Goal: Task Accomplishment & Management: Complete application form

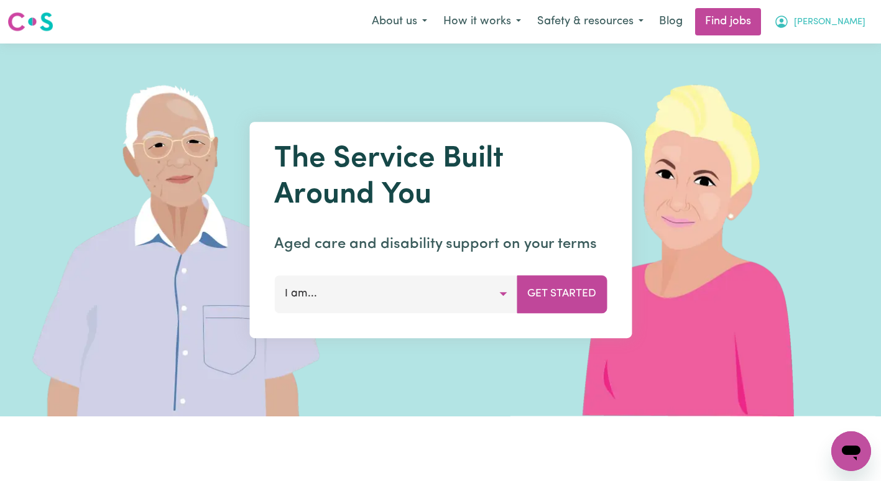
click at [852, 29] on button "[PERSON_NAME]" at bounding box center [820, 22] width 108 height 26
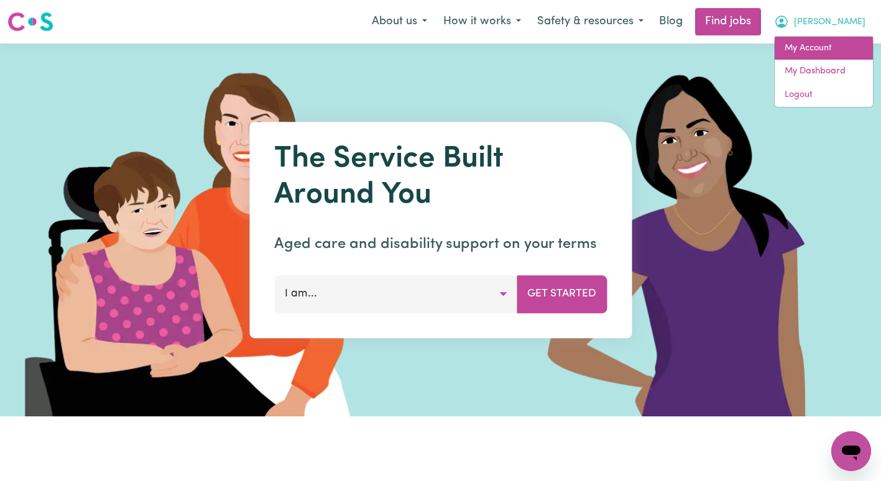
click at [834, 53] on link "My Account" at bounding box center [824, 49] width 98 height 24
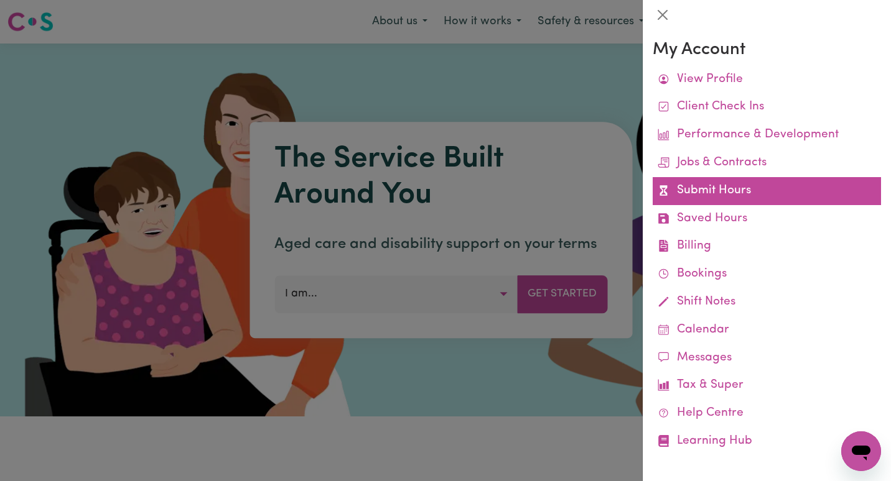
click at [745, 194] on link "Submit Hours" at bounding box center [767, 191] width 228 height 28
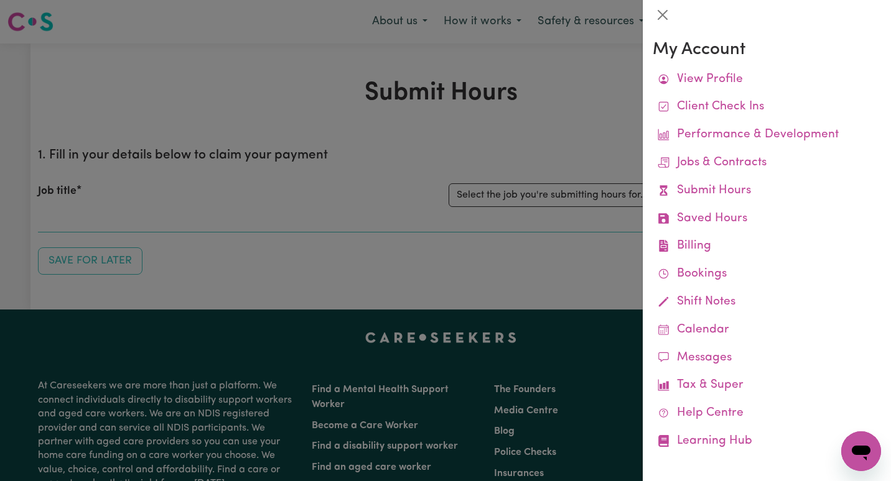
click at [590, 196] on div at bounding box center [445, 240] width 891 height 481
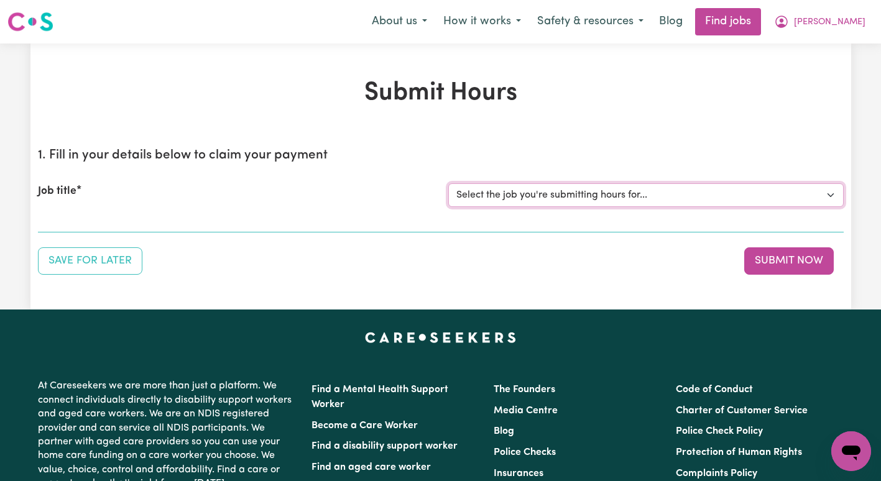
click at [590, 196] on select "Select the job you're submitting hours for... [[PERSON_NAME]] Support Coordinat…" at bounding box center [647, 196] width 396 height 24
select select "13643"
click at [449, 184] on select "Select the job you're submitting hours for... [[PERSON_NAME]] Support Coordinat…" at bounding box center [647, 196] width 396 height 24
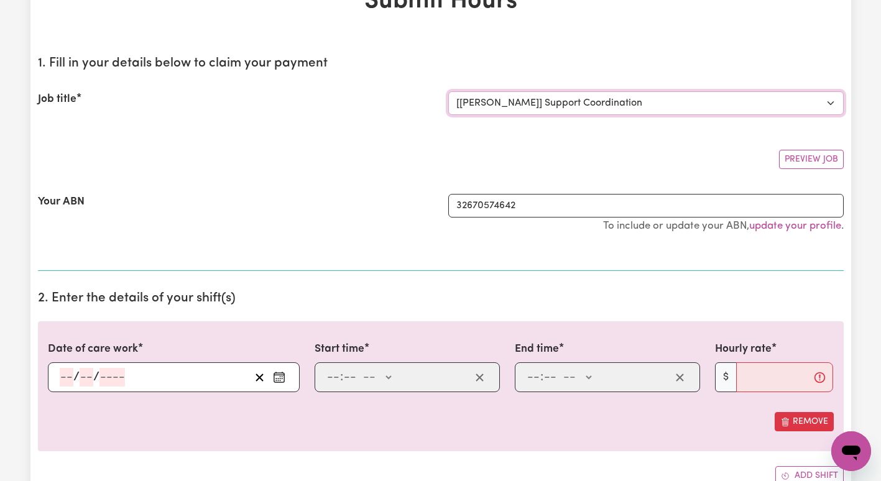
scroll to position [109, 0]
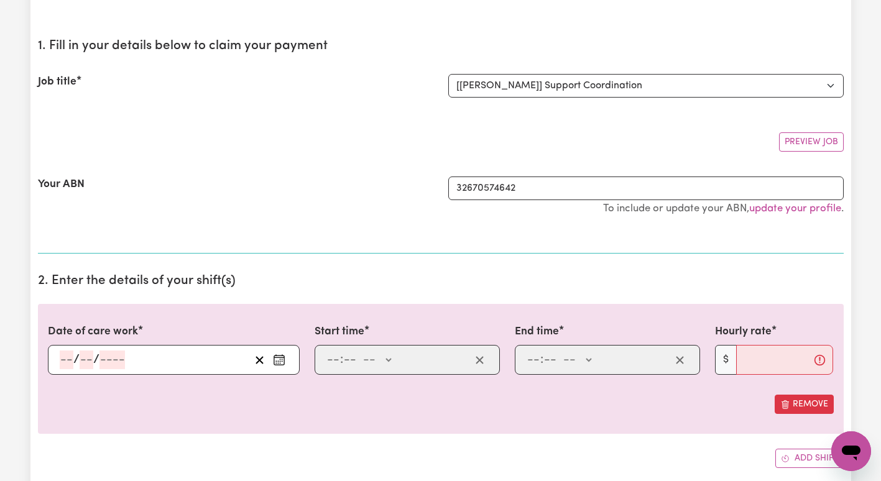
click at [67, 363] on input "number" at bounding box center [67, 360] width 14 height 19
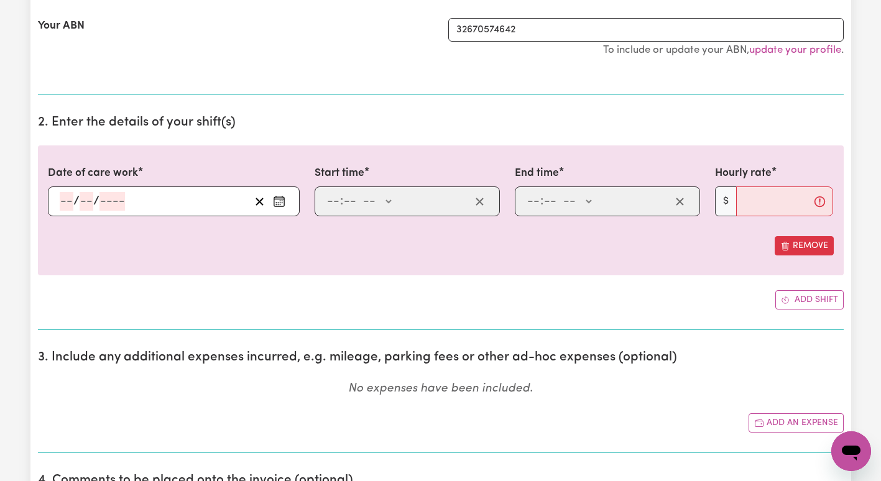
scroll to position [0, 0]
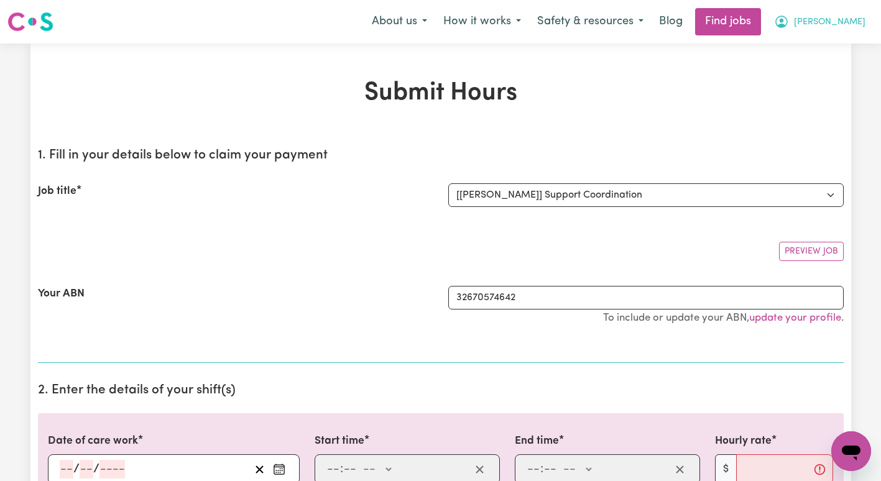
click at [852, 10] on button "[PERSON_NAME]" at bounding box center [820, 22] width 108 height 26
click at [833, 62] on link "My Dashboard" at bounding box center [824, 72] width 98 height 24
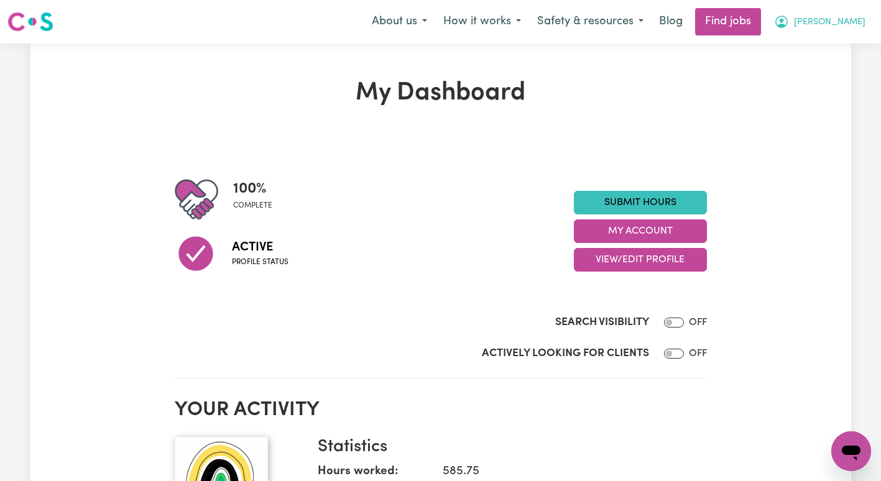
click at [829, 27] on button "[PERSON_NAME]" at bounding box center [820, 22] width 108 height 26
click at [825, 42] on link "My Account" at bounding box center [824, 49] width 98 height 24
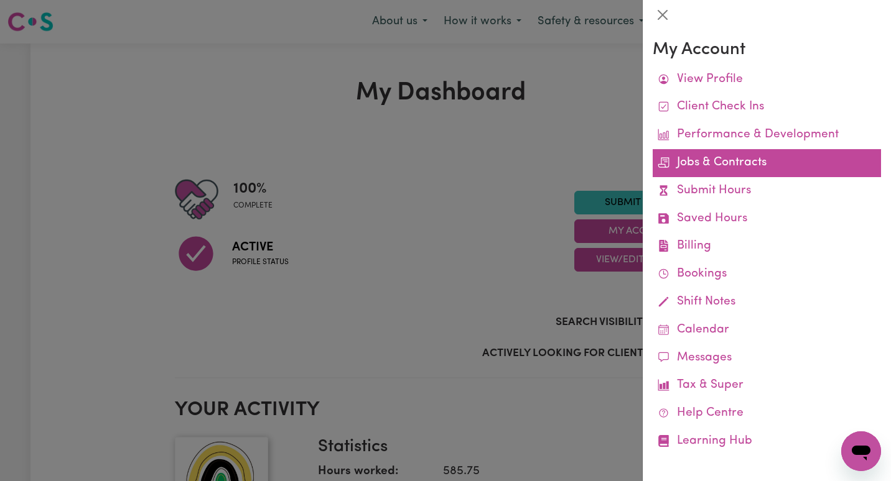
click at [774, 158] on link "Jobs & Contracts" at bounding box center [767, 163] width 228 height 28
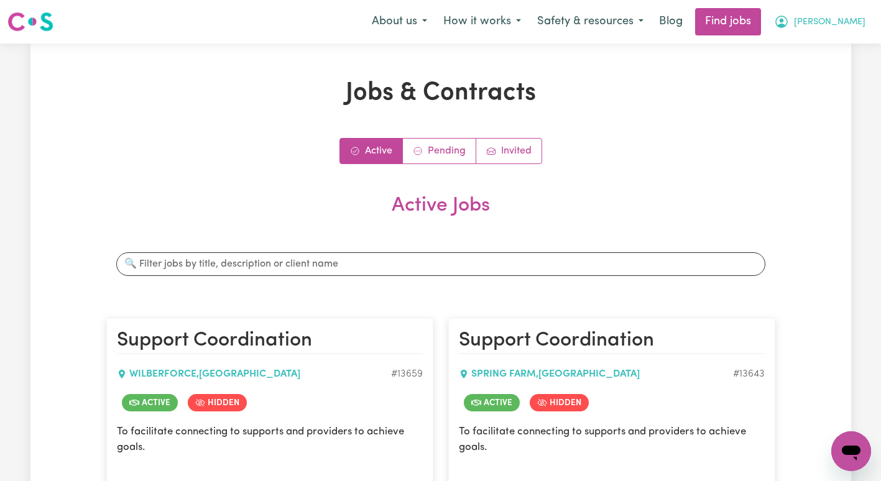
click at [832, 32] on button "[PERSON_NAME]" at bounding box center [820, 22] width 108 height 26
click at [830, 45] on link "My Account" at bounding box center [824, 49] width 98 height 24
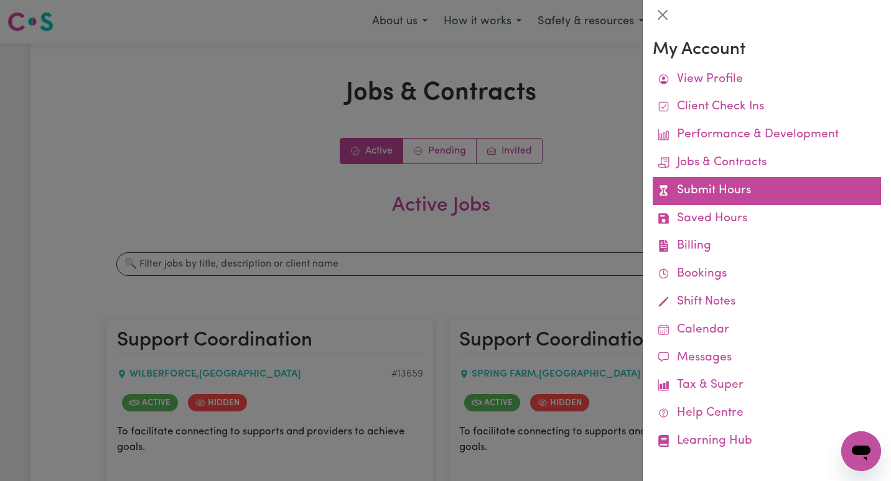
click at [710, 185] on link "Submit Hours" at bounding box center [767, 191] width 228 height 28
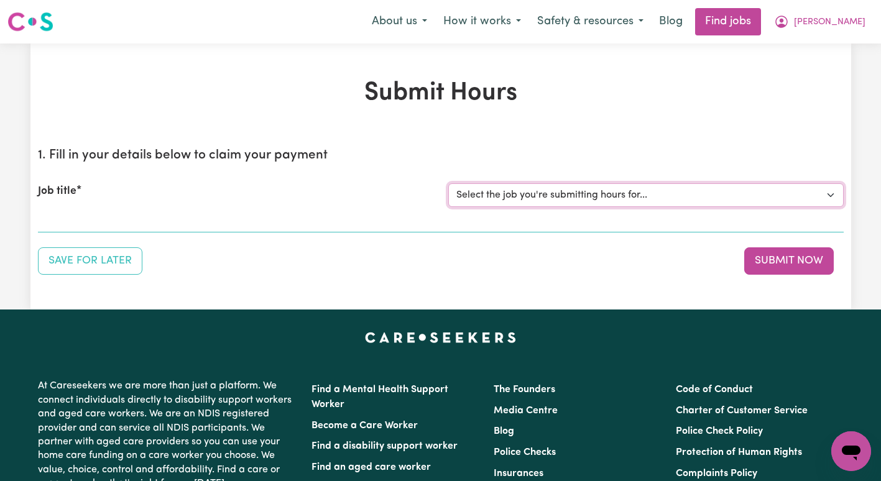
click at [703, 194] on select "Select the job you're submitting hours for... [[PERSON_NAME]] Support Coordinat…" at bounding box center [647, 196] width 396 height 24
click at [449, 184] on select "Select the job you're submitting hours for... [[PERSON_NAME]] Support Coordinat…" at bounding box center [647, 196] width 396 height 24
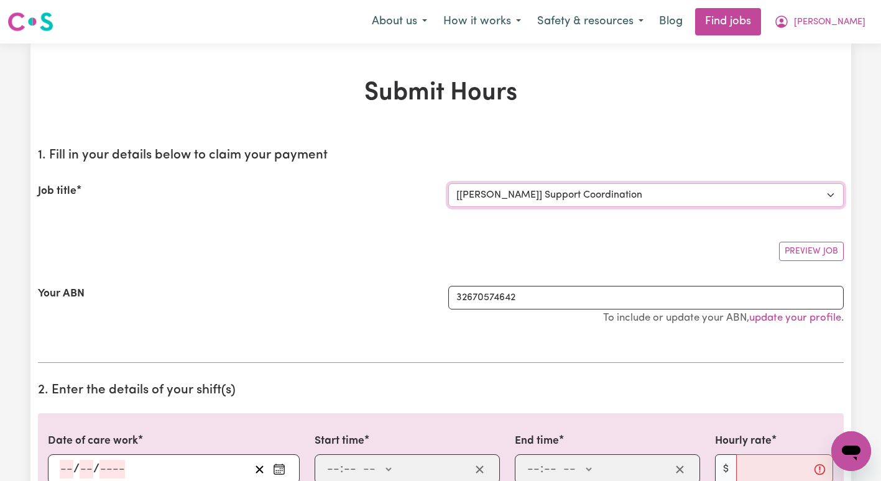
click at [671, 190] on select "Select the job you're submitting hours for... [[PERSON_NAME]] Support Coordinat…" at bounding box center [647, 196] width 396 height 24
select select "13643"
click at [449, 184] on select "Select the job you're submitting hours for... [[PERSON_NAME]] Support Coordinat…" at bounding box center [647, 196] width 396 height 24
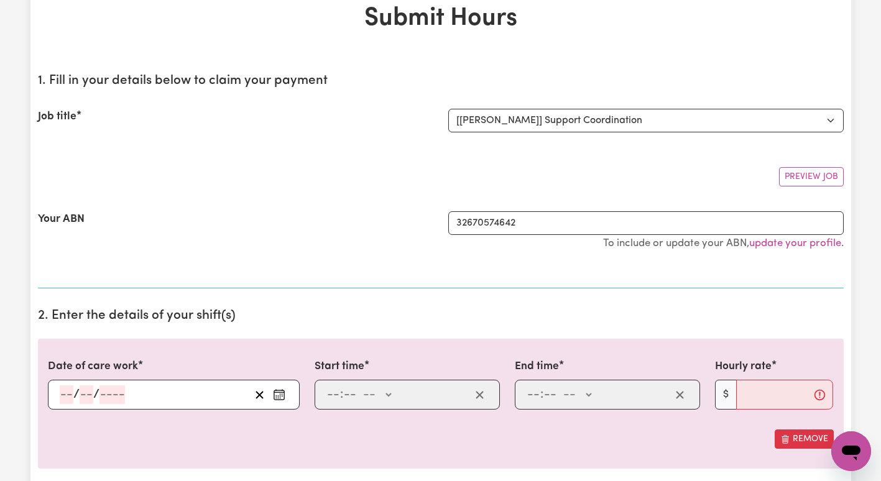
click at [280, 393] on icon "Enter the date of care work" at bounding box center [279, 393] width 10 height 0
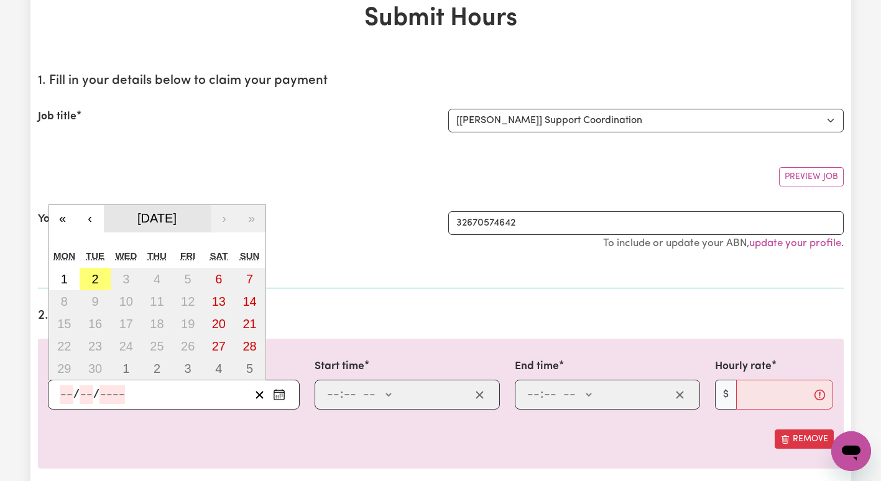
click at [137, 217] on span "[DATE]" at bounding box center [156, 219] width 39 height 14
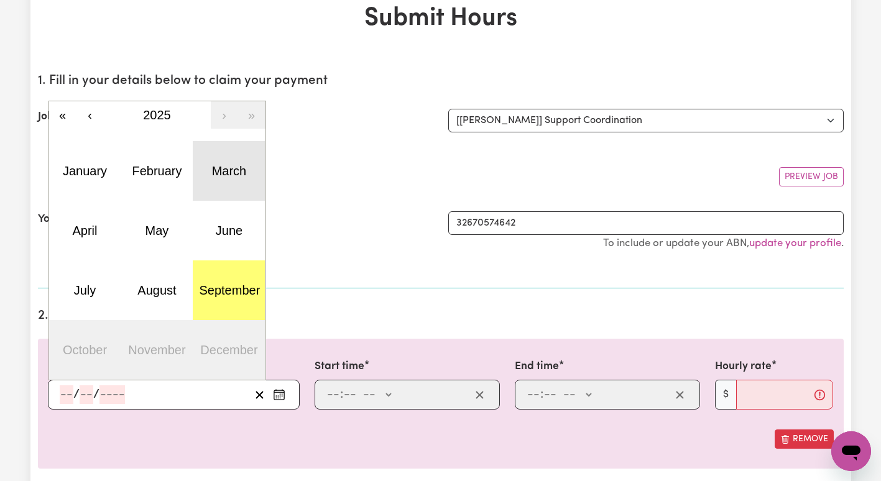
click at [213, 174] on abbr "March" at bounding box center [229, 171] width 35 height 14
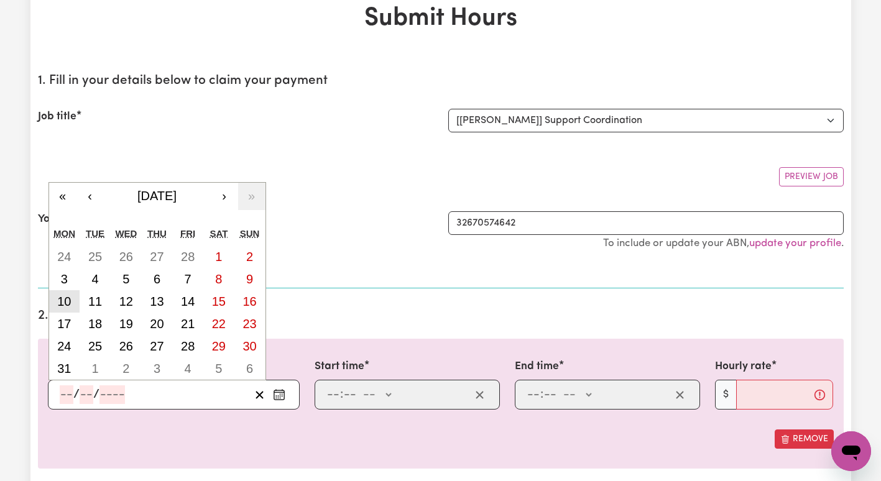
click at [63, 292] on button "10" at bounding box center [64, 302] width 31 height 22
type input "[DATE]"
type input "10"
type input "3"
type input "2025"
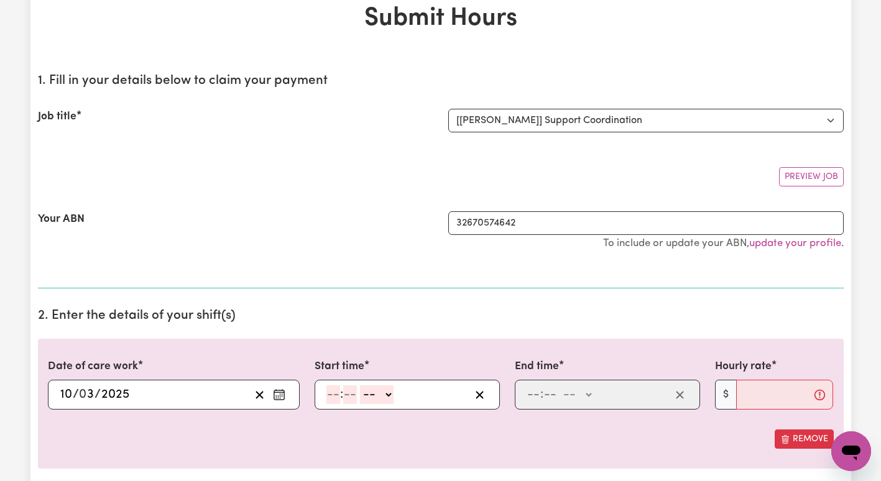
click at [337, 399] on input "number" at bounding box center [334, 395] width 14 height 19
click at [337, 399] on input "12" at bounding box center [333, 395] width 12 height 19
type input "9"
type input "0"
click at [363, 391] on select "-- AM PM" at bounding box center [375, 395] width 34 height 19
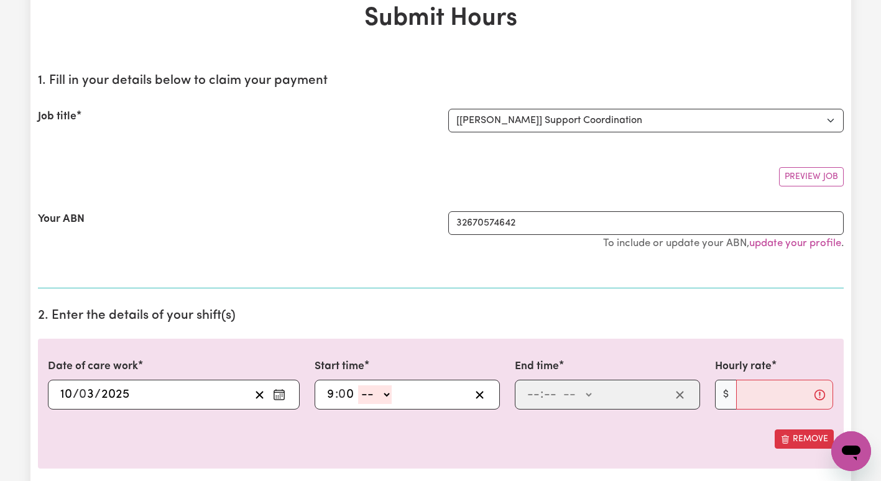
select select "pm"
click at [358, 386] on select "-- AM PM" at bounding box center [375, 395] width 34 height 19
type input "21:00"
click at [534, 393] on input "number" at bounding box center [534, 395] width 14 height 19
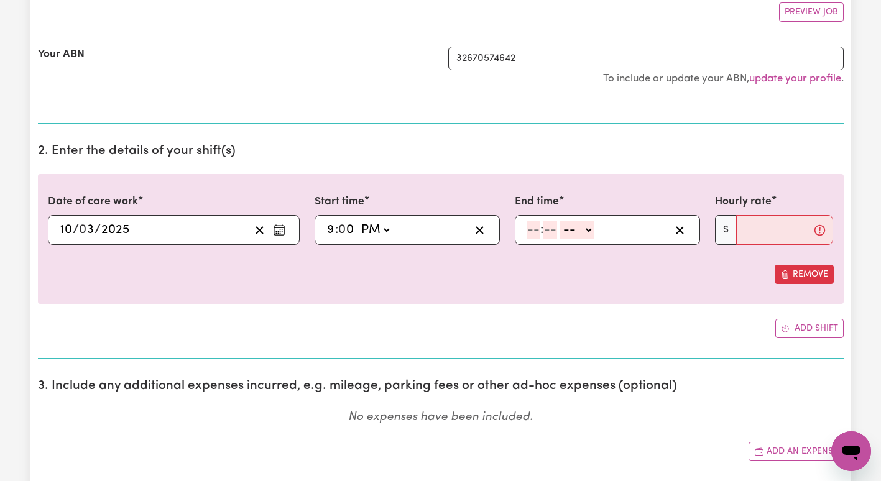
scroll to position [241, 0]
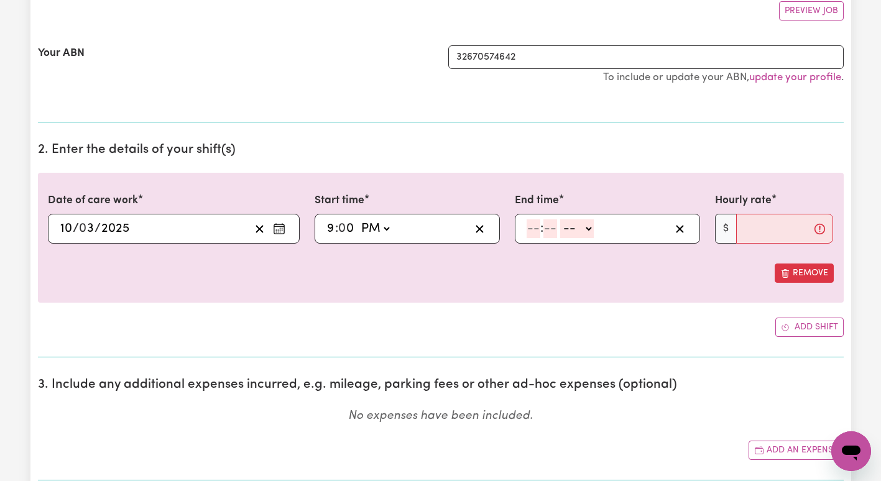
click at [371, 229] on select "AM PM" at bounding box center [375, 229] width 34 height 19
select select "am"
click at [358, 220] on select "AM PM" at bounding box center [375, 229] width 34 height 19
type input "09:00"
click at [537, 222] on input "number" at bounding box center [534, 229] width 14 height 19
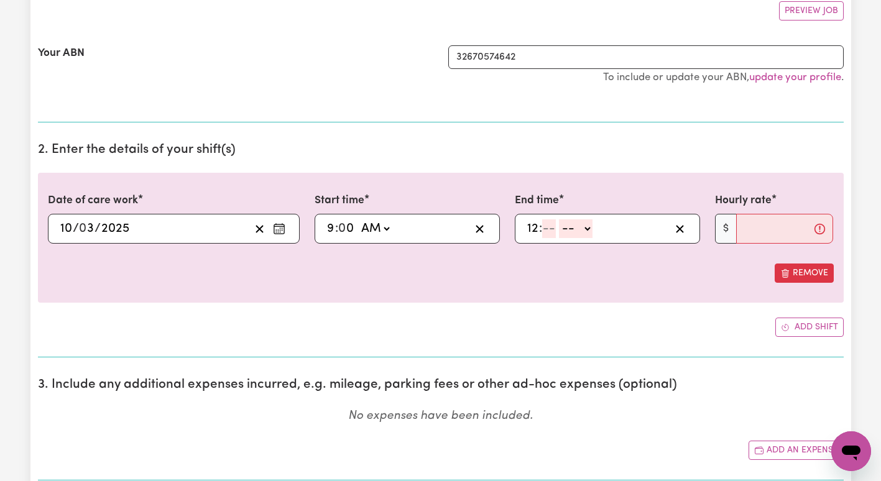
type input "12"
type input "9"
type input "0"
click at [579, 226] on select "-- AM PM" at bounding box center [576, 229] width 34 height 19
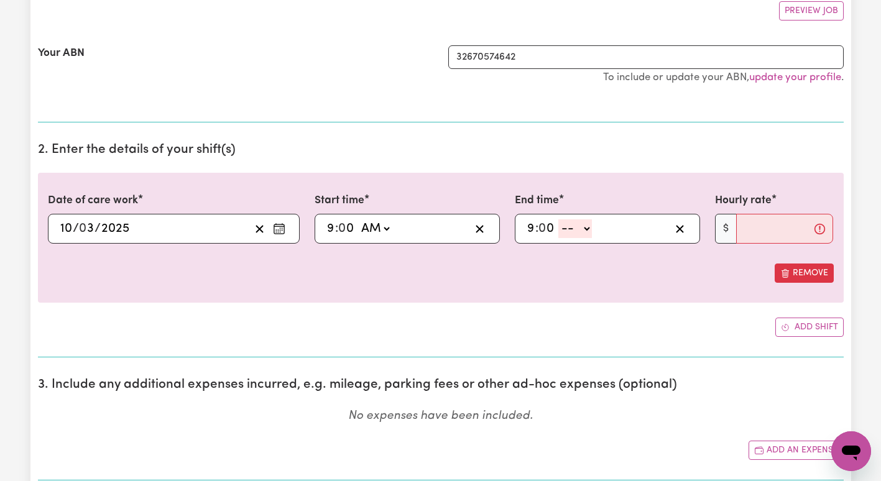
select select "pm"
click at [559, 220] on select "-- AM PM" at bounding box center [576, 229] width 34 height 19
type input "21:00"
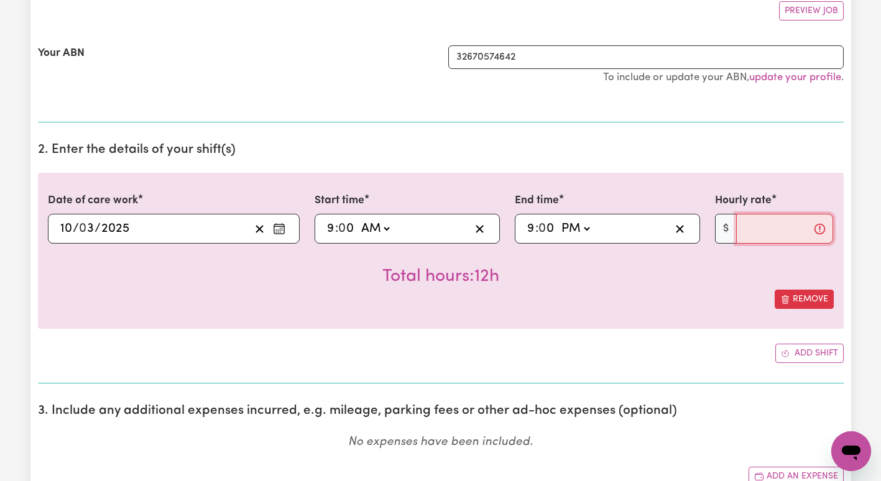
click at [758, 233] on input "Hourly rate" at bounding box center [786, 229] width 98 height 30
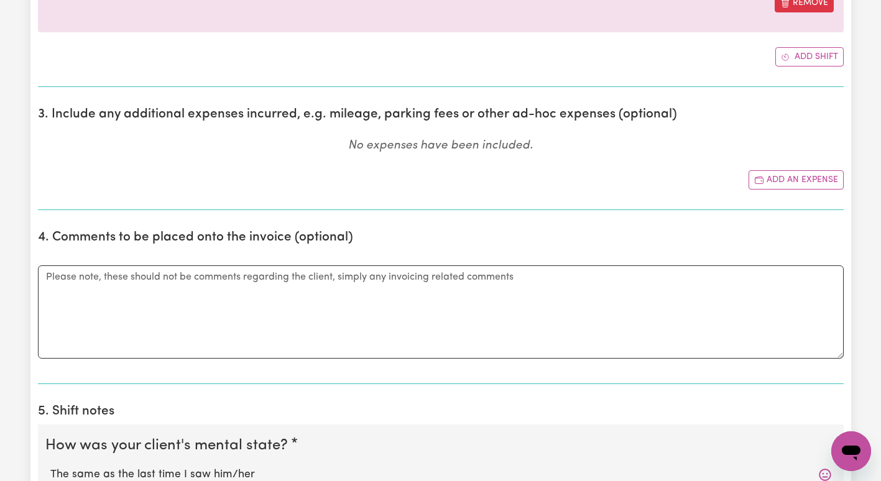
scroll to position [539, 0]
type input "100.14"
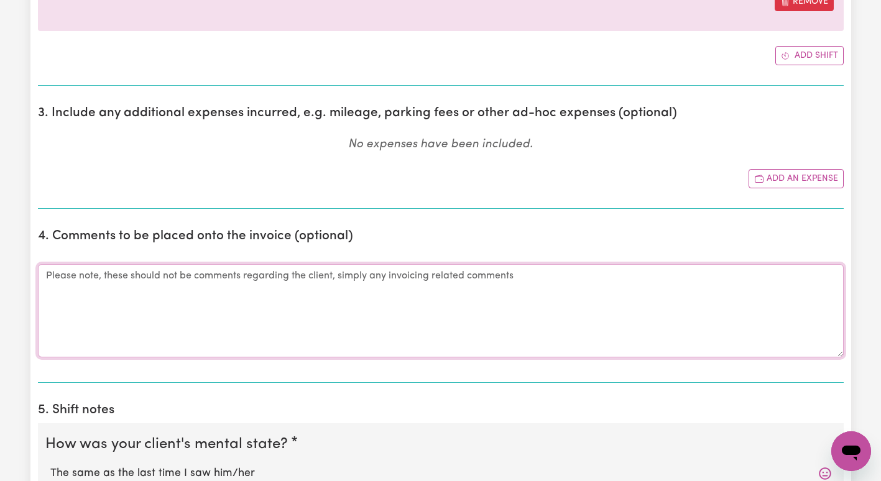
click at [191, 300] on textarea "Comments" at bounding box center [441, 310] width 806 height 93
paste textarea "I-066-0411"
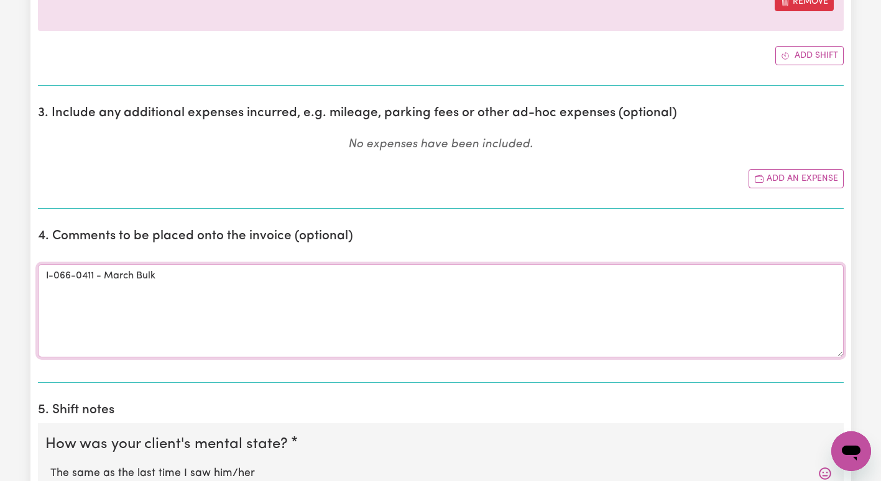
type textarea "I-066-0411 - March Bulk"
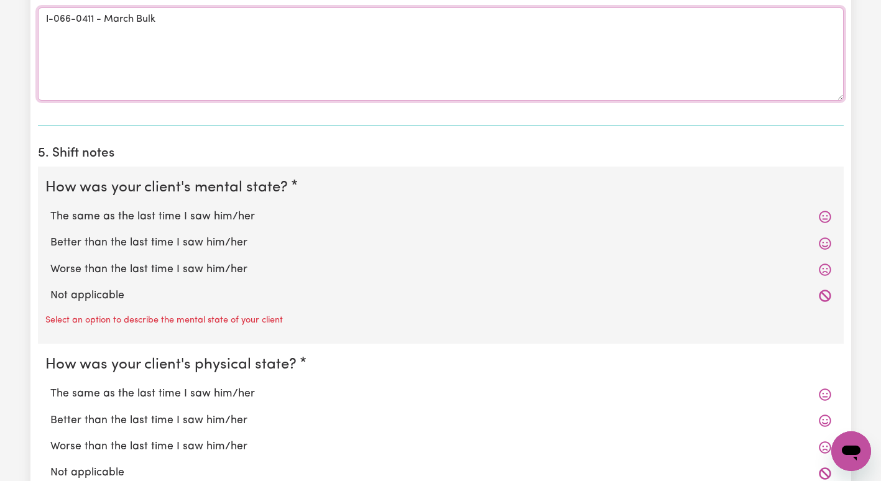
scroll to position [818, 0]
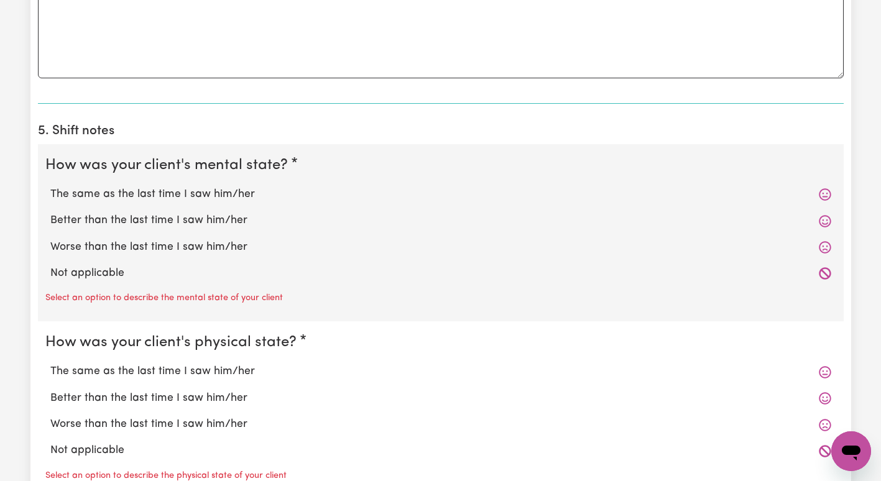
click at [248, 199] on label "The same as the last time I saw him/her" at bounding box center [440, 195] width 781 height 16
click at [50, 187] on input "The same as the last time I saw him/her" at bounding box center [50, 186] width 1 height 1
radio input "true"
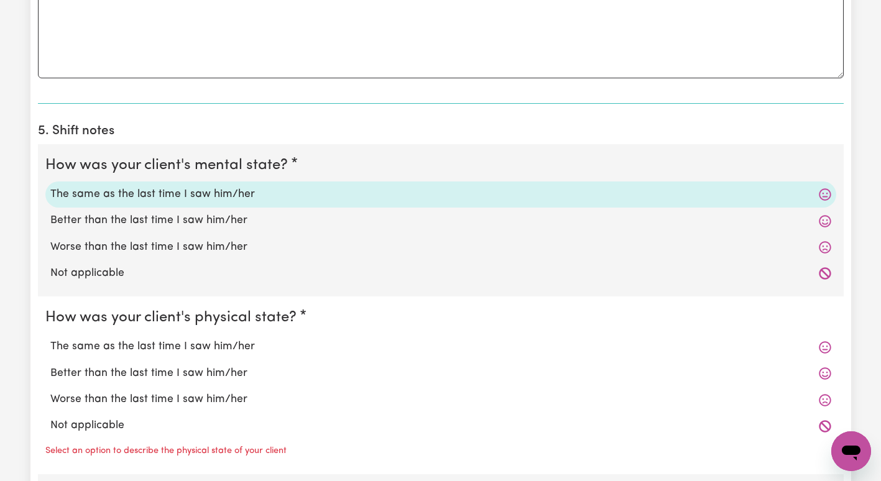
click at [211, 349] on label "The same as the last time I saw him/her" at bounding box center [440, 347] width 781 height 16
click at [50, 339] on input "The same as the last time I saw him/her" at bounding box center [50, 338] width 1 height 1
radio input "true"
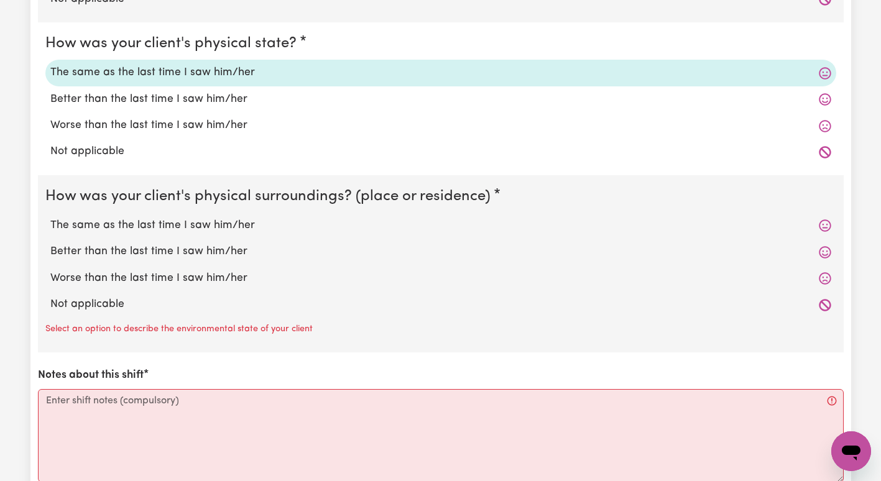
scroll to position [1118, 0]
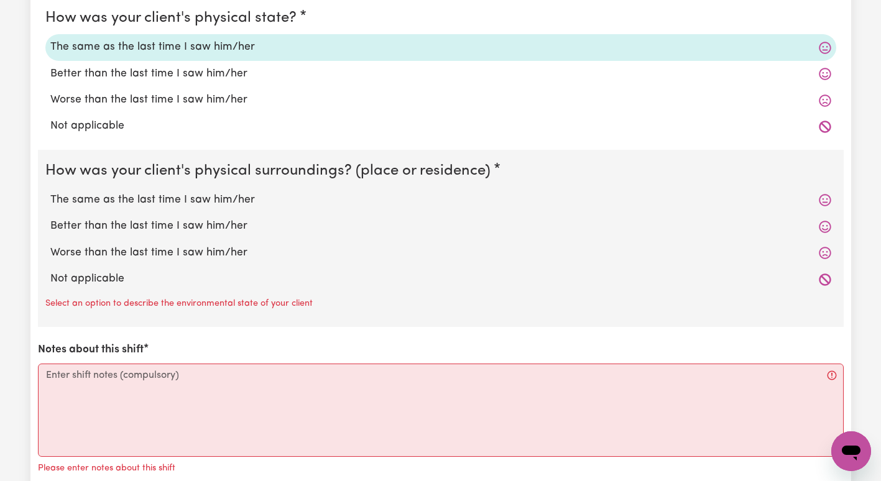
click at [187, 198] on label "The same as the last time I saw him/her" at bounding box center [440, 200] width 781 height 16
click at [50, 192] on input "The same as the last time I saw him/her" at bounding box center [50, 192] width 1 height 1
radio input "true"
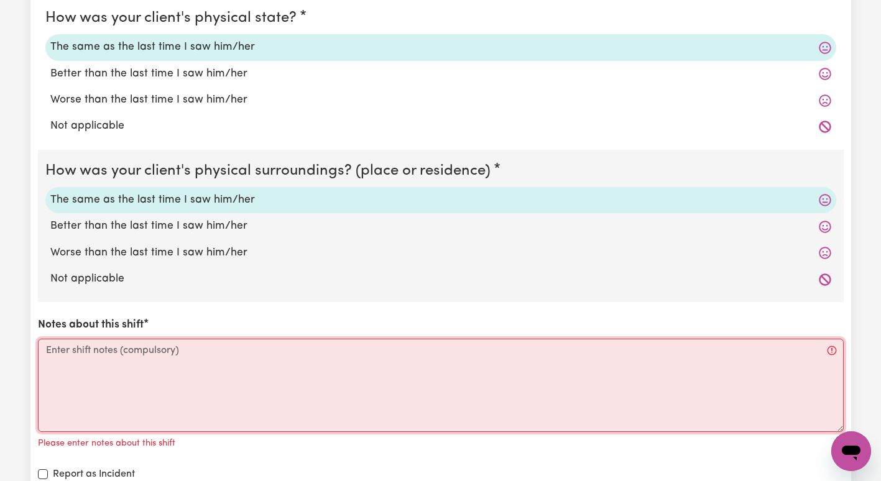
click at [116, 419] on textarea "Notes about this shift" at bounding box center [441, 385] width 806 height 93
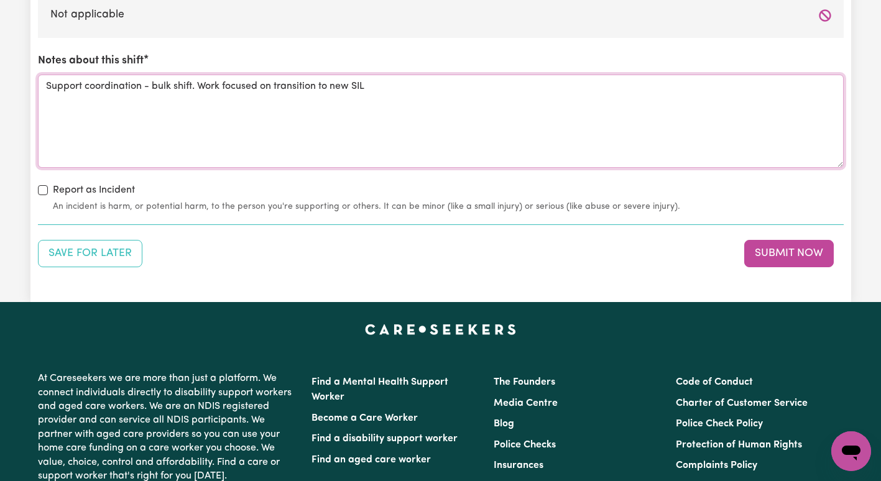
scroll to position [1383, 0]
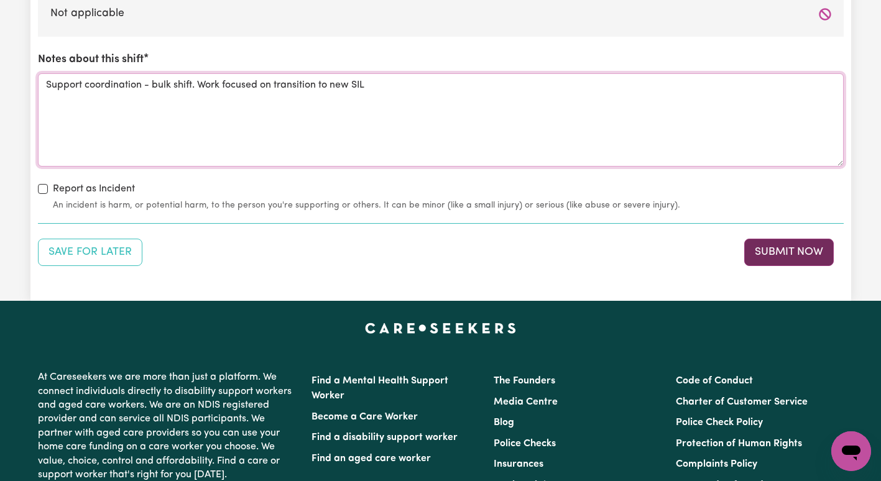
type textarea "Support coordination - bulk shift. Work focused on transition to new SIL"
click at [782, 264] on button "Submit Now" at bounding box center [790, 252] width 90 height 27
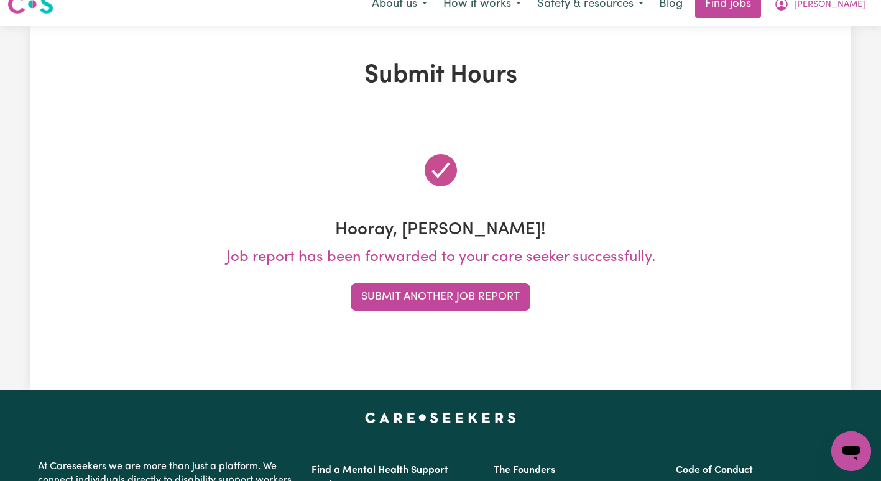
scroll to position [0, 0]
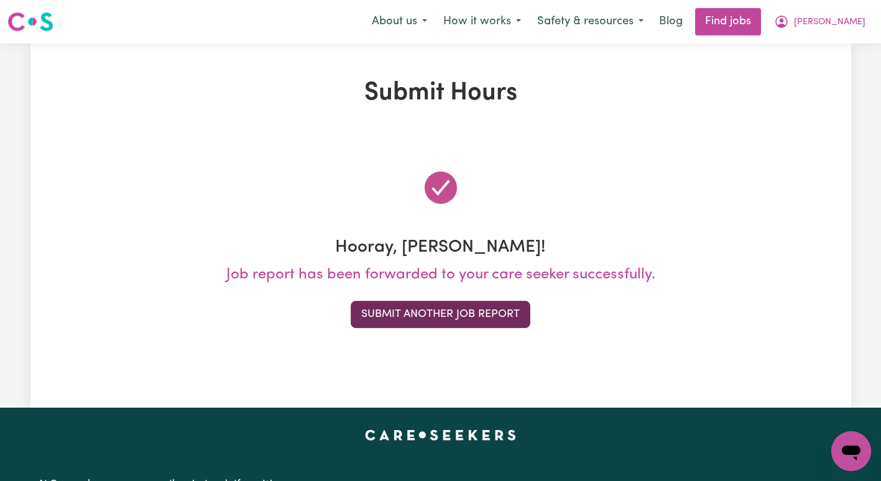
click at [424, 312] on button "Submit Another Job Report" at bounding box center [441, 314] width 180 height 27
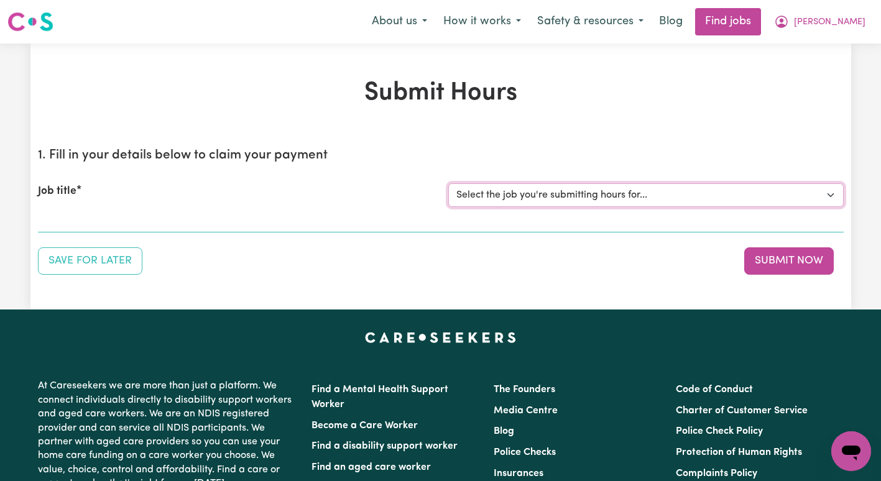
click at [574, 193] on select "Select the job you're submitting hours for... [[PERSON_NAME]] Support Coordinat…" at bounding box center [647, 196] width 396 height 24
select select "13643"
click at [449, 184] on select "Select the job you're submitting hours for... [[PERSON_NAME]] Support Coordinat…" at bounding box center [647, 196] width 396 height 24
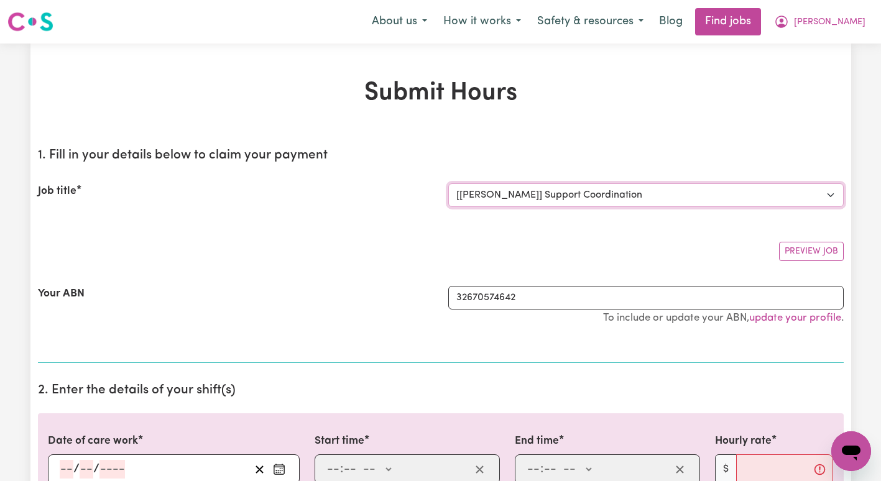
scroll to position [200, 0]
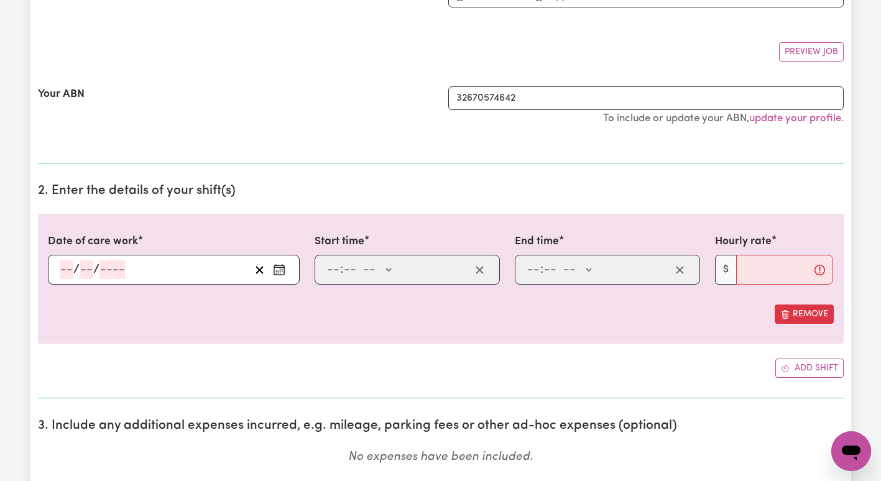
click at [73, 267] on span "/" at bounding box center [76, 270] width 6 height 14
click at [70, 267] on input "number" at bounding box center [67, 270] width 14 height 19
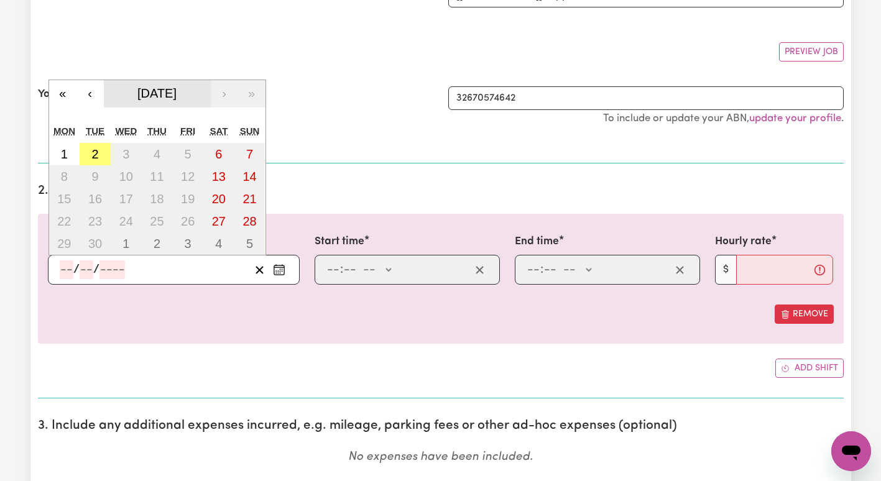
click at [160, 88] on span "[DATE]" at bounding box center [156, 93] width 39 height 14
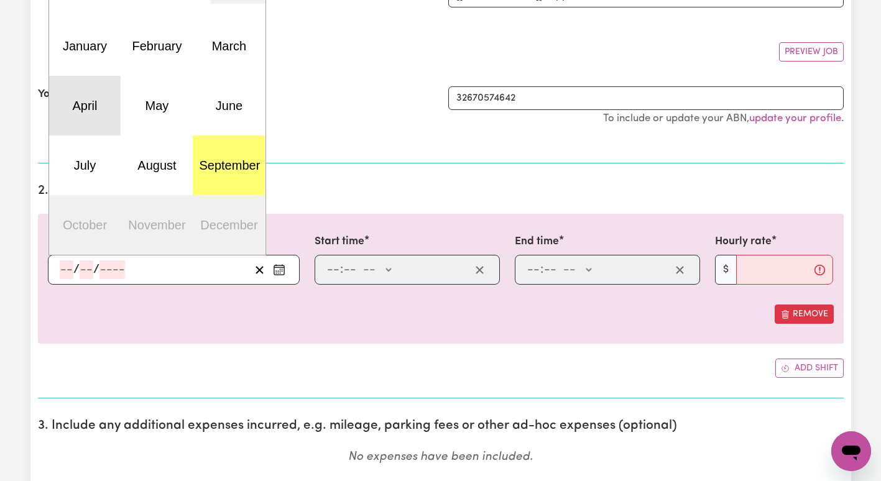
click at [96, 105] on abbr "April" at bounding box center [84, 106] width 25 height 14
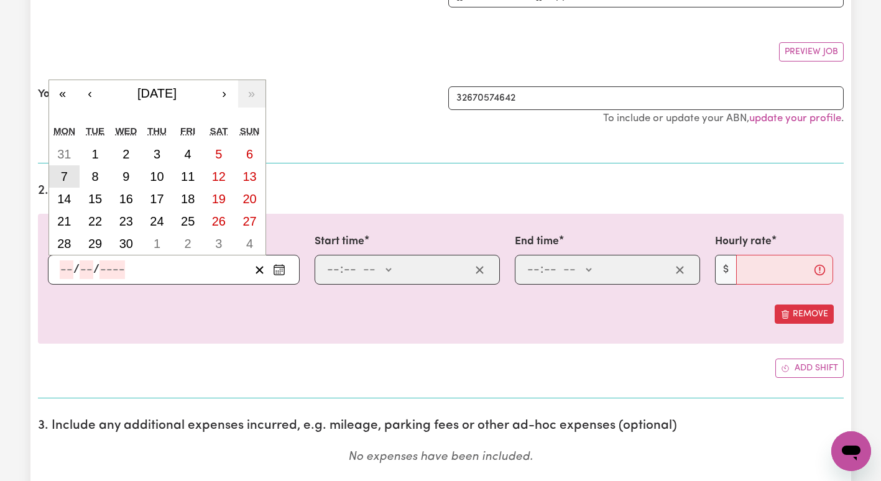
click at [68, 172] on button "7" at bounding box center [64, 176] width 31 height 22
type input "[DATE]"
type input "7"
type input "4"
type input "2025"
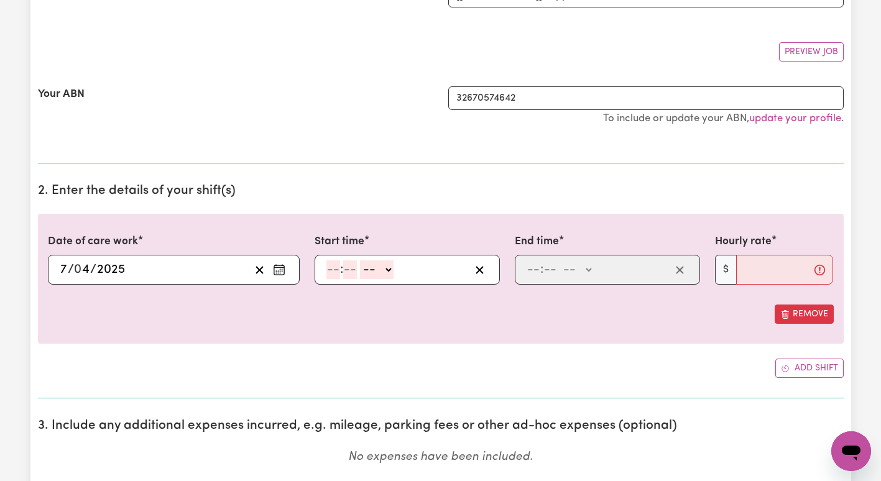
click at [332, 272] on input "number" at bounding box center [334, 270] width 14 height 19
type input "1"
type input "9"
type input "00"
click at [376, 275] on select "-- AM PM" at bounding box center [375, 270] width 34 height 19
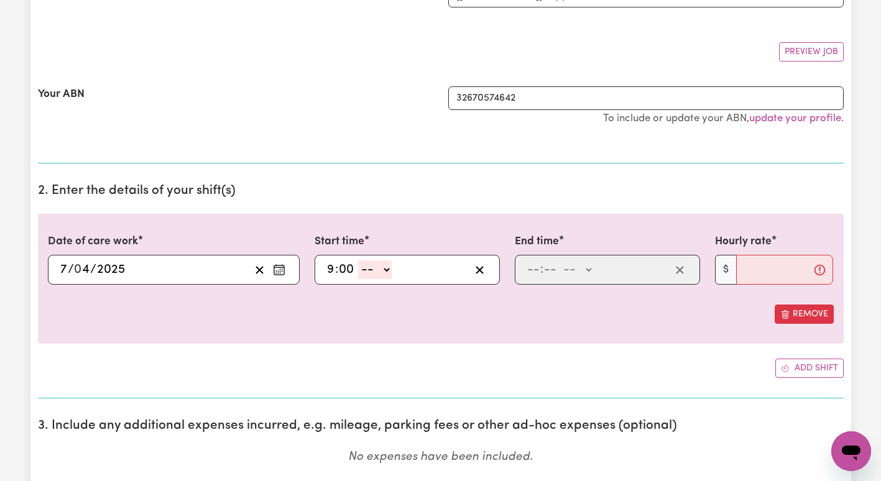
select select "am"
click at [358, 261] on select "-- AM PM" at bounding box center [375, 270] width 34 height 19
type input "09:00"
type input "0"
click at [531, 268] on input "number" at bounding box center [534, 270] width 14 height 19
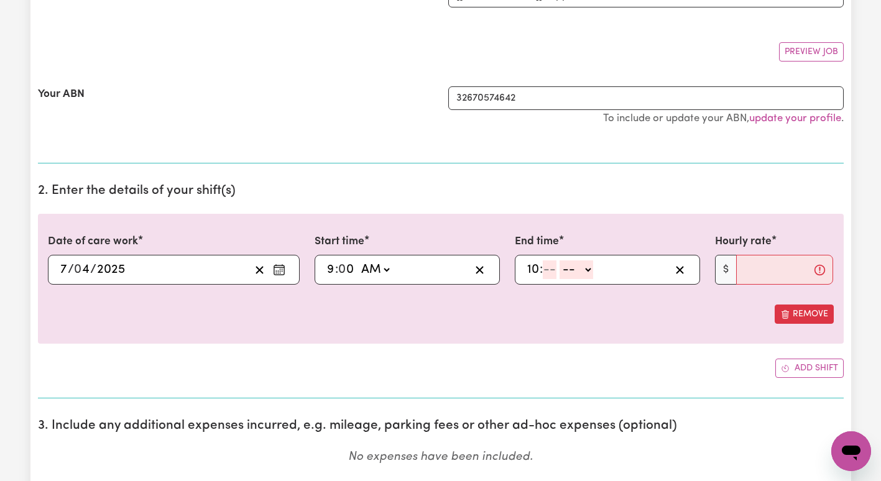
type input "10"
type input "0"
click at [539, 272] on input "10" at bounding box center [533, 270] width 13 height 19
type input "1"
click at [554, 271] on input "0" at bounding box center [547, 270] width 16 height 19
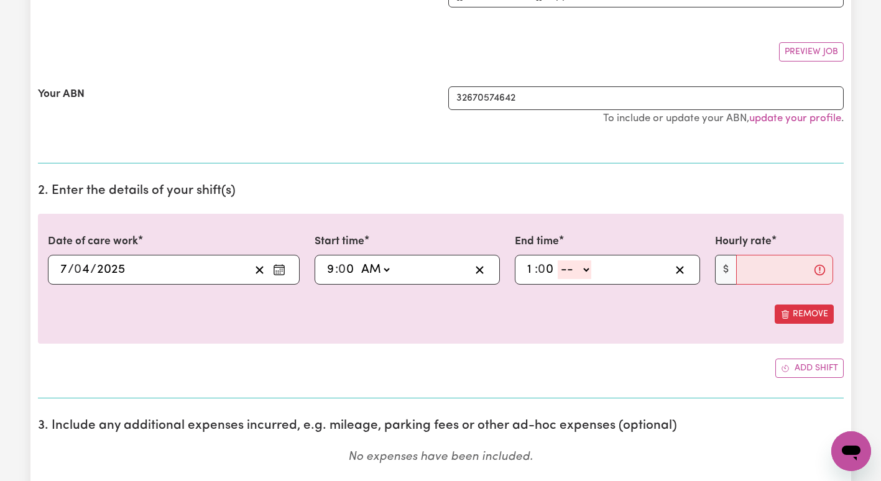
click at [566, 272] on select "-- AM PM" at bounding box center [575, 270] width 34 height 19
select select "am"
click at [558, 261] on select "-- AM PM" at bounding box center [575, 270] width 34 height 19
type input "01:00"
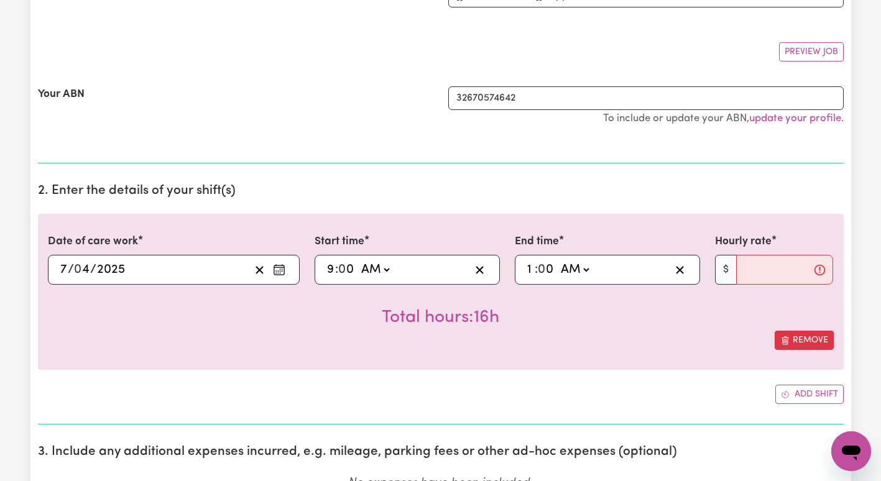
click at [565, 264] on select "AM PM" at bounding box center [575, 270] width 34 height 19
select select "pm"
click at [558, 261] on select "AM PM" at bounding box center [575, 270] width 34 height 19
type input "13:00"
click at [751, 270] on input "Hourly rate" at bounding box center [786, 270] width 98 height 30
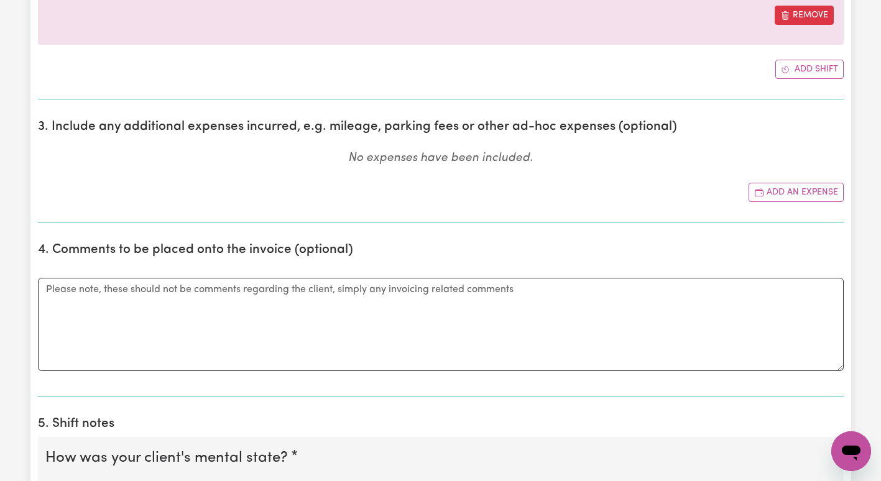
scroll to position [556, 0]
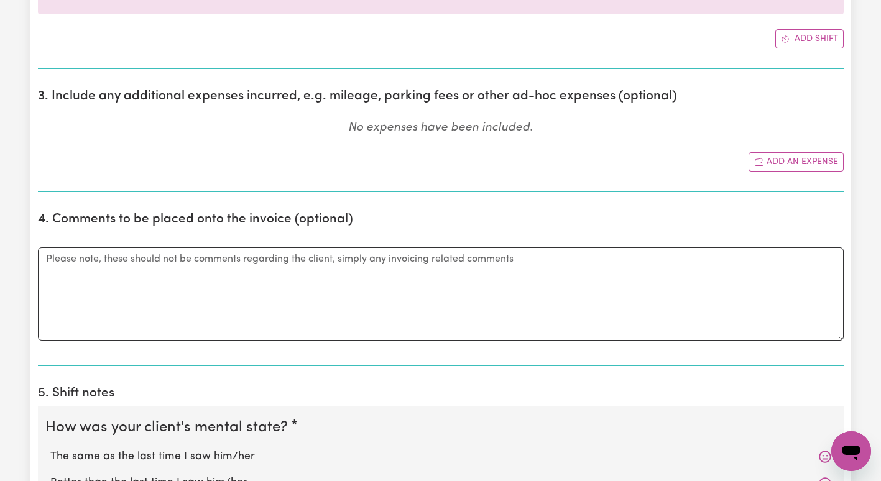
type input "100.14"
click at [445, 302] on textarea "Comments" at bounding box center [441, 294] width 806 height 93
click at [146, 279] on textarea "Comments" at bounding box center [441, 294] width 806 height 93
paste textarea "I-071-0483"
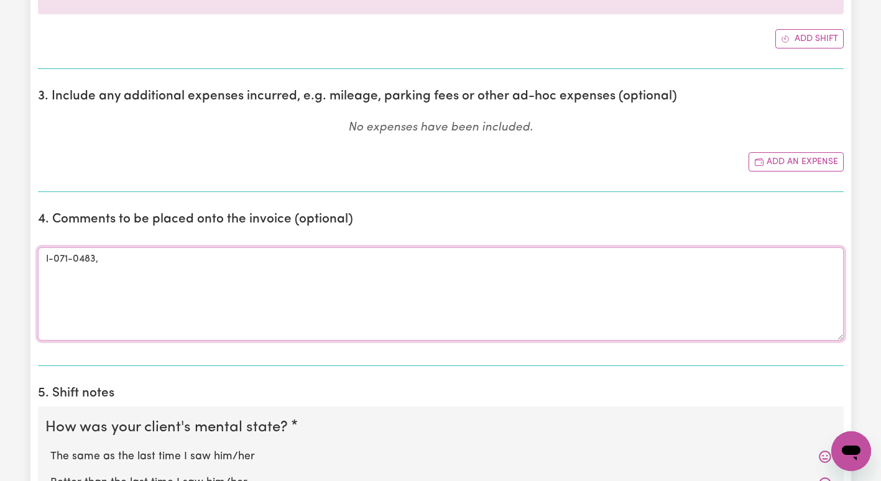
paste textarea "I-071-0483"
paste textarea "I-077-0561"
paste textarea "I-072-0537"
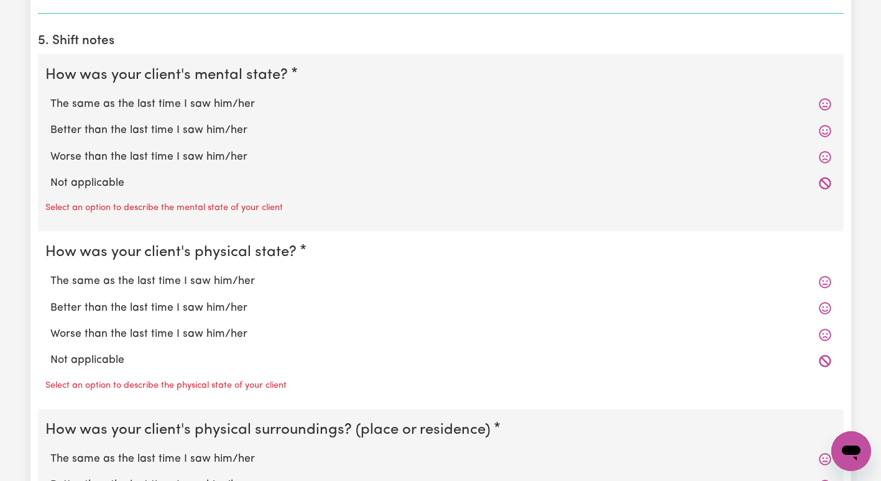
scroll to position [924, 0]
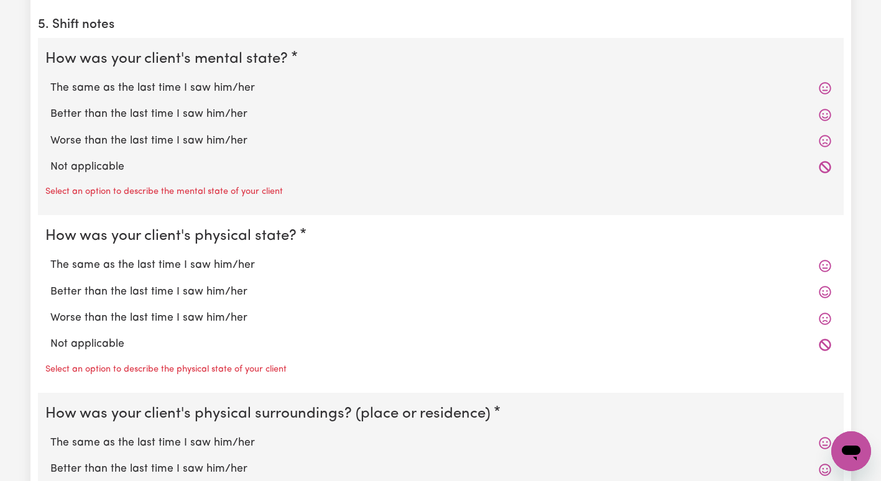
type textarea "I-071-0483, I-071-0483, I-077-0561 and I-072-0537"
click at [243, 88] on label "The same as the last time I saw him/her" at bounding box center [440, 88] width 781 height 16
click at [50, 80] on input "The same as the last time I saw him/her" at bounding box center [50, 80] width 1 height 1
radio input "true"
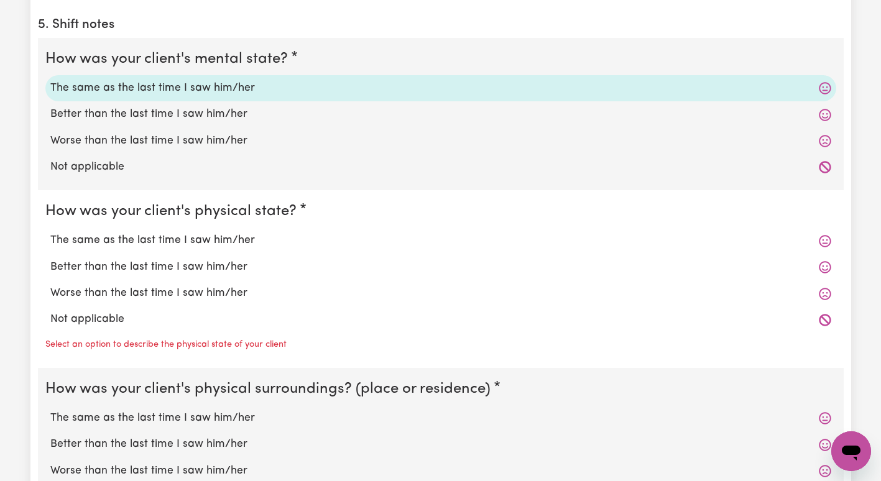
click at [215, 243] on label "The same as the last time I saw him/her" at bounding box center [440, 241] width 781 height 16
click at [50, 233] on input "The same as the last time I saw him/her" at bounding box center [50, 232] width 1 height 1
radio input "true"
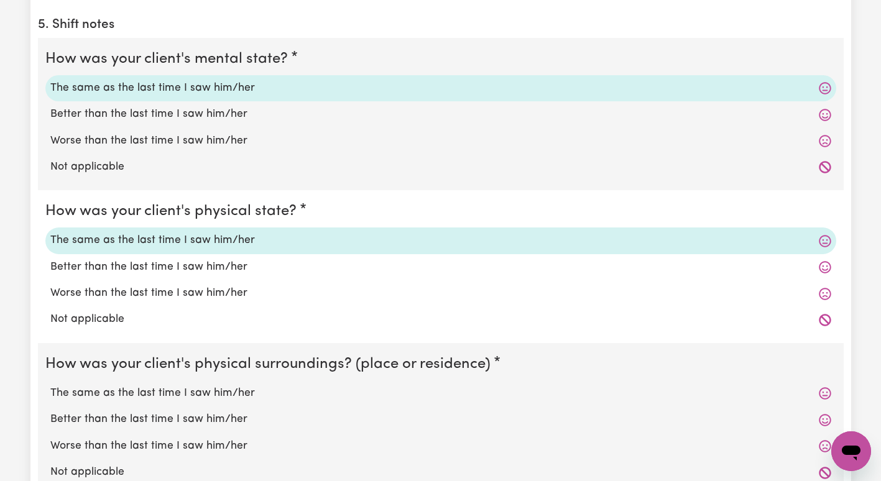
click at [202, 397] on label "The same as the last time I saw him/her" at bounding box center [440, 394] width 781 height 16
click at [50, 386] on input "The same as the last time I saw him/her" at bounding box center [50, 385] width 1 height 1
radio input "true"
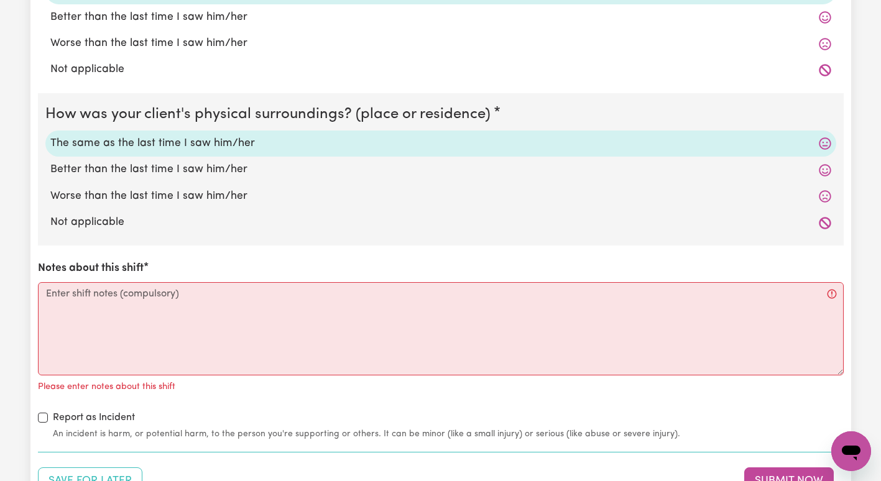
scroll to position [1176, 0]
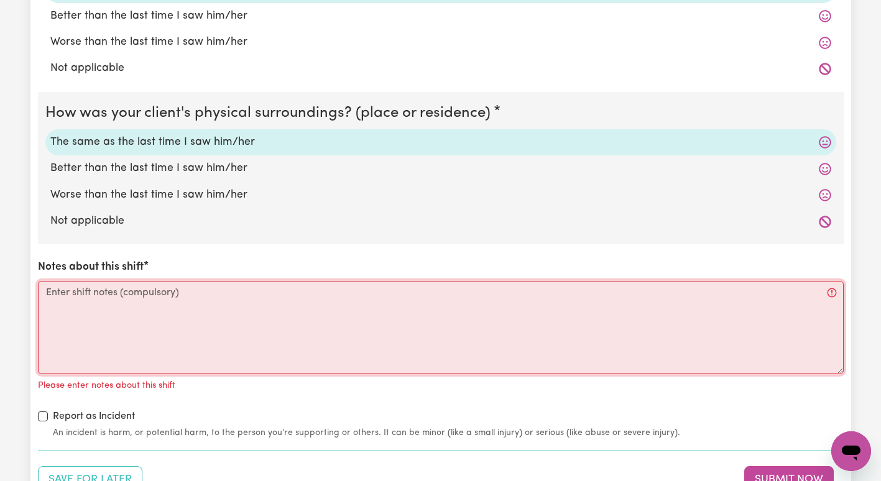
click at [500, 314] on textarea "Notes about this shift" at bounding box center [441, 327] width 806 height 93
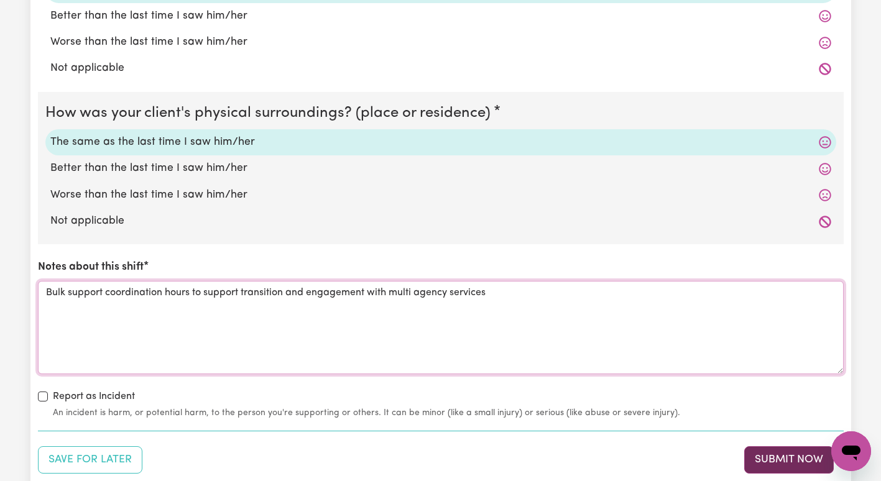
type textarea "Bulk support coordination hours to support transition and engagement with multi…"
click at [799, 460] on button "Submit Now" at bounding box center [790, 460] width 90 height 27
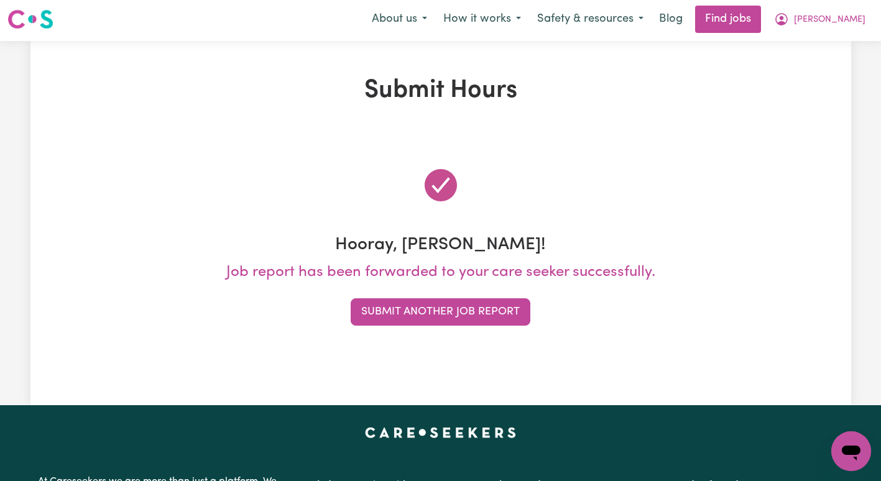
scroll to position [0, 0]
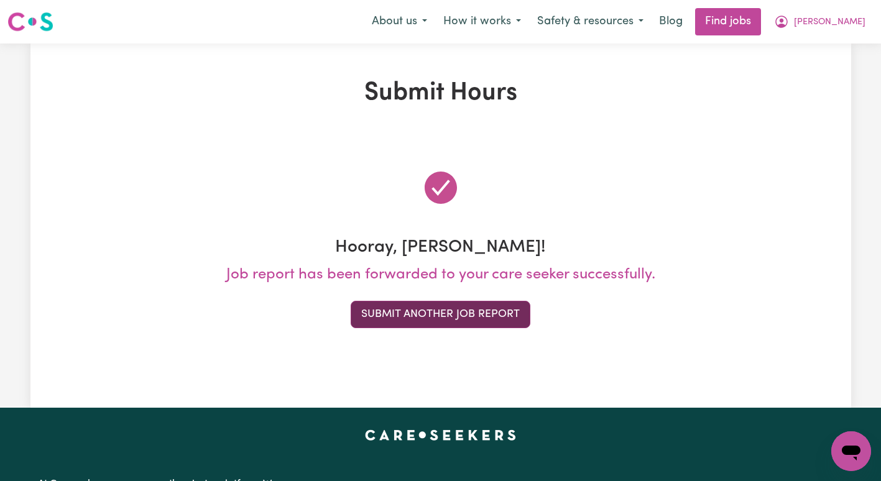
click at [506, 318] on button "Submit Another Job Report" at bounding box center [441, 314] width 180 height 27
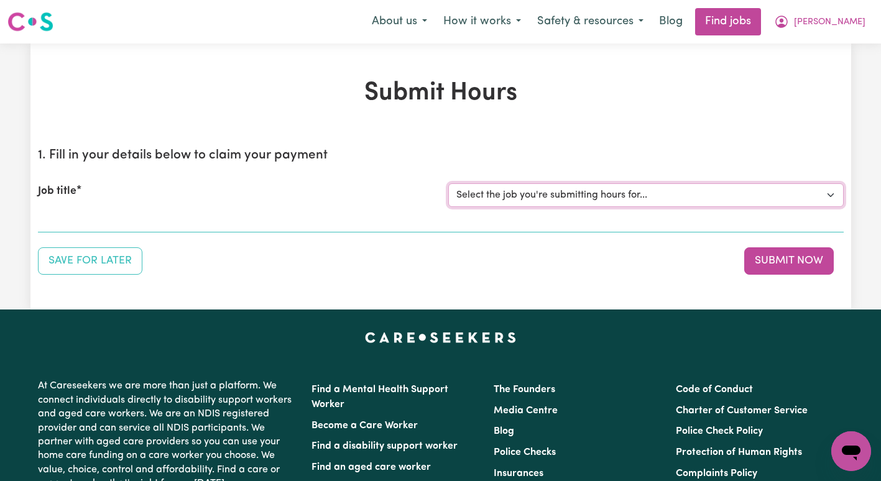
click at [547, 190] on select "Select the job you're submitting hours for... [[PERSON_NAME]] Support Coordinat…" at bounding box center [647, 196] width 396 height 24
select select "13643"
click at [449, 184] on select "Select the job you're submitting hours for... [[PERSON_NAME]] Support Coordinat…" at bounding box center [647, 196] width 396 height 24
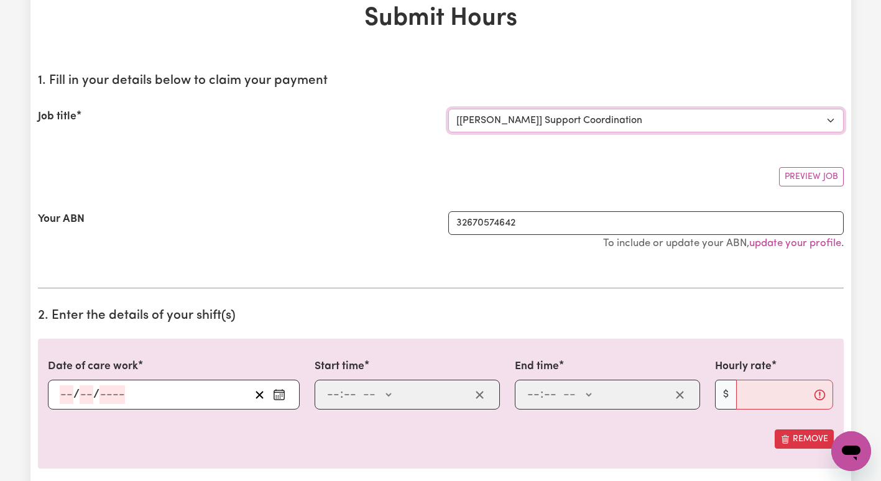
scroll to position [89, 0]
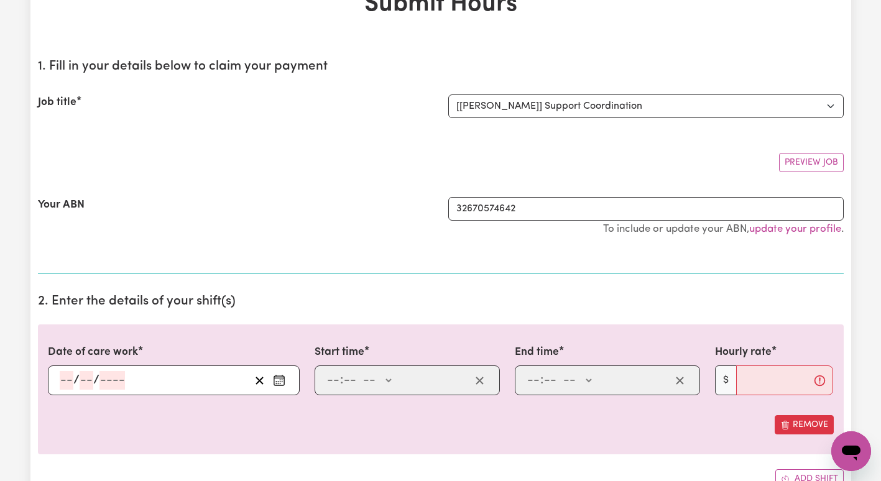
click at [280, 379] on icon "Enter the date of care work" at bounding box center [279, 380] width 12 height 12
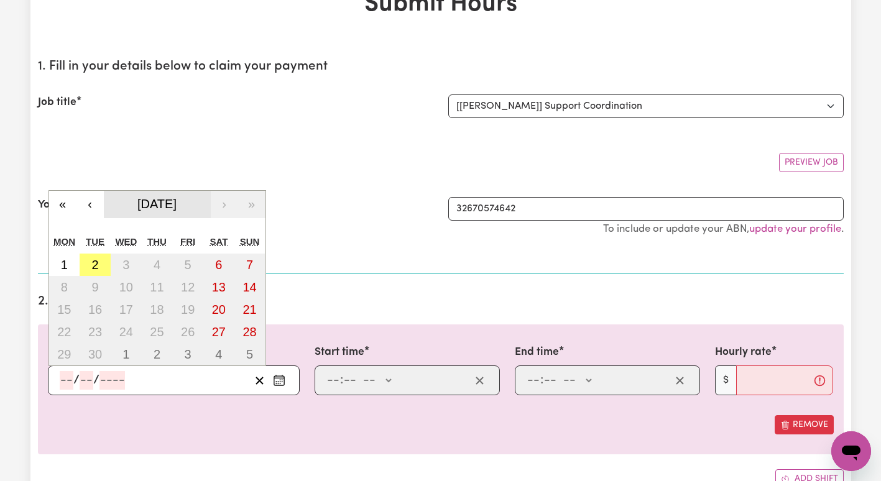
click at [161, 210] on span "[DATE]" at bounding box center [156, 204] width 39 height 14
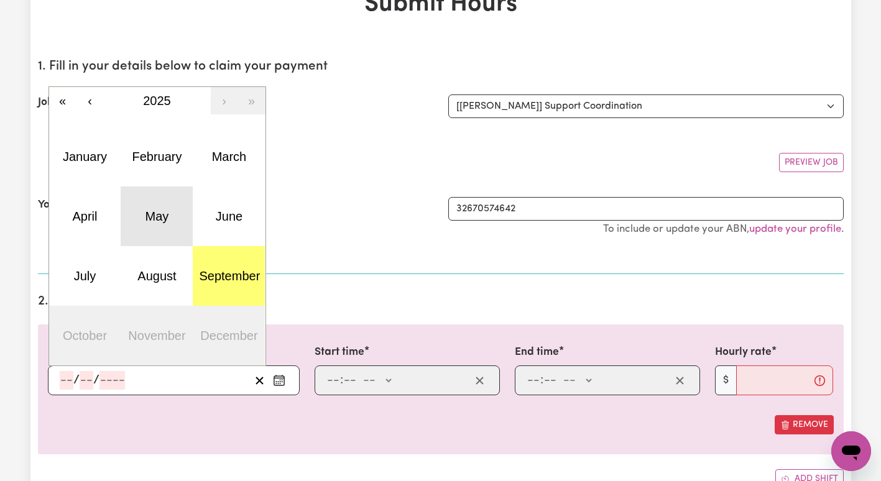
click at [159, 208] on button "May" at bounding box center [157, 217] width 72 height 60
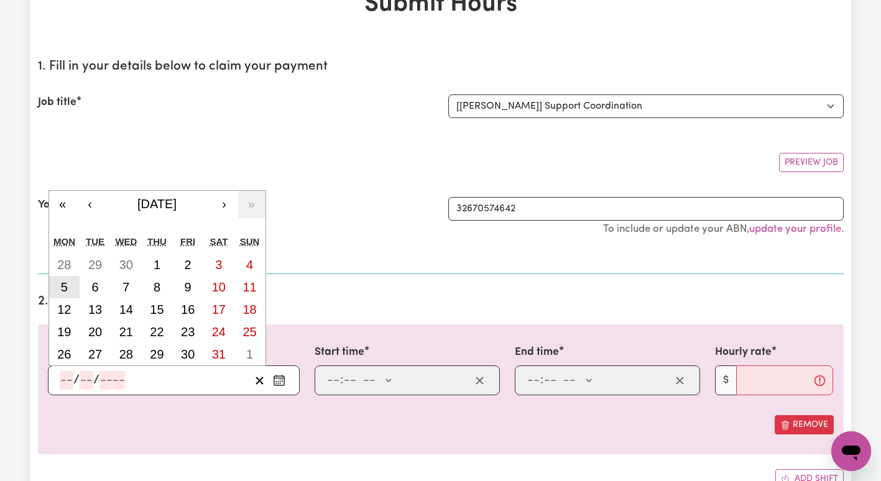
click at [65, 293] on abbr "5" at bounding box center [64, 288] width 7 height 14
type input "[DATE]"
type input "5"
type input "2025"
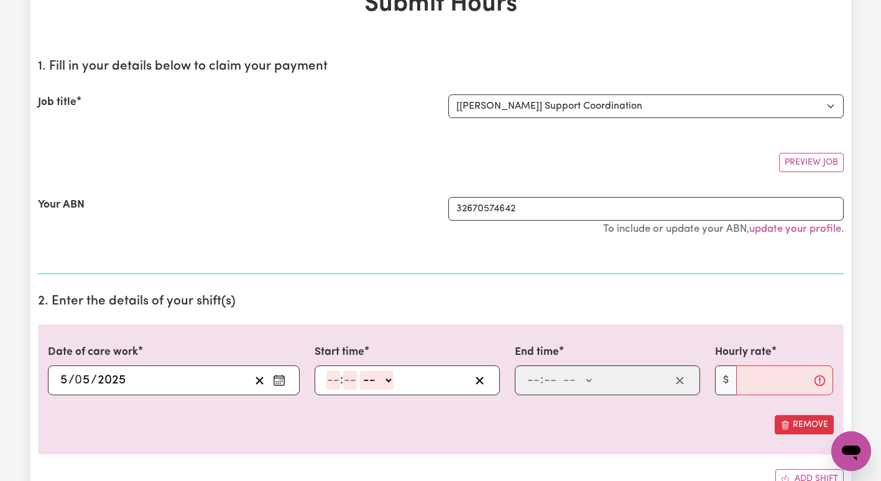
click at [335, 377] on input "number" at bounding box center [334, 380] width 14 height 19
type input "9"
type input "00"
click at [366, 383] on select "-- AM PM" at bounding box center [375, 380] width 34 height 19
select select "am"
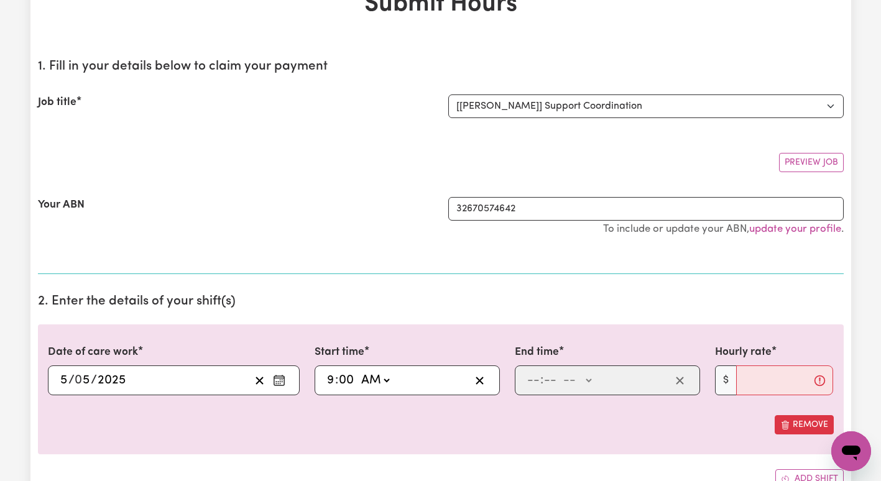
click at [358, 371] on select "-- AM PM" at bounding box center [375, 380] width 34 height 19
type input "09:00"
type input "0"
click at [532, 386] on input "number" at bounding box center [534, 380] width 14 height 19
type input "2"
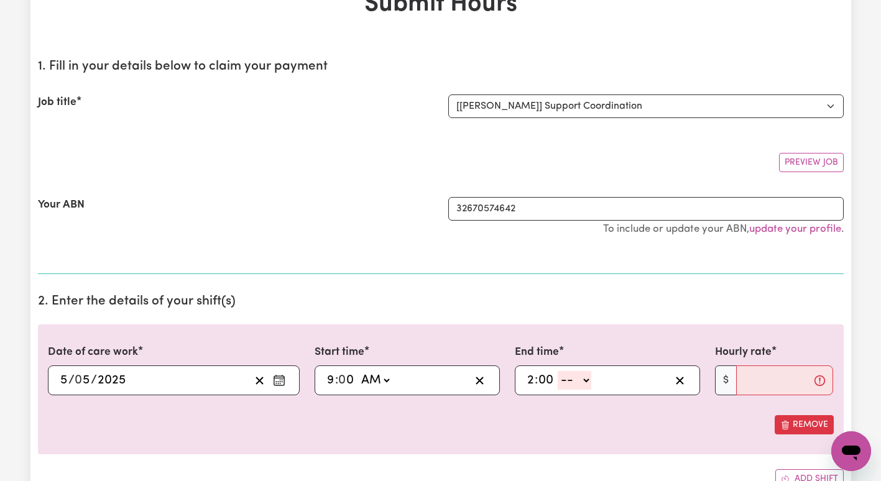
type input "00"
click at [582, 379] on select "-- AM PM" at bounding box center [575, 380] width 34 height 19
select select "pm"
click at [558, 371] on select "-- AM PM" at bounding box center [575, 380] width 34 height 19
type input "14:00"
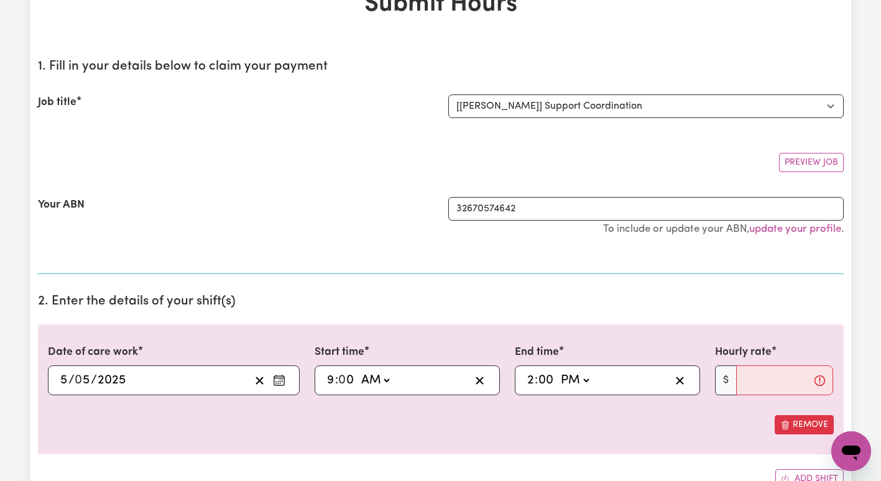
type input "0"
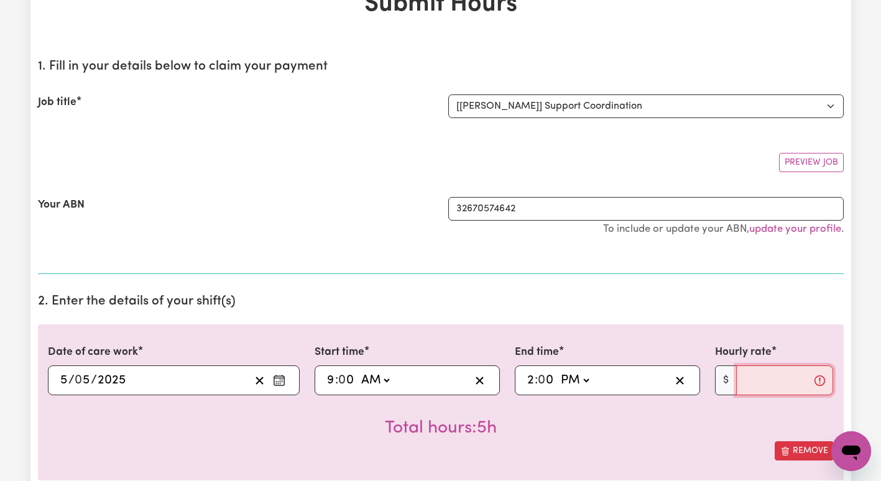
click at [771, 383] on input "Hourly rate" at bounding box center [786, 381] width 98 height 30
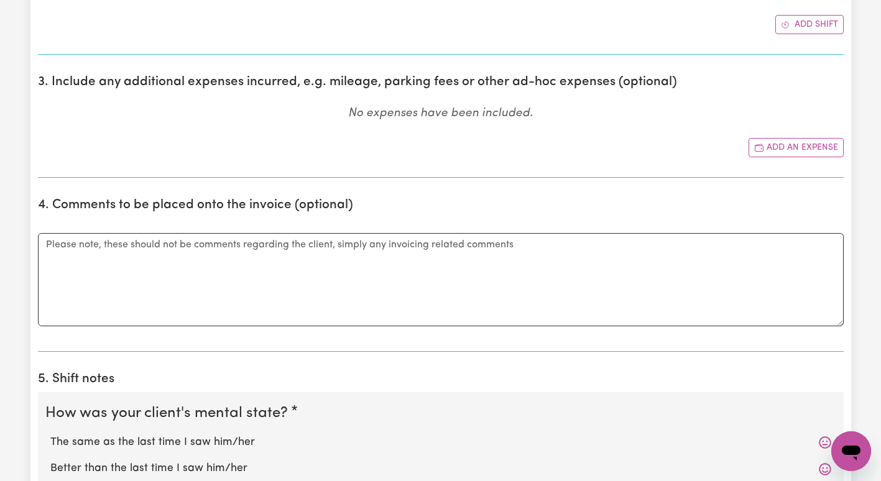
scroll to position [284, 0]
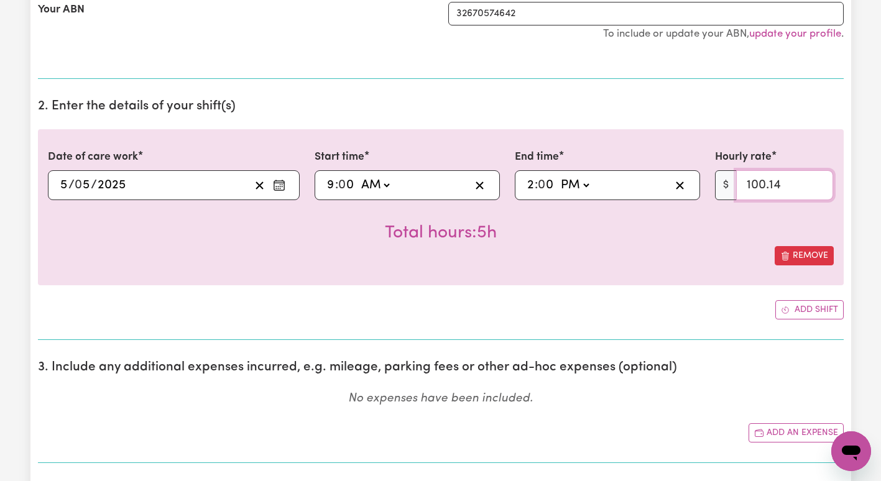
type input "100.14"
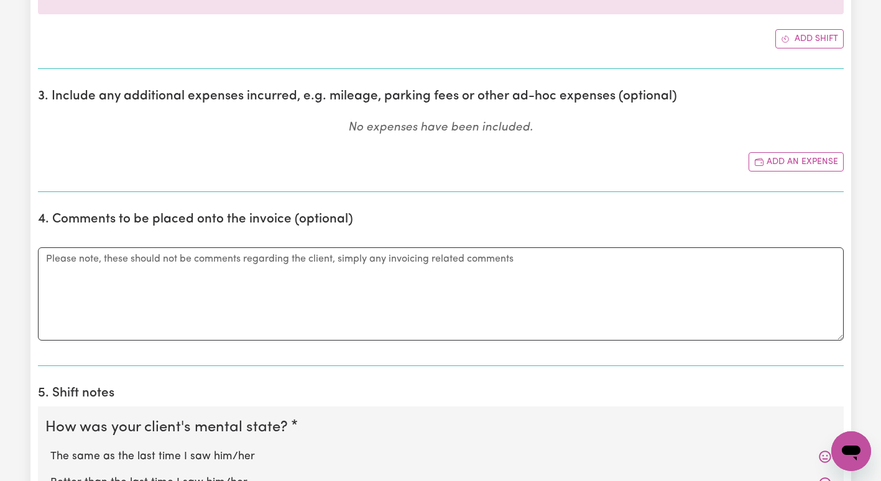
scroll to position [590, 0]
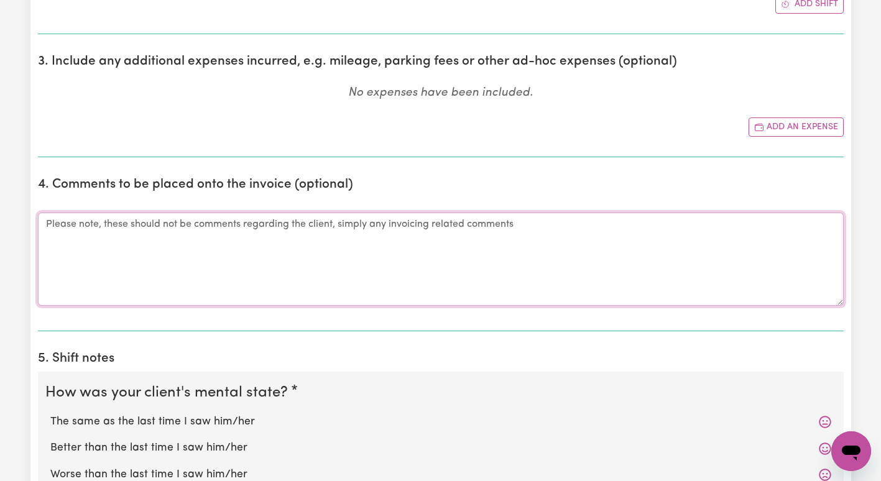
click at [482, 248] on textarea "Comments" at bounding box center [441, 259] width 806 height 93
paste textarea "I-081-0594"
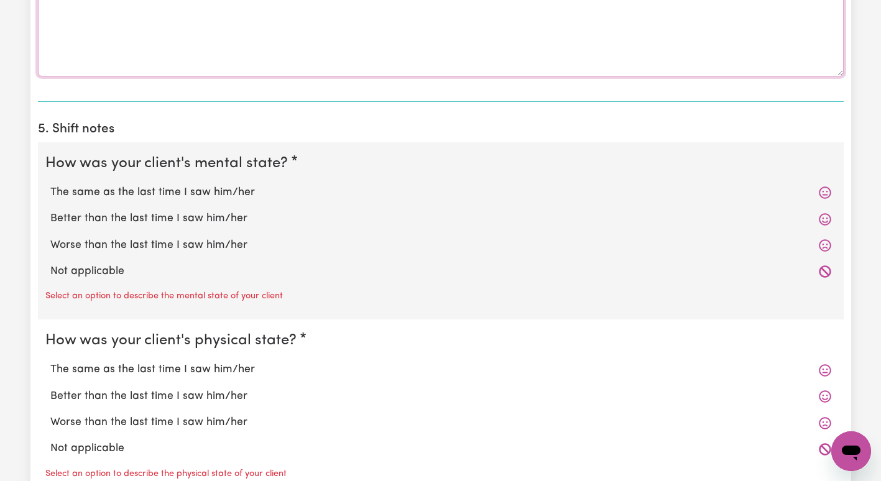
scroll to position [821, 0]
type textarea "I-081-0594"
click at [267, 197] on label "The same as the last time I saw him/her" at bounding box center [440, 192] width 781 height 16
click at [50, 184] on input "The same as the last time I saw him/her" at bounding box center [50, 183] width 1 height 1
radio input "true"
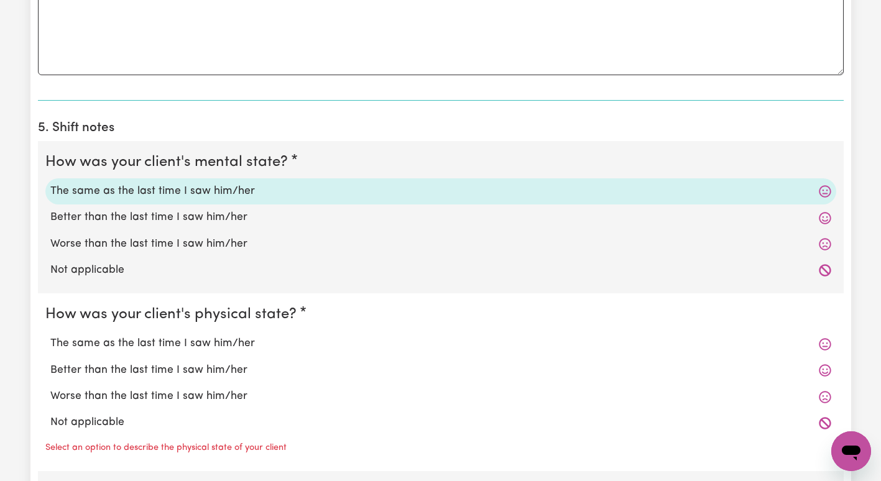
click at [225, 339] on label "The same as the last time I saw him/her" at bounding box center [440, 344] width 781 height 16
click at [50, 336] on input "The same as the last time I saw him/her" at bounding box center [50, 335] width 1 height 1
radio input "true"
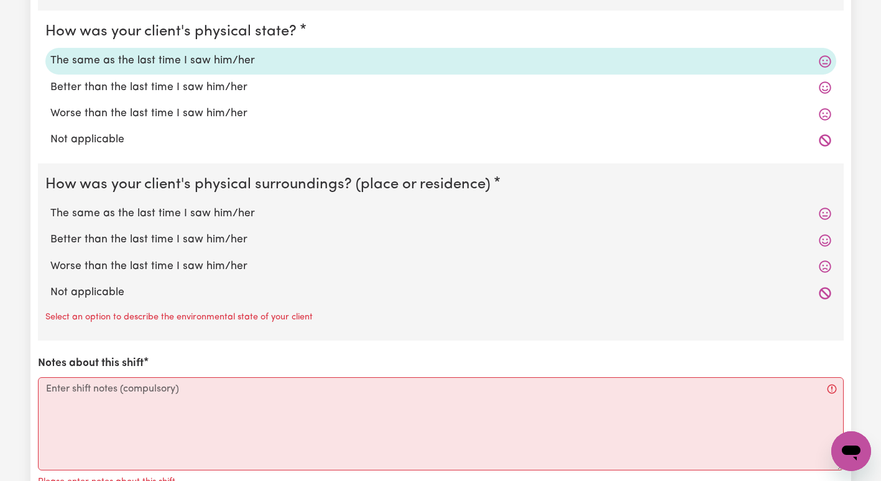
scroll to position [1135, 0]
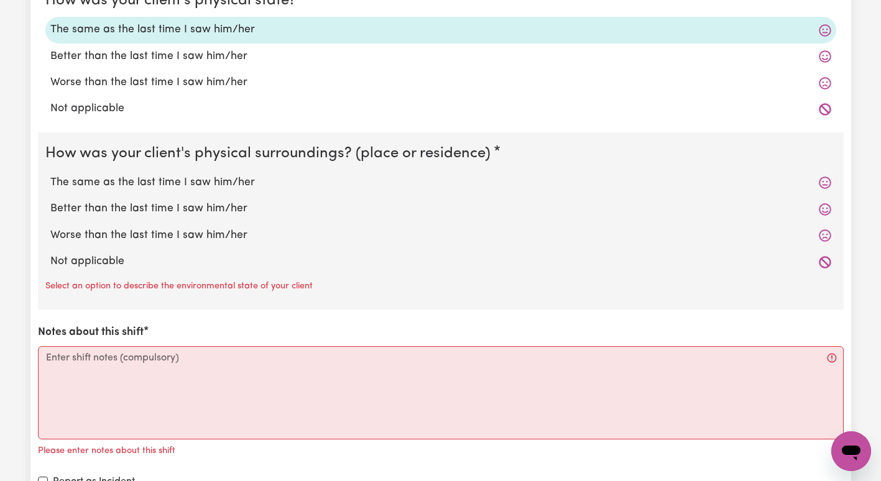
click at [290, 177] on label "The same as the last time I saw him/her" at bounding box center [440, 183] width 781 height 16
click at [50, 175] on input "The same as the last time I saw him/her" at bounding box center [50, 174] width 1 height 1
radio input "true"
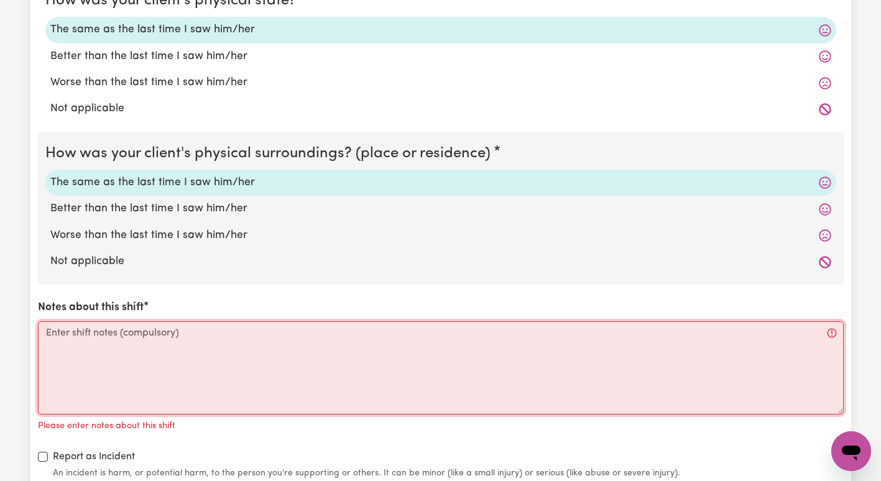
click at [230, 386] on textarea "Notes about this shift" at bounding box center [441, 368] width 806 height 93
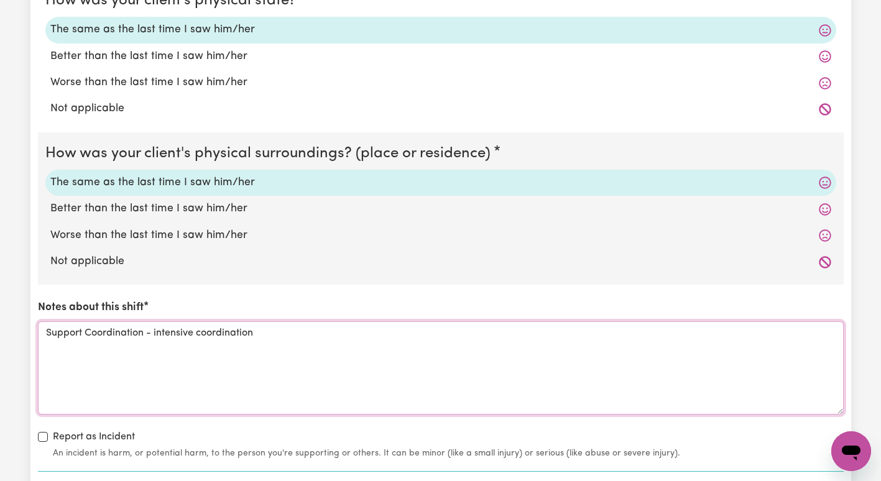
scroll to position [1443, 0]
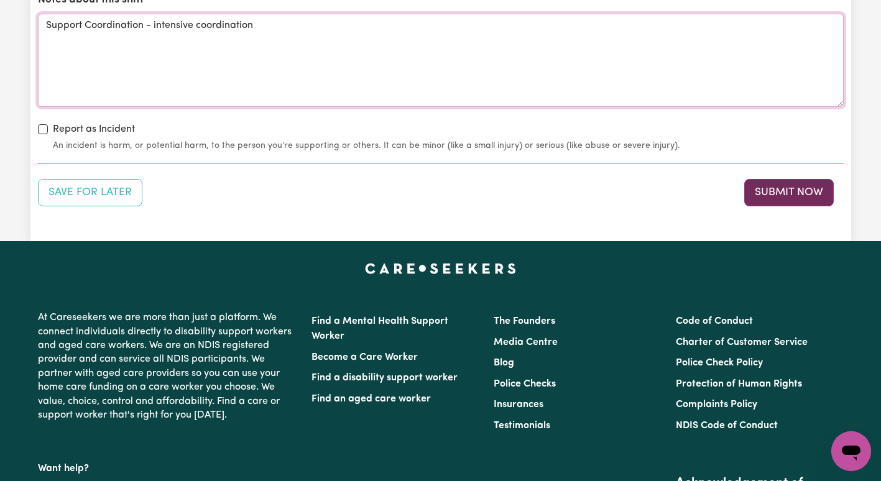
type textarea "Support Coordination - intensive coordination"
click at [777, 185] on button "Submit Now" at bounding box center [790, 192] width 90 height 27
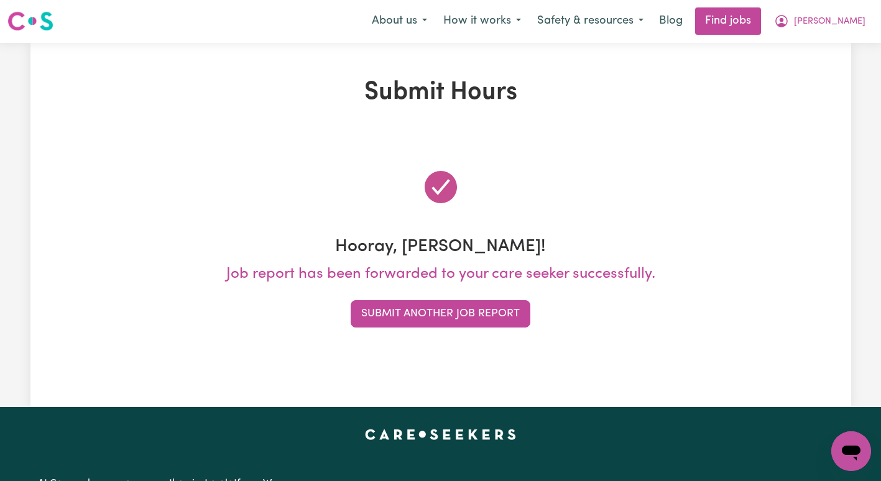
scroll to position [0, 0]
click at [395, 298] on div "Hooray, [PERSON_NAME]! Job report has been forwarded to your care seeker succes…" at bounding box center [441, 248] width 806 height 220
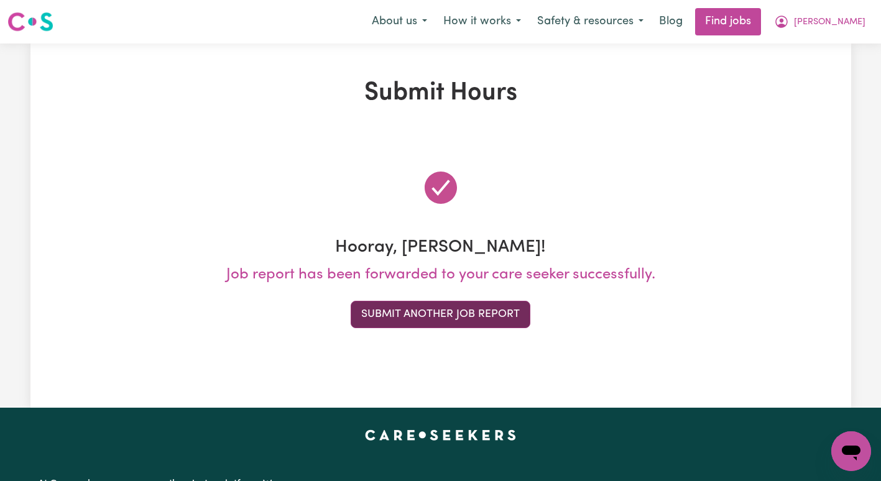
click at [389, 312] on button "Submit Another Job Report" at bounding box center [441, 314] width 180 height 27
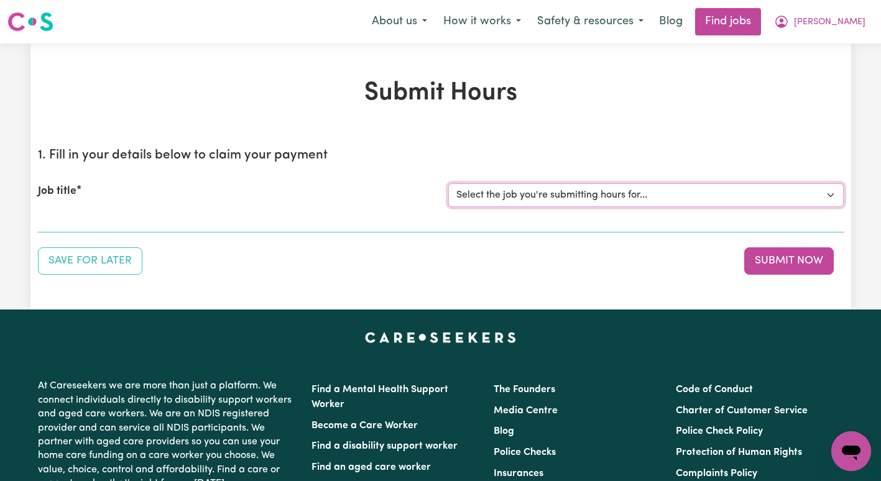
click at [574, 191] on select "Select the job you're submitting hours for... [[PERSON_NAME]] Support Coordinat…" at bounding box center [647, 196] width 396 height 24
select select "13643"
click at [449, 184] on select "Select the job you're submitting hours for... [[PERSON_NAME]] Support Coordinat…" at bounding box center [647, 196] width 396 height 24
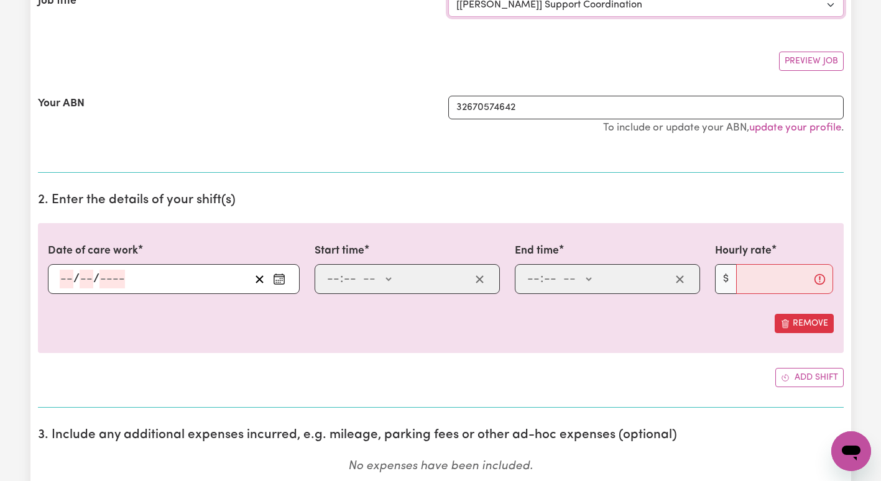
scroll to position [195, 0]
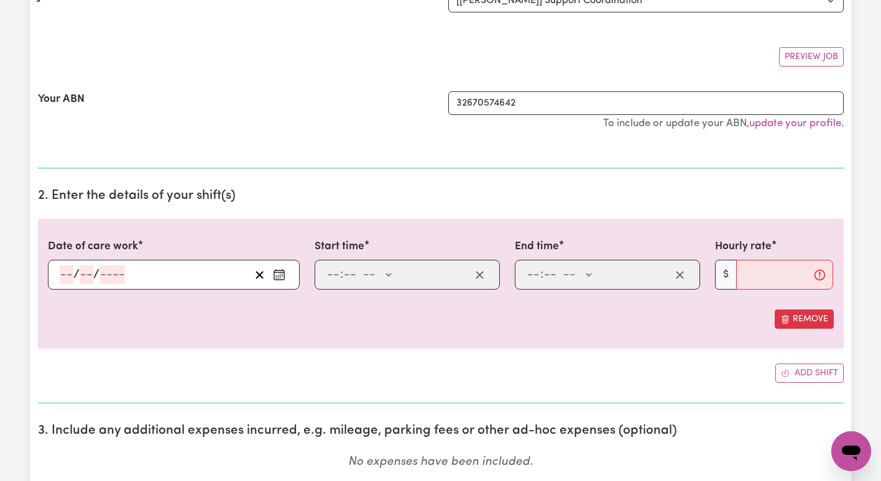
click at [287, 272] on button "Enter the date of care work" at bounding box center [279, 275] width 20 height 19
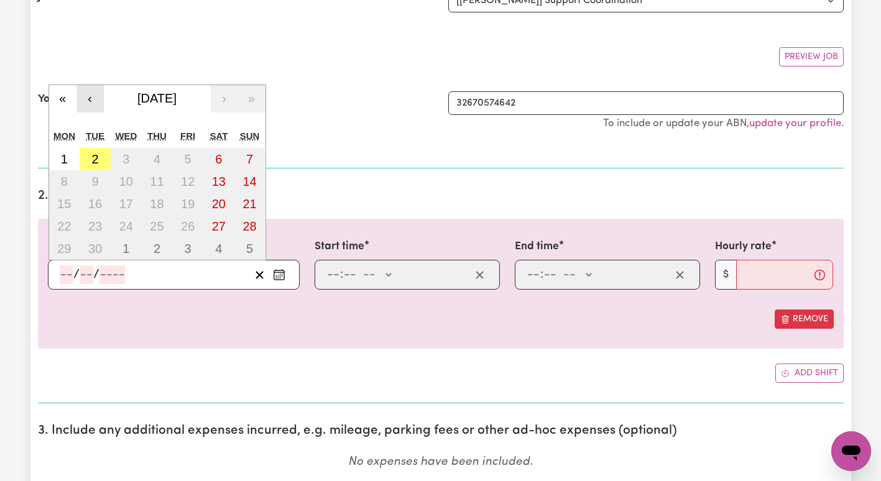
click at [85, 105] on button "‹" at bounding box center [90, 98] width 27 height 27
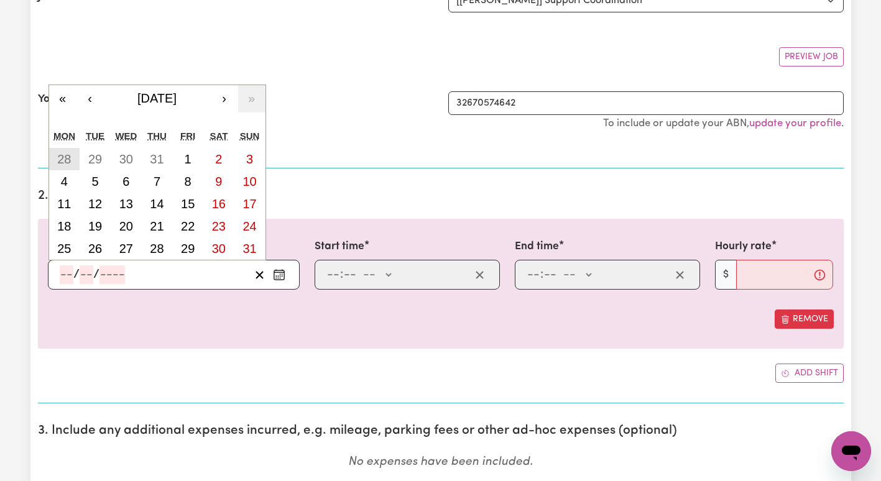
click at [57, 169] on button "28" at bounding box center [64, 159] width 31 height 22
type input "[DATE]"
type input "28"
type input "7"
type input "2025"
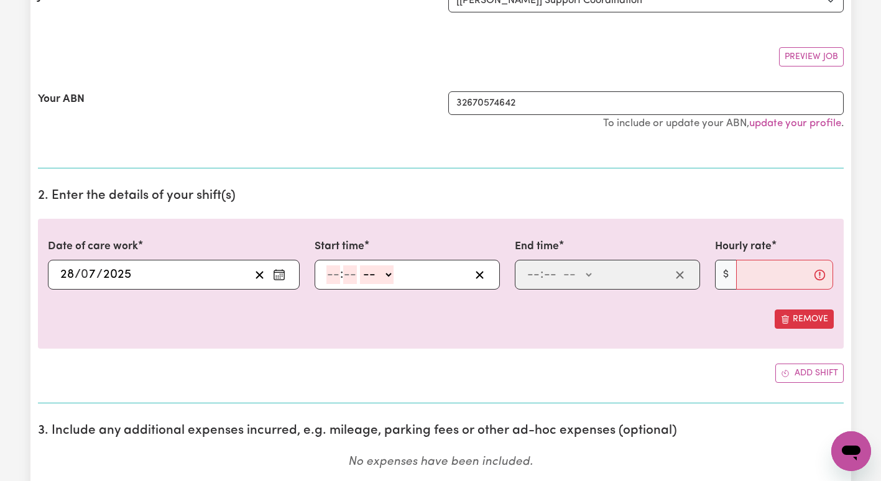
click at [283, 274] on icon "Enter the date of care work" at bounding box center [279, 275] width 12 height 12
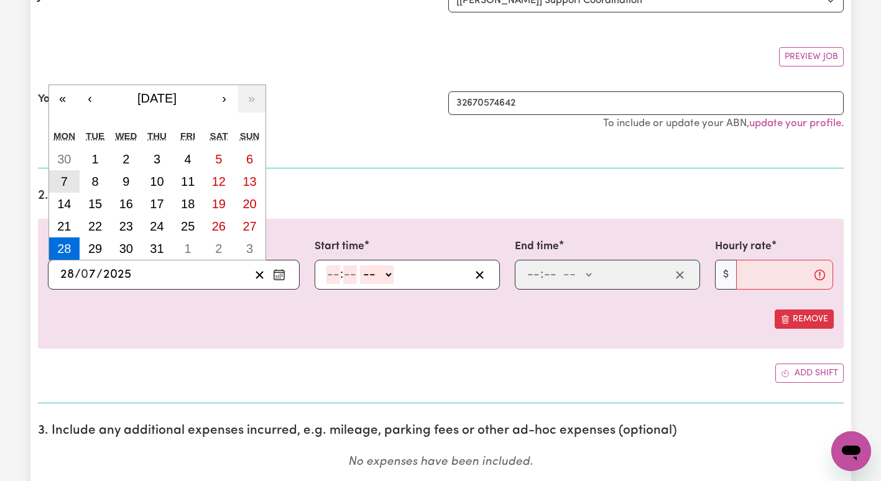
click at [62, 183] on abbr "7" at bounding box center [64, 182] width 7 height 14
type input "[DATE]"
type input "7"
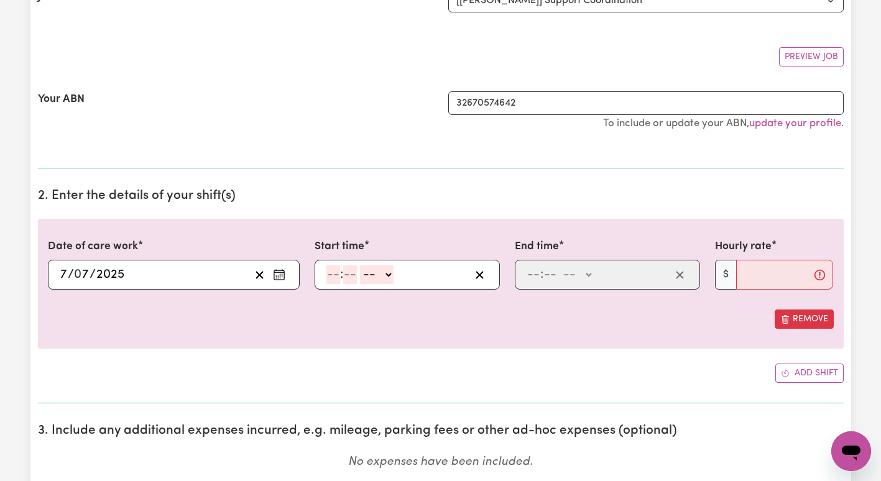
click at [274, 273] on rect "Enter the date of care work" at bounding box center [279, 275] width 10 height 9
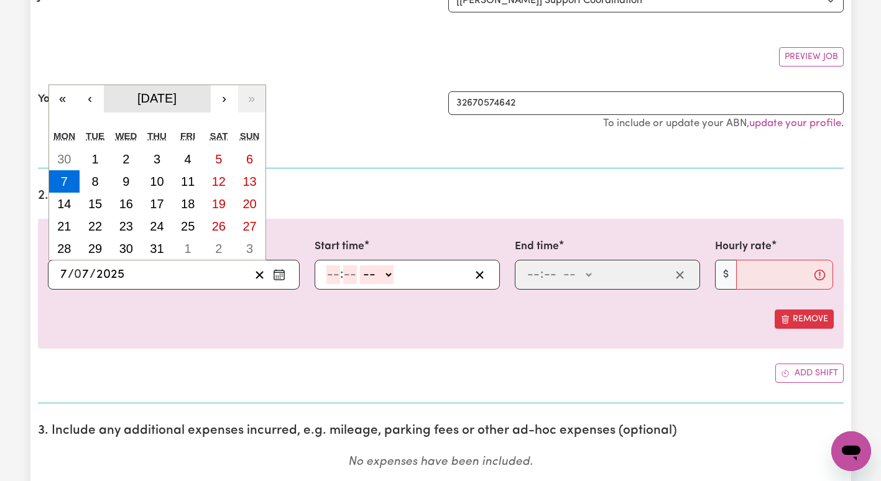
click at [174, 98] on span "[DATE]" at bounding box center [156, 98] width 39 height 14
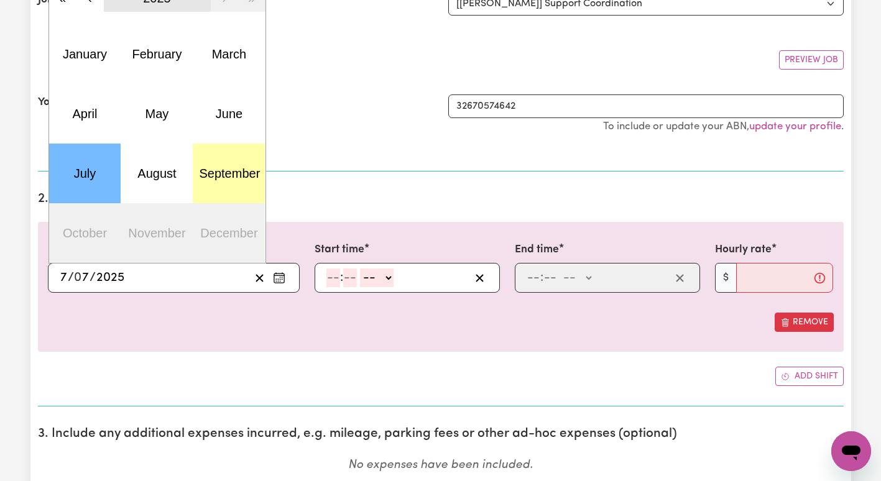
scroll to position [191, 0]
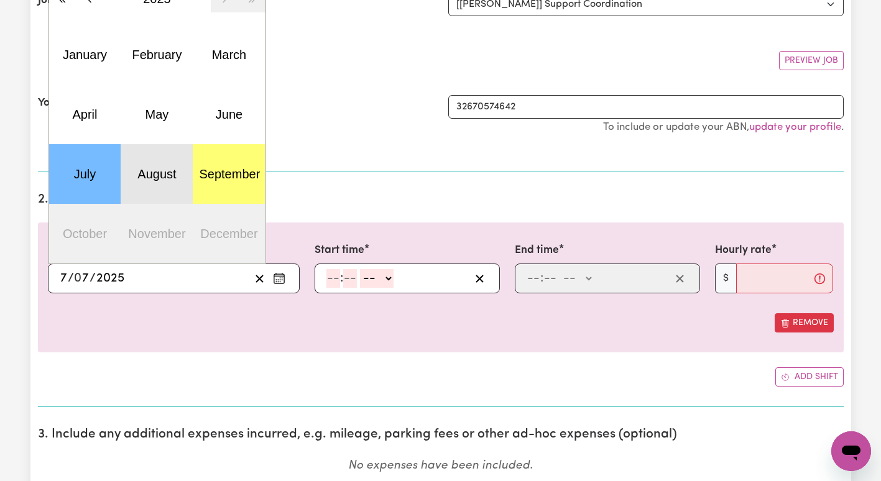
click at [169, 176] on abbr "August" at bounding box center [156, 174] width 39 height 14
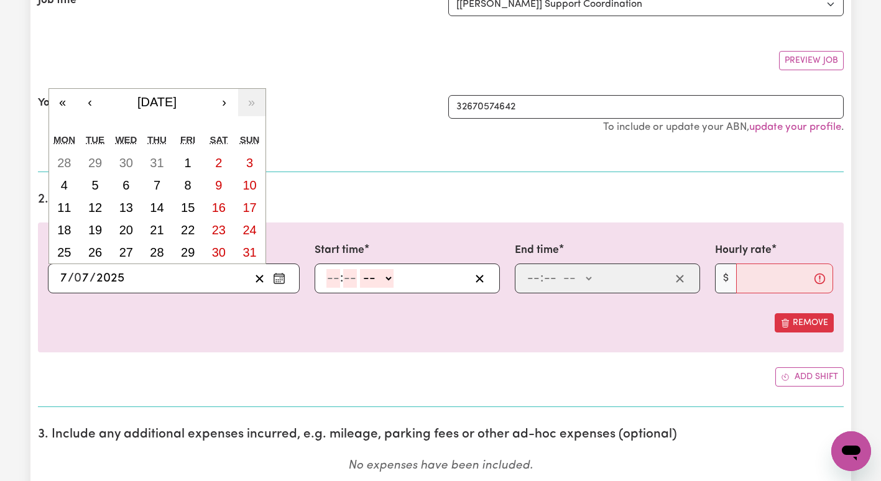
click at [335, 280] on input "number" at bounding box center [334, 278] width 14 height 19
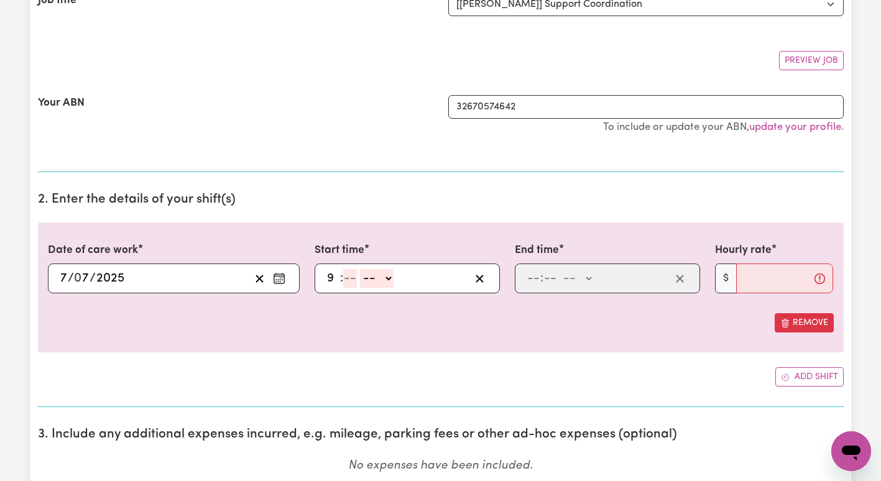
type input "9"
type input "00"
click at [368, 279] on select "-- AM PM" at bounding box center [375, 278] width 34 height 19
select select "am"
click at [358, 269] on select "-- AM PM" at bounding box center [375, 278] width 34 height 19
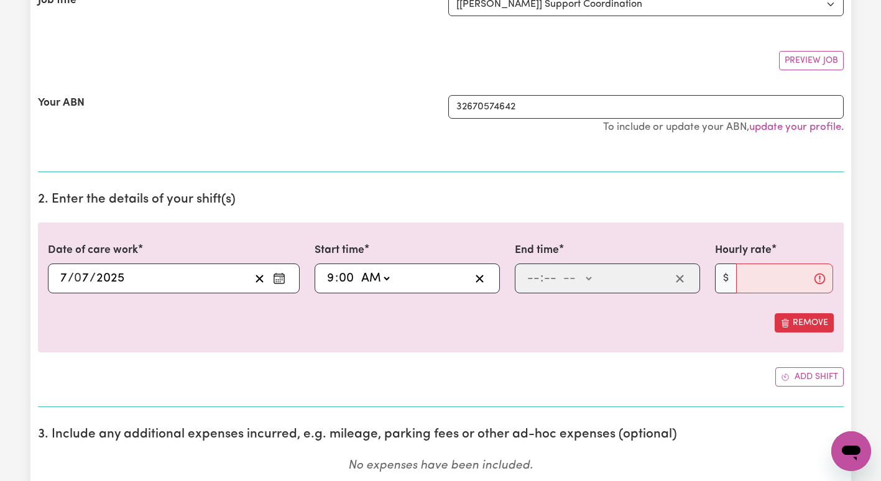
type input "09:00"
type input "0"
click at [286, 271] on button "Enter the date of care work" at bounding box center [279, 278] width 20 height 19
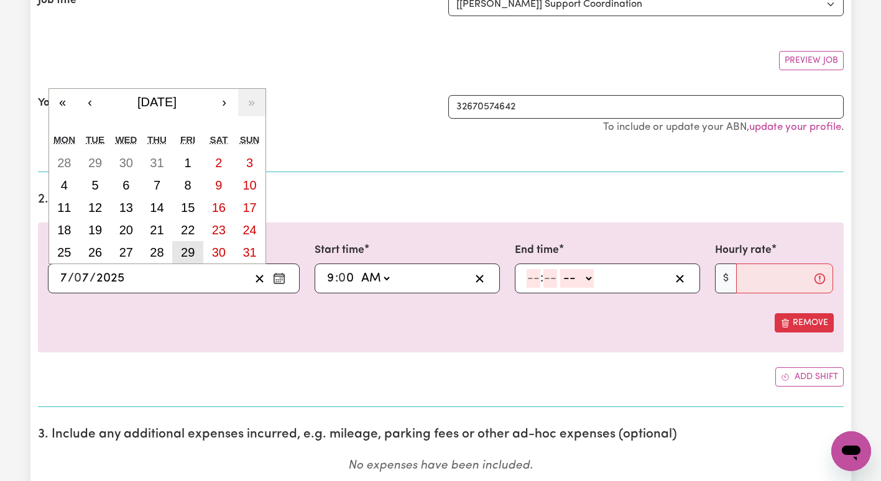
click at [196, 257] on button "29" at bounding box center [187, 252] width 31 height 22
type input "[DATE]"
type input "29"
type input "8"
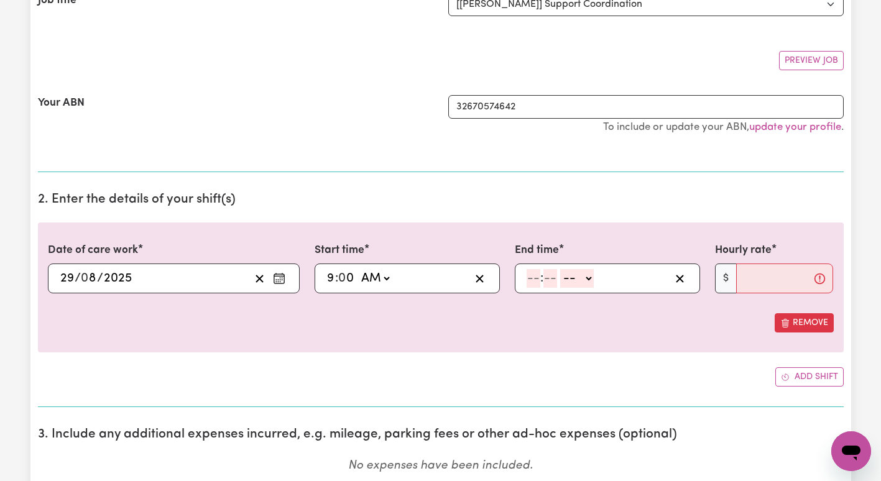
click at [534, 281] on input "number" at bounding box center [534, 278] width 14 height 19
type input "2"
type input "30"
click at [567, 280] on select "-- AM PM" at bounding box center [574, 278] width 34 height 19
select select "pm"
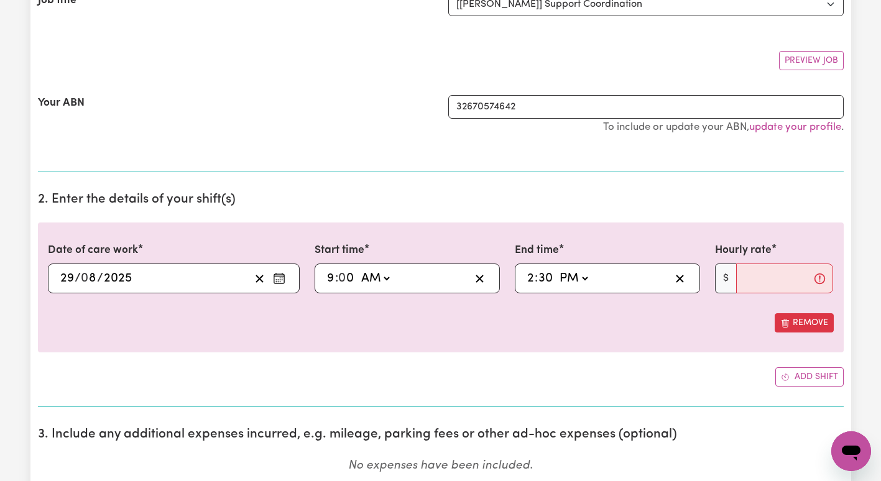
click at [557, 269] on select "-- AM PM" at bounding box center [574, 278] width 34 height 19
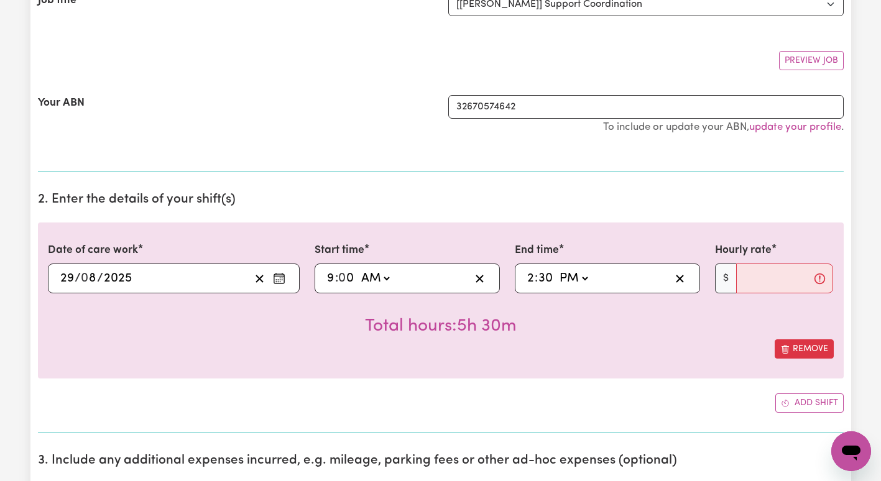
click at [534, 279] on input "2" at bounding box center [531, 278] width 8 height 19
type input "15:30"
type input "3"
click at [751, 278] on input "Hourly rate" at bounding box center [786, 279] width 98 height 30
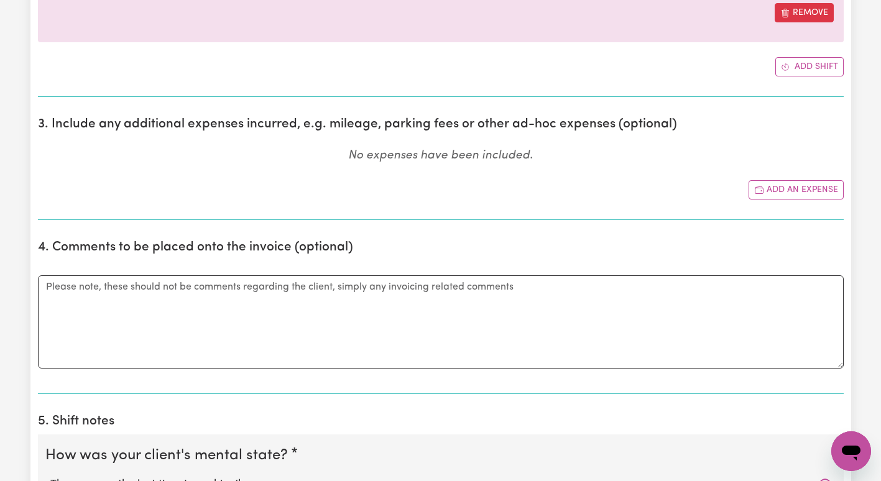
scroll to position [539, 0]
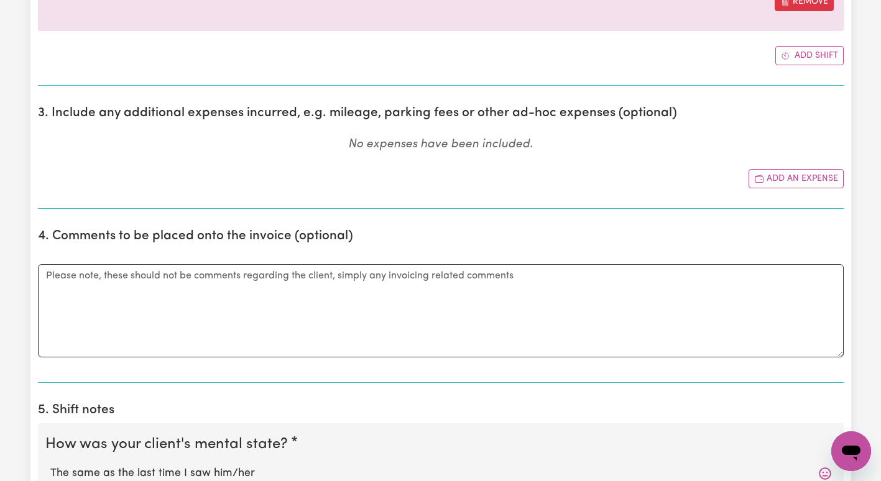
type input "100.14"
click at [528, 289] on textarea "Comments" at bounding box center [441, 310] width 806 height 93
paste textarea "I-126-1192"
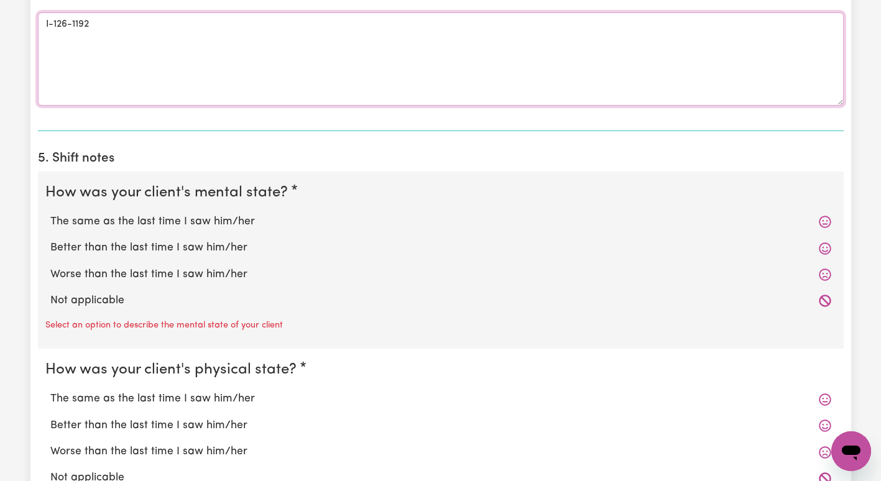
scroll to position [783, 0]
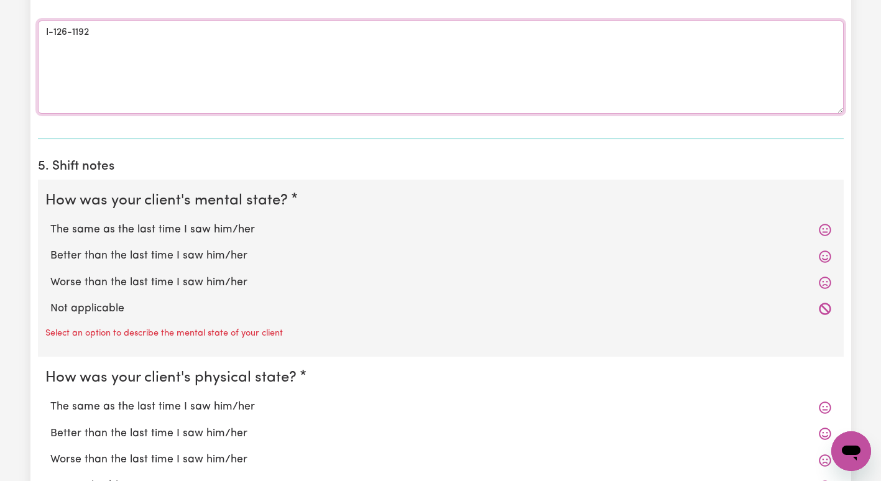
type textarea "I-126-1192"
click at [209, 227] on label "The same as the last time I saw him/her" at bounding box center [440, 230] width 781 height 16
click at [50, 222] on input "The same as the last time I saw him/her" at bounding box center [50, 221] width 1 height 1
radio input "true"
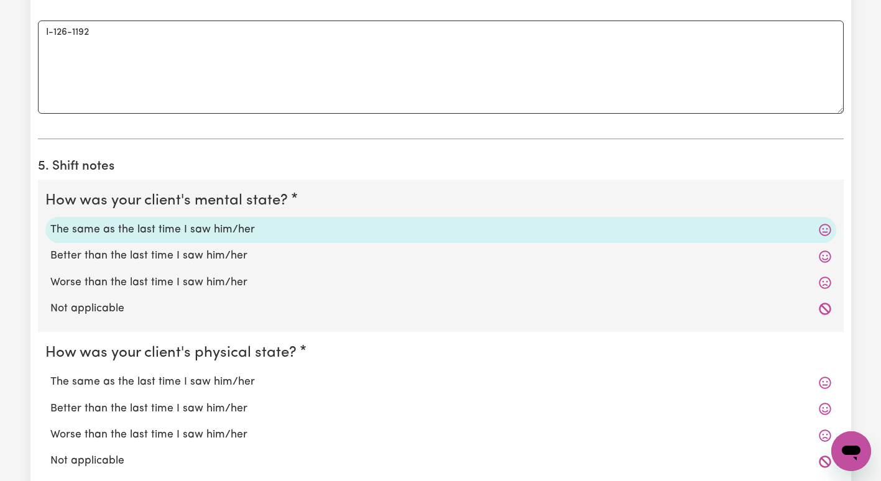
click at [169, 384] on label "The same as the last time I saw him/her" at bounding box center [440, 382] width 781 height 16
click at [50, 374] on input "The same as the last time I saw him/her" at bounding box center [50, 374] width 1 height 1
radio input "true"
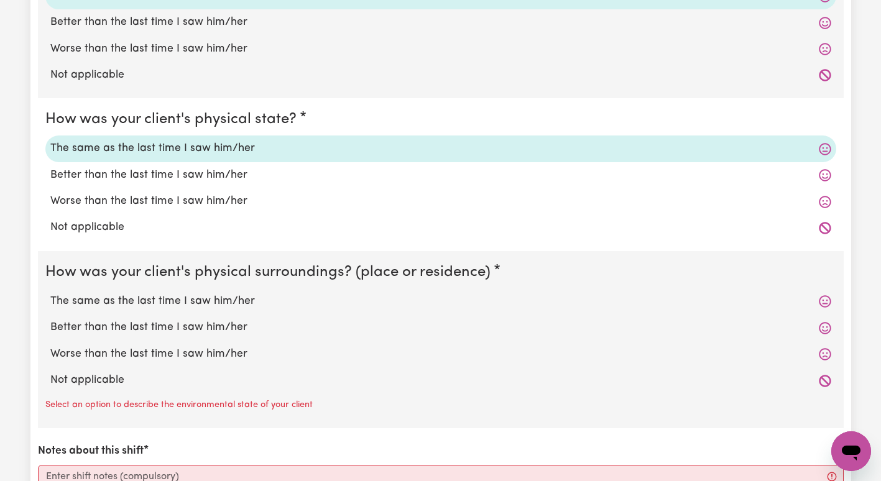
scroll to position [1104, 0]
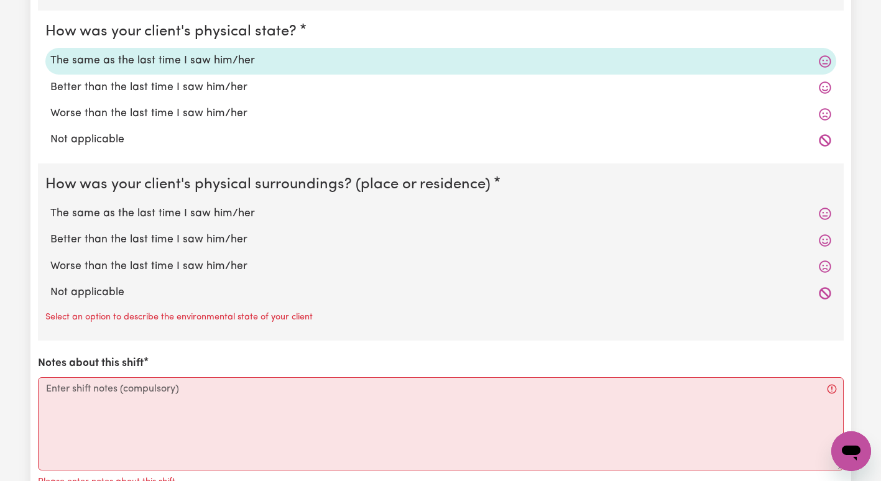
click at [274, 212] on label "The same as the last time I saw him/her" at bounding box center [440, 214] width 781 height 16
click at [50, 206] on input "The same as the last time I saw him/her" at bounding box center [50, 205] width 1 height 1
radio input "true"
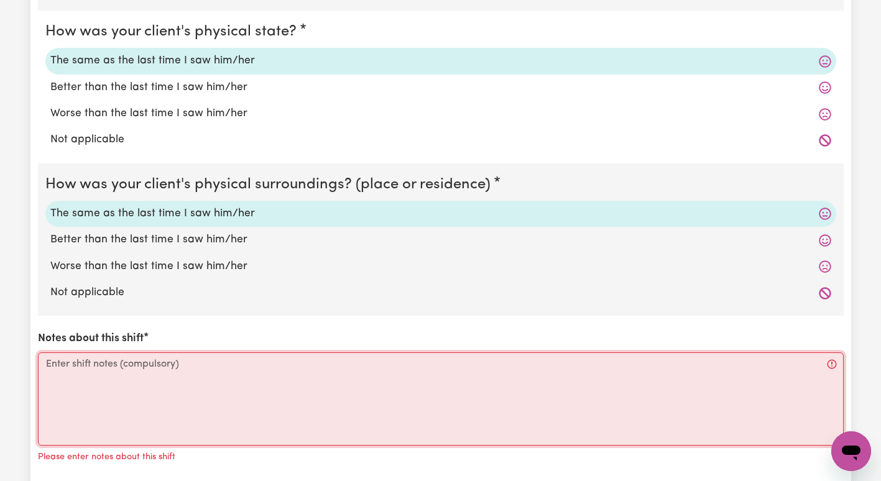
click at [172, 400] on textarea "Notes about this shift" at bounding box center [441, 399] width 806 height 93
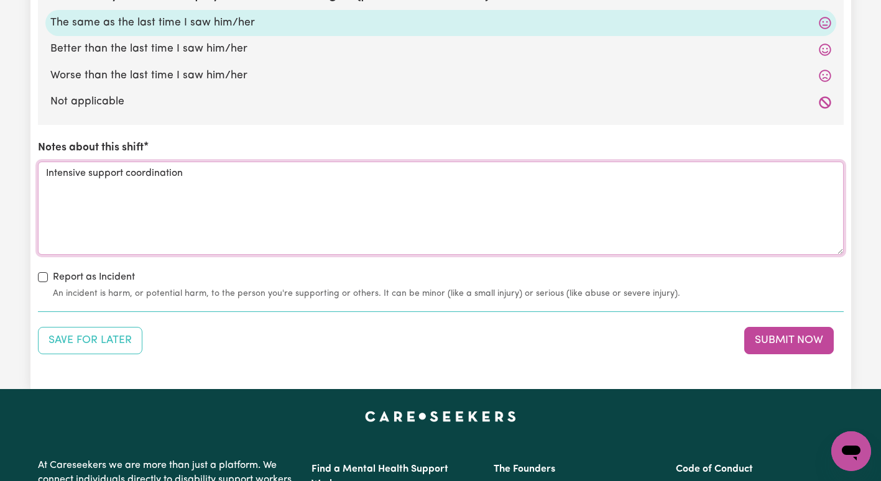
scroll to position [1313, 0]
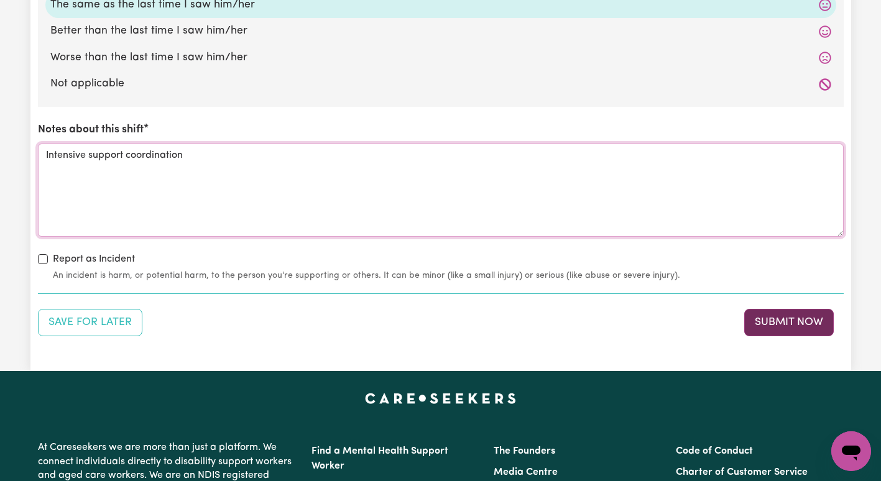
type textarea "Intensive support coordination"
click at [801, 332] on button "Submit Now" at bounding box center [790, 322] width 90 height 27
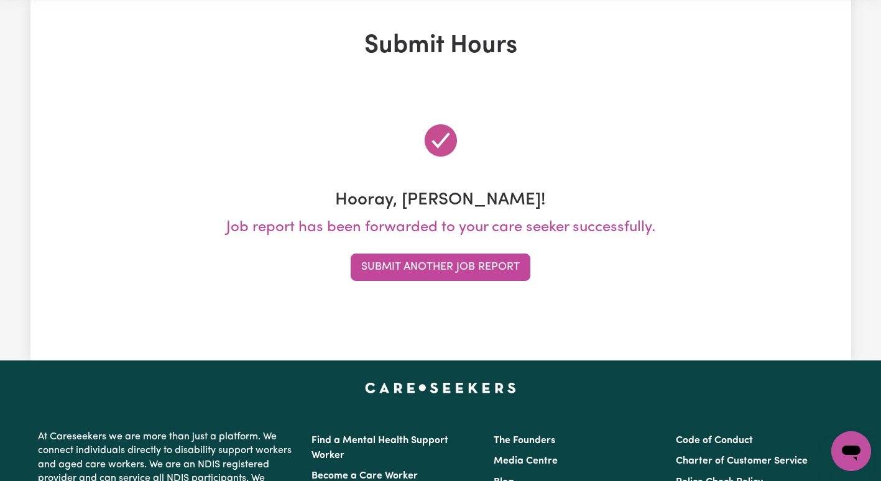
scroll to position [0, 0]
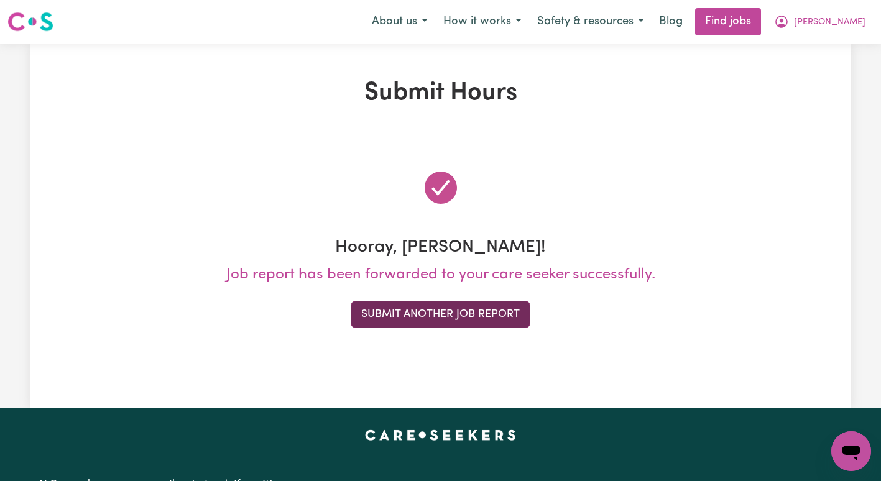
click at [504, 318] on button "Submit Another Job Report" at bounding box center [441, 314] width 180 height 27
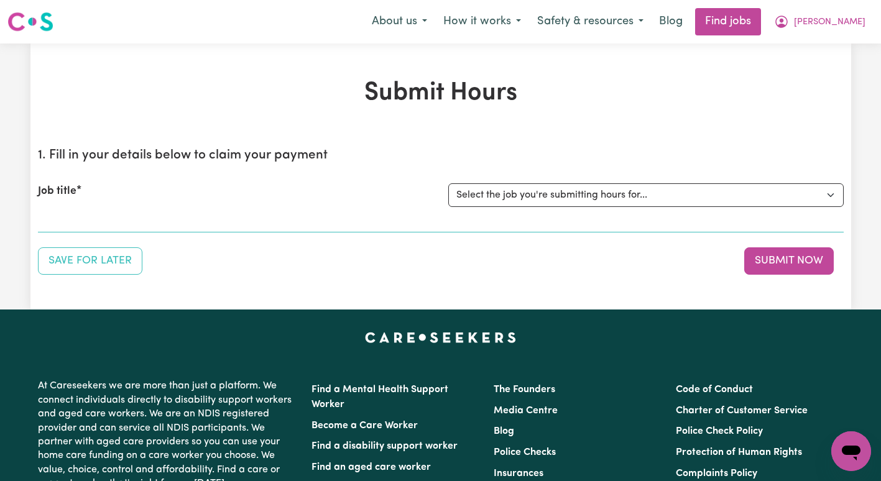
click at [524, 213] on div "Job title Select the job you're submitting hours for... [[PERSON_NAME]] Support…" at bounding box center [441, 195] width 806 height 53
click at [520, 195] on select "Select the job you're submitting hours for... [[PERSON_NAME]] Support Coordinat…" at bounding box center [647, 196] width 396 height 24
select select "13643"
click at [449, 184] on select "Select the job you're submitting hours for... [[PERSON_NAME]] Support Coordinat…" at bounding box center [647, 196] width 396 height 24
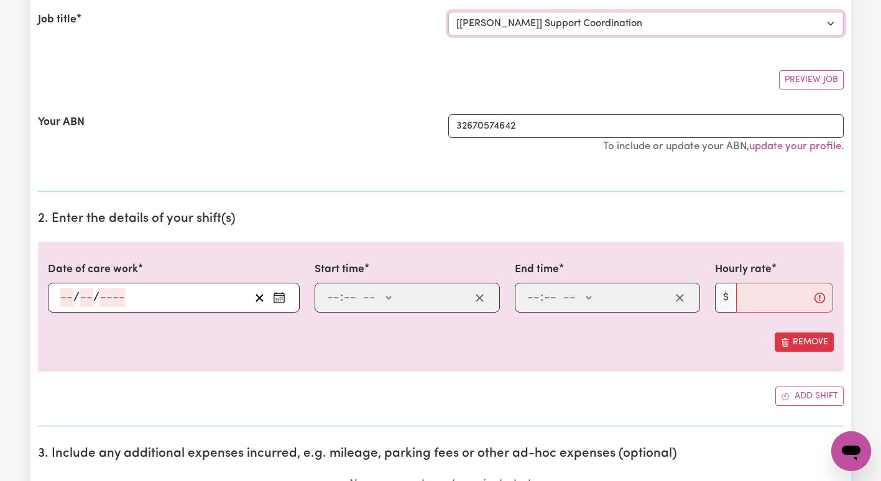
scroll to position [176, 0]
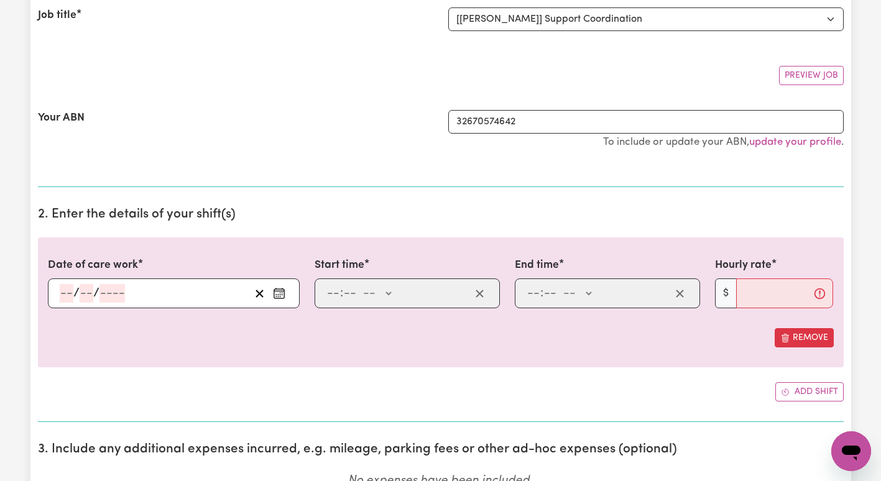
click at [280, 294] on circle "Enter the date of care work" at bounding box center [279, 294] width 1 height 1
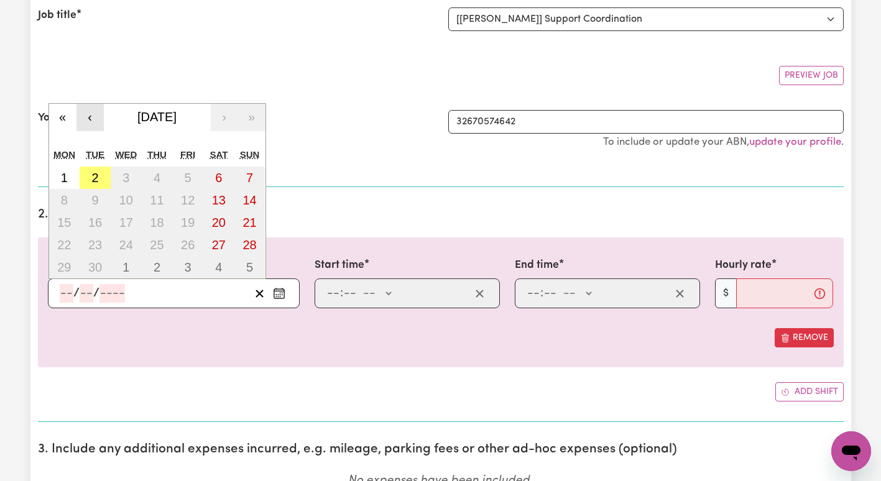
click at [93, 120] on button "‹" at bounding box center [90, 117] width 27 height 27
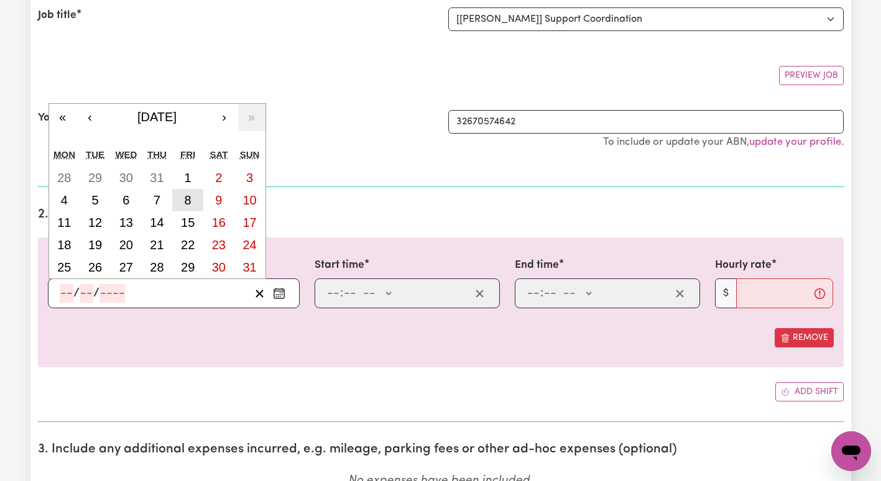
click at [179, 202] on button "8" at bounding box center [187, 200] width 31 height 22
type input "[DATE]"
type input "8"
type input "2025"
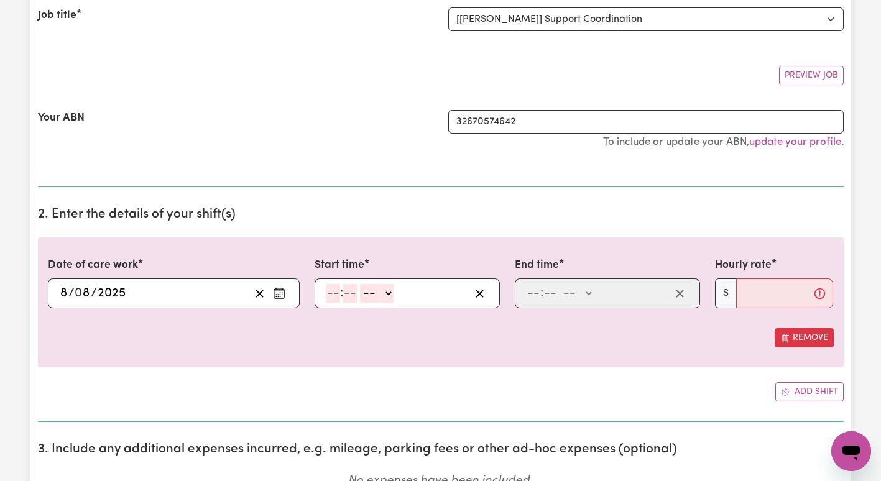
click at [332, 291] on input "number" at bounding box center [334, 293] width 14 height 19
type input "9"
type input "00"
click at [374, 295] on select "-- AM PM" at bounding box center [375, 293] width 34 height 19
select select "am"
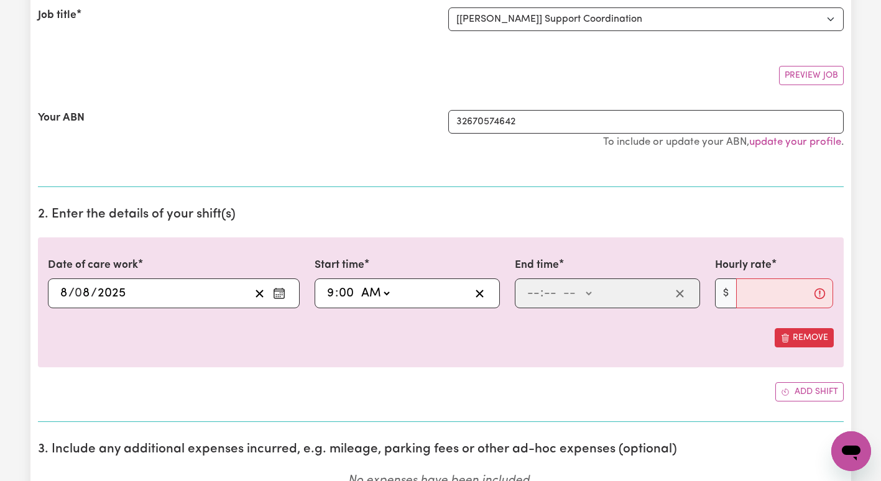
click at [358, 284] on select "-- AM PM" at bounding box center [375, 293] width 34 height 19
type input "09:00"
type input "0"
click at [534, 292] on input "number" at bounding box center [534, 293] width 14 height 19
type input "10"
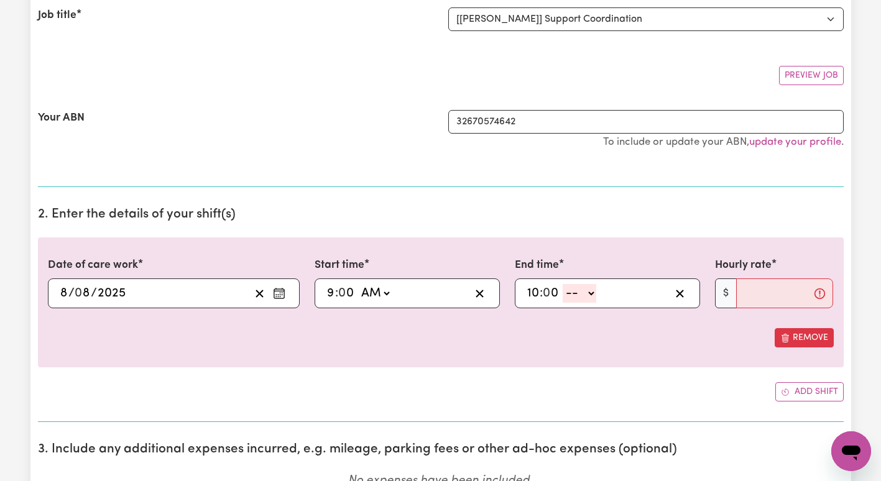
type input "0"
select select "am"
type input "10:00"
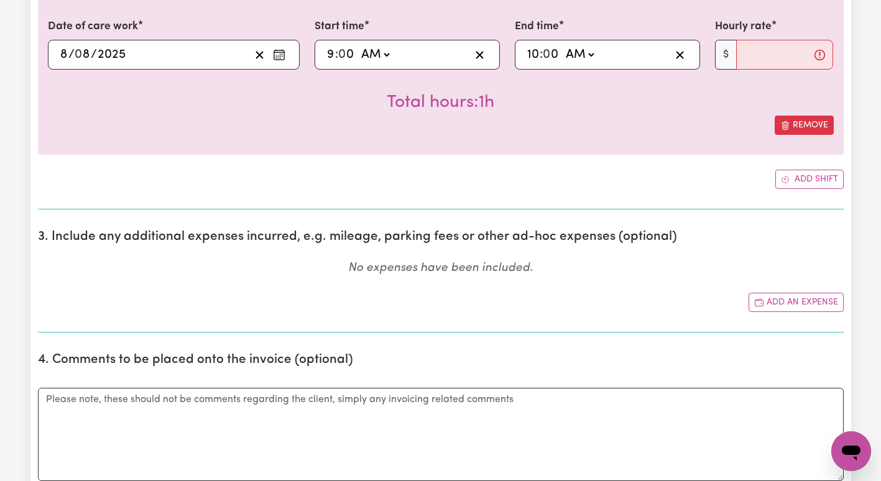
scroll to position [412, 0]
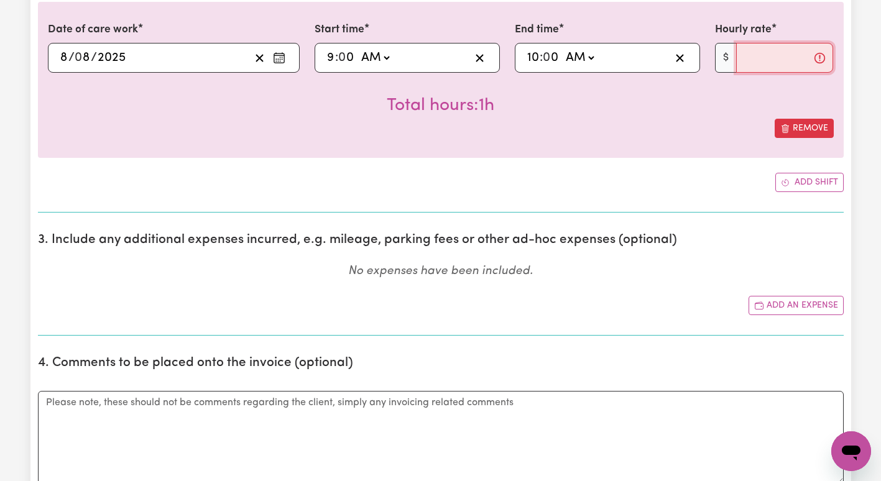
click at [756, 53] on input "Hourly rate" at bounding box center [786, 58] width 98 height 30
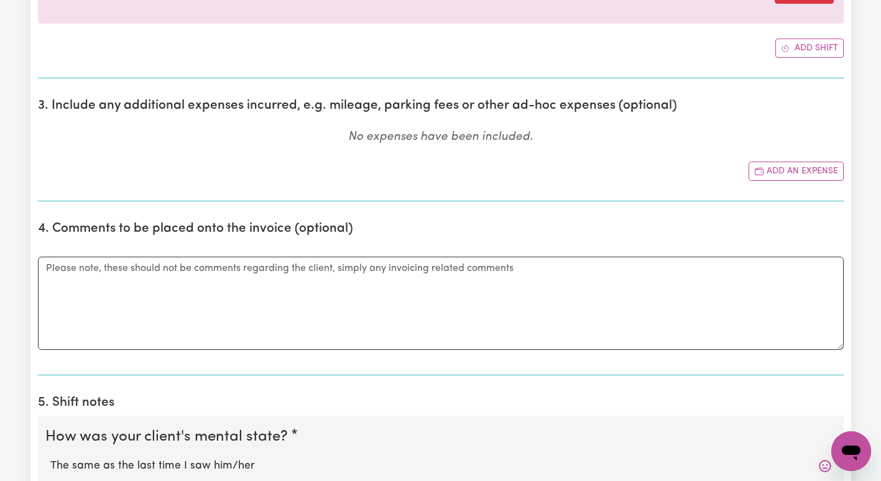
scroll to position [551, 0]
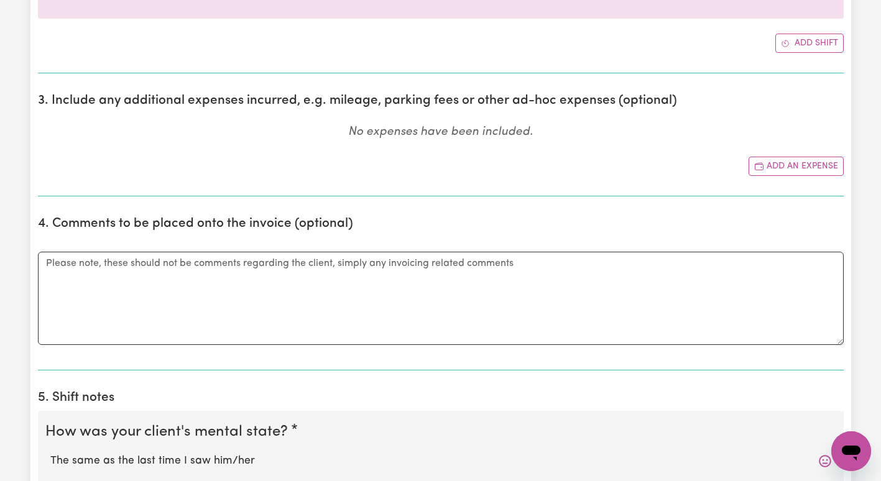
type input "100.14"
click at [490, 296] on textarea "Comments" at bounding box center [441, 298] width 806 height 93
type textarea "S"
click at [226, 314] on textarea "Comments" at bounding box center [441, 298] width 806 height 93
paste textarea "I-121-1143"
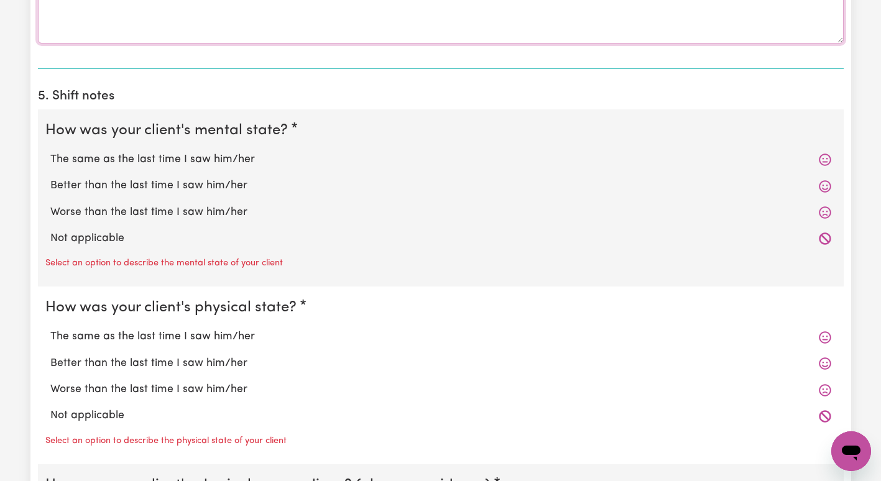
scroll to position [854, 0]
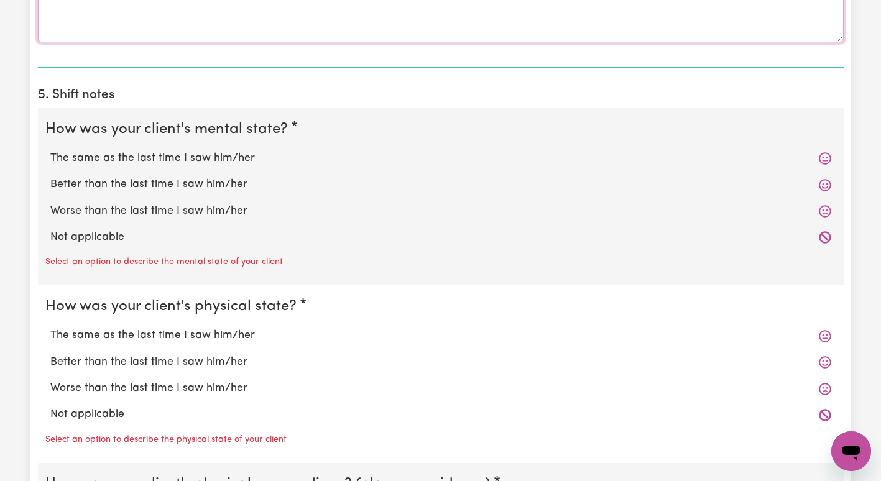
type textarea "I-121-1143"
click at [248, 161] on label "The same as the last time I saw him/her" at bounding box center [440, 159] width 781 height 16
click at [50, 151] on input "The same as the last time I saw him/her" at bounding box center [50, 150] width 1 height 1
radio input "true"
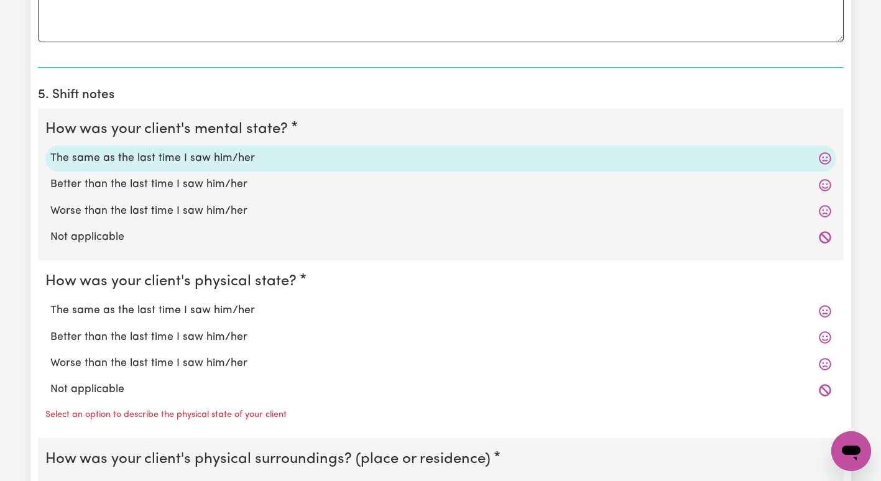
click at [223, 305] on label "The same as the last time I saw him/her" at bounding box center [440, 311] width 781 height 16
click at [50, 303] on input "The same as the last time I saw him/her" at bounding box center [50, 302] width 1 height 1
radio input "true"
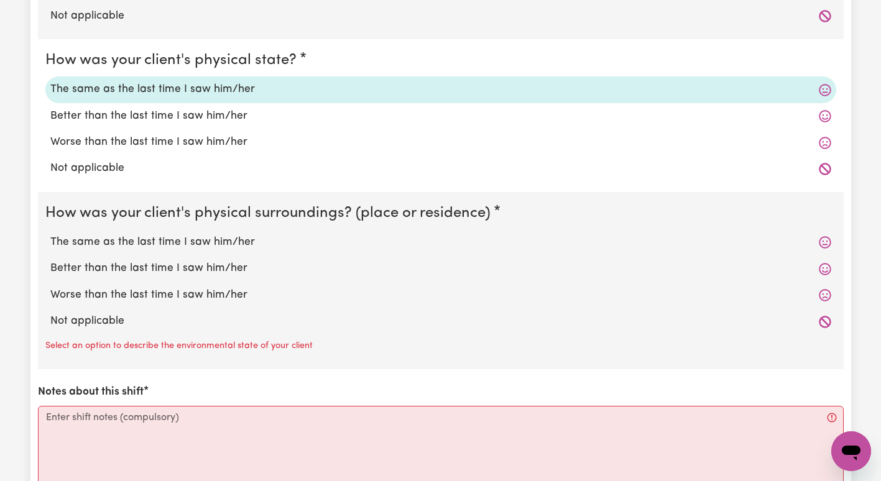
scroll to position [1125, 0]
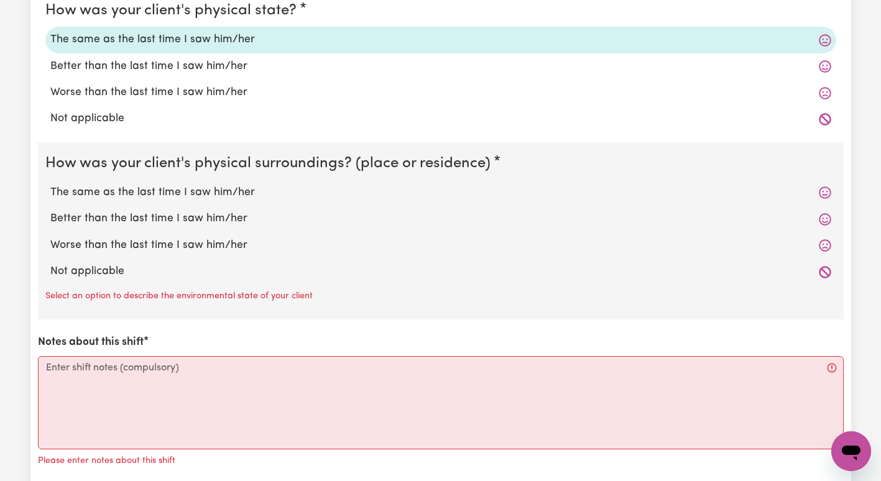
click at [210, 192] on label "The same as the last time I saw him/her" at bounding box center [440, 193] width 781 height 16
click at [50, 185] on input "The same as the last time I saw him/her" at bounding box center [50, 184] width 1 height 1
radio input "true"
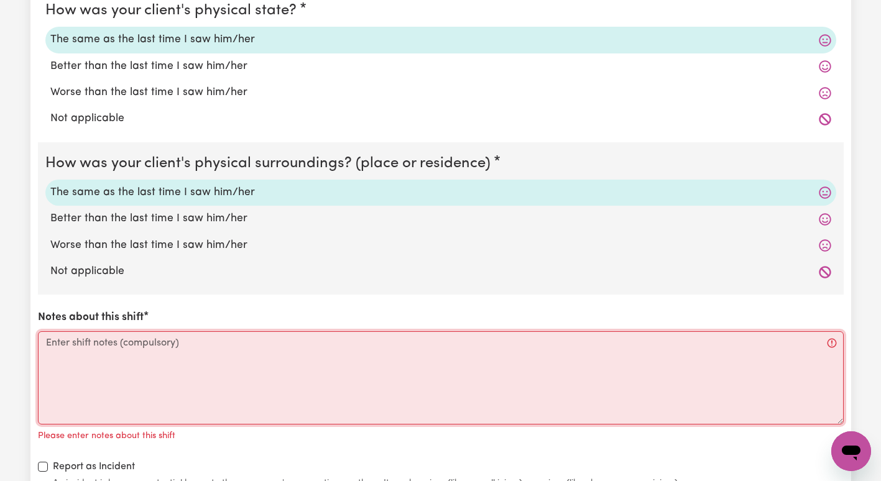
click at [165, 360] on textarea "Notes about this shift" at bounding box center [441, 378] width 806 height 93
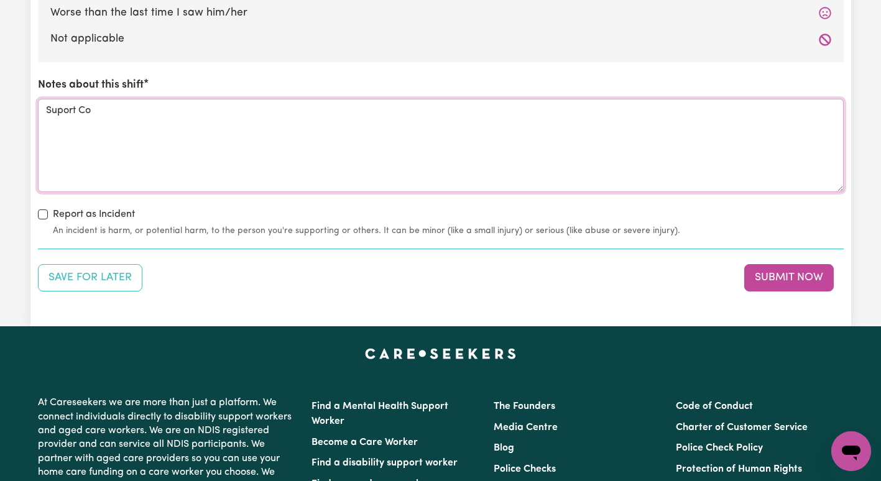
scroll to position [1381, 0]
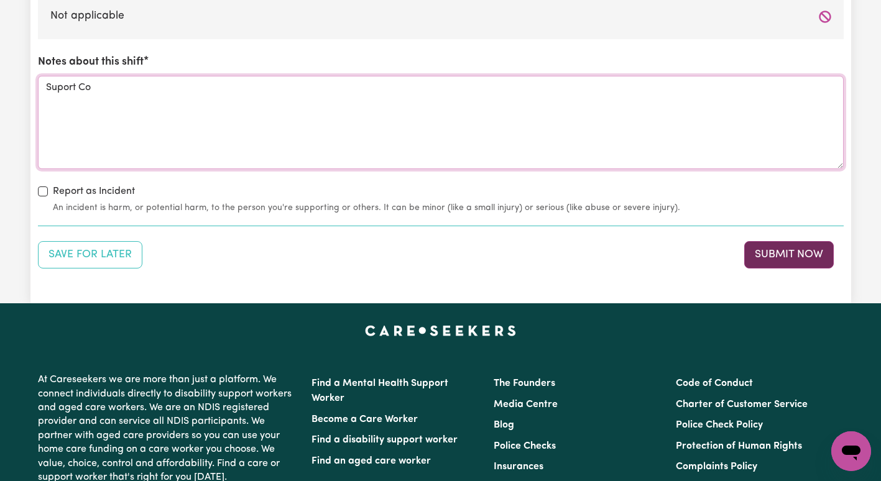
type textarea "Suport Co"
click at [804, 251] on button "Submit Now" at bounding box center [790, 254] width 90 height 27
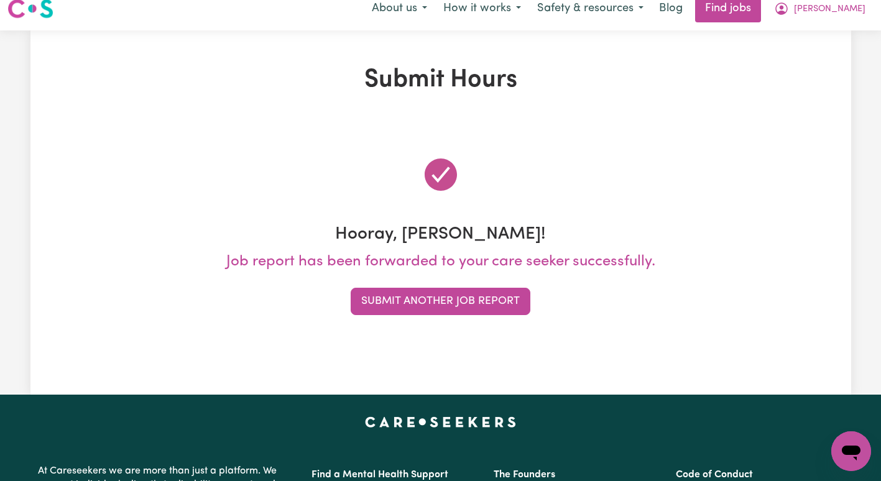
scroll to position [0, 0]
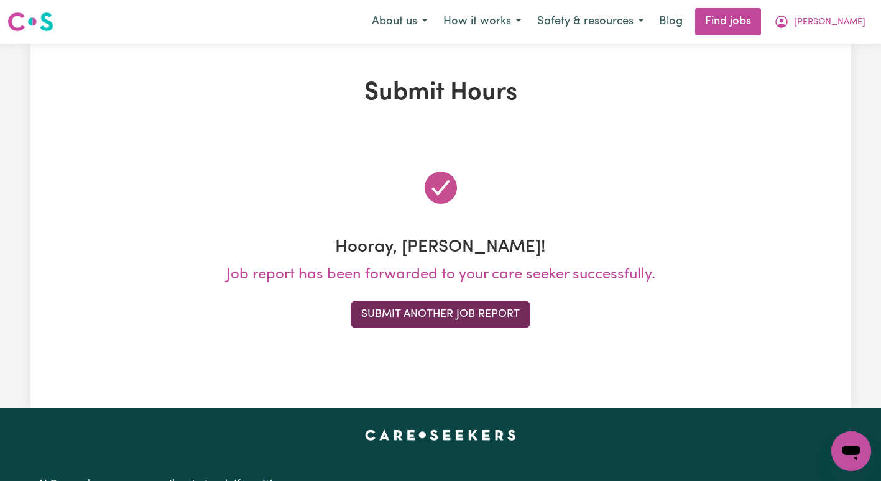
click at [391, 319] on button "Submit Another Job Report" at bounding box center [441, 314] width 180 height 27
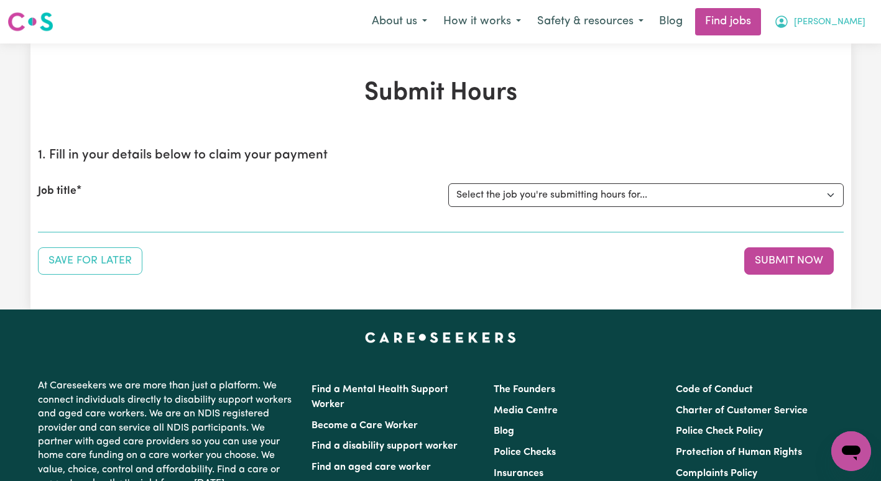
click at [832, 30] on button "[PERSON_NAME]" at bounding box center [820, 22] width 108 height 26
click at [829, 41] on link "My Account" at bounding box center [824, 49] width 98 height 24
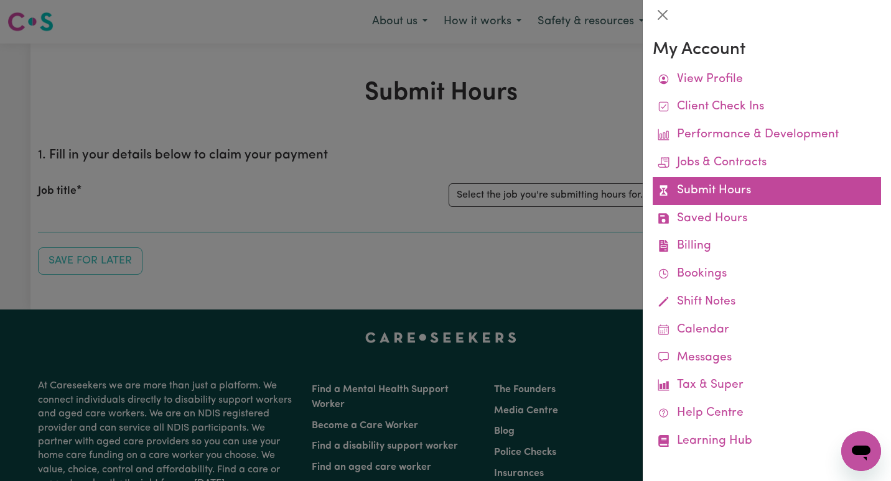
click at [727, 189] on link "Submit Hours" at bounding box center [767, 191] width 228 height 28
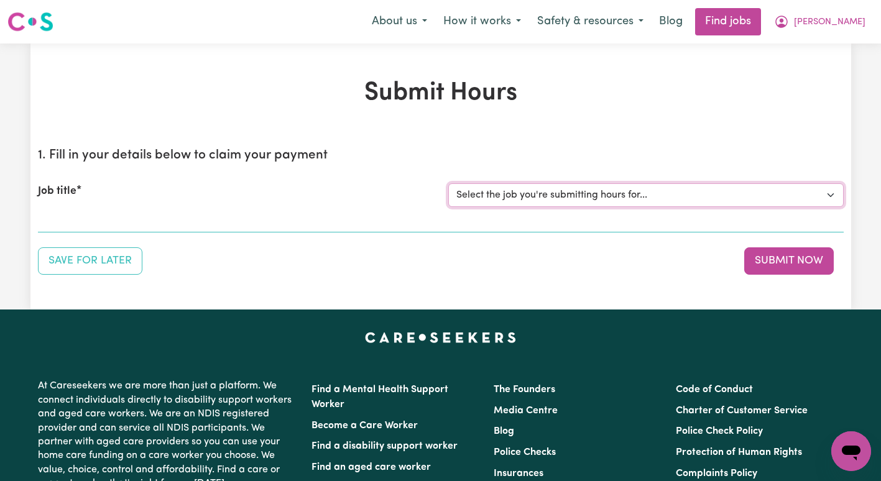
click at [717, 191] on select "Select the job you're submitting hours for... [[PERSON_NAME]] Support Coordinat…" at bounding box center [647, 196] width 396 height 24
select select "13643"
click at [449, 184] on select "Select the job you're submitting hours for... [[PERSON_NAME]] Support Coordinat…" at bounding box center [647, 196] width 396 height 24
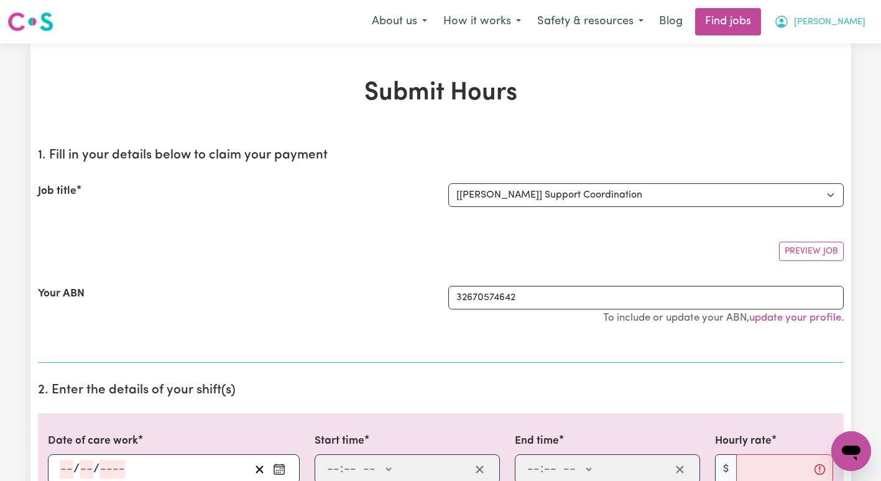
click at [860, 20] on button "[PERSON_NAME]" at bounding box center [820, 22] width 108 height 26
click at [843, 40] on link "My Account" at bounding box center [824, 49] width 98 height 24
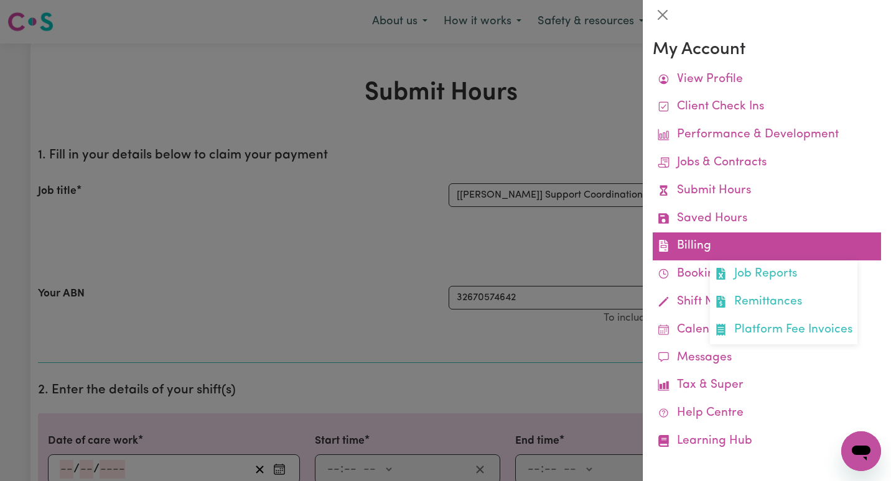
click at [734, 240] on link "Billing Job Reports Remittances Platform Fee Invoices" at bounding box center [767, 247] width 228 height 28
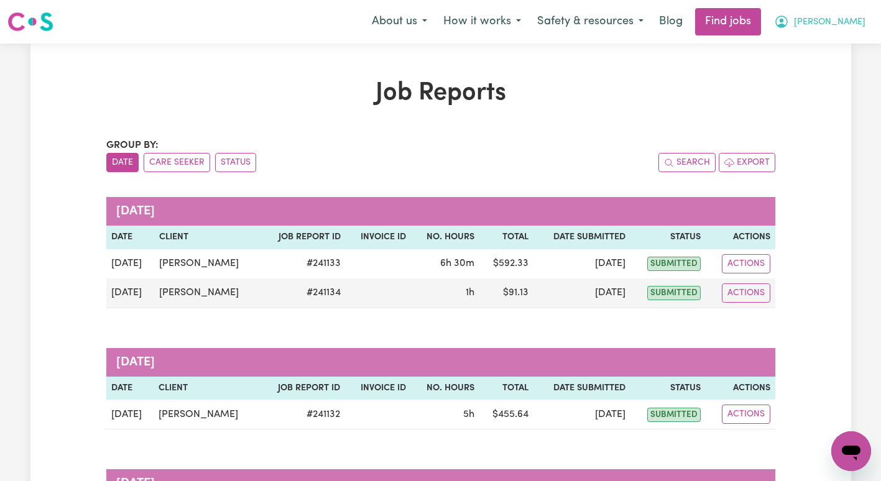
click at [836, 27] on span "[PERSON_NAME]" at bounding box center [830, 23] width 72 height 14
click at [824, 56] on link "My Account" at bounding box center [824, 49] width 98 height 24
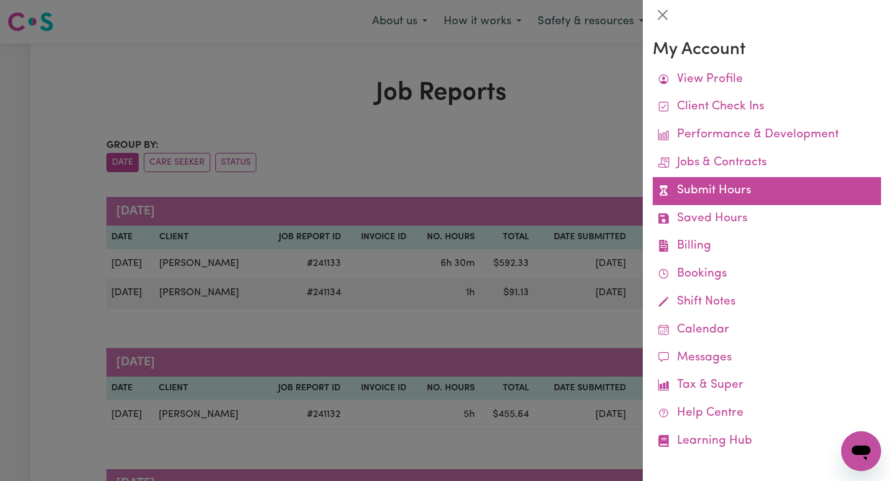
click at [739, 187] on link "Submit Hours" at bounding box center [767, 191] width 228 height 28
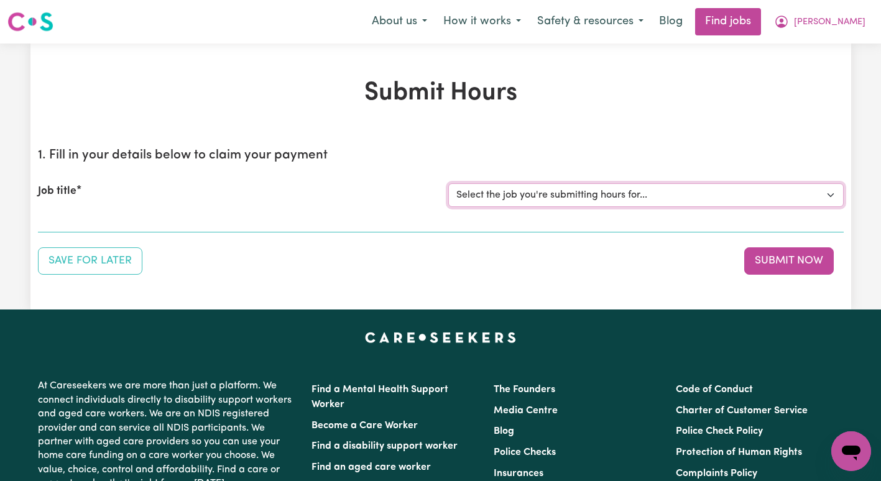
click at [611, 195] on select "Select the job you're submitting hours for... [[PERSON_NAME]] Support Coordinat…" at bounding box center [647, 196] width 396 height 24
select select "13643"
click at [449, 184] on select "Select the job you're submitting hours for... [[PERSON_NAME]] Support Coordinat…" at bounding box center [647, 196] width 396 height 24
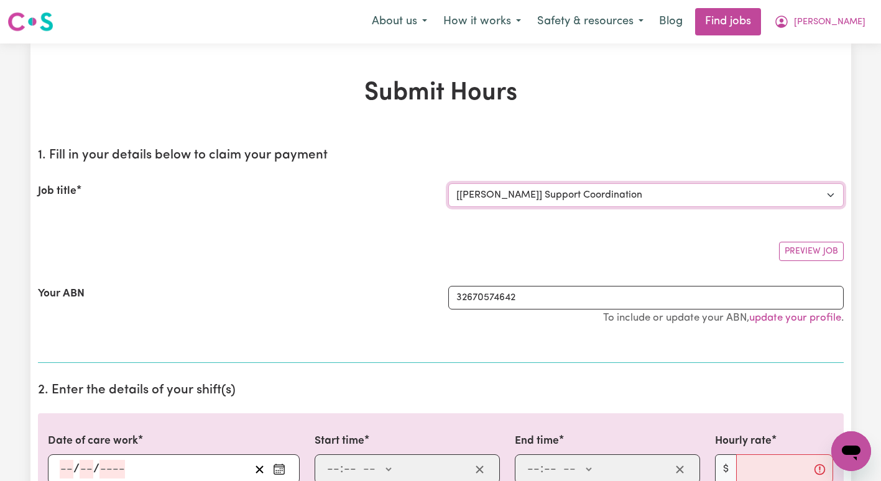
scroll to position [163, 0]
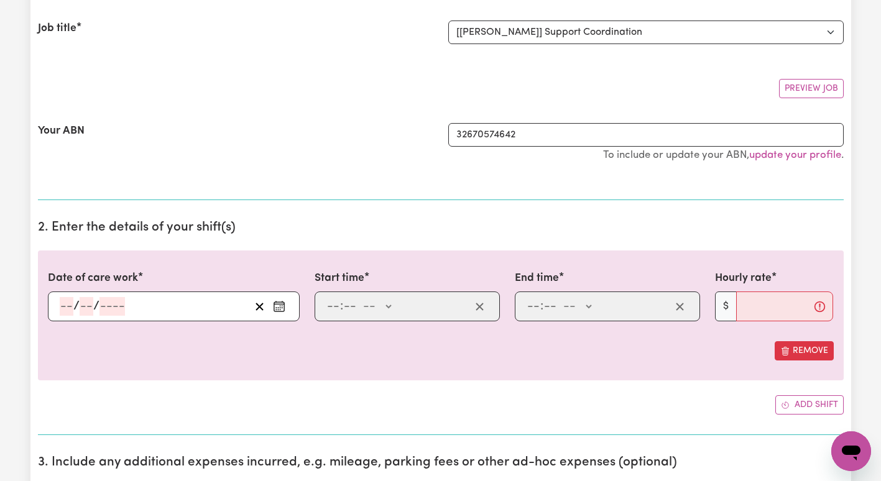
click at [287, 309] on button "Enter the date of care work" at bounding box center [279, 306] width 20 height 19
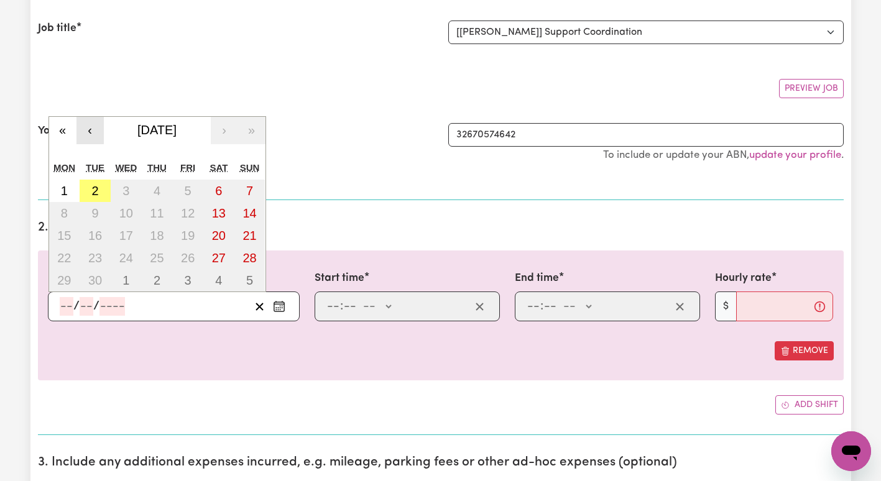
click at [86, 131] on button "‹" at bounding box center [90, 130] width 27 height 27
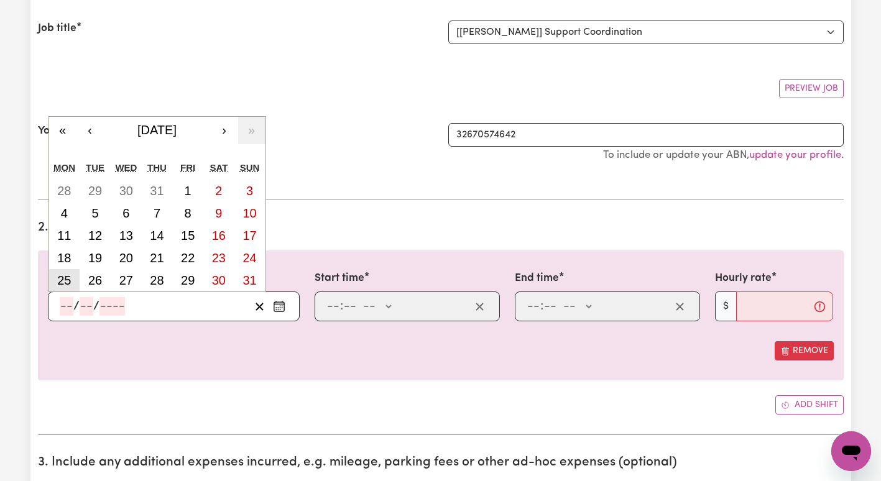
click at [68, 279] on abbr "25" at bounding box center [64, 281] width 14 height 14
type input "[DATE]"
type input "25"
type input "8"
type input "2025"
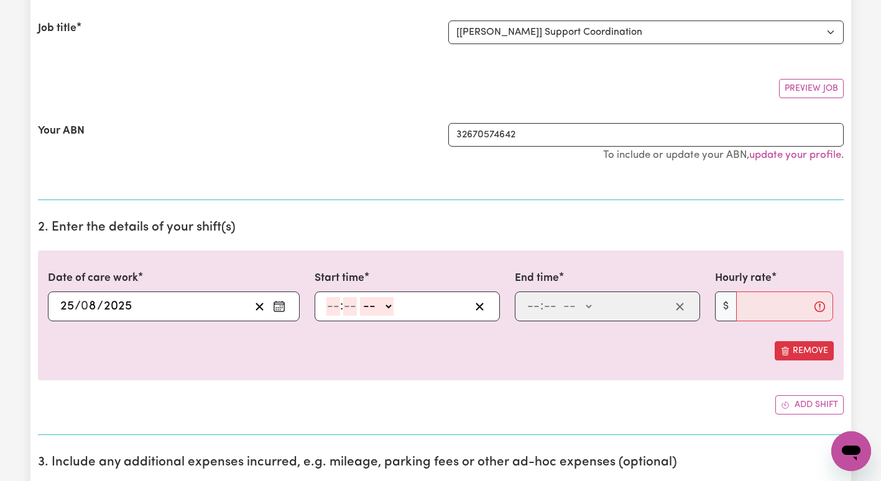
click at [283, 304] on icon "Enter the date of care work" at bounding box center [279, 304] width 10 height 0
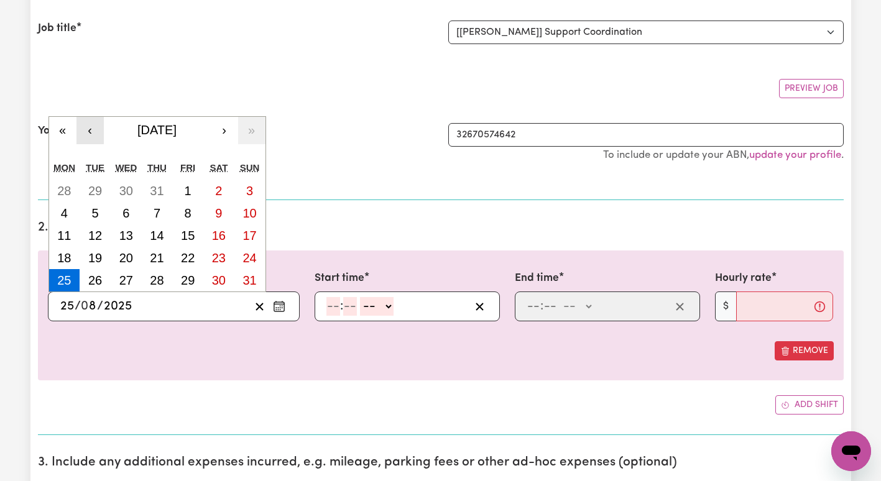
click at [93, 128] on button "‹" at bounding box center [90, 130] width 27 height 27
click at [185, 256] on abbr "25" at bounding box center [188, 258] width 14 height 14
type input "[DATE]"
type input "7"
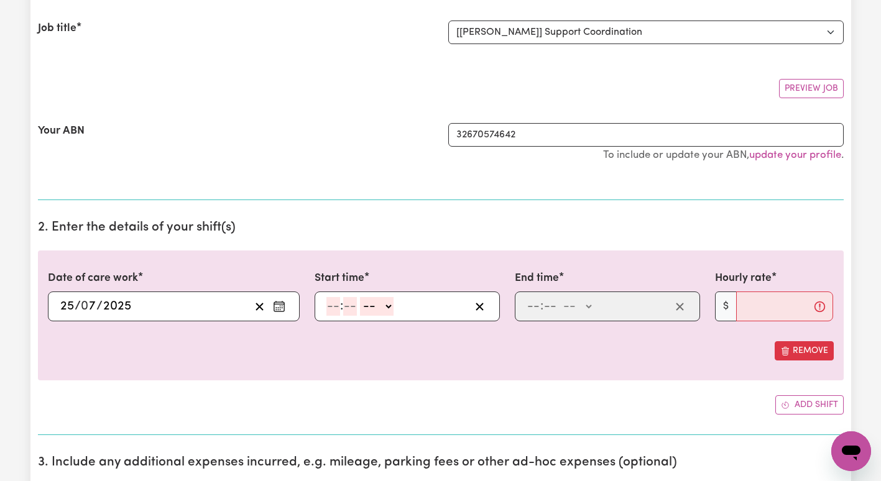
click at [267, 156] on div "Your ABN" at bounding box center [235, 149] width 411 height 52
click at [338, 297] on input "number" at bounding box center [334, 306] width 14 height 19
type input "9"
click at [345, 306] on input "number" at bounding box center [345, 306] width 14 height 19
type input "00"
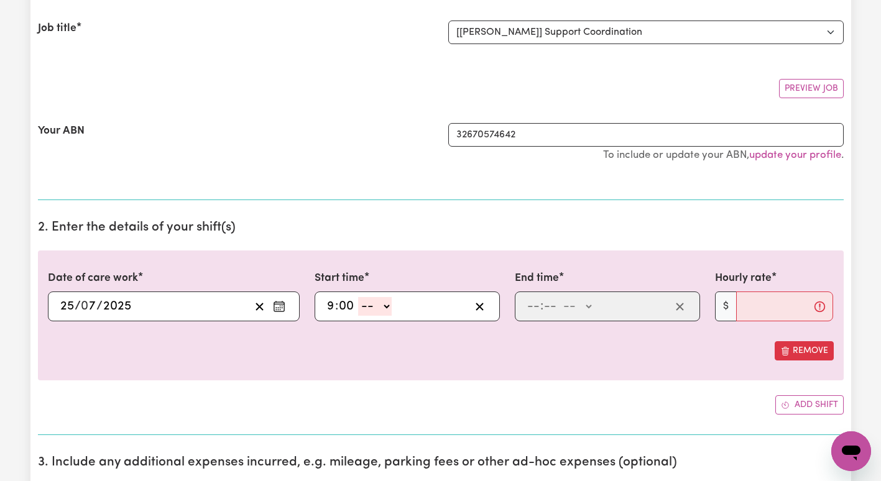
click at [373, 309] on select "-- AM PM" at bounding box center [375, 306] width 34 height 19
select select "am"
click at [358, 297] on select "-- AM PM" at bounding box center [375, 306] width 34 height 19
type input "09:00"
type input "0"
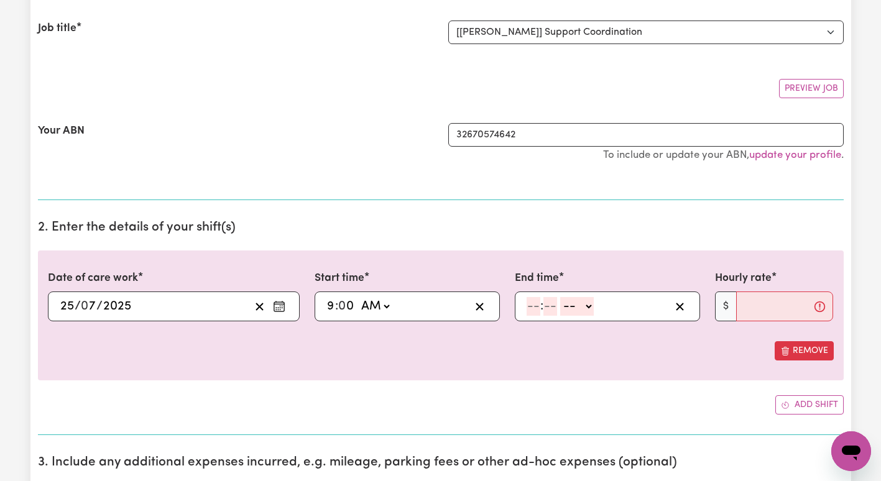
click at [533, 305] on input "number" at bounding box center [534, 306] width 14 height 19
type input "12"
type input "00"
select select "pm"
type input "12:00"
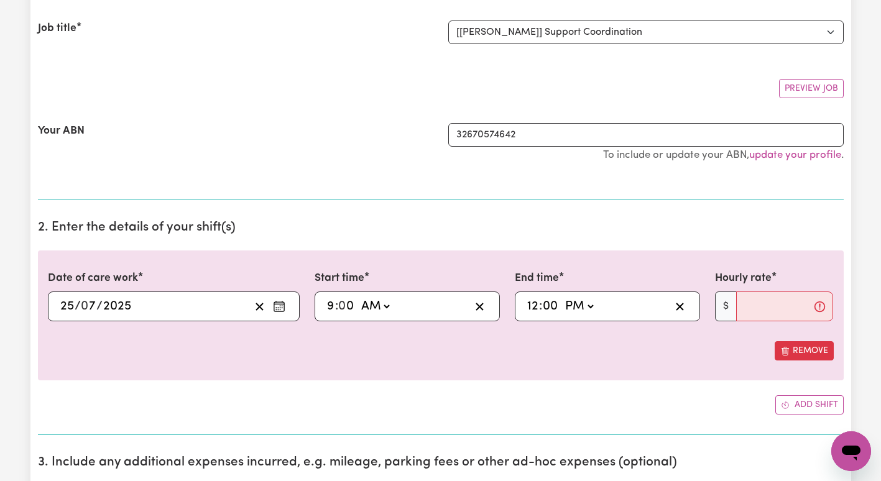
type input "0"
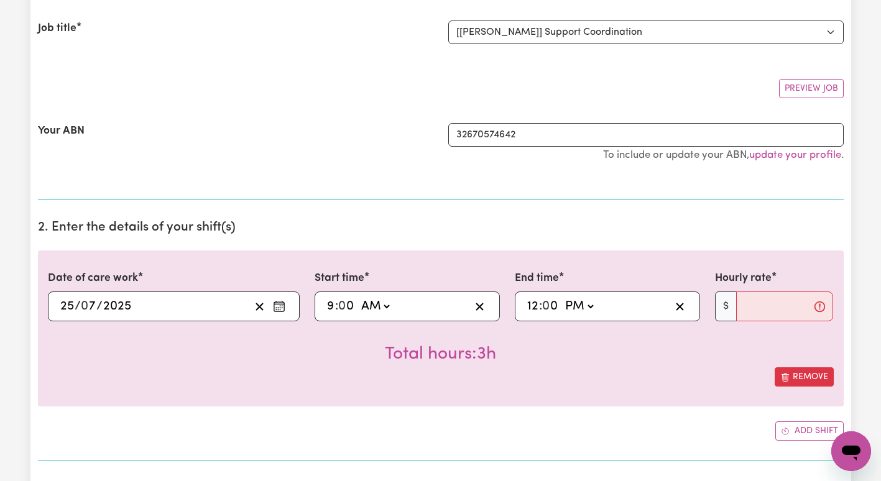
click at [549, 313] on input "0" at bounding box center [551, 306] width 16 height 19
type input "12:01"
type input "1"
type input "12:14"
type input "14"
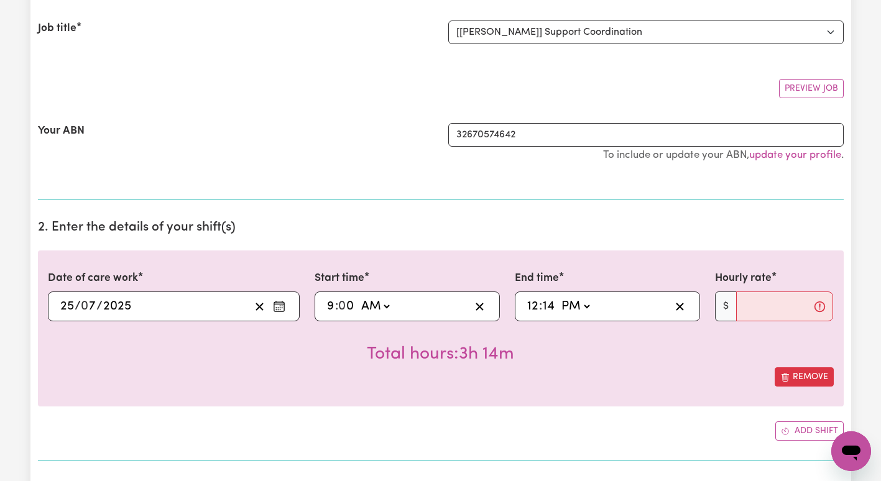
type input "12:01"
type input "1"
type input "12:15"
type input "15"
click at [755, 307] on input "Hourly rate" at bounding box center [786, 307] width 98 height 30
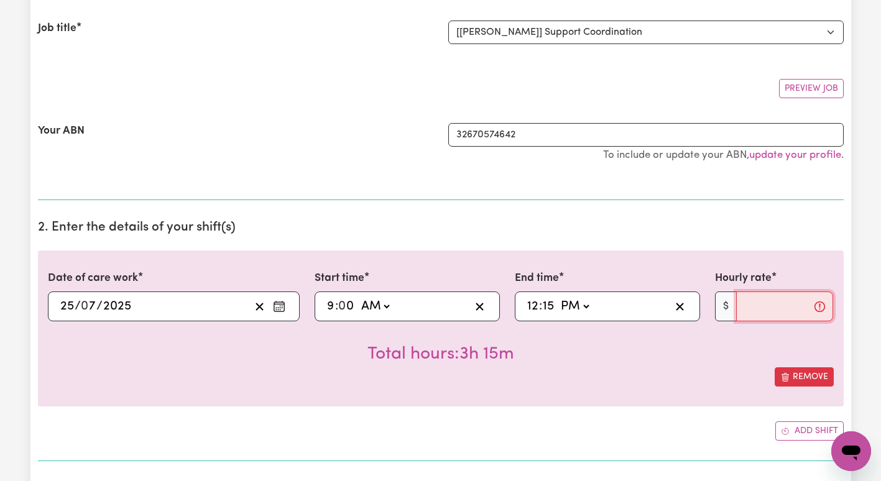
click at [755, 307] on input "Hourly rate" at bounding box center [786, 307] width 98 height 30
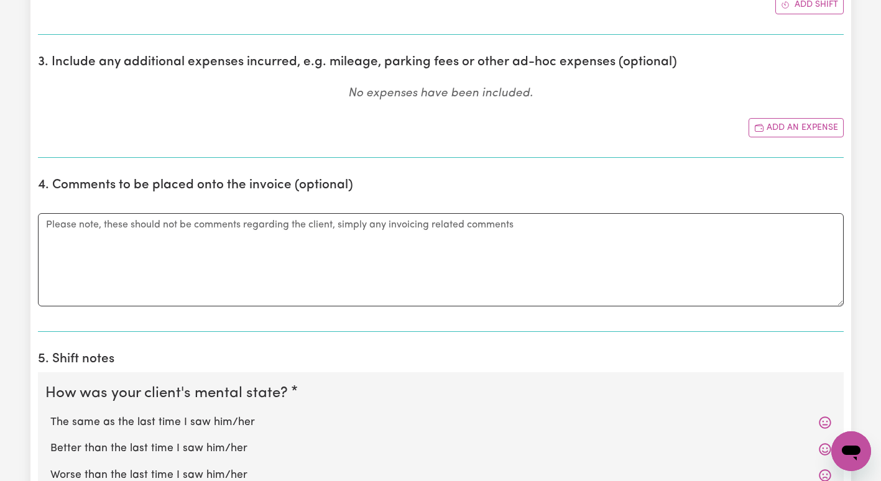
scroll to position [605, 0]
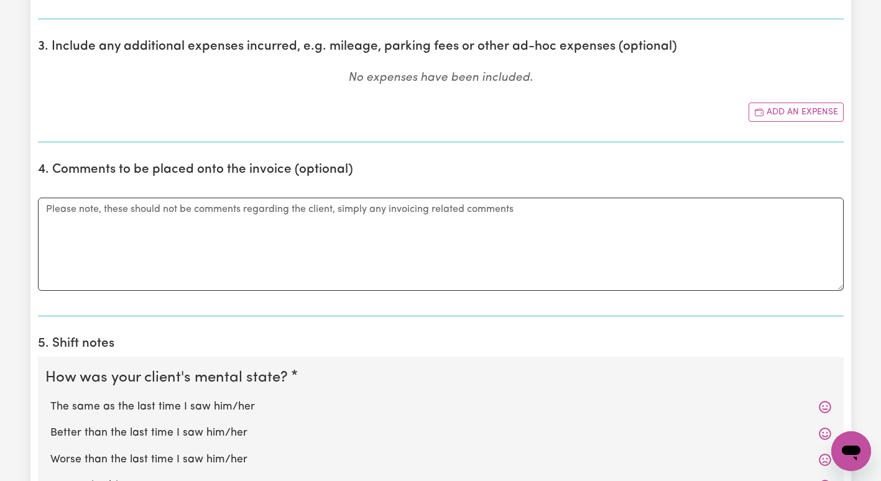
type input "100.14"
click at [193, 224] on textarea "Comments" at bounding box center [441, 244] width 806 height 93
paste textarea "I-116-1018"
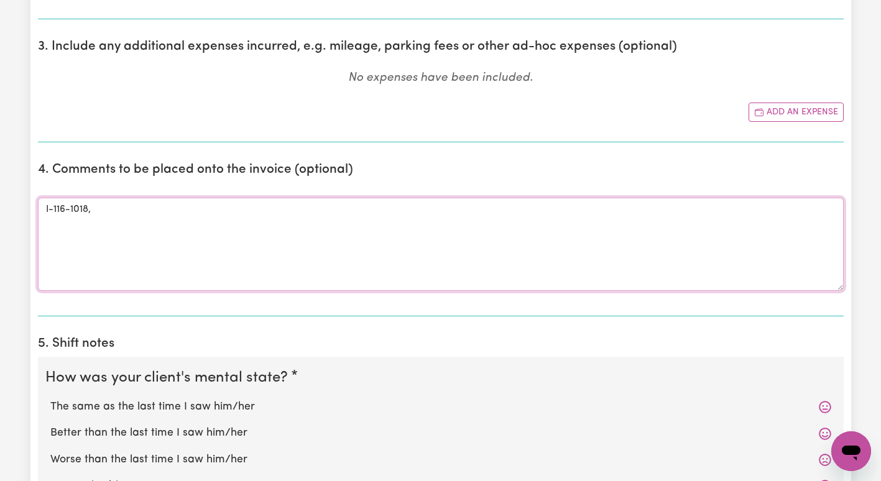
paste textarea "I-112-0932"
type textarea "I-116-1018, I-112-0932"
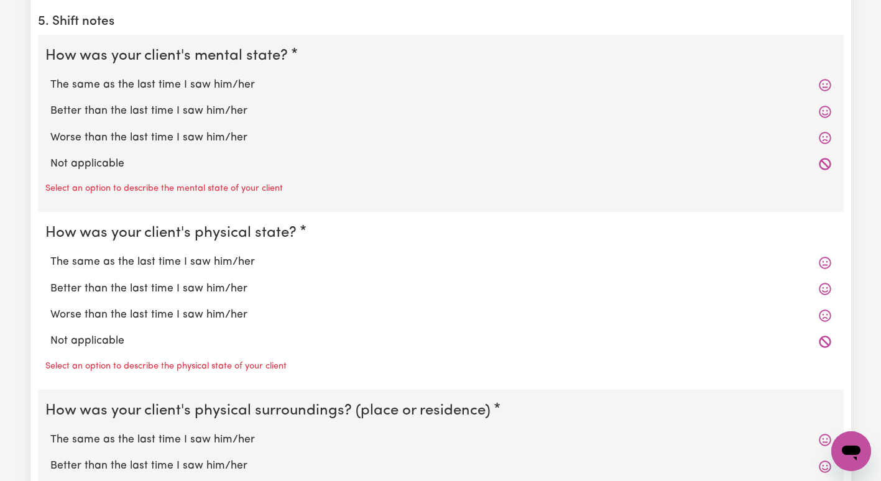
scroll to position [888, 0]
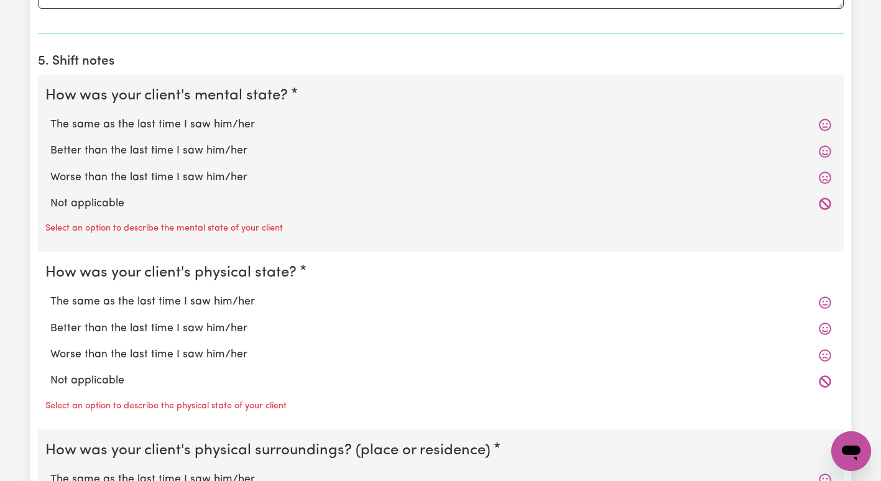
click at [249, 121] on label "The same as the last time I saw him/her" at bounding box center [440, 125] width 781 height 16
click at [50, 117] on input "The same as the last time I saw him/her" at bounding box center [50, 116] width 1 height 1
radio input "true"
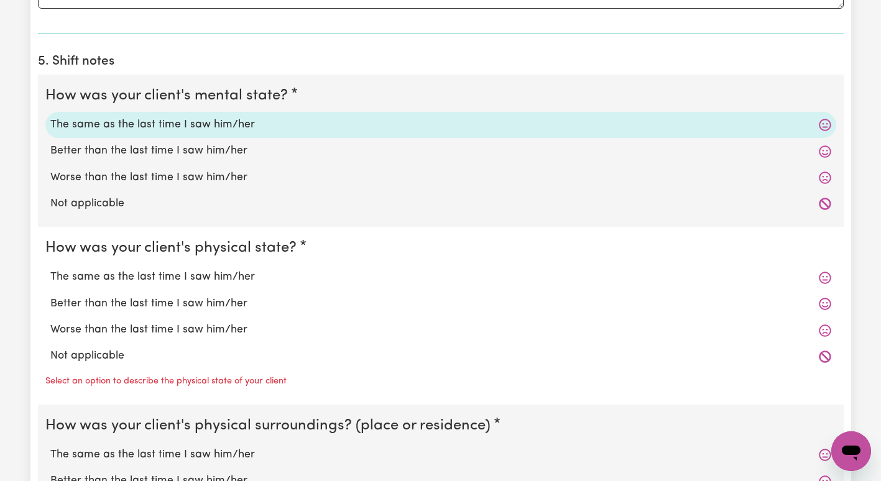
click at [223, 282] on label "The same as the last time I saw him/her" at bounding box center [440, 277] width 781 height 16
click at [50, 269] on input "The same as the last time I saw him/her" at bounding box center [50, 269] width 1 height 1
radio input "true"
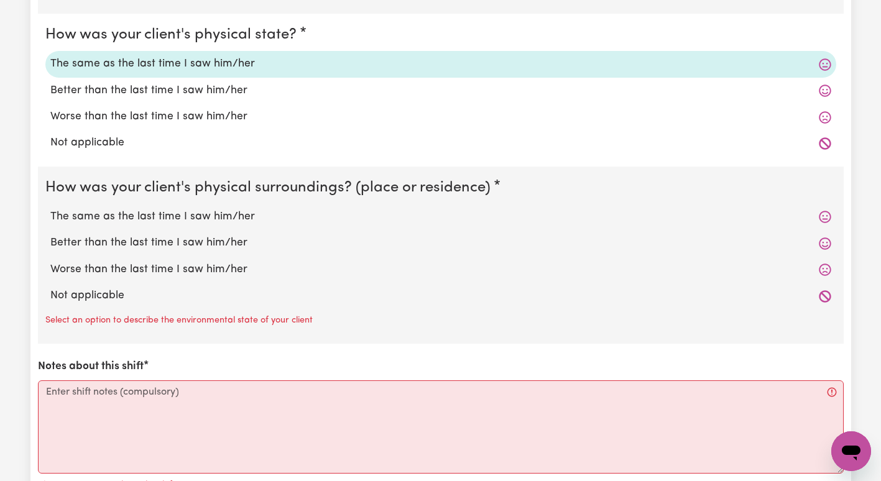
scroll to position [1104, 0]
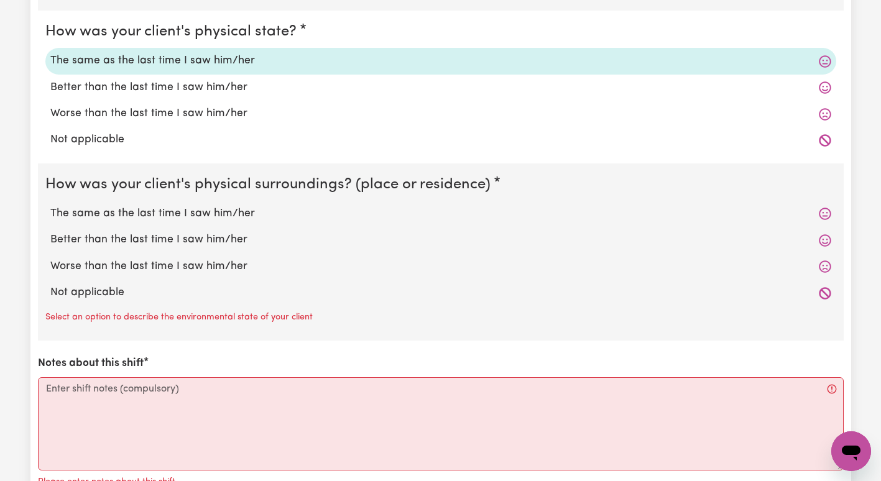
click at [271, 215] on label "The same as the last time I saw him/her" at bounding box center [440, 214] width 781 height 16
click at [50, 206] on input "The same as the last time I saw him/her" at bounding box center [50, 205] width 1 height 1
radio input "true"
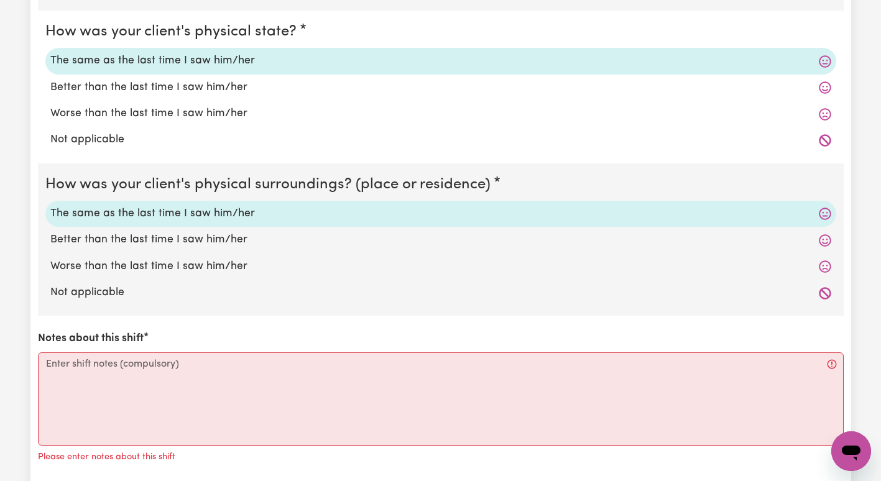
scroll to position [1194, 0]
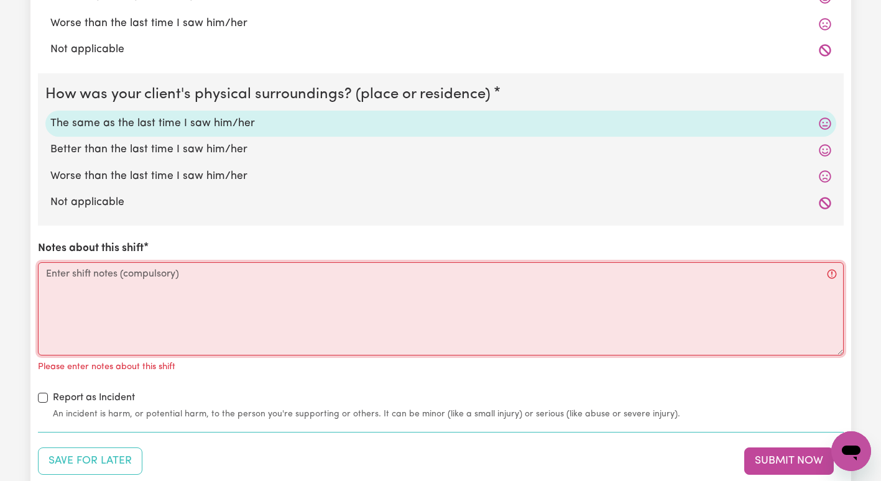
click at [437, 302] on textarea "Notes about this shift" at bounding box center [441, 309] width 806 height 93
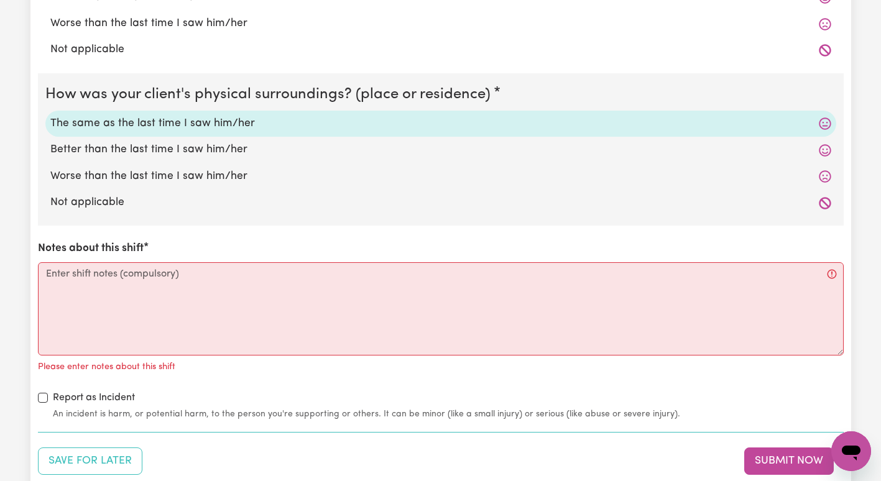
type textarea "I-116-1018,"
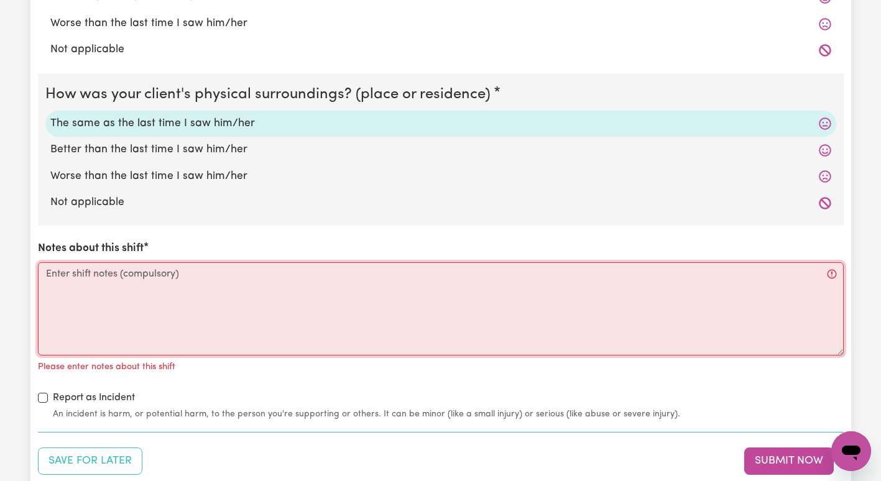
click at [437, 302] on textarea "Notes about this shift" at bounding box center [441, 309] width 806 height 93
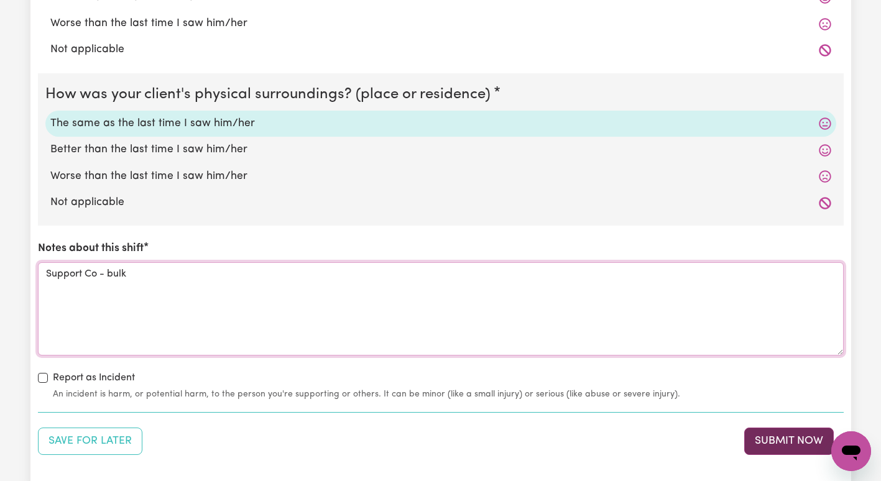
type textarea "Support Co - bulk"
click at [785, 447] on button "Submit Now" at bounding box center [790, 441] width 90 height 27
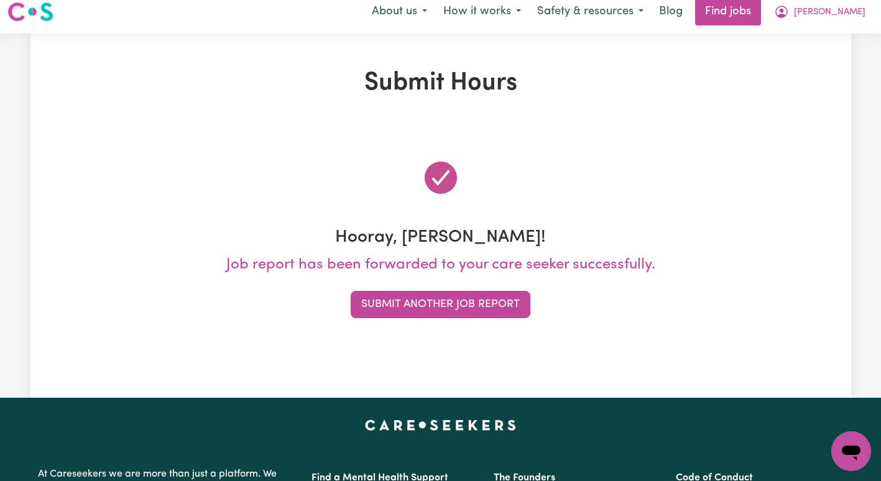
scroll to position [0, 0]
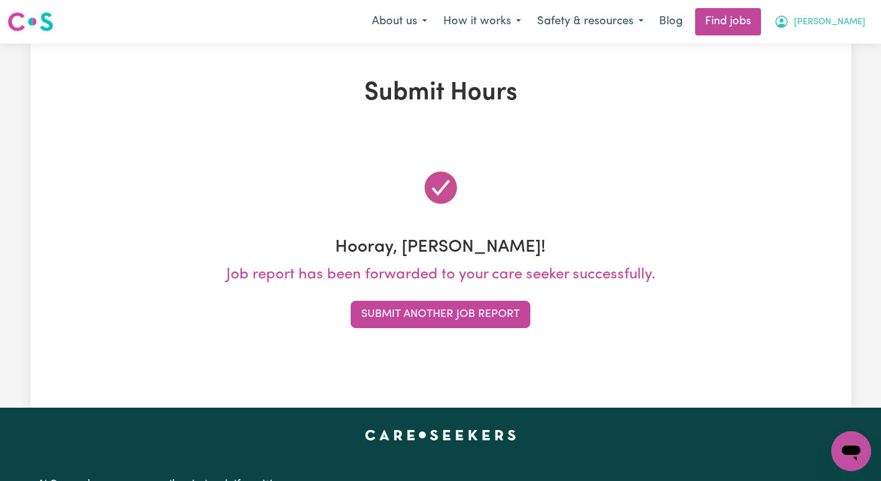
click at [867, 29] on button "[PERSON_NAME]" at bounding box center [820, 22] width 108 height 26
click at [844, 49] on link "My Account" at bounding box center [824, 49] width 98 height 24
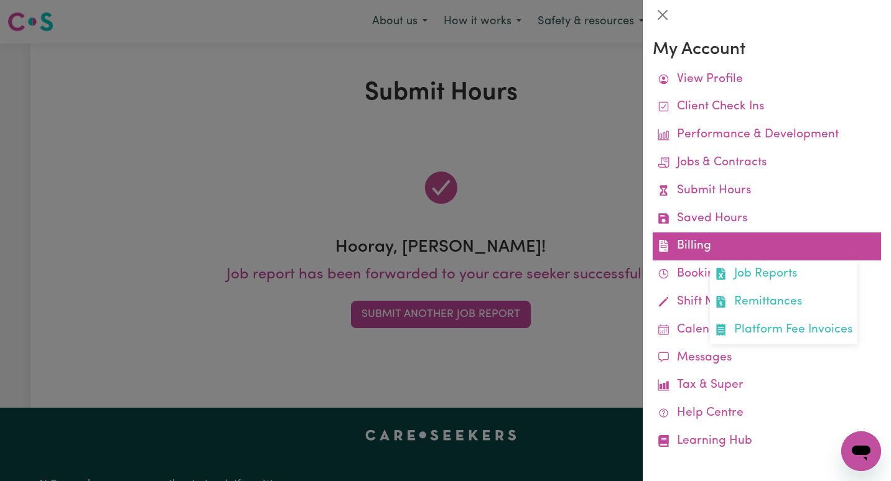
click at [714, 244] on link "Billing Job Reports Remittances Platform Fee Invoices" at bounding box center [767, 247] width 228 height 28
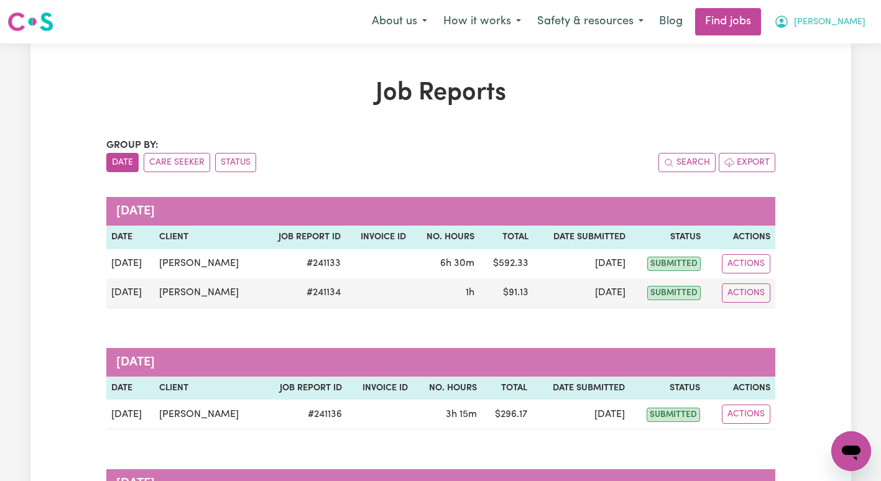
click at [844, 10] on button "[PERSON_NAME]" at bounding box center [820, 22] width 108 height 26
click at [823, 42] on link "My Account" at bounding box center [824, 49] width 98 height 24
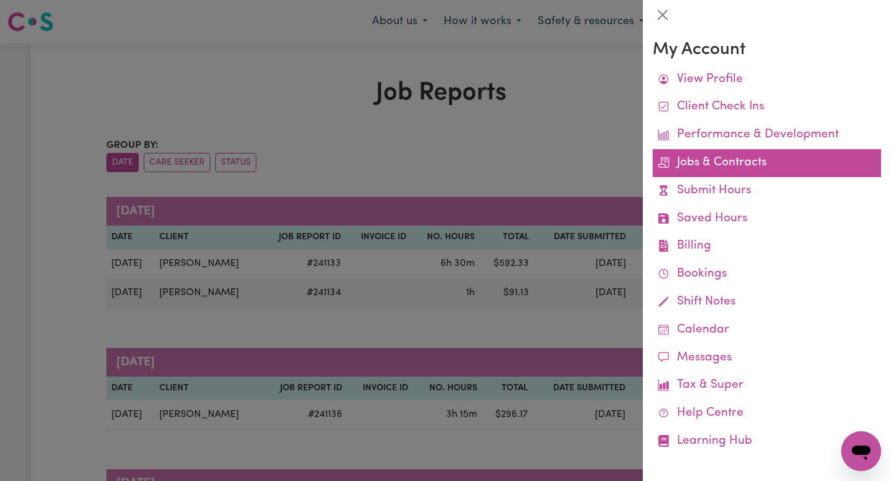
click at [748, 158] on link "Jobs & Contracts" at bounding box center [767, 163] width 228 height 28
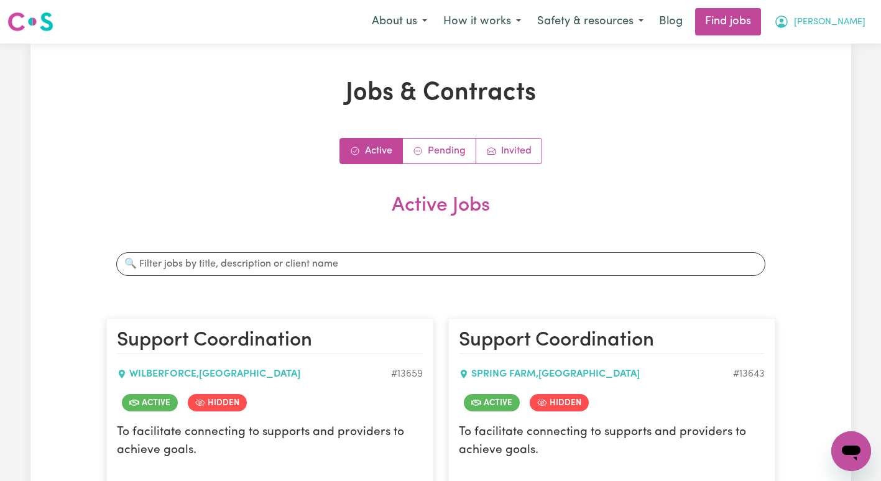
click at [837, 26] on span "[PERSON_NAME]" at bounding box center [830, 23] width 72 height 14
click at [821, 45] on link "My Account" at bounding box center [824, 49] width 98 height 24
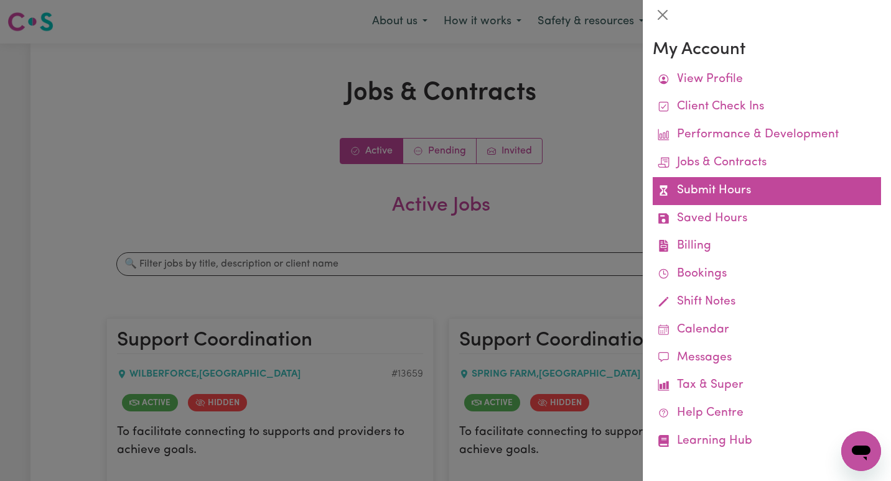
click at [709, 196] on link "Submit Hours" at bounding box center [767, 191] width 228 height 28
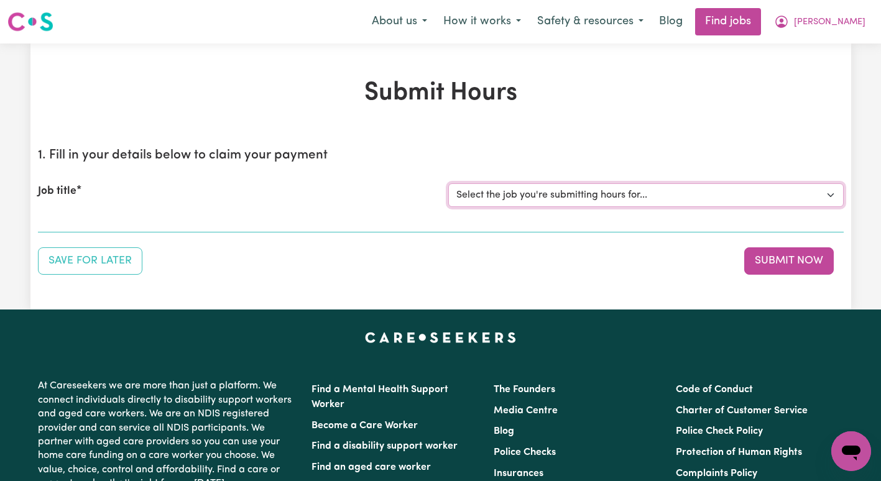
click at [709, 196] on select "Select the job you're submitting hours for... [[PERSON_NAME]] Support Coordinat…" at bounding box center [647, 196] width 396 height 24
select select "13643"
click at [449, 184] on select "Select the job you're submitting hours for... [[PERSON_NAME]] Support Coordinat…" at bounding box center [647, 196] width 396 height 24
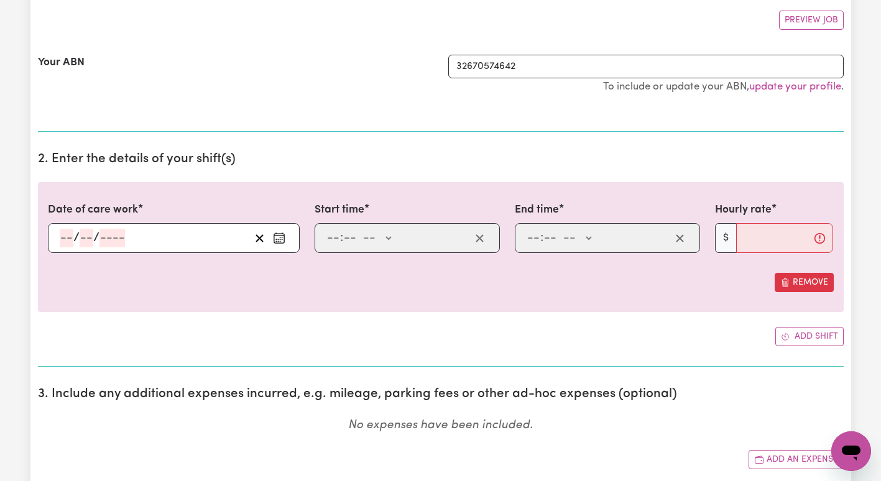
scroll to position [232, 0]
click at [279, 238] on icon "Enter the date of care work" at bounding box center [279, 237] width 12 height 12
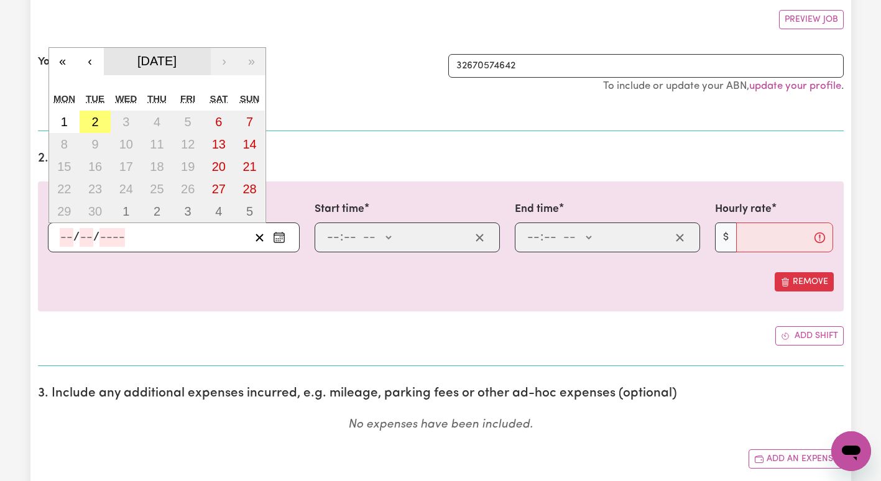
click at [137, 55] on span "[DATE]" at bounding box center [156, 61] width 39 height 14
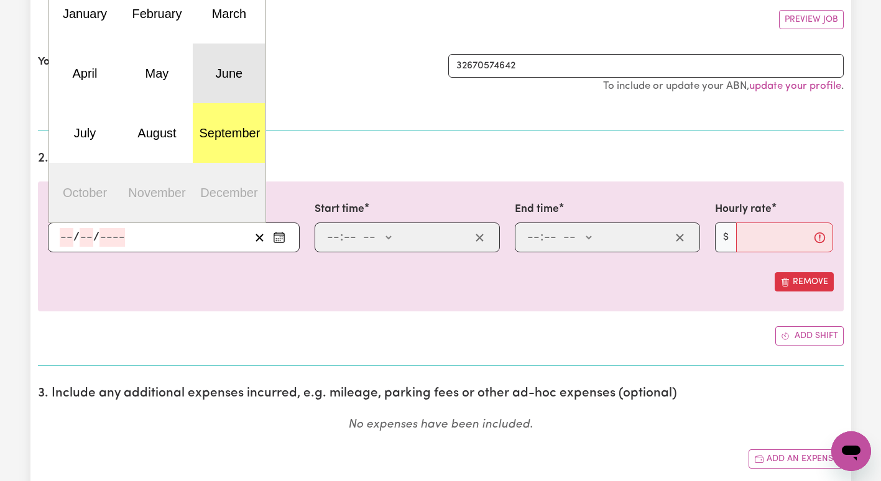
click at [202, 83] on button "June" at bounding box center [229, 74] width 72 height 60
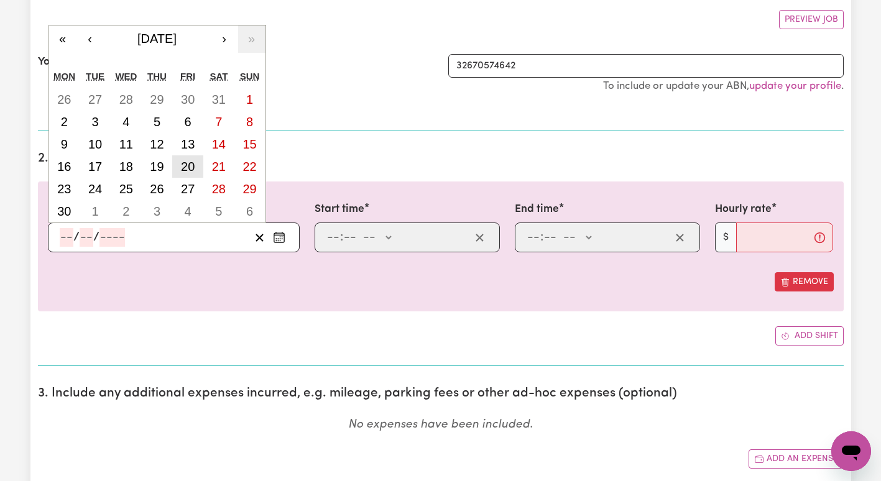
click at [184, 170] on abbr "20" at bounding box center [188, 167] width 14 height 14
type input "[DATE]"
type input "20"
type input "6"
type input "2025"
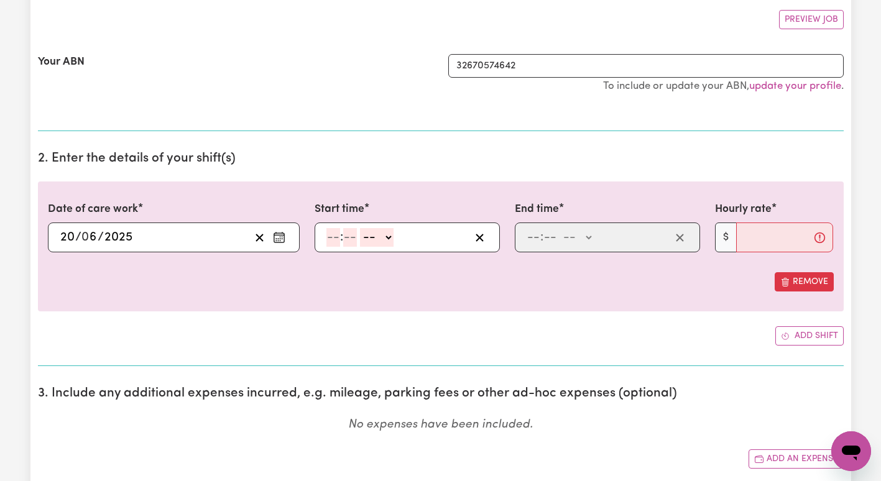
click at [336, 232] on input "number" at bounding box center [334, 237] width 14 height 19
type input "9"
type input "00"
select select "am"
type input "09:00"
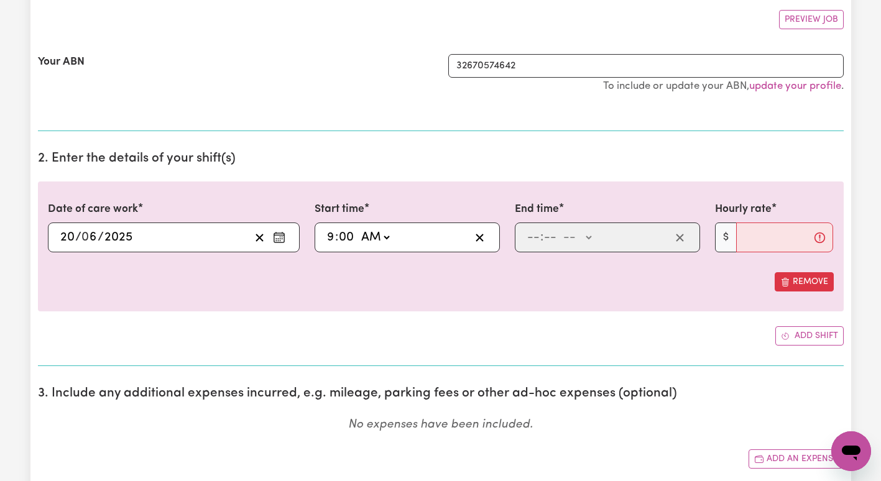
type input "0"
click at [529, 234] on input "number" at bounding box center [534, 237] width 14 height 19
type input "10"
type input "00"
click at [572, 242] on select "-- AM PM" at bounding box center [580, 237] width 34 height 19
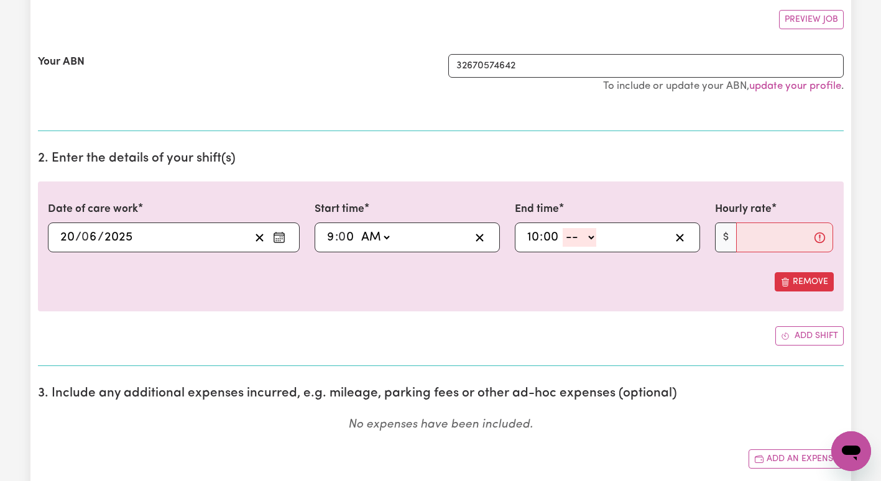
select select "am"
click at [563, 228] on select "-- AM PM" at bounding box center [580, 237] width 34 height 19
type input "10:00"
type input "0"
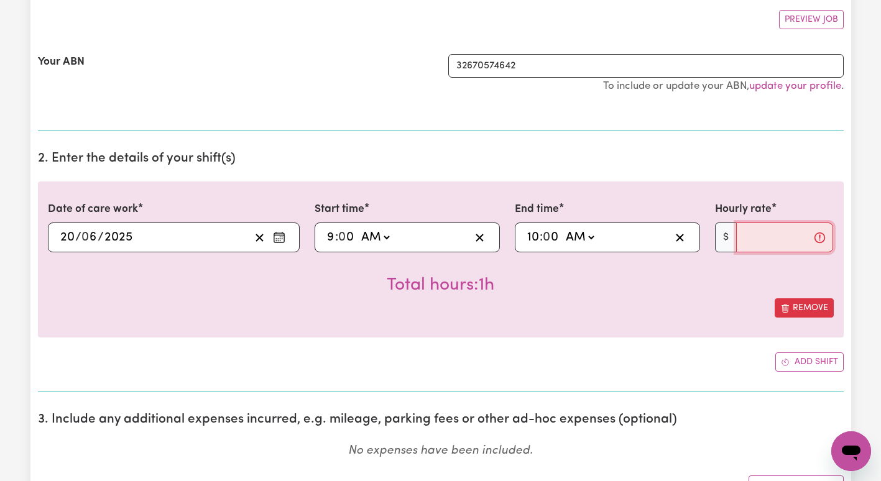
click at [753, 236] on input "Hourly rate" at bounding box center [786, 238] width 98 height 30
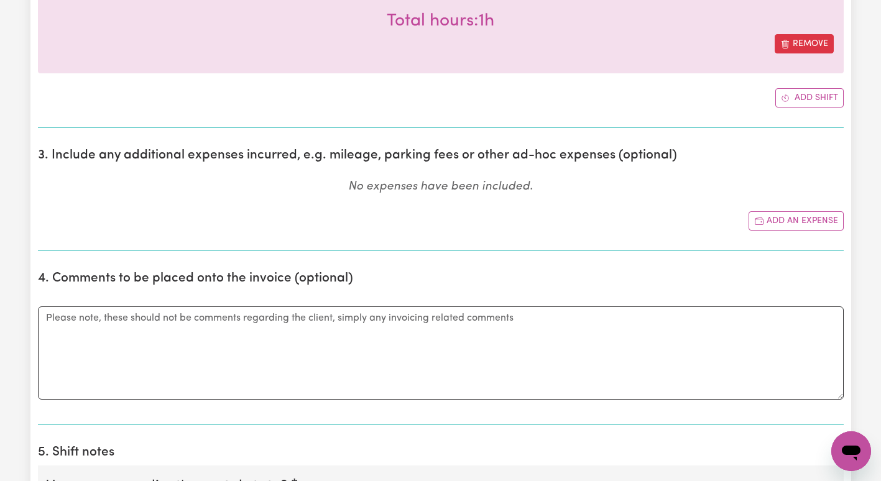
scroll to position [572, 0]
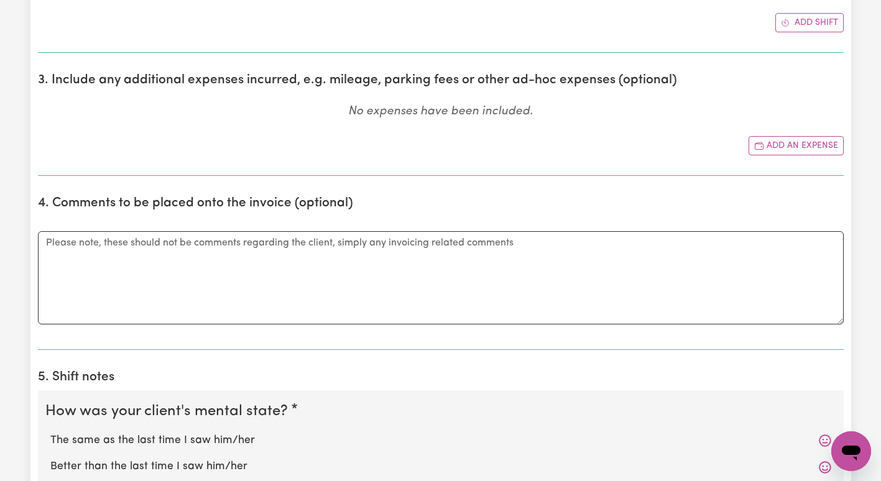
type input "100.14"
click at [473, 292] on textarea "Comments" at bounding box center [441, 277] width 806 height 93
paste textarea "I-108-0858"
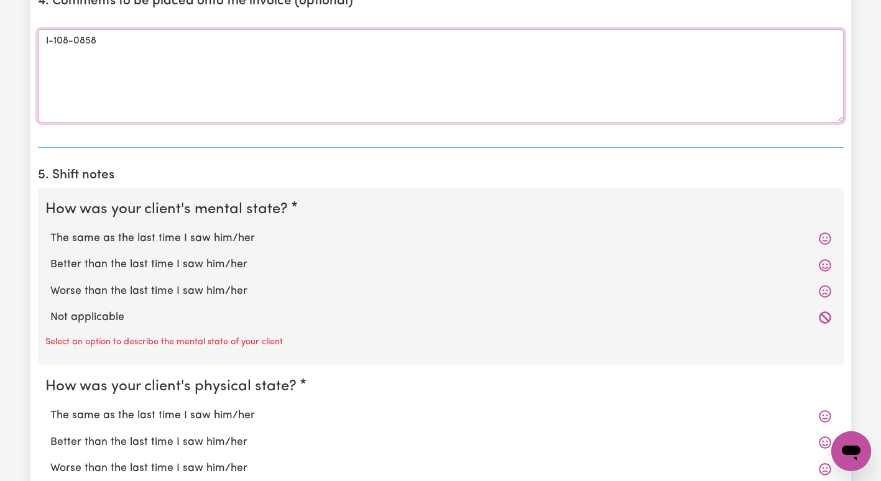
scroll to position [862, 0]
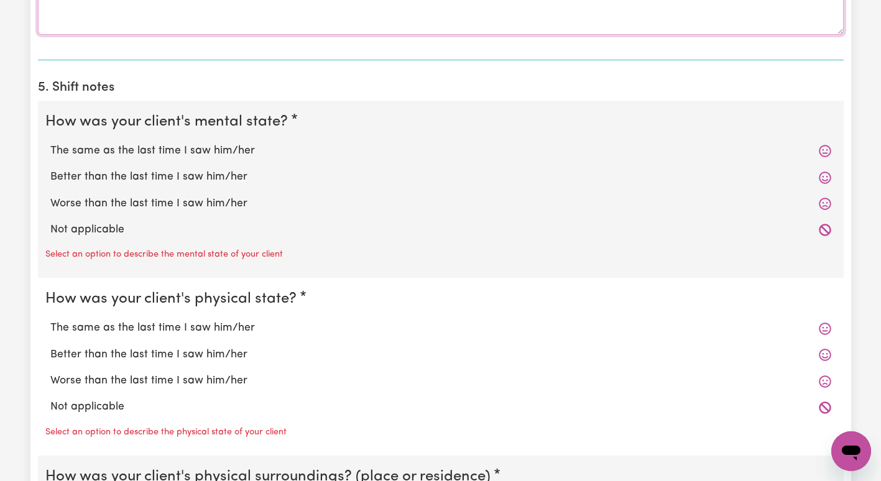
type textarea "I-108-0858"
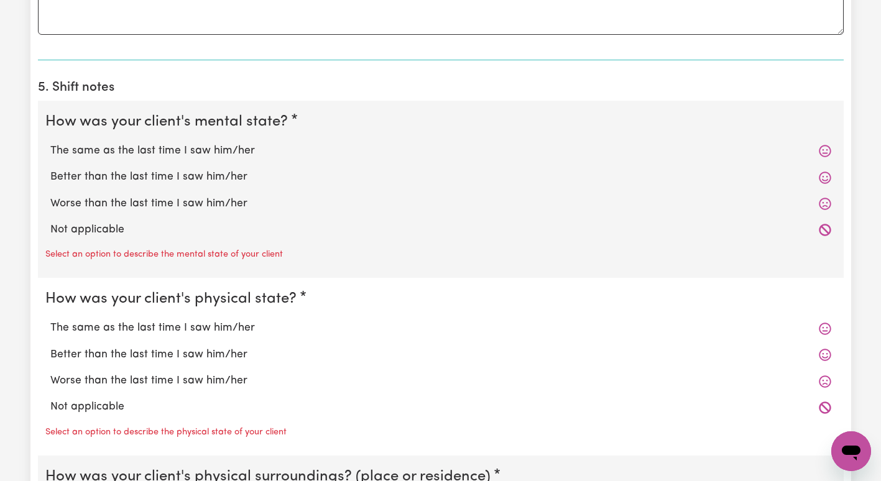
click at [526, 128] on fieldset "How was your client's mental state? The same as the last time I saw him/her Bet…" at bounding box center [441, 190] width 806 height 178
click at [336, 146] on label "The same as the last time I saw him/her" at bounding box center [440, 152] width 781 height 16
click at [50, 144] on input "The same as the last time I saw him/her" at bounding box center [50, 144] width 1 height 1
radio input "true"
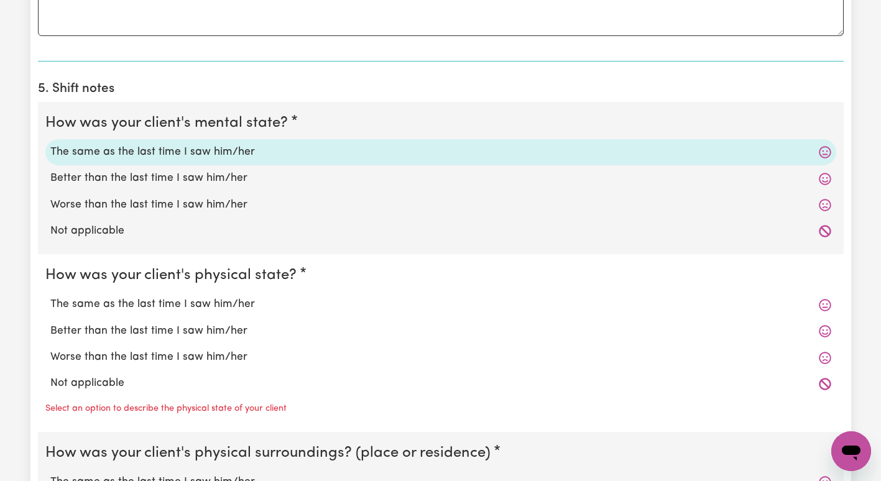
click at [250, 305] on label "The same as the last time I saw him/her" at bounding box center [440, 305] width 781 height 16
click at [50, 297] on input "The same as the last time I saw him/her" at bounding box center [50, 296] width 1 height 1
radio input "true"
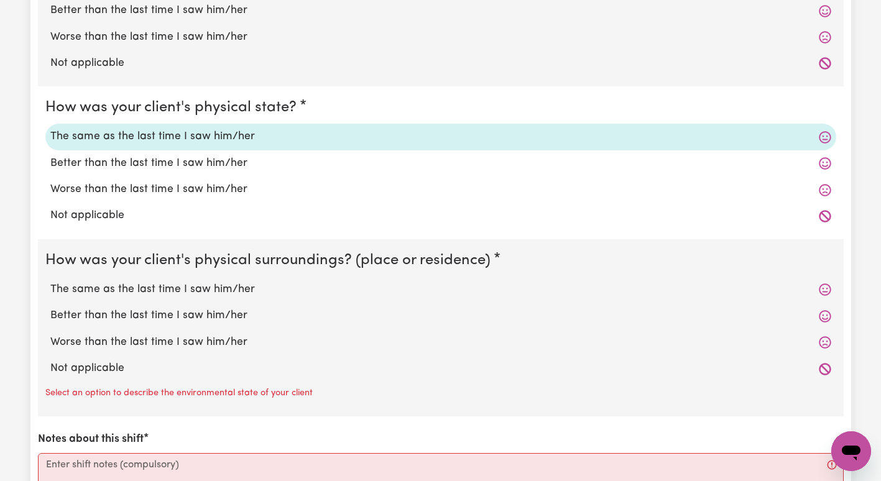
scroll to position [1030, 0]
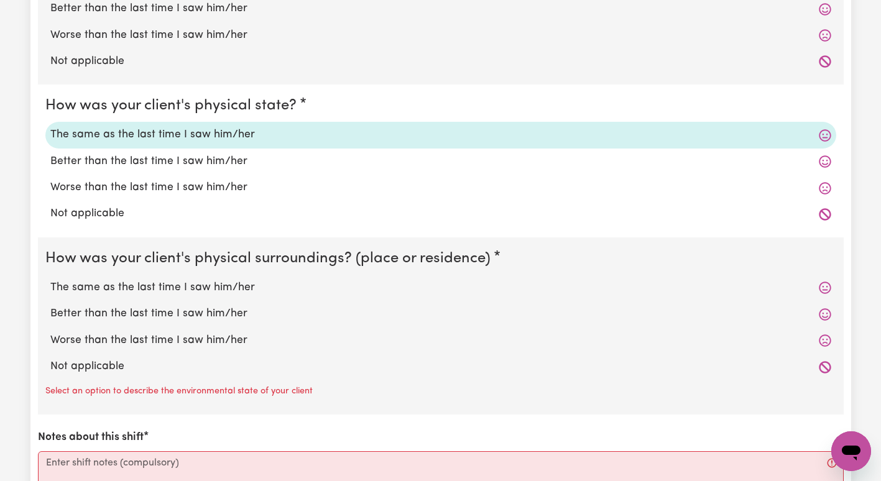
click at [319, 289] on label "The same as the last time I saw him/her" at bounding box center [440, 288] width 781 height 16
click at [50, 280] on input "The same as the last time I saw him/her" at bounding box center [50, 279] width 1 height 1
radio input "true"
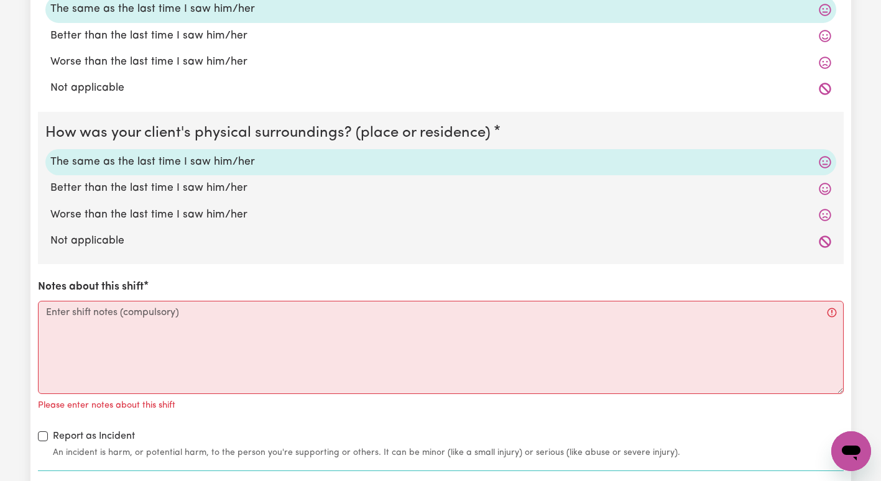
scroll to position [1162, 0]
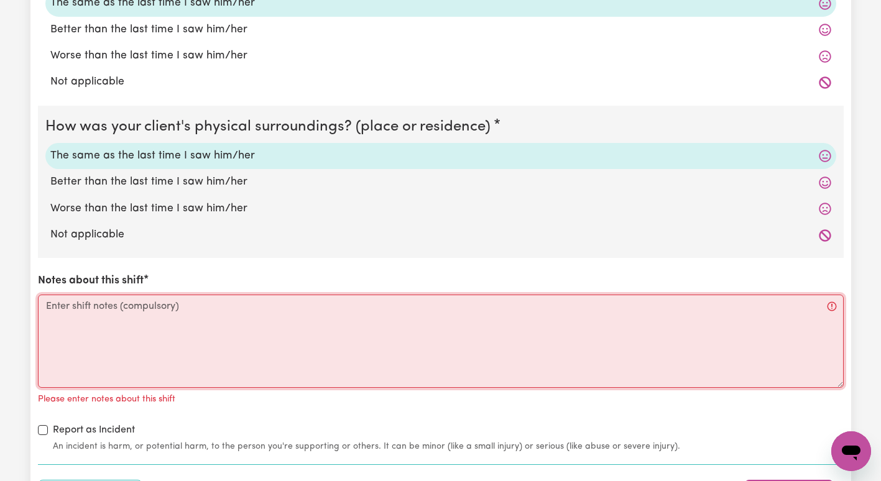
drag, startPoint x: 546, startPoint y: 368, endPoint x: 531, endPoint y: 376, distance: 17.5
click at [531, 376] on textarea "Notes about this shift" at bounding box center [441, 341] width 806 height 93
click at [513, 348] on textarea "Notes about this shift" at bounding box center [441, 341] width 806 height 93
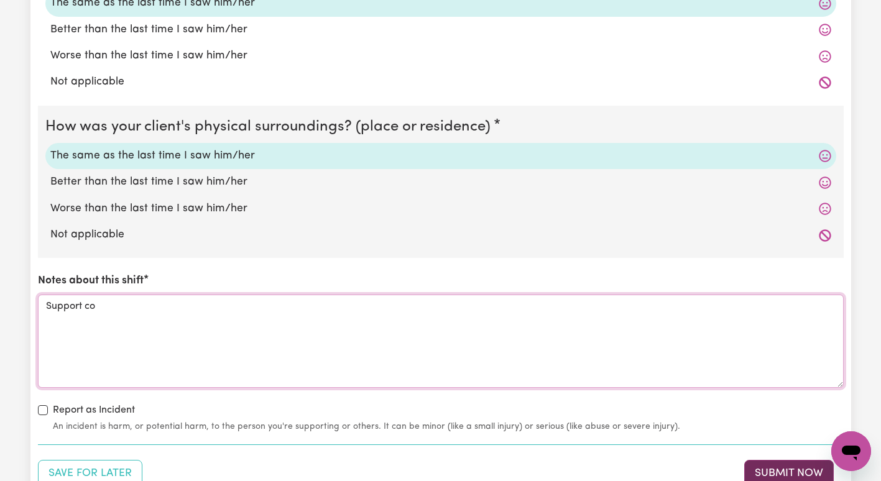
type textarea "Support co"
click at [771, 469] on button "Submit Now" at bounding box center [790, 473] width 90 height 27
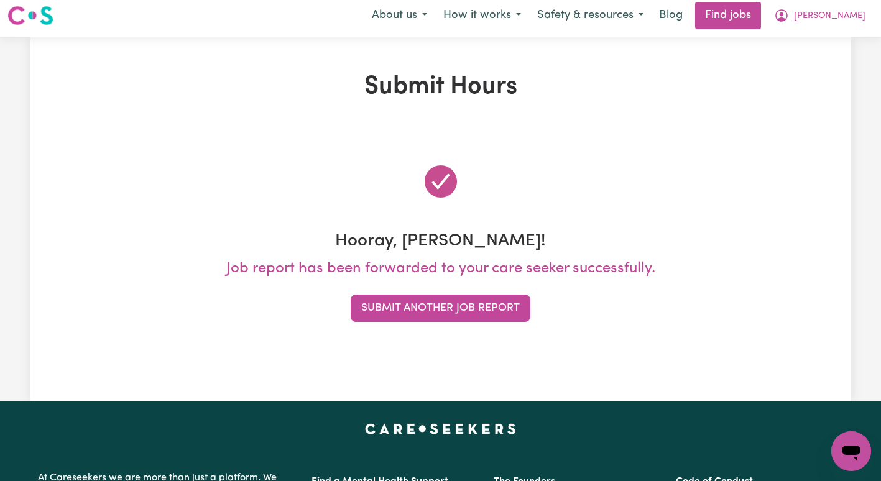
scroll to position [0, 0]
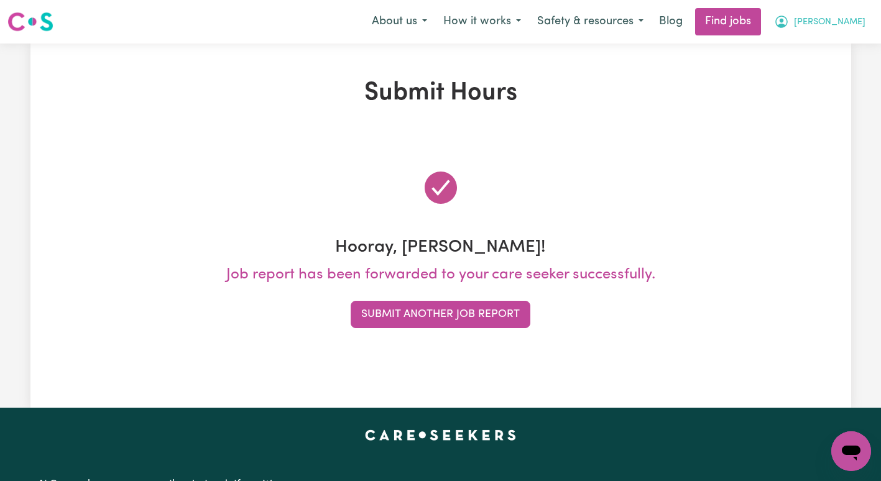
click at [842, 28] on span "[PERSON_NAME]" at bounding box center [830, 23] width 72 height 14
click at [833, 46] on link "My Account" at bounding box center [824, 49] width 98 height 24
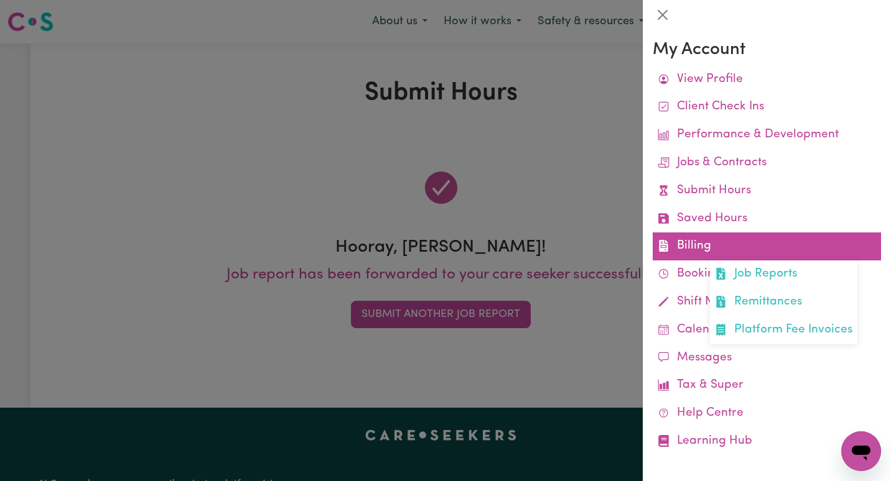
click at [707, 251] on link "Billing Job Reports Remittances Platform Fee Invoices" at bounding box center [767, 247] width 228 height 28
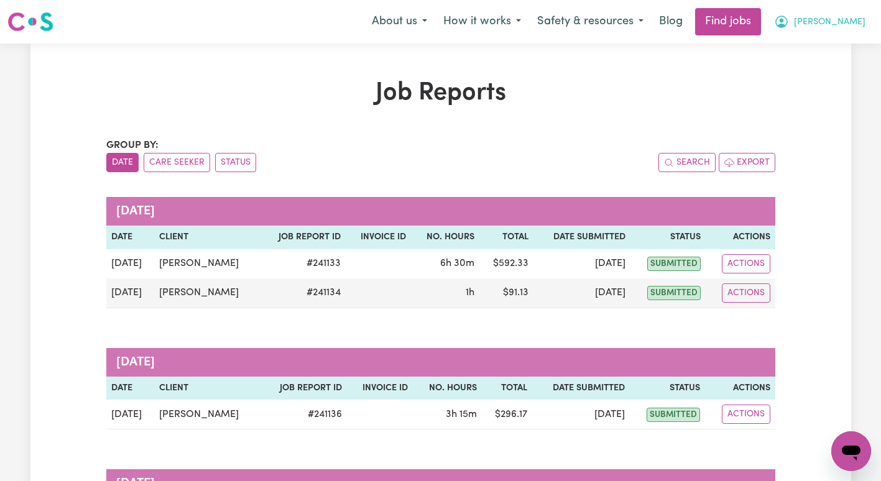
click at [831, 21] on span "[PERSON_NAME]" at bounding box center [830, 23] width 72 height 14
drag, startPoint x: 822, startPoint y: 36, endPoint x: 828, endPoint y: 25, distance: 12.8
click at [828, 25] on button "[PERSON_NAME]" at bounding box center [820, 22] width 108 height 26
drag, startPoint x: 828, startPoint y: 25, endPoint x: 840, endPoint y: 19, distance: 13.4
click at [840, 19] on span "[PERSON_NAME]" at bounding box center [830, 23] width 72 height 14
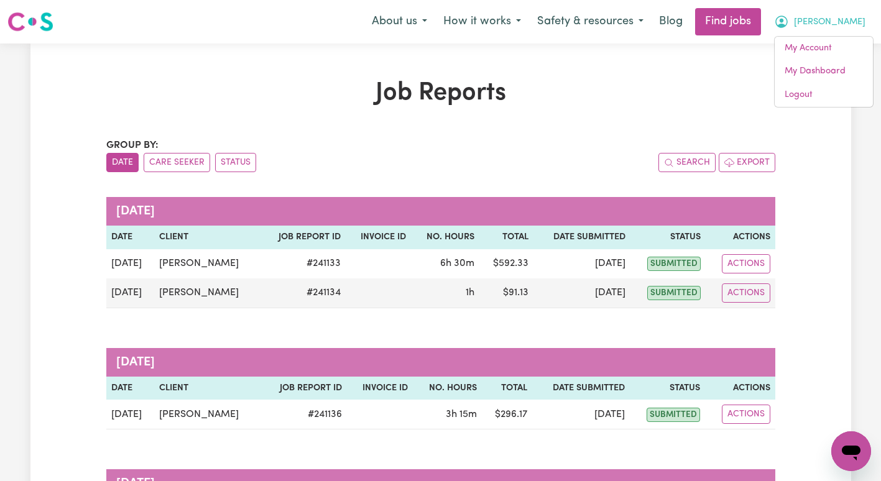
click at [833, 33] on button "[PERSON_NAME]" at bounding box center [820, 22] width 108 height 26
click at [839, 18] on span "[PERSON_NAME]" at bounding box center [830, 23] width 72 height 14
click at [835, 41] on link "My Account" at bounding box center [824, 49] width 98 height 24
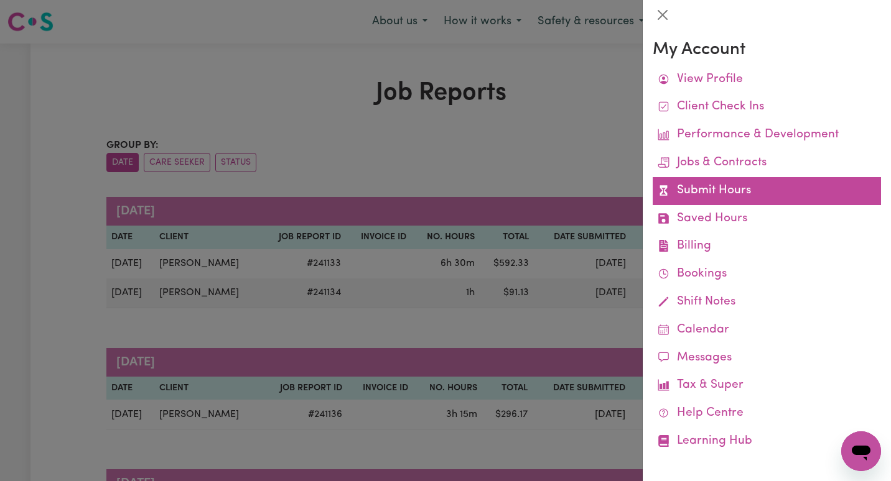
click at [758, 192] on link "Submit Hours" at bounding box center [767, 191] width 228 height 28
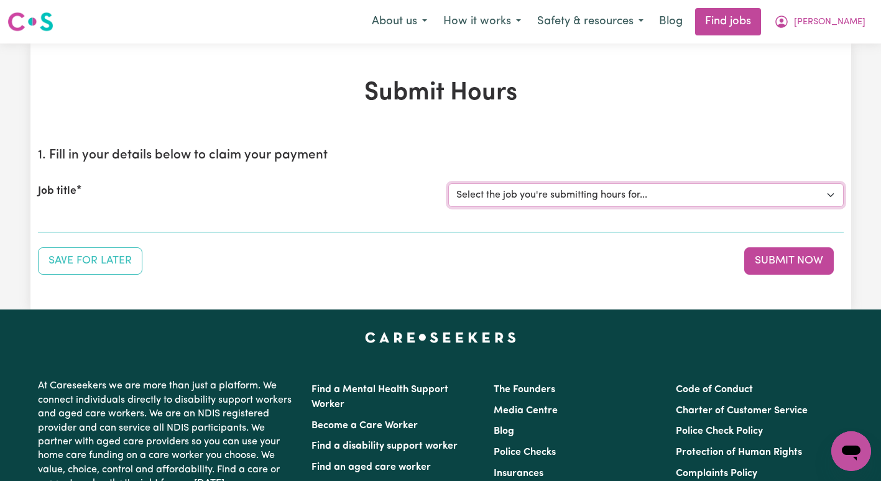
click at [712, 205] on select "Select the job you're submitting hours for... [[PERSON_NAME]] Support Coordinat…" at bounding box center [647, 196] width 396 height 24
select select "13643"
click at [449, 184] on select "Select the job you're submitting hours for... [[PERSON_NAME]] Support Coordinat…" at bounding box center [647, 196] width 396 height 24
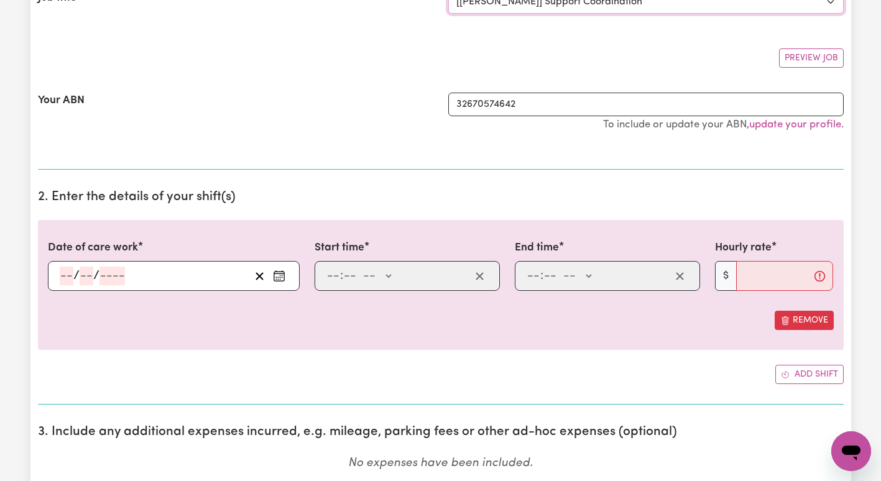
scroll to position [200, 0]
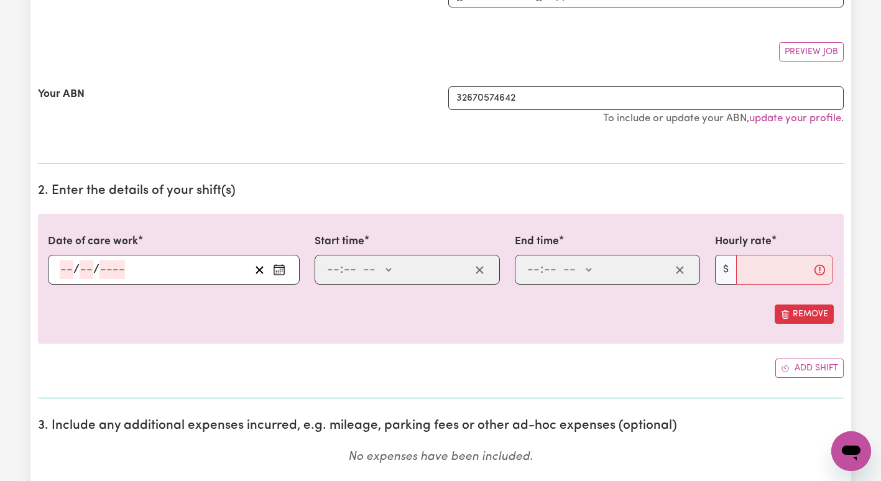
click at [284, 263] on button "Enter the date of care work" at bounding box center [279, 270] width 20 height 19
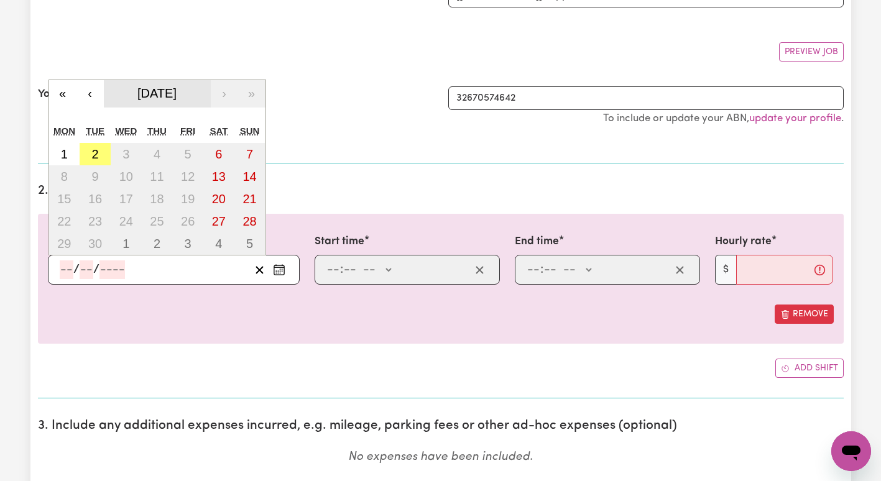
click at [146, 96] on span "[DATE]" at bounding box center [156, 93] width 39 height 14
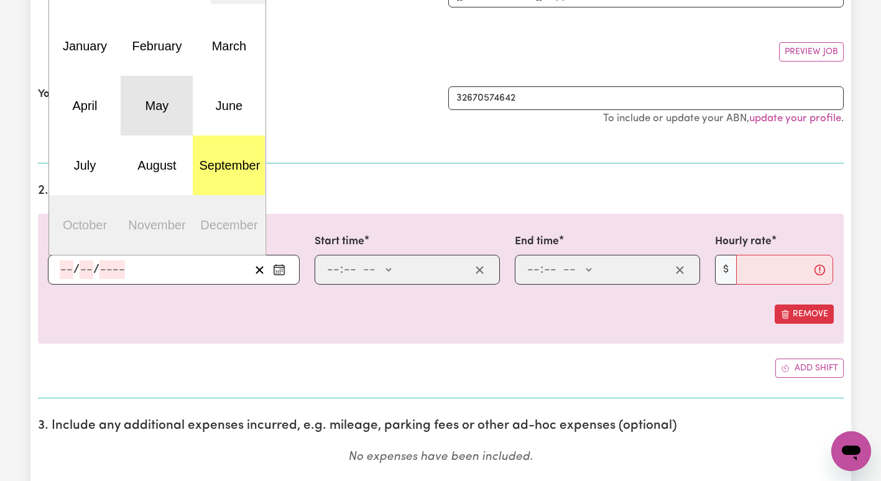
click at [156, 116] on button "May" at bounding box center [157, 106] width 72 height 60
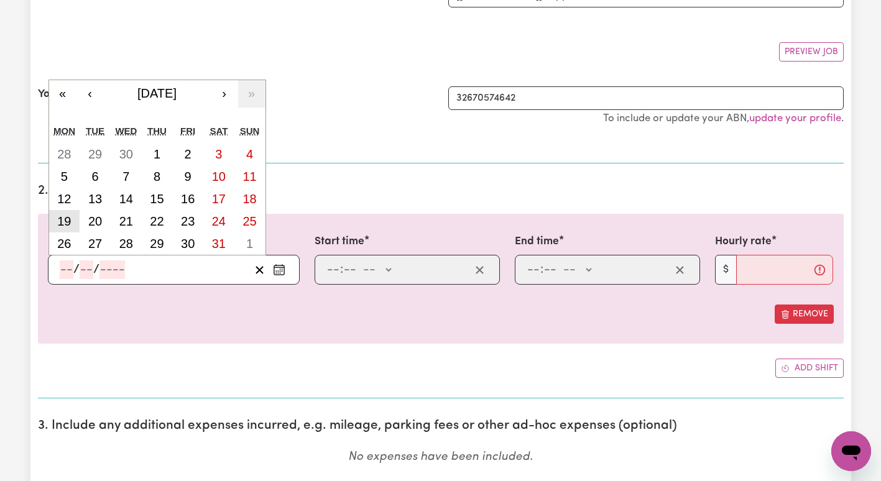
click at [68, 226] on abbr "19" at bounding box center [64, 222] width 14 height 14
type input "[DATE]"
type input "19"
type input "5"
type input "2025"
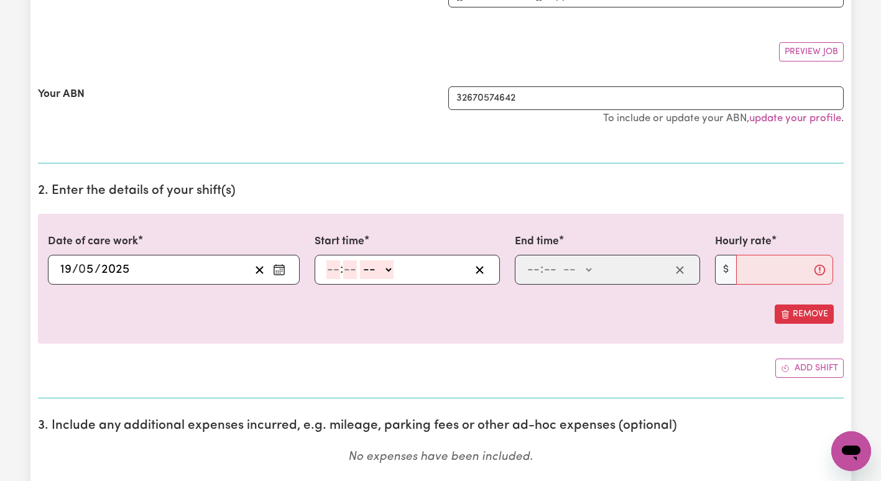
click at [337, 271] on input "number" at bounding box center [334, 270] width 14 height 19
type input "8"
type input "00"
click at [373, 274] on select "-- AM PM" at bounding box center [375, 270] width 34 height 19
select select "am"
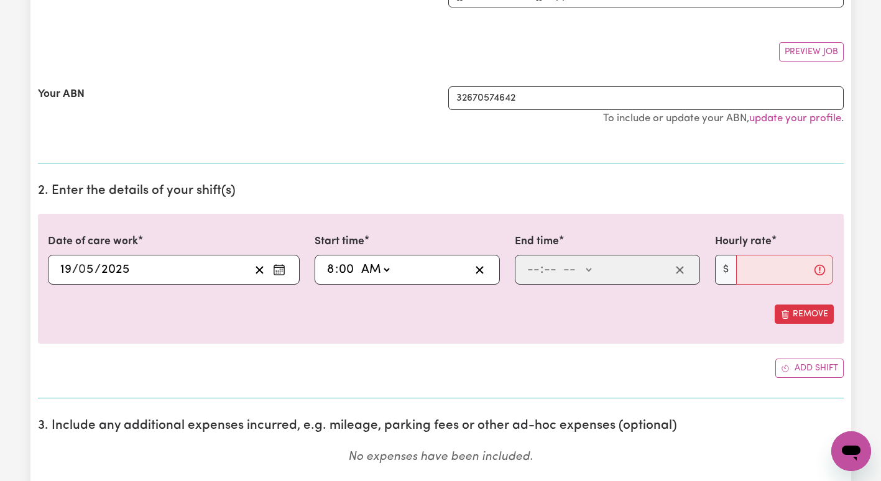
click at [358, 261] on select "-- AM PM" at bounding box center [375, 270] width 34 height 19
type input "08:00"
type input "0"
click at [531, 271] on input "number" at bounding box center [534, 270] width 14 height 19
type input "9"
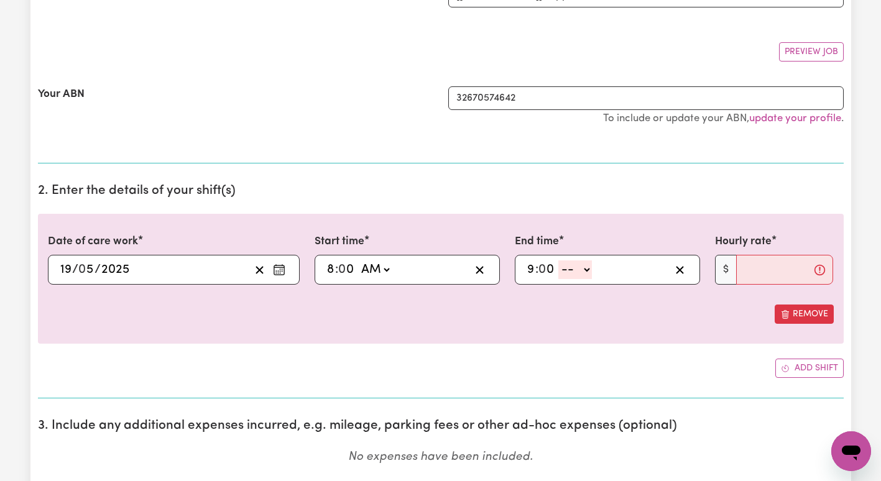
type input "0"
click at [572, 267] on select "-- AM PM" at bounding box center [576, 270] width 34 height 19
select select "pm"
click at [559, 261] on select "-- AM PM" at bounding box center [576, 270] width 34 height 19
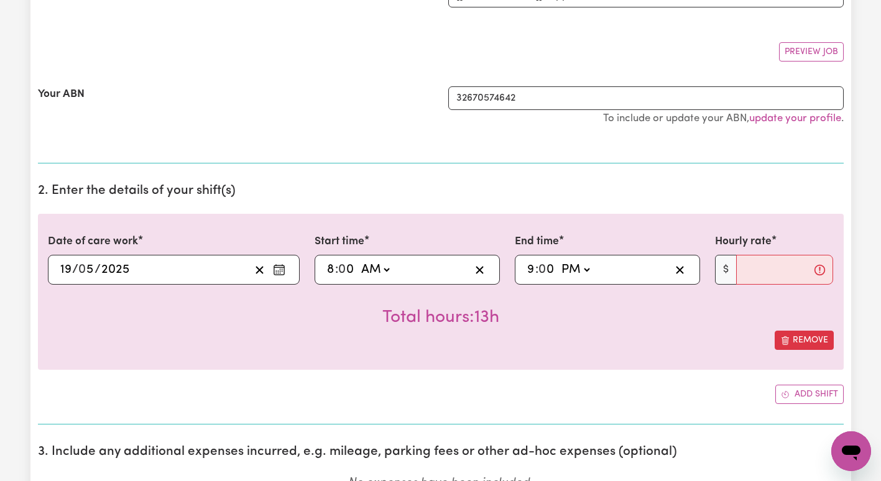
click at [532, 271] on input "9" at bounding box center [531, 270] width 9 height 19
type input "20:00"
type input "8"
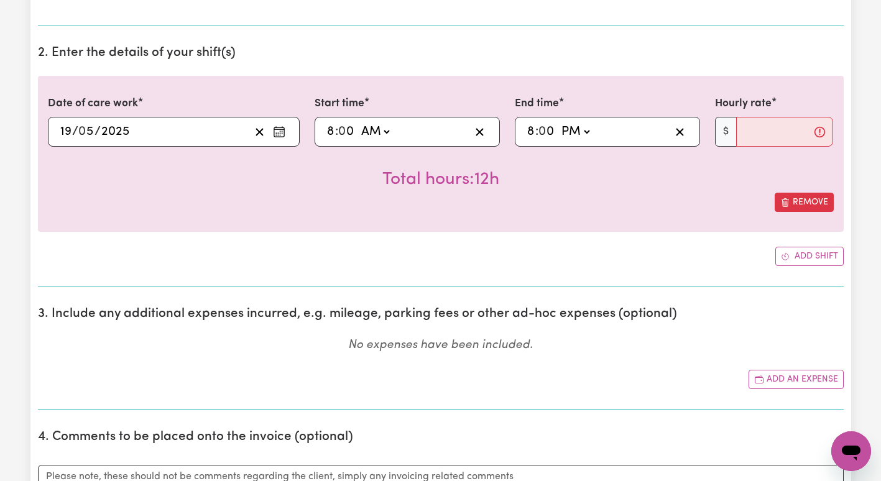
scroll to position [342, 0]
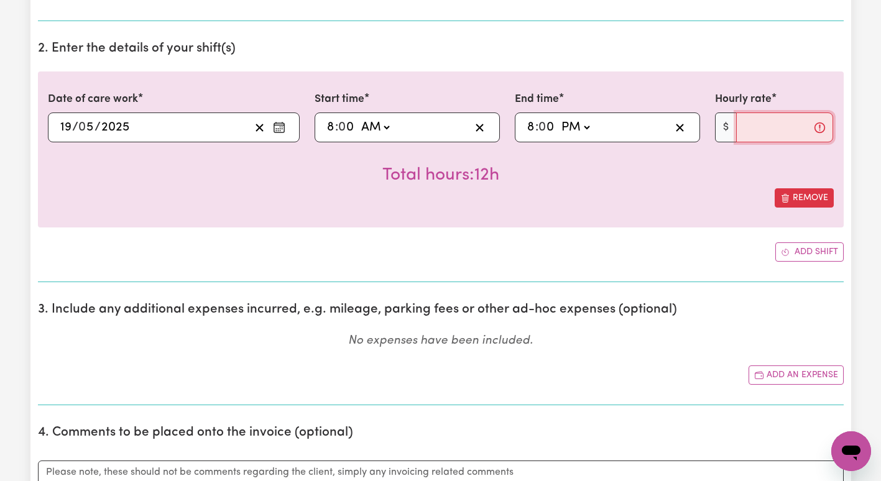
click at [750, 116] on input "Hourly rate" at bounding box center [786, 128] width 98 height 30
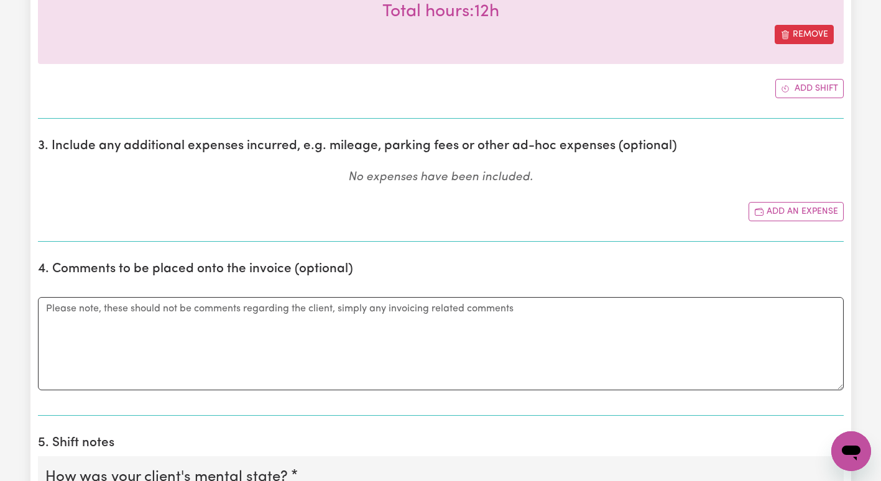
scroll to position [567, 0]
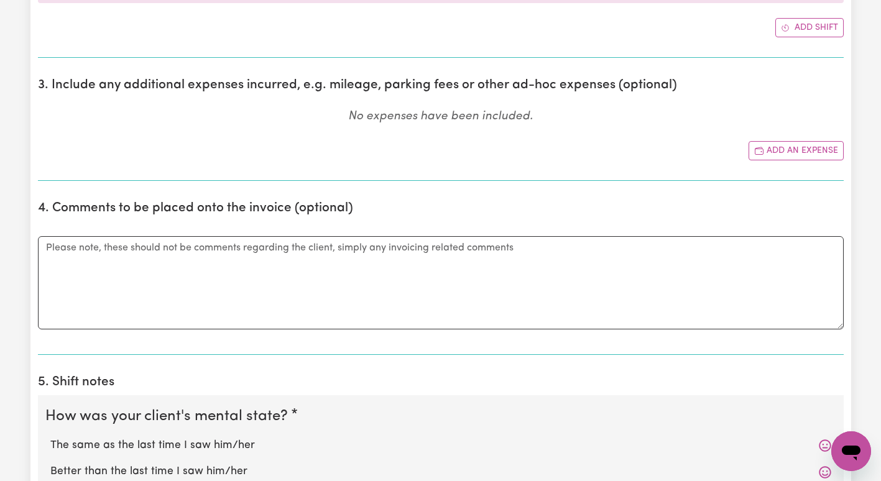
type input "100.14"
click at [436, 266] on textarea "Comments" at bounding box center [441, 282] width 806 height 93
paste textarea "I-076-0603"
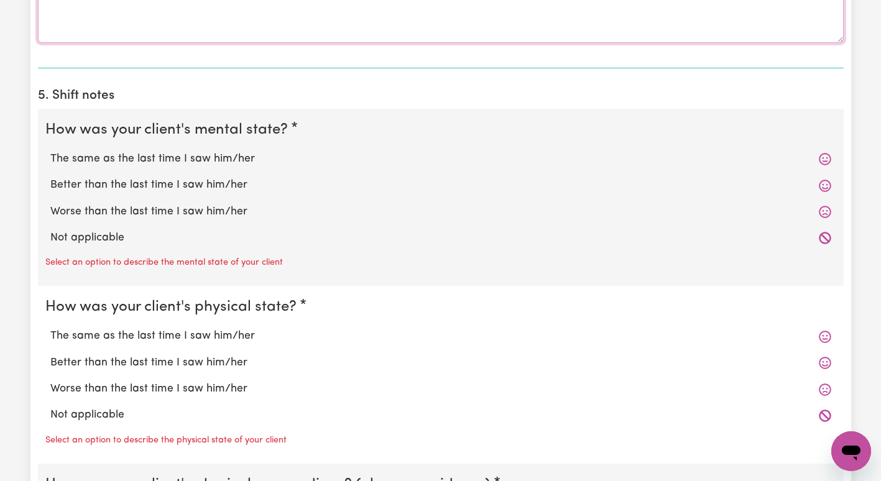
scroll to position [852, 0]
type textarea "I-076-0603 - Bulk coordination for critical incidents and change of circumstanc…"
click at [182, 166] on label "The same as the last time I saw him/her" at bounding box center [440, 160] width 781 height 16
click at [50, 152] on input "The same as the last time I saw him/her" at bounding box center [50, 152] width 1 height 1
radio input "true"
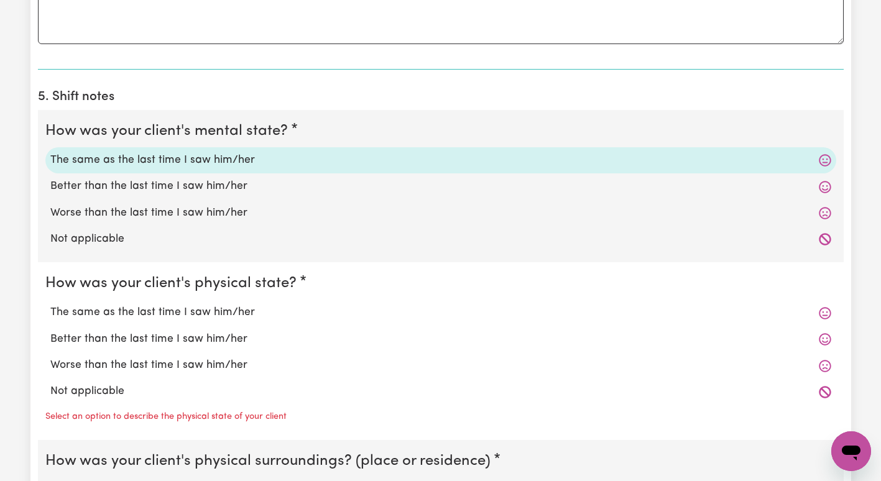
click at [195, 305] on label "The same as the last time I saw him/her" at bounding box center [440, 313] width 781 height 16
click at [50, 305] on input "The same as the last time I saw him/her" at bounding box center [50, 304] width 1 height 1
radio input "true"
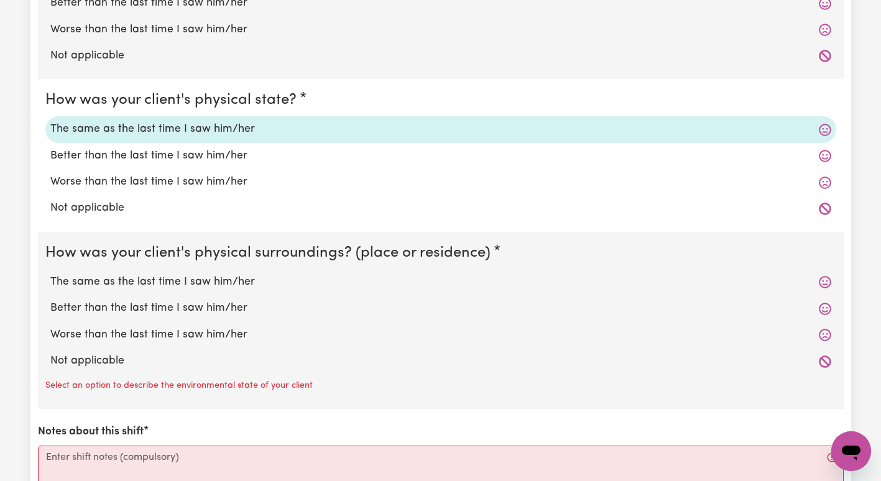
scroll to position [1097, 0]
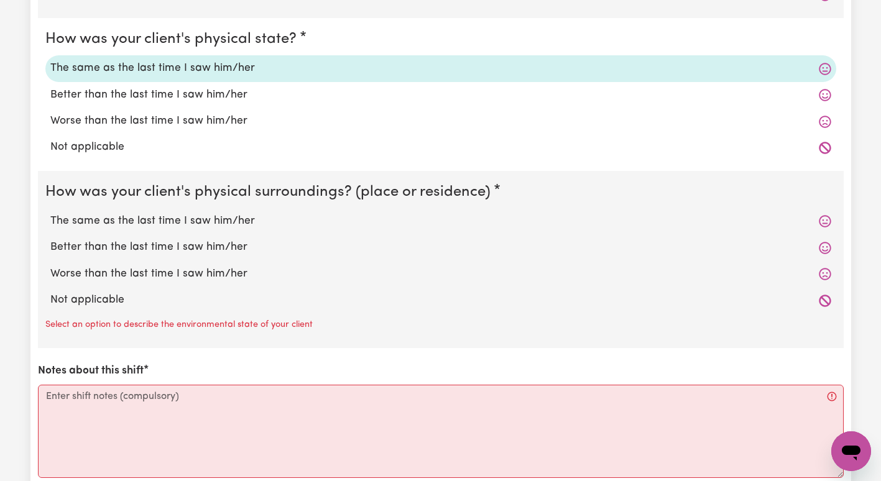
click at [228, 221] on label "The same as the last time I saw him/her" at bounding box center [440, 221] width 781 height 16
click at [50, 213] on input "The same as the last time I saw him/her" at bounding box center [50, 213] width 1 height 1
radio input "true"
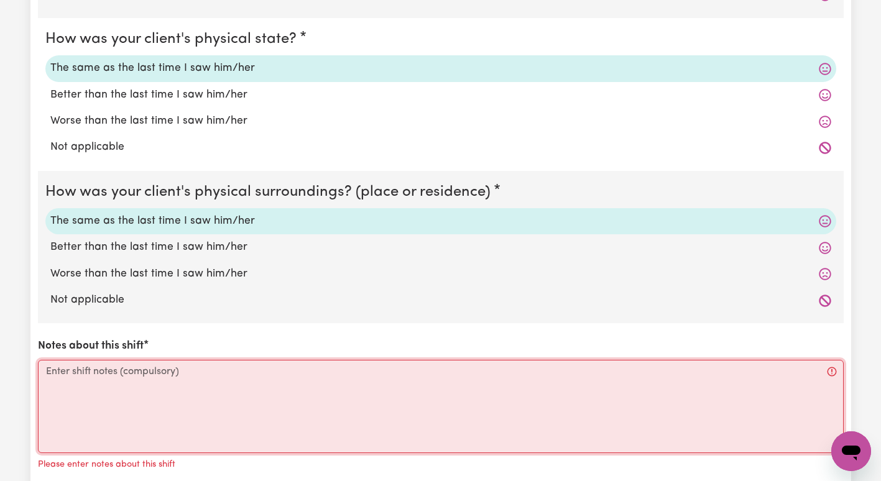
click at [182, 409] on textarea "Notes about this shift" at bounding box center [441, 406] width 806 height 93
paste textarea "I-076-0603"
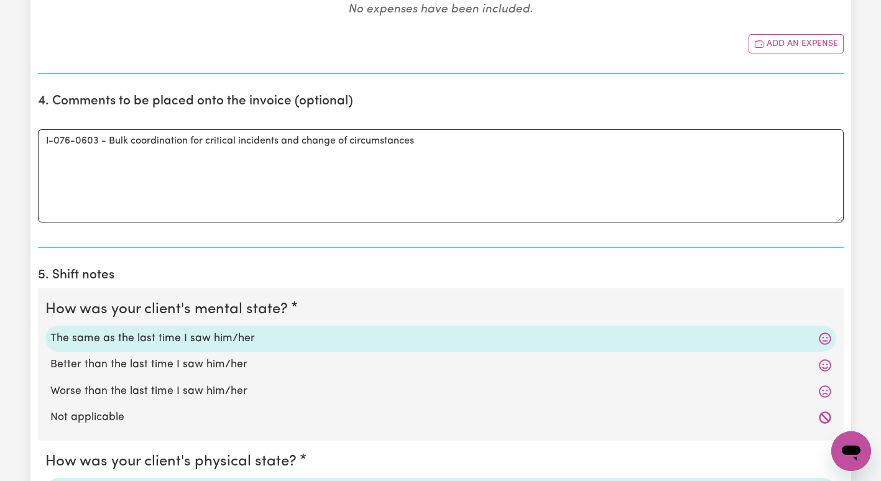
scroll to position [655, 0]
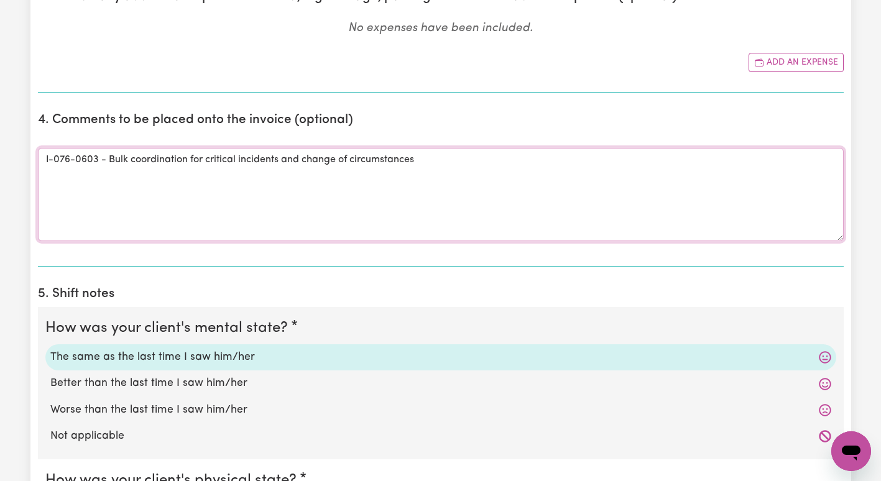
click at [514, 180] on textarea "I-076-0603 - Bulk coordination for critical incidents and change of circumstanc…" at bounding box center [441, 194] width 806 height 93
drag, startPoint x: 477, startPoint y: 185, endPoint x: 9, endPoint y: 182, distance: 467.2
click at [9, 182] on div "Submit Hours 1. Fill in your details below to claim your payment Job title Sele…" at bounding box center [440, 209] width 881 height 1641
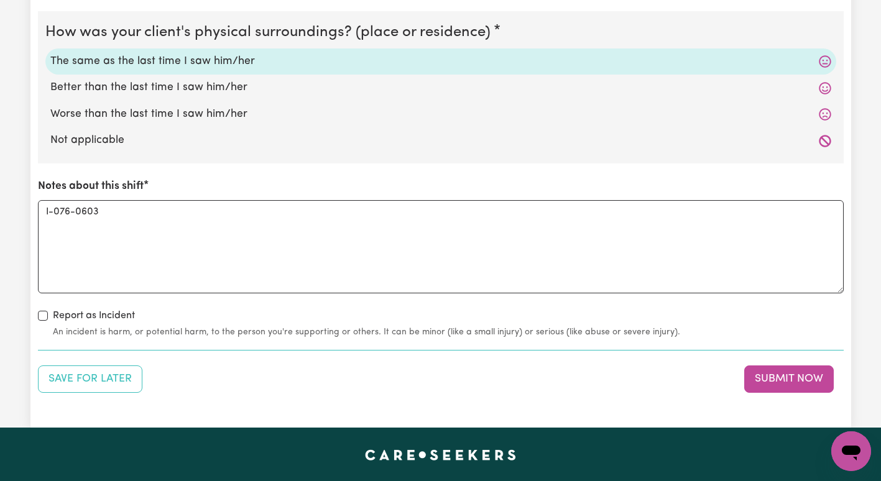
scroll to position [1258, 0]
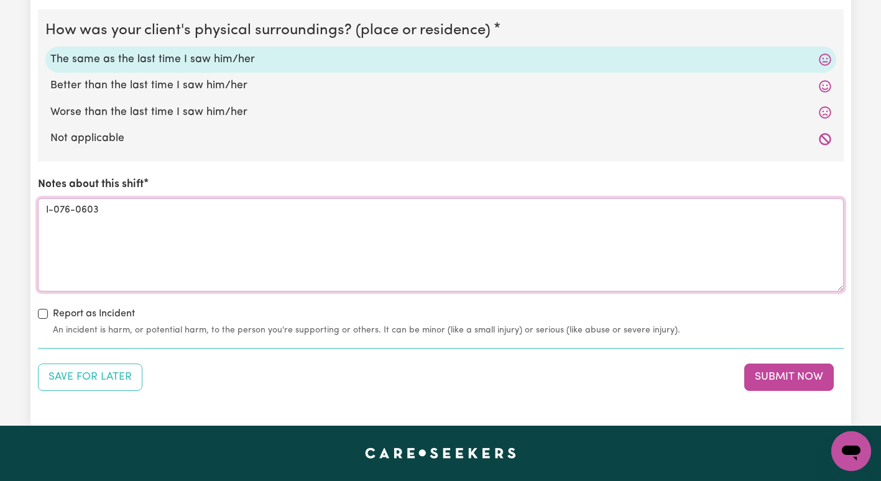
drag, startPoint x: 481, startPoint y: 252, endPoint x: 75, endPoint y: 182, distance: 412.9
click at [75, 182] on div "Notes about this shift I-076-0603" at bounding box center [441, 234] width 806 height 114
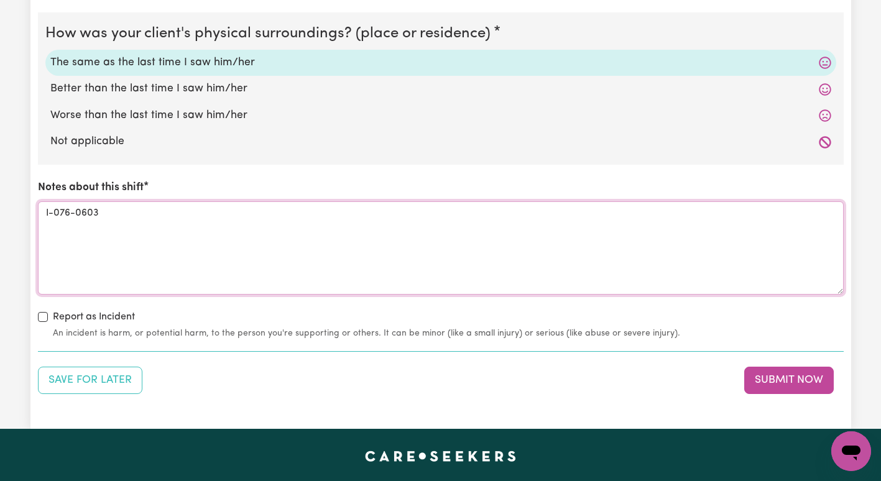
click at [118, 217] on textarea "I-076-0603" at bounding box center [441, 248] width 806 height 93
drag, startPoint x: 118, startPoint y: 217, endPoint x: 0, endPoint y: 202, distance: 118.6
paste textarea "- Bulk coordination for critical incidents and change of circumstances"
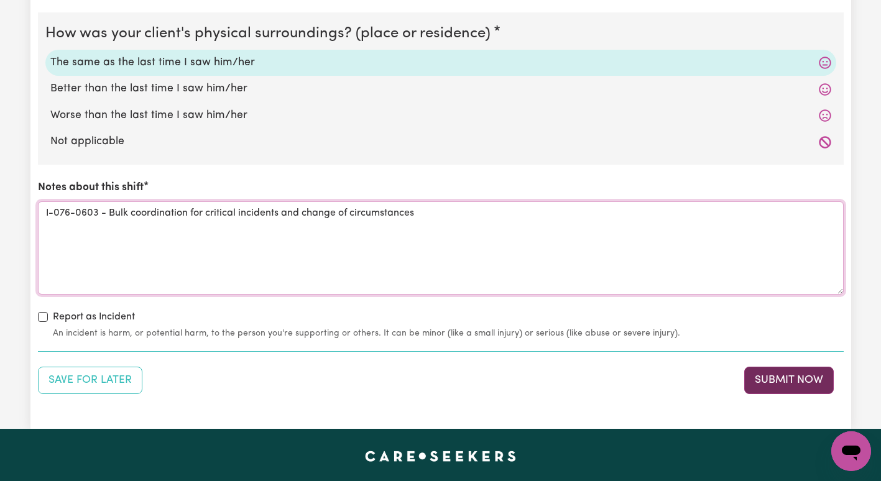
type textarea "I-076-0603 - Bulk coordination for critical incidents and change of circumstanc…"
click at [781, 374] on button "Submit Now" at bounding box center [790, 380] width 90 height 27
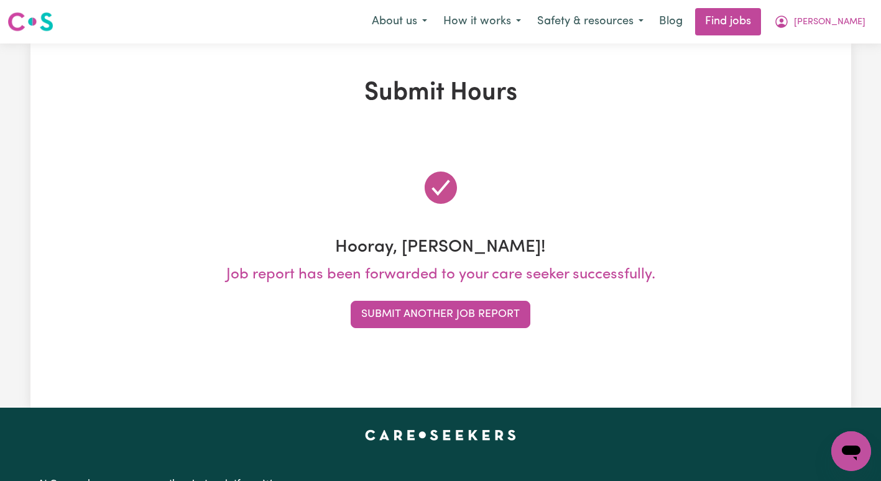
scroll to position [0, 0]
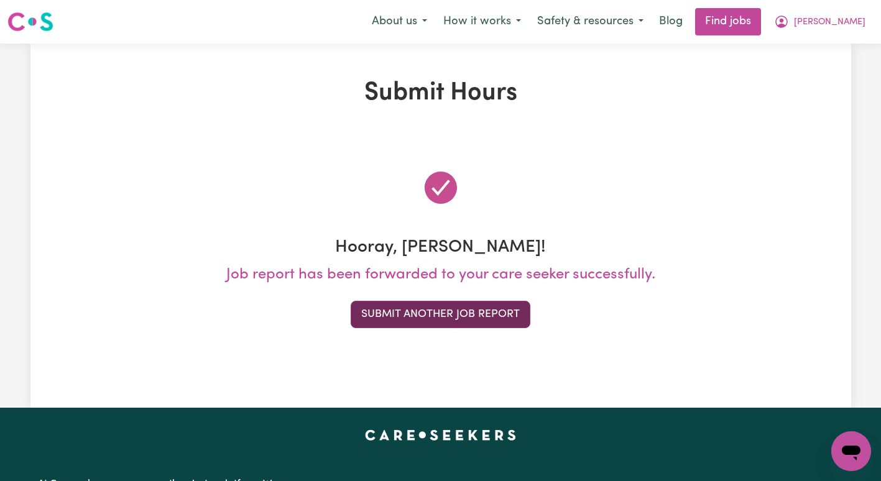
click at [433, 310] on button "Submit Another Job Report" at bounding box center [441, 314] width 180 height 27
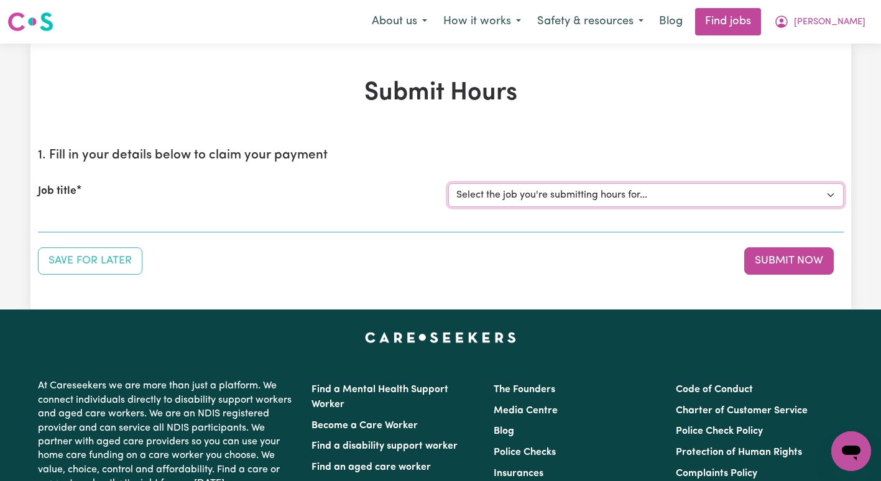
click at [478, 198] on select "Select the job you're submitting hours for... [[PERSON_NAME]] Support Coordinat…" at bounding box center [647, 196] width 396 height 24
select select "13643"
click at [449, 184] on select "Select the job you're submitting hours for... [[PERSON_NAME]] Support Coordinat…" at bounding box center [647, 196] width 396 height 24
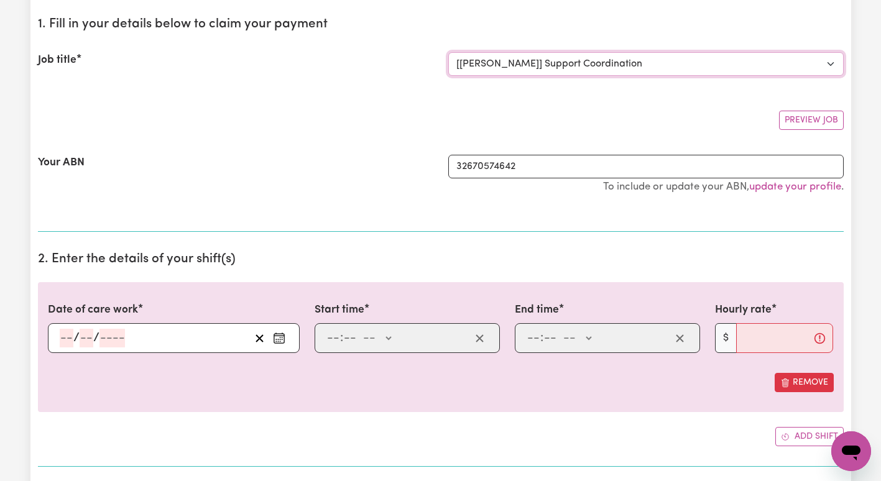
scroll to position [136, 0]
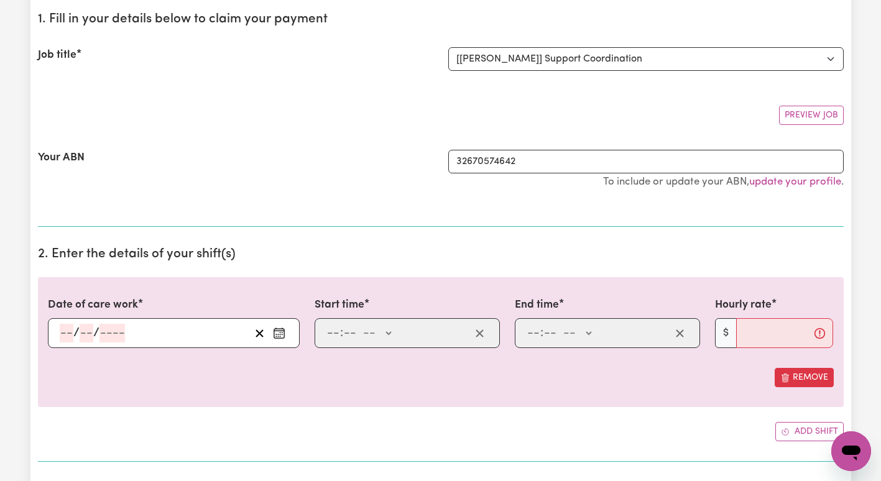
click at [286, 334] on button "Enter the date of care work" at bounding box center [279, 333] width 20 height 19
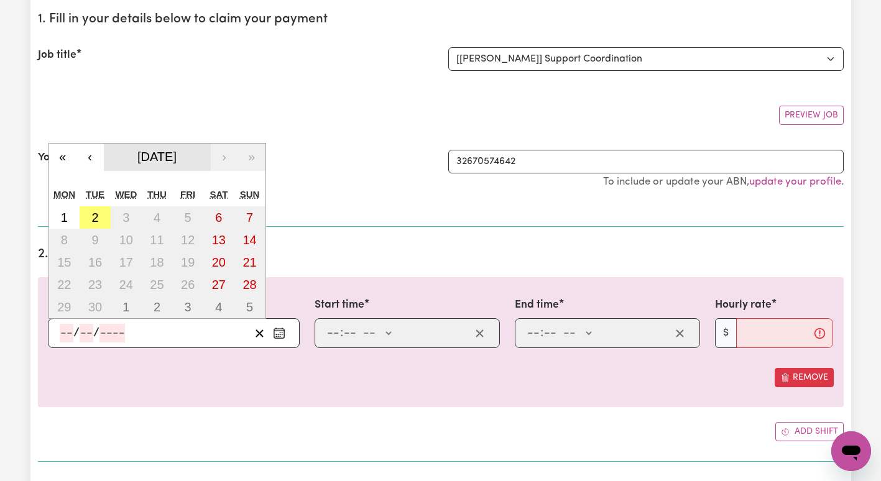
click at [149, 163] on span "[DATE]" at bounding box center [156, 157] width 39 height 14
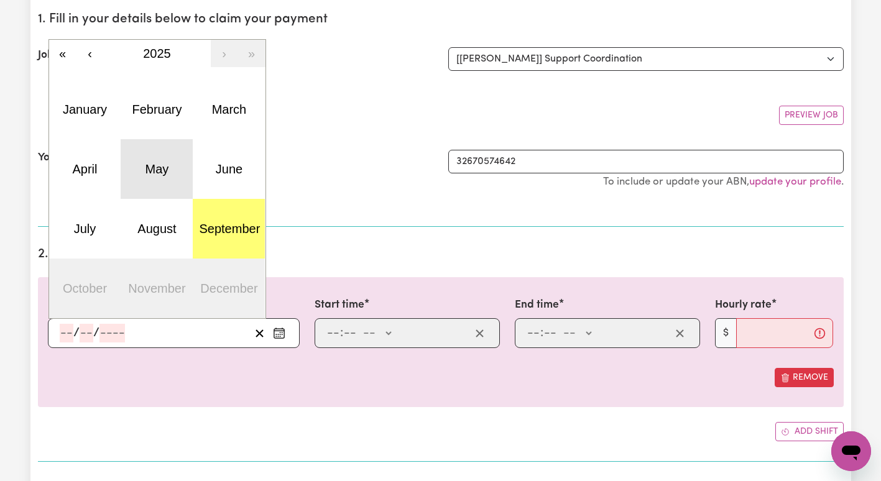
click at [151, 162] on button "May" at bounding box center [157, 169] width 72 height 60
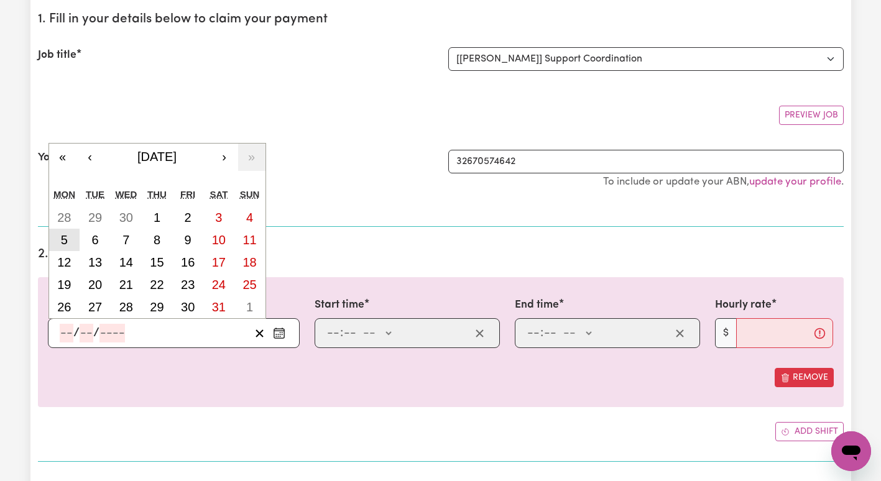
click at [65, 244] on abbr "5" at bounding box center [64, 240] width 7 height 14
type input "[DATE]"
type input "5"
type input "2025"
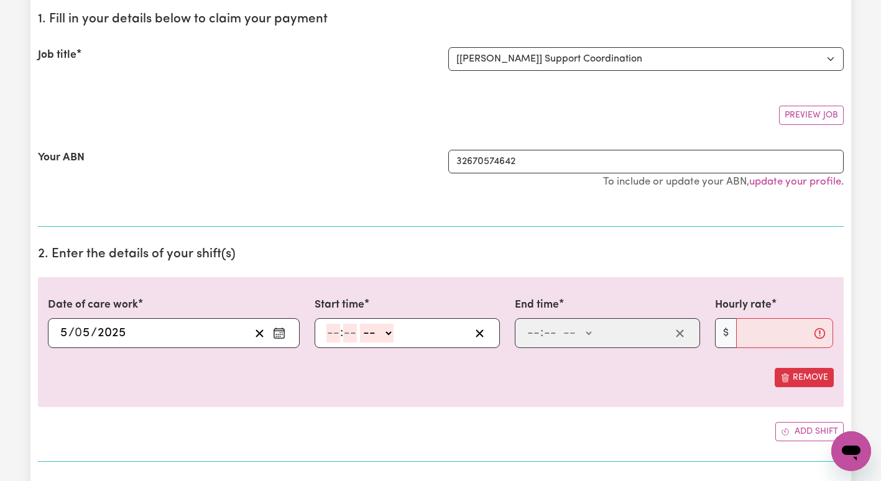
click at [277, 328] on icon "Enter the date of care work" at bounding box center [279, 333] width 12 height 12
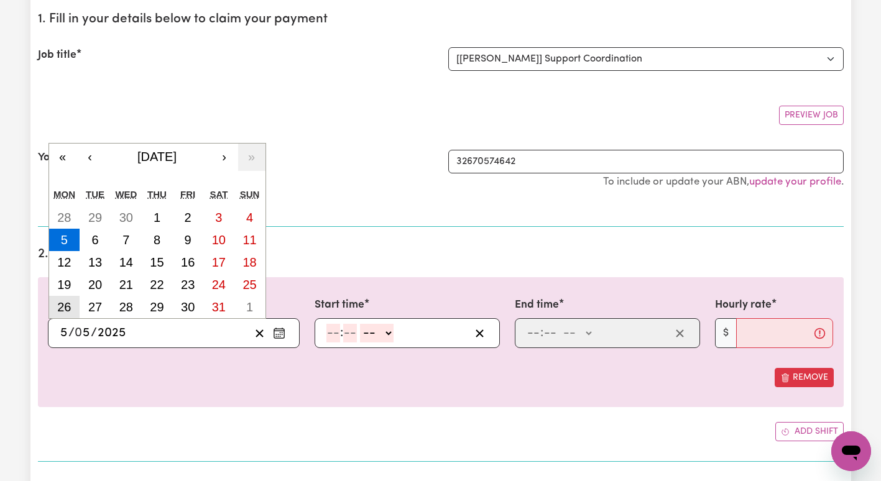
click at [69, 299] on button "26" at bounding box center [64, 307] width 31 height 22
type input "[DATE]"
type input "26"
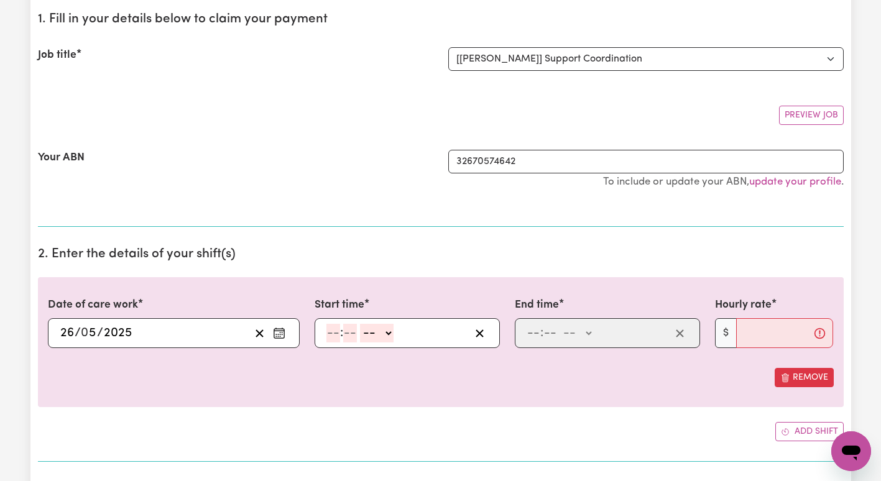
click at [332, 333] on input "number" at bounding box center [334, 333] width 14 height 19
type input "8"
click at [369, 333] on select "-- AM PM" at bounding box center [375, 333] width 34 height 19
click at [358, 324] on select "-- AM PM" at bounding box center [375, 333] width 34 height 19
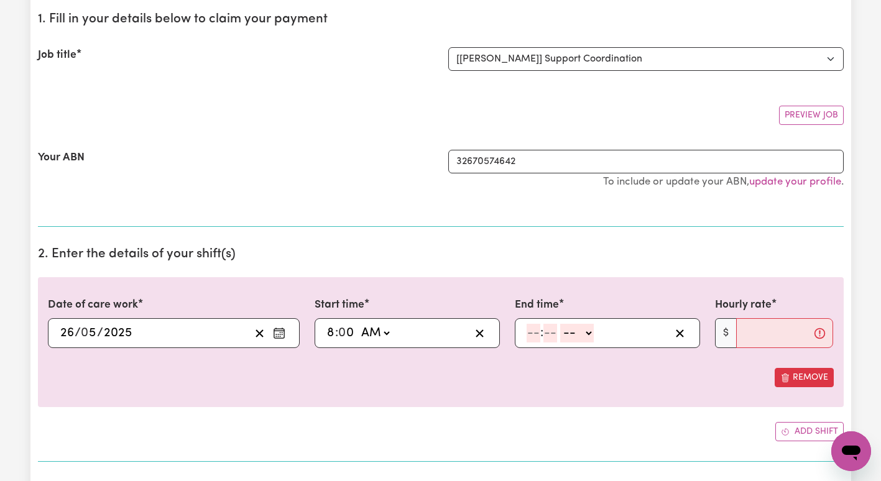
click at [535, 330] on input "number" at bounding box center [534, 333] width 14 height 19
click at [569, 347] on div "8 : 00 -- AM PM" at bounding box center [607, 333] width 185 height 30
click at [569, 337] on select "-- AM PM" at bounding box center [576, 333] width 34 height 19
click at [559, 324] on select "-- AM PM" at bounding box center [576, 333] width 34 height 19
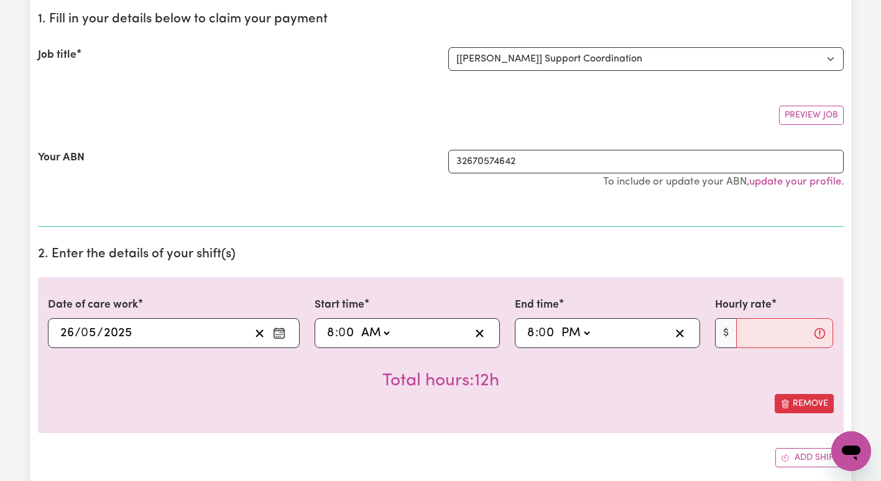
click at [530, 330] on input "8" at bounding box center [531, 333] width 9 height 19
click at [539, 334] on input "12" at bounding box center [533, 333] width 12 height 19
click at [742, 322] on input "Hourly rate" at bounding box center [786, 333] width 98 height 30
click at [532, 336] on input "11" at bounding box center [532, 333] width 10 height 19
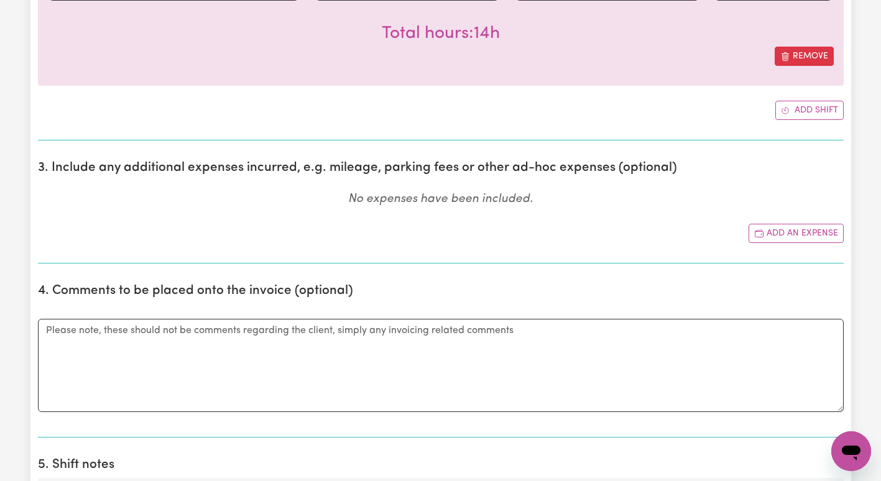
scroll to position [518, 0]
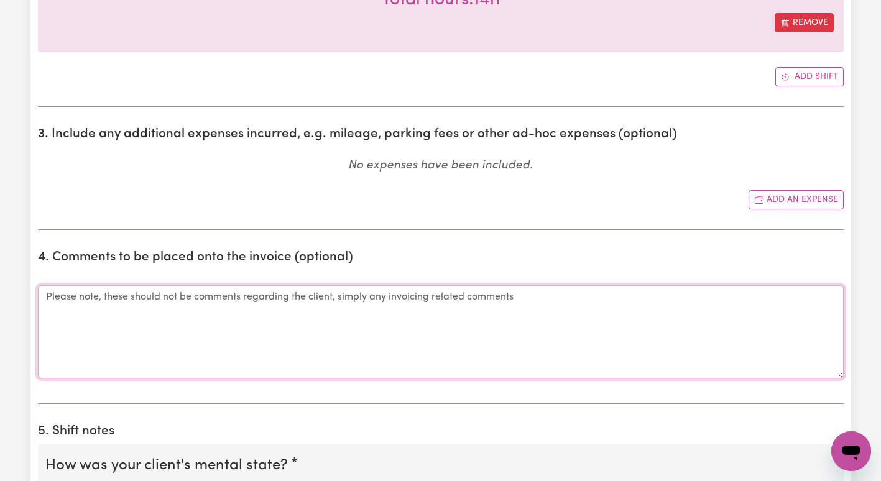
click at [498, 308] on textarea "Comments" at bounding box center [441, 332] width 806 height 93
paste textarea "I-076-0603 - Bulk coordination for critical incidents and change of circumstanc…"
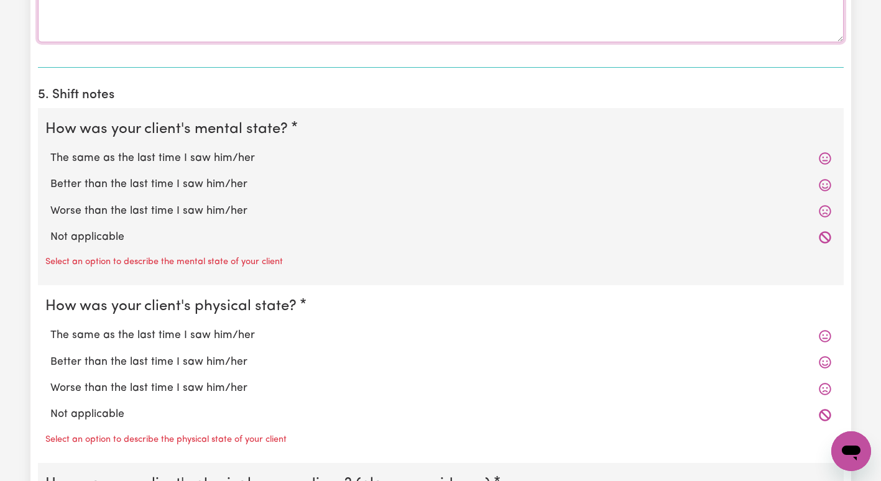
scroll to position [873, 0]
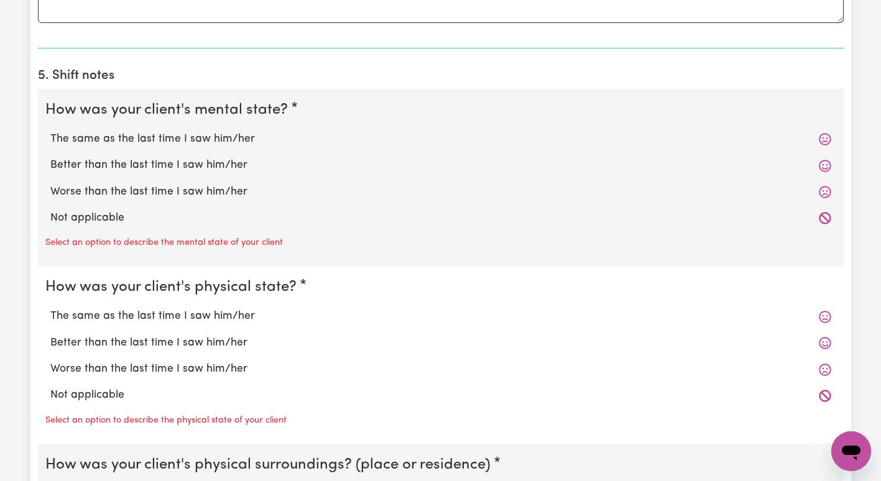
click at [223, 144] on label "The same as the last time I saw him/her" at bounding box center [440, 139] width 781 height 16
click at [50, 131] on input "The same as the last time I saw him/her" at bounding box center [50, 131] width 1 height 1
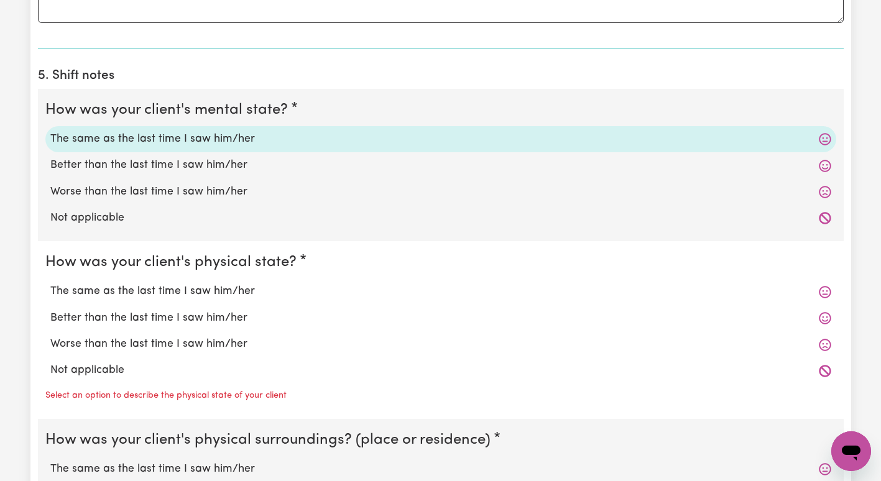
click at [206, 294] on label "The same as the last time I saw him/her" at bounding box center [440, 292] width 781 height 16
click at [50, 284] on input "The same as the last time I saw him/her" at bounding box center [50, 283] width 1 height 1
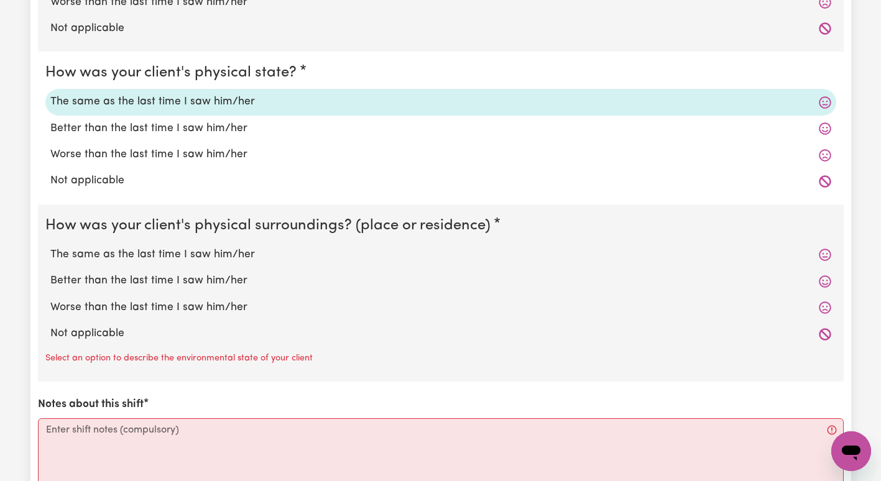
scroll to position [1065, 0]
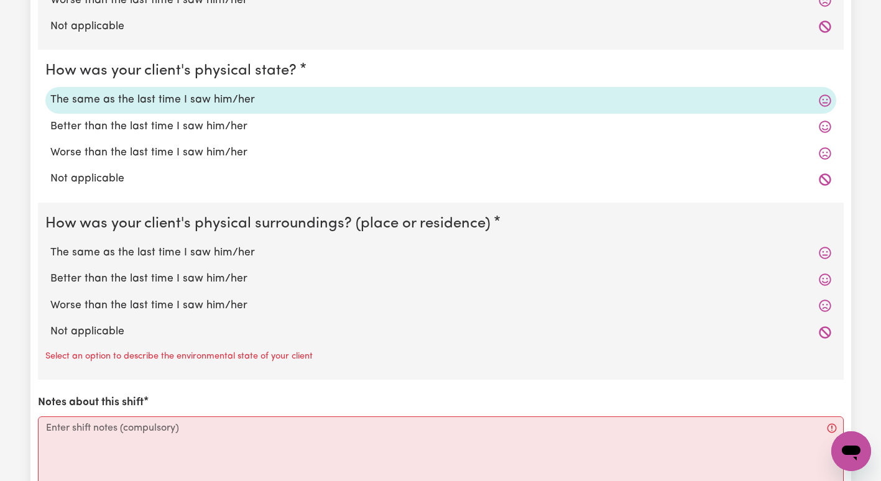
click at [269, 251] on label "The same as the last time I saw him/her" at bounding box center [440, 253] width 781 height 16
click at [50, 245] on input "The same as the last time I saw him/her" at bounding box center [50, 244] width 1 height 1
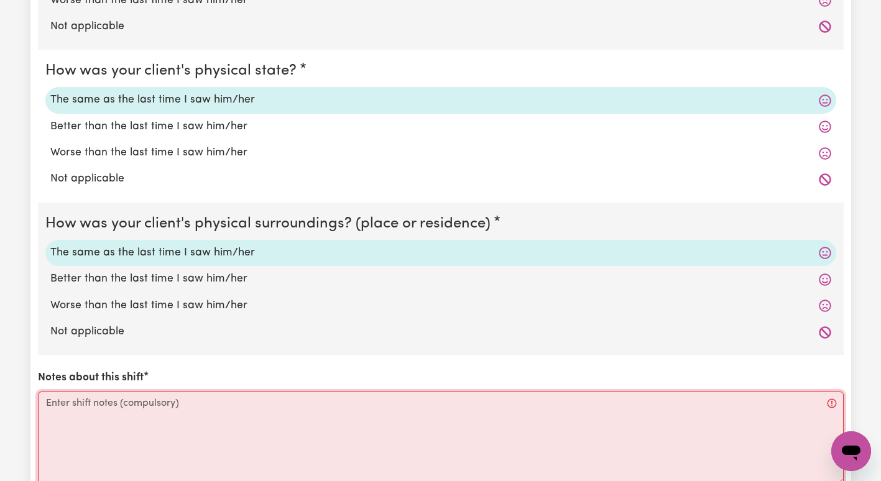
click at [216, 436] on textarea "Notes about this shift" at bounding box center [441, 438] width 806 height 93
paste textarea "I-076-0603 - Bulk coordination for critical incidents and change of circumstanc…"
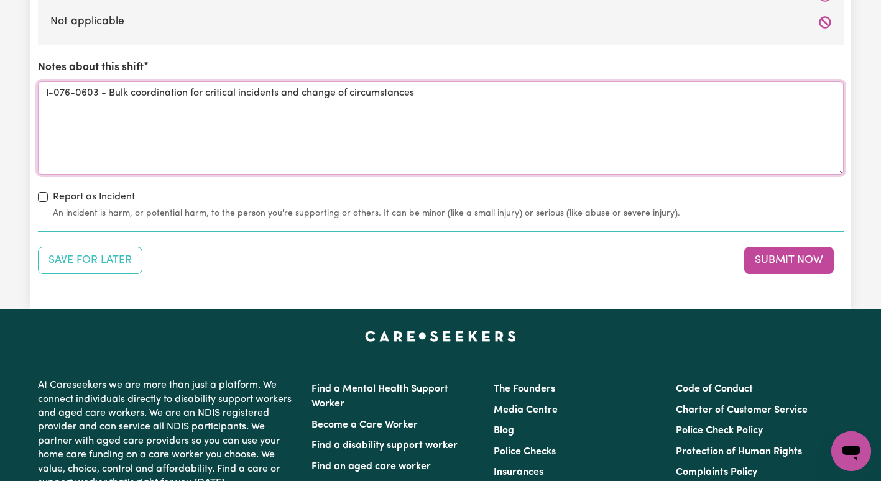
scroll to position [1382, 0]
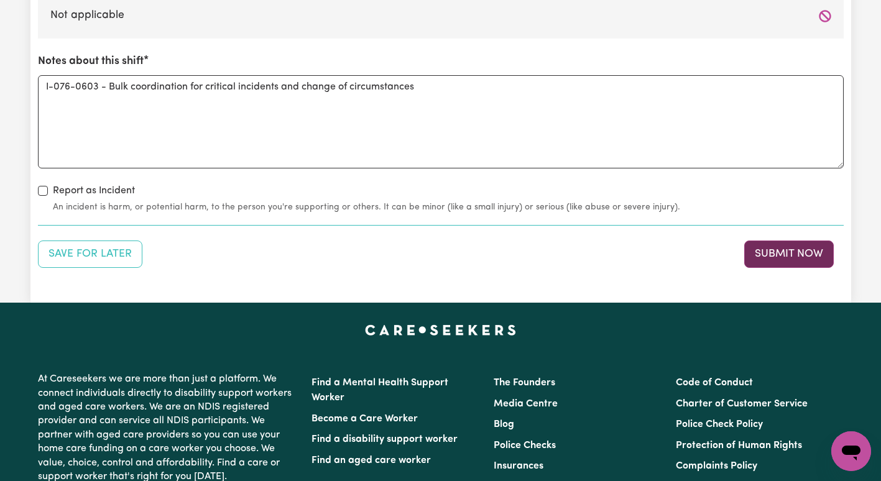
click at [764, 254] on button "Submit Now" at bounding box center [790, 254] width 90 height 27
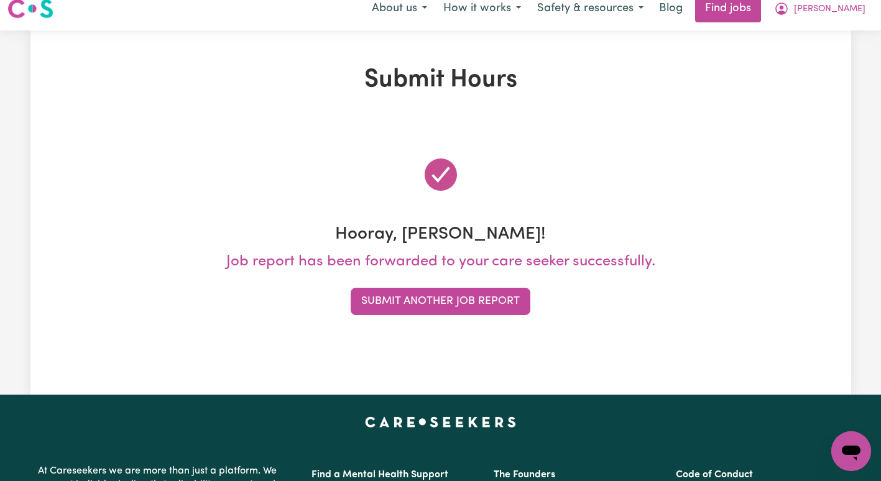
scroll to position [0, 0]
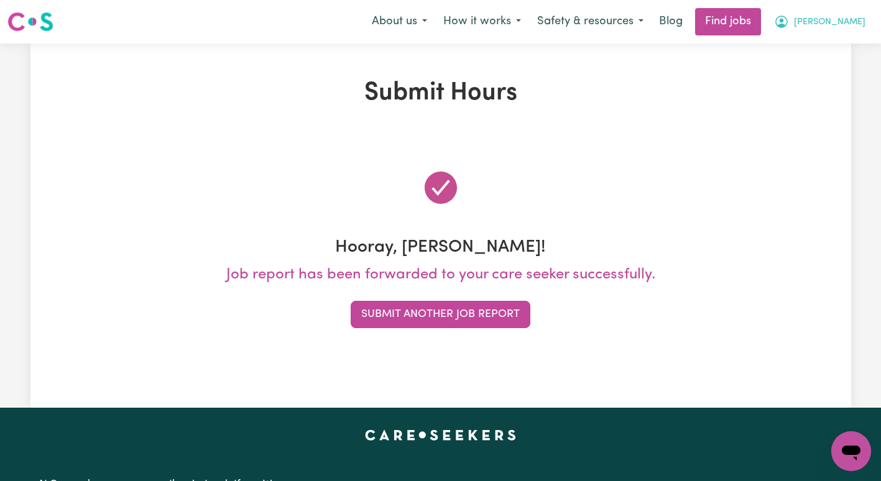
click at [857, 21] on span "[PERSON_NAME]" at bounding box center [830, 23] width 72 height 14
click at [819, 63] on link "My Dashboard" at bounding box center [824, 72] width 98 height 24
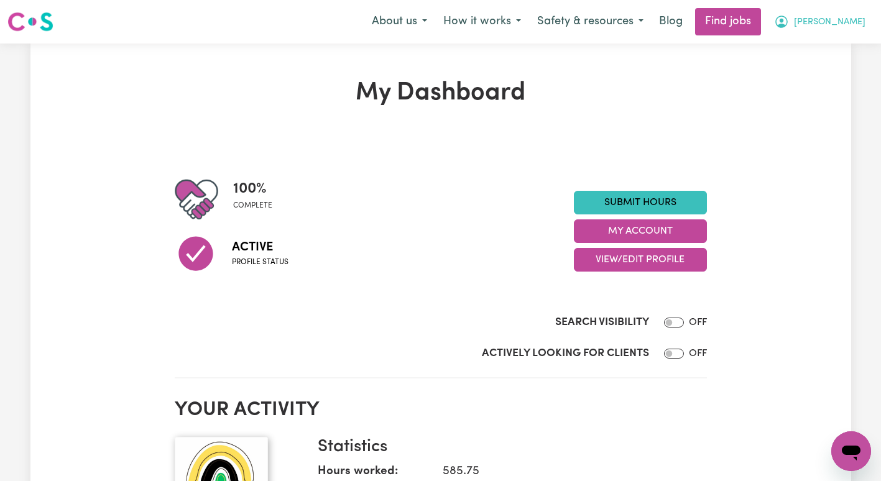
click at [850, 16] on span "[PERSON_NAME]" at bounding box center [830, 23] width 72 height 14
click at [824, 51] on link "My Account" at bounding box center [824, 49] width 98 height 24
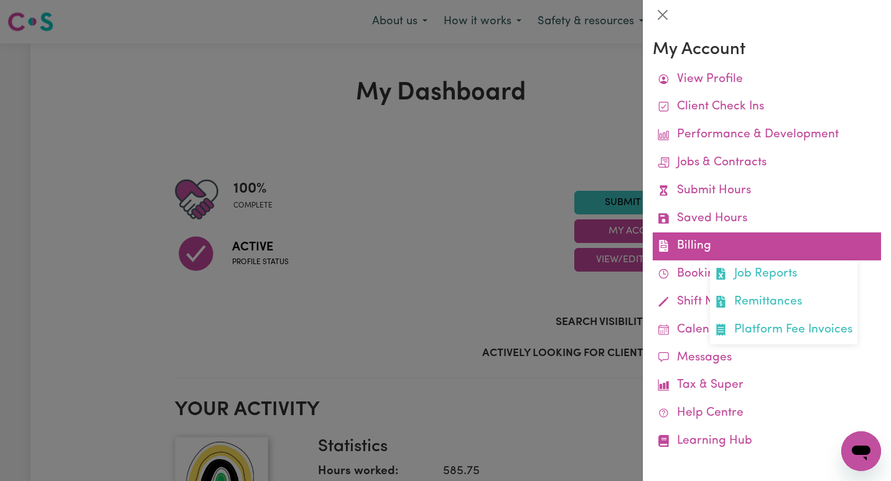
click at [728, 242] on link "Billing Job Reports Remittances Platform Fee Invoices" at bounding box center [767, 247] width 228 height 28
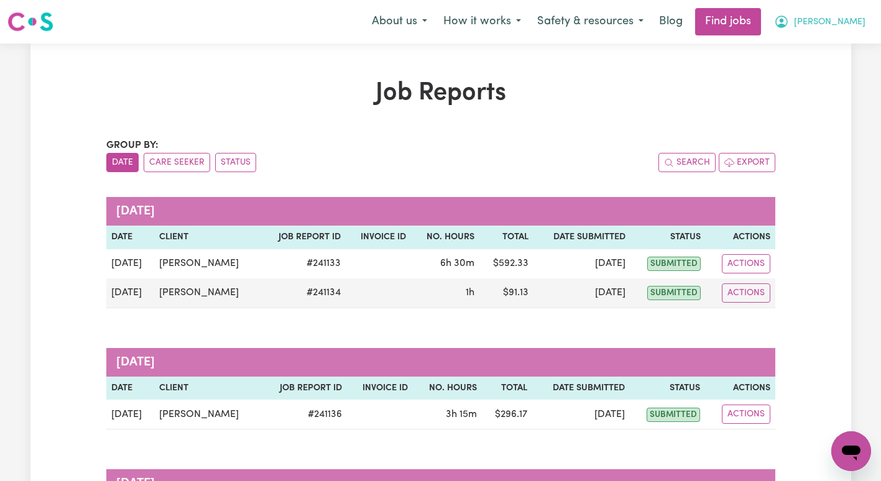
click at [842, 25] on span "[PERSON_NAME]" at bounding box center [830, 23] width 72 height 14
click at [829, 49] on link "My Account" at bounding box center [824, 49] width 98 height 24
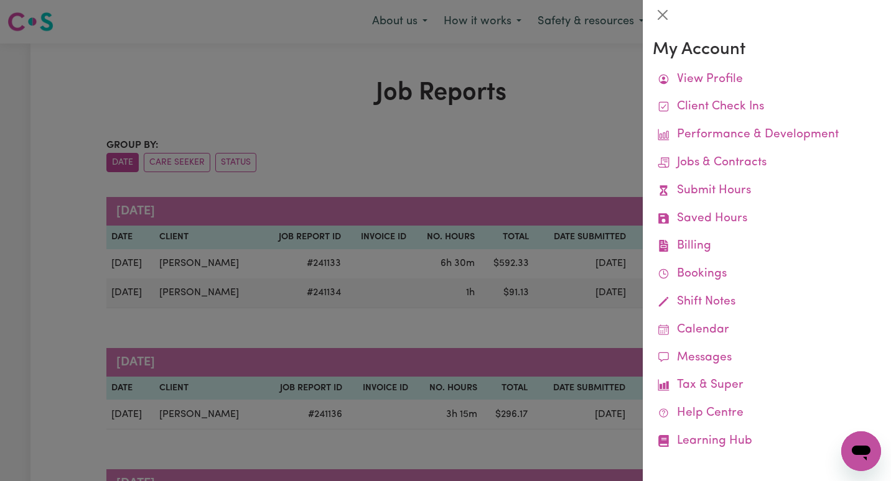
click at [572, 122] on div at bounding box center [445, 240] width 891 height 481
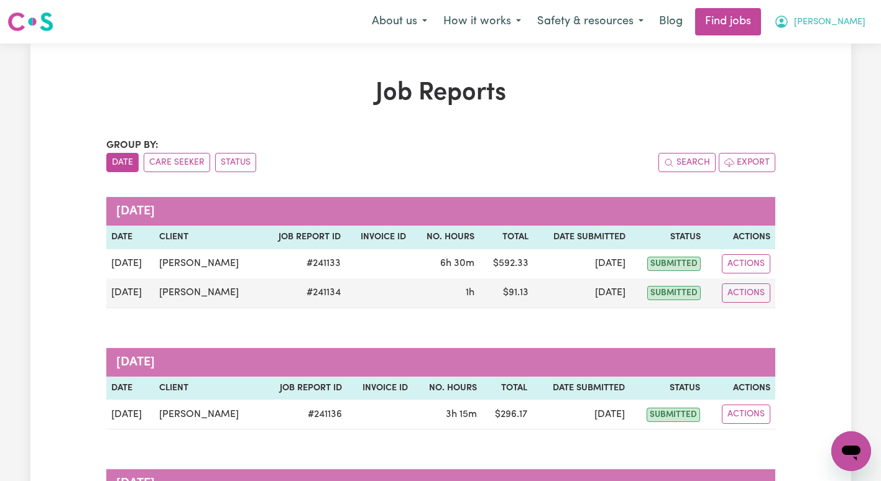
click at [840, 21] on span "[PERSON_NAME]" at bounding box center [830, 23] width 72 height 14
click at [834, 68] on link "My Dashboard" at bounding box center [824, 72] width 98 height 24
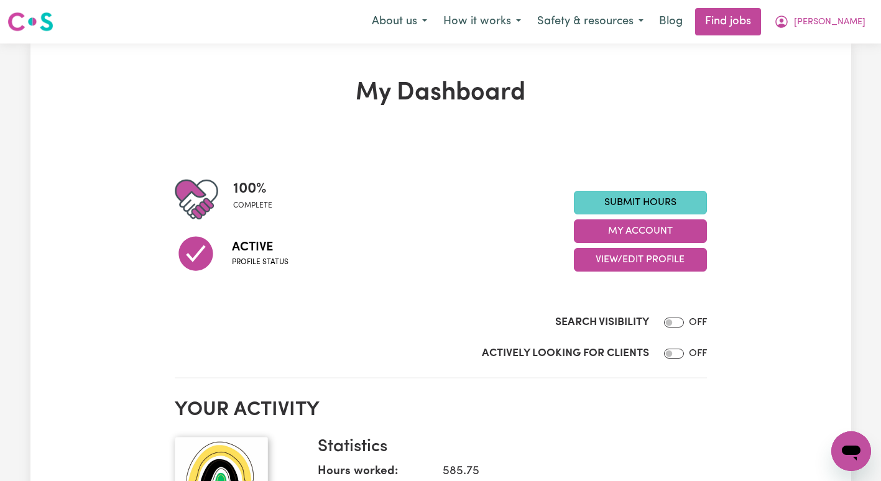
click at [656, 214] on link "Submit Hours" at bounding box center [640, 203] width 133 height 24
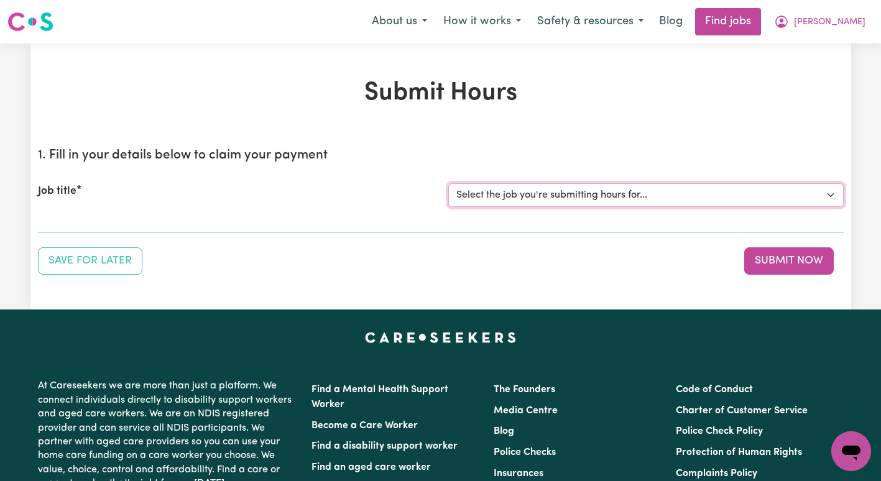
click at [568, 199] on select "Select the job you're submitting hours for... [[PERSON_NAME]] Support Coordinat…" at bounding box center [647, 196] width 396 height 24
click at [537, 192] on select "Select the job you're submitting hours for... [[PERSON_NAME]] Support Coordinat…" at bounding box center [647, 196] width 396 height 24
click at [449, 184] on select "Select the job you're submitting hours for... [[PERSON_NAME]] Support Coordinat…" at bounding box center [647, 196] width 396 height 24
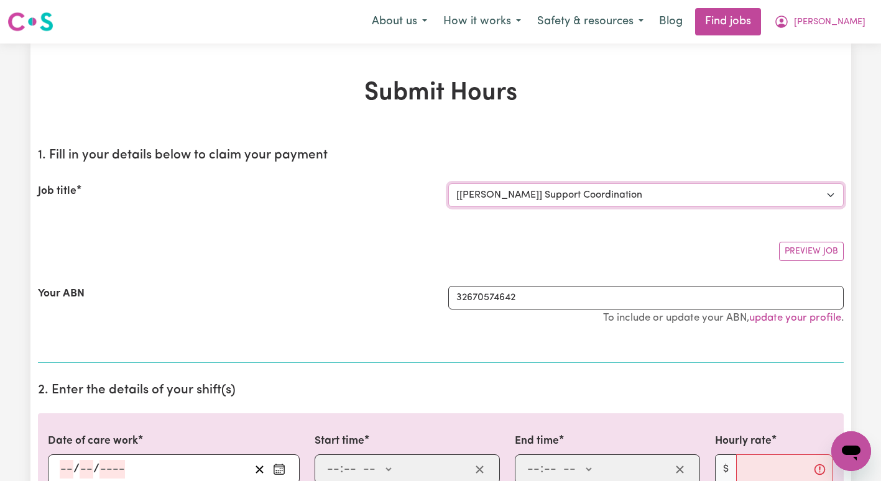
scroll to position [144, 0]
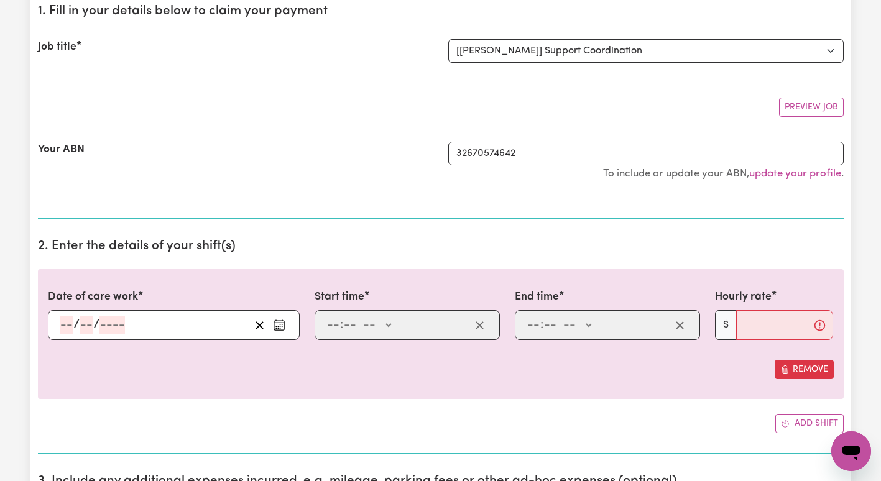
click at [279, 323] on icon "Enter the date of care work" at bounding box center [279, 325] width 12 height 12
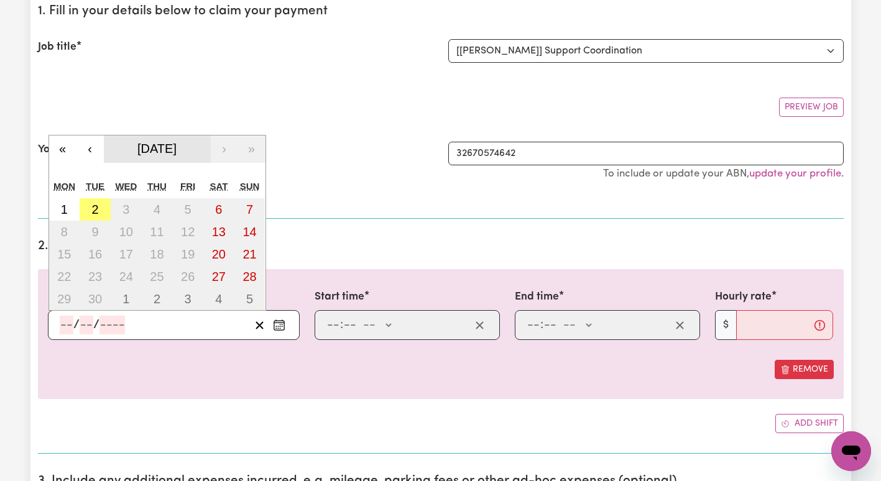
click at [149, 150] on span "[DATE]" at bounding box center [156, 149] width 39 height 14
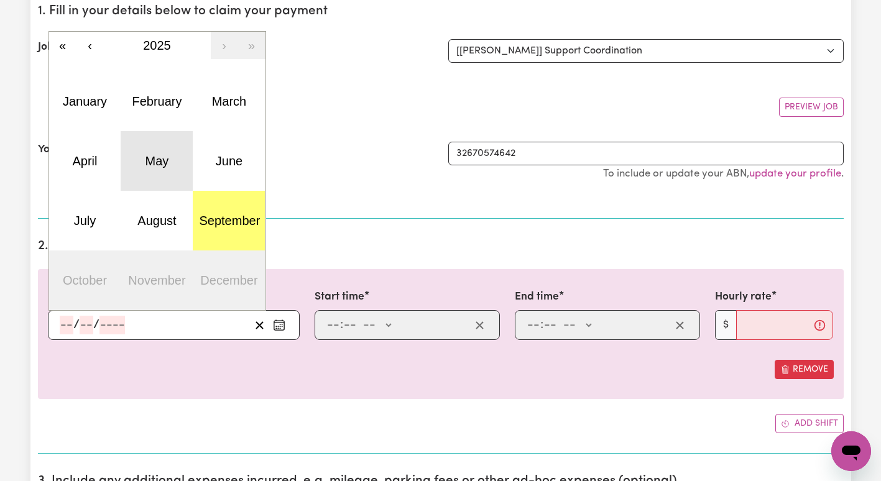
click at [164, 165] on abbr "May" at bounding box center [158, 161] width 24 height 14
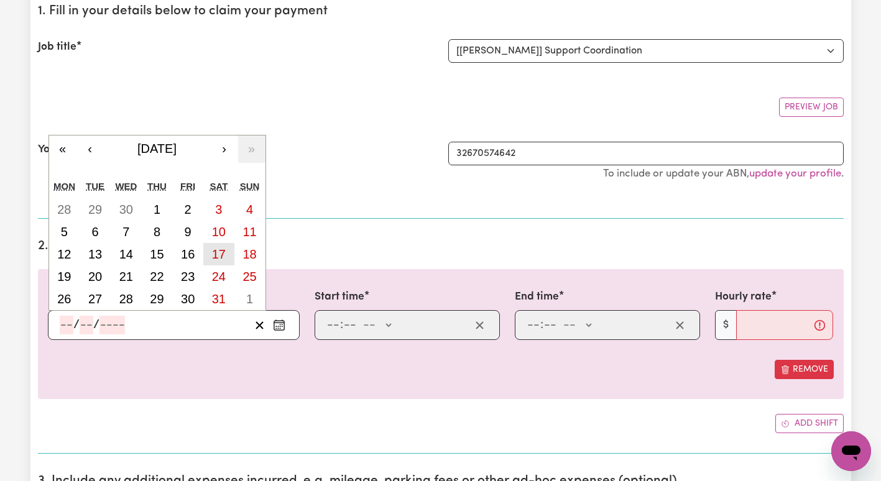
click at [216, 254] on abbr "17" at bounding box center [219, 255] width 14 height 14
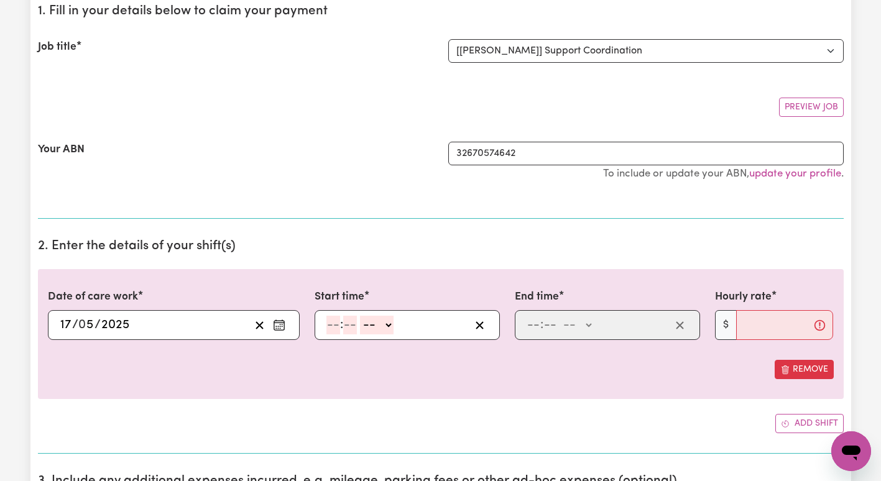
click at [335, 322] on input "number" at bounding box center [334, 325] width 14 height 19
click at [374, 329] on select "-- AM PM" at bounding box center [375, 325] width 34 height 19
click at [358, 316] on select "-- AM PM" at bounding box center [375, 325] width 34 height 19
click at [528, 327] on input "number" at bounding box center [534, 325] width 14 height 19
click at [579, 318] on select "-- AM PM" at bounding box center [576, 325] width 34 height 19
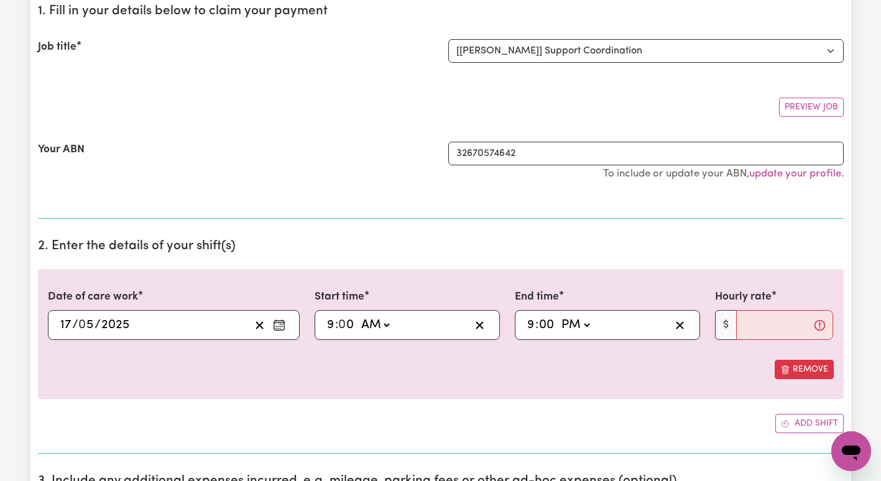
click at [559, 316] on select "-- AM PM" at bounding box center [576, 325] width 34 height 19
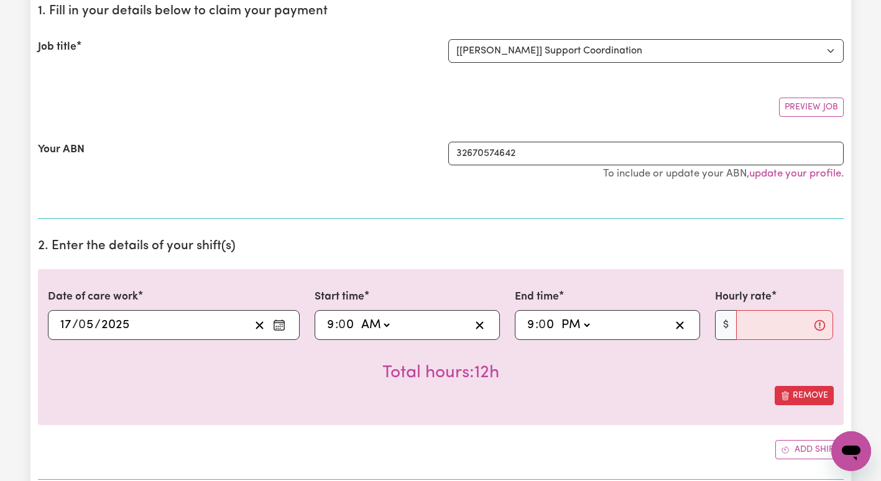
click at [534, 323] on input "9" at bounding box center [531, 325] width 9 height 19
click at [748, 323] on input "Hourly rate" at bounding box center [786, 325] width 98 height 30
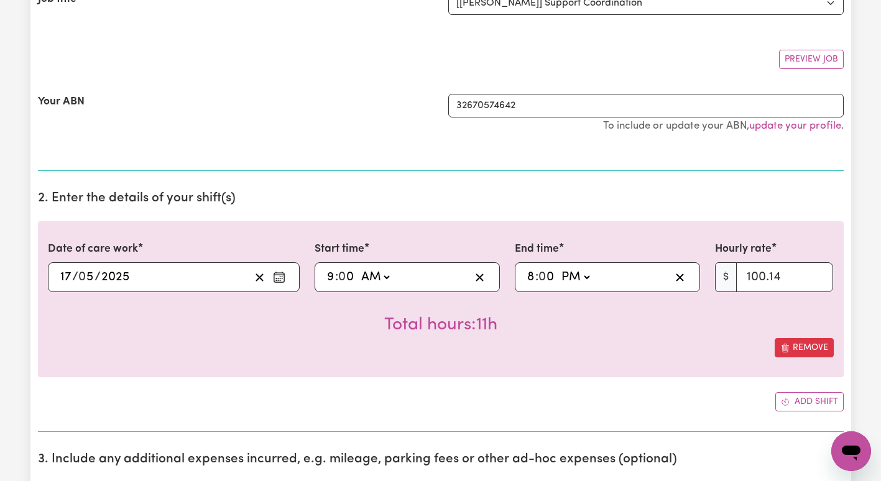
click at [531, 281] on input "8" at bounding box center [531, 277] width 9 height 19
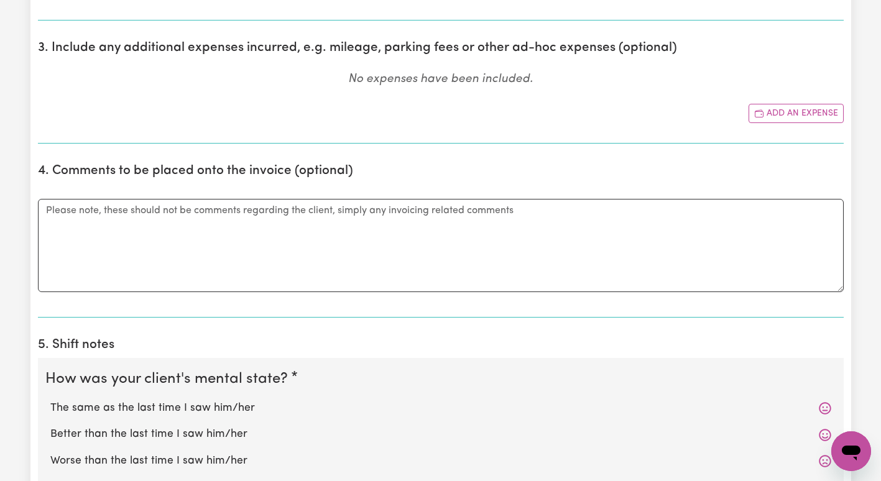
scroll to position [603, 0]
click at [184, 246] on textarea "Comments" at bounding box center [441, 246] width 806 height 93
paste textarea "I-091-0713"
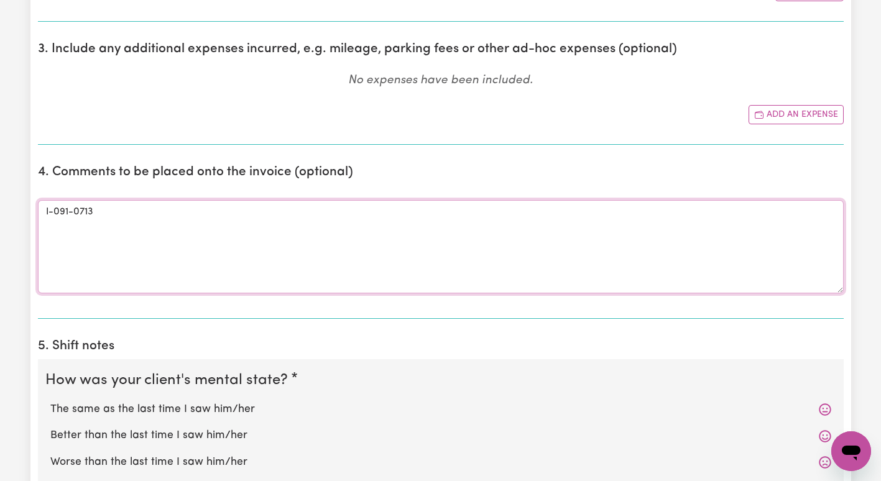
paste textarea "I-090-0685"
paste textarea "I-088-0644"
paste textarea "I-085-0615"
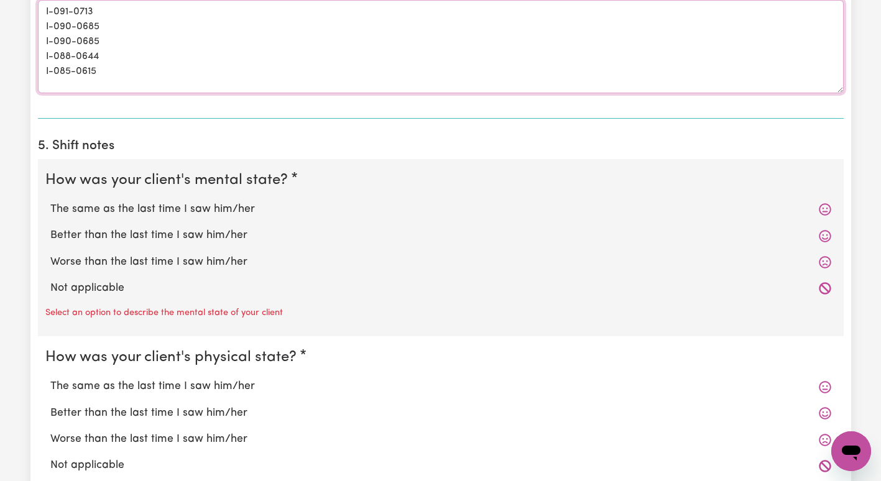
scroll to position [832, 0]
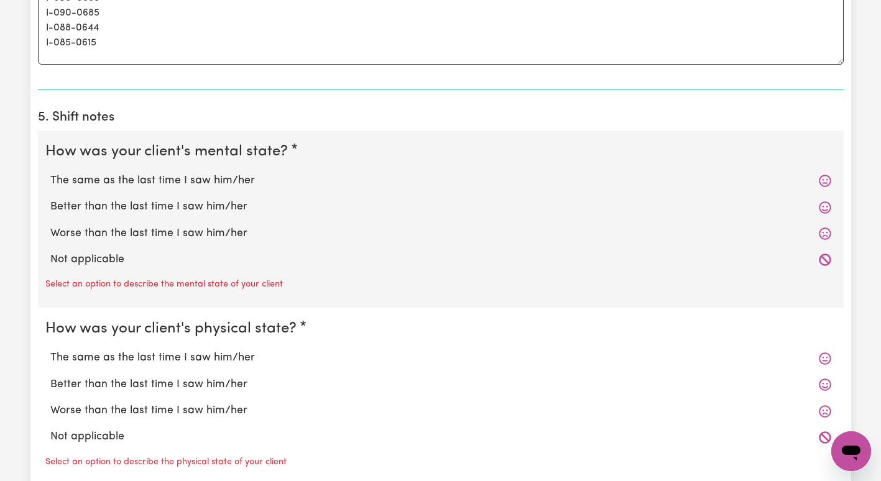
click at [258, 182] on label "The same as the last time I saw him/her" at bounding box center [440, 181] width 781 height 16
click at [50, 173] on input "The same as the last time I saw him/her" at bounding box center [50, 172] width 1 height 1
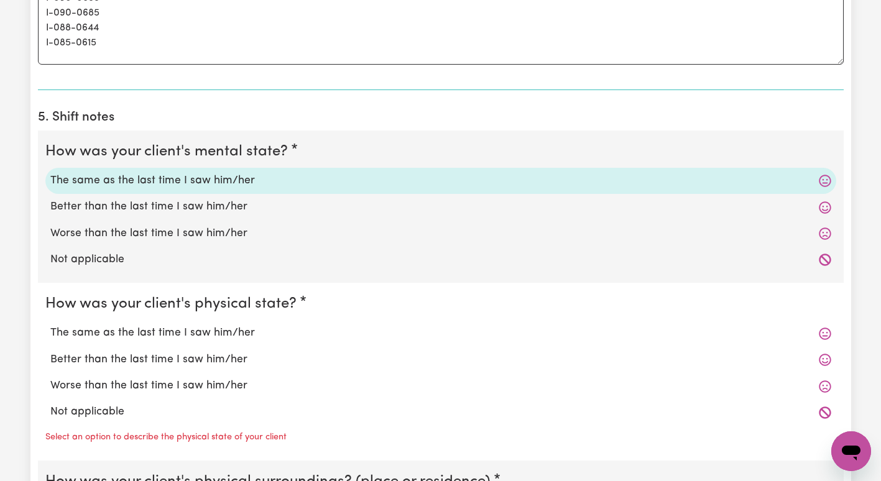
click at [215, 342] on div "The same as the last time I saw him/her" at bounding box center [440, 333] width 791 height 26
click at [289, 340] on label "The same as the last time I saw him/her" at bounding box center [440, 333] width 781 height 16
click at [50, 325] on input "The same as the last time I saw him/her" at bounding box center [50, 325] width 1 height 1
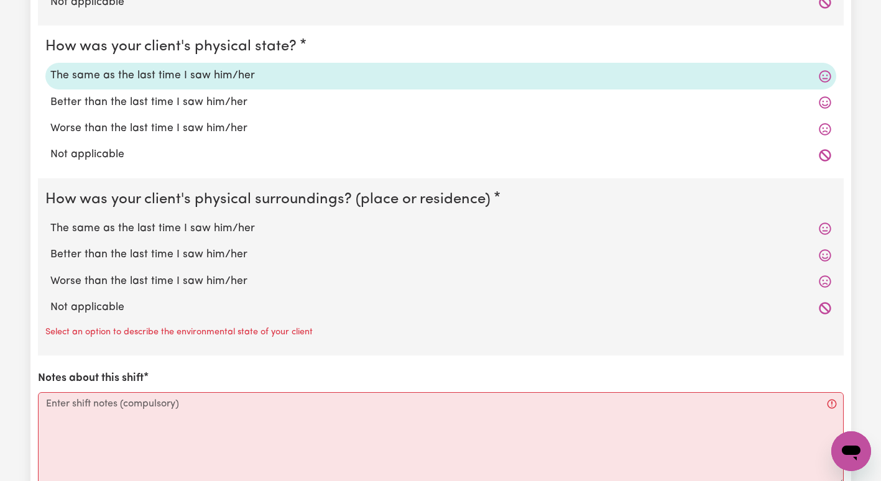
scroll to position [1117, 0]
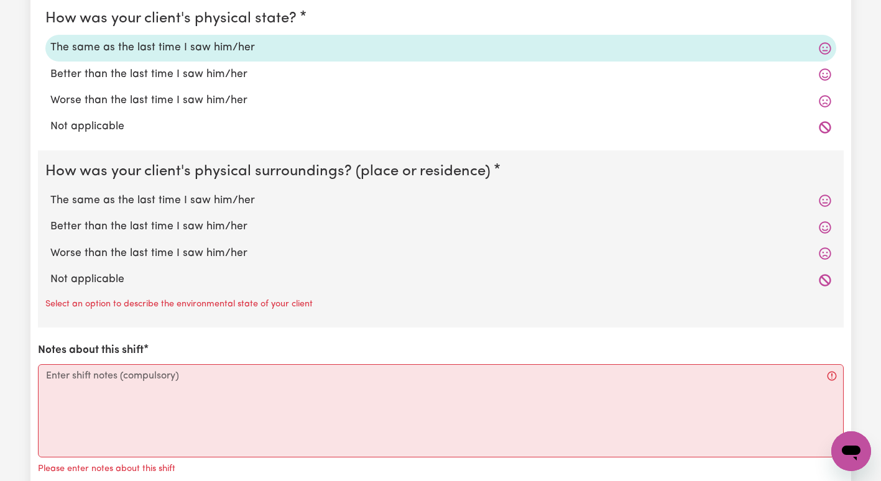
click at [312, 197] on label "The same as the last time I saw him/her" at bounding box center [440, 201] width 781 height 16
click at [50, 193] on input "The same as the last time I saw him/her" at bounding box center [50, 192] width 1 height 1
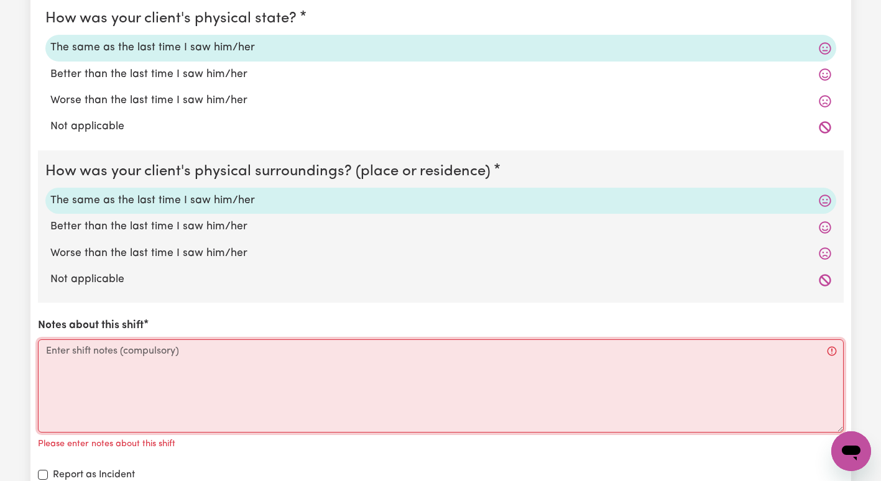
click at [210, 387] on textarea "Notes about this shift" at bounding box center [441, 386] width 806 height 93
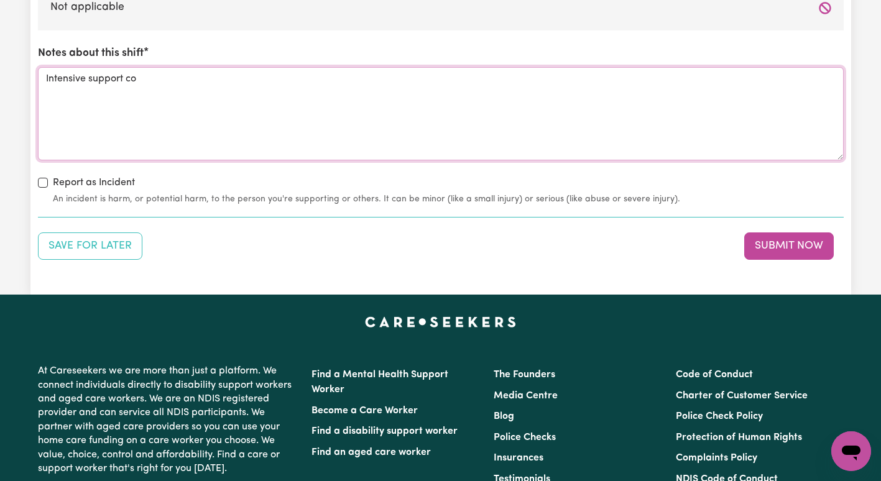
scroll to position [1408, 0]
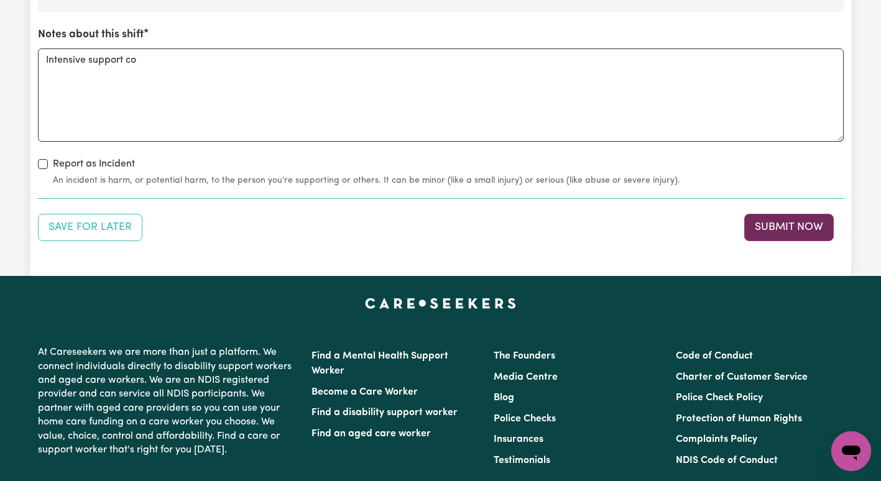
click at [791, 230] on button "Submit Now" at bounding box center [790, 227] width 90 height 27
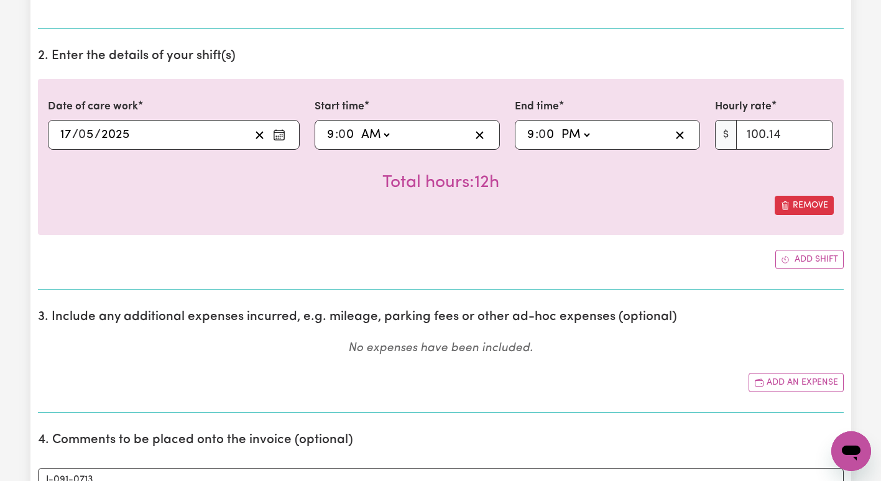
scroll to position [296, 0]
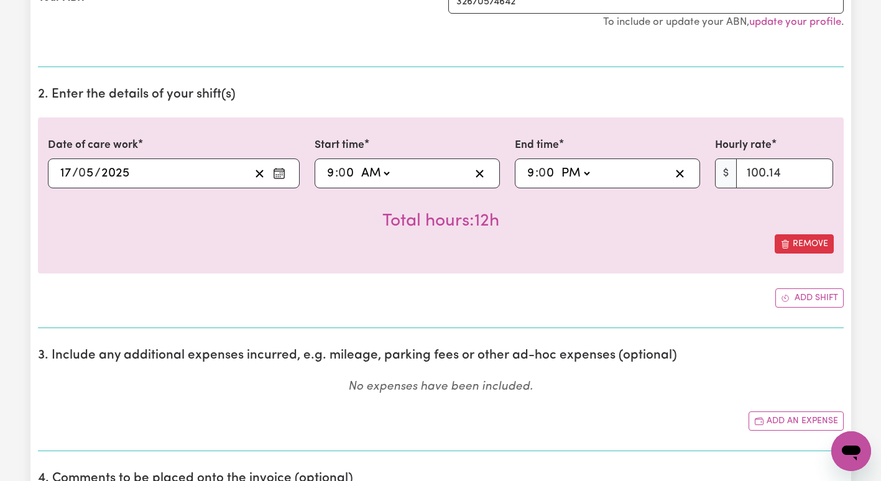
click at [281, 174] on icon "Enter the date of care work" at bounding box center [279, 173] width 12 height 12
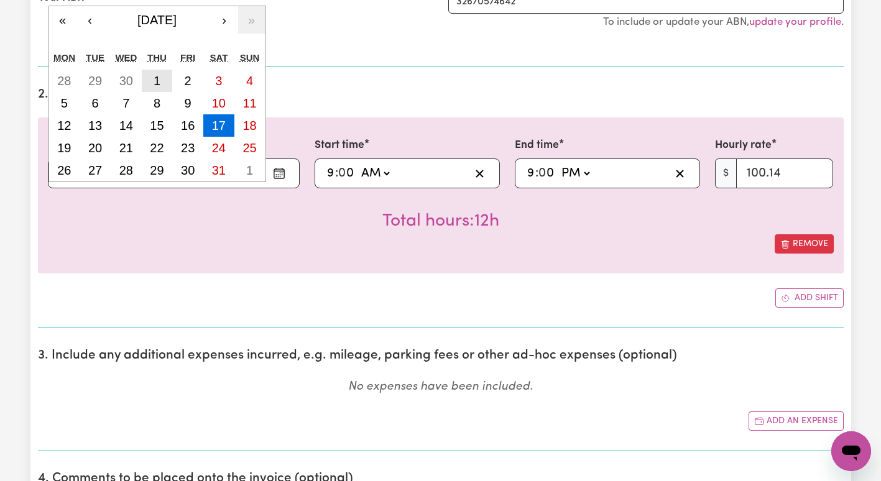
click at [152, 83] on button "1" at bounding box center [157, 81] width 31 height 22
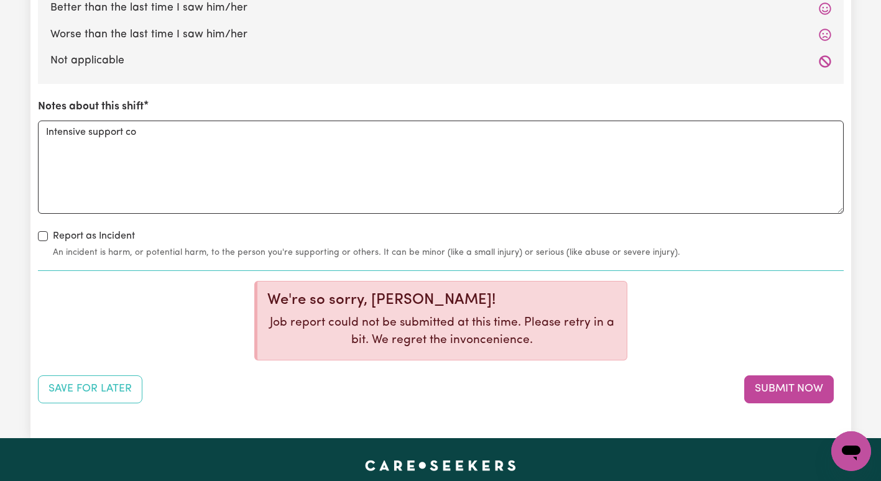
scroll to position [1337, 0]
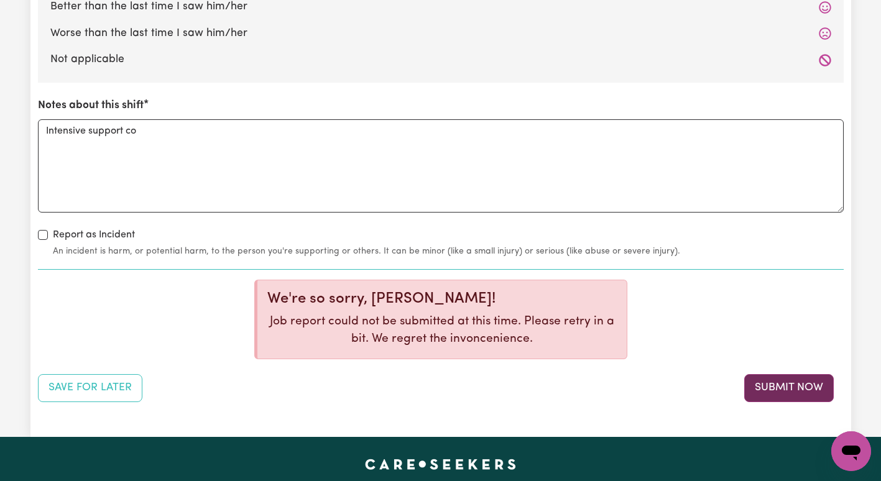
click at [774, 381] on button "Submit Now" at bounding box center [790, 387] width 90 height 27
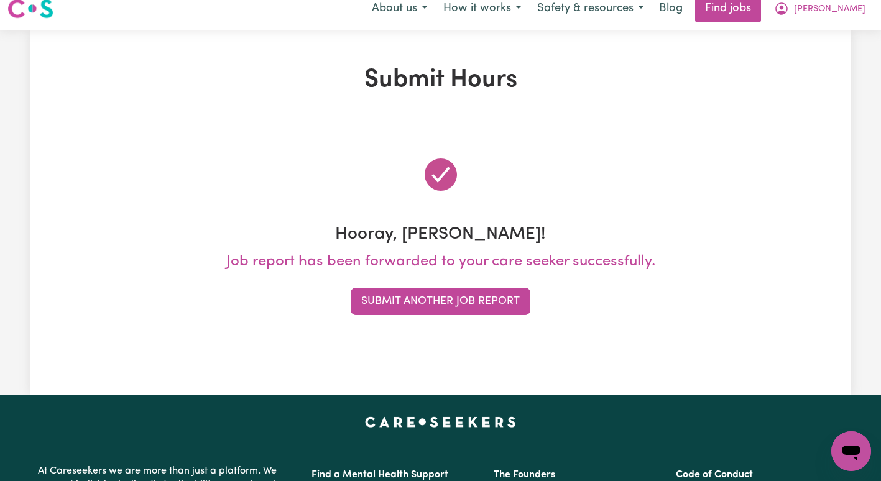
scroll to position [0, 0]
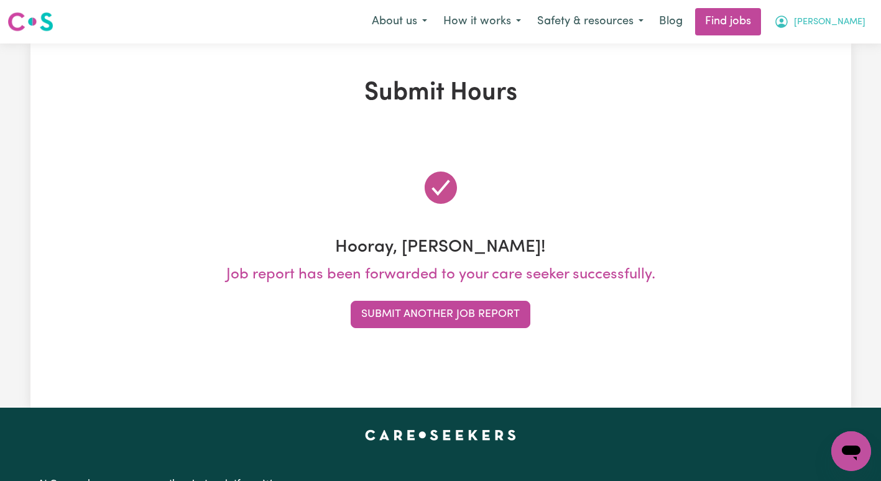
click at [844, 34] on button "[PERSON_NAME]" at bounding box center [820, 22] width 108 height 26
click at [811, 66] on link "My Dashboard" at bounding box center [824, 72] width 98 height 24
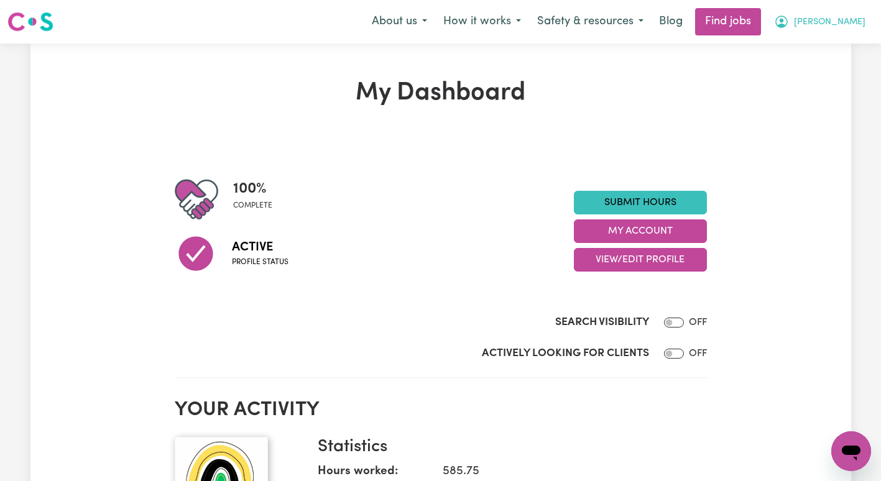
click at [828, 27] on button "[PERSON_NAME]" at bounding box center [820, 22] width 108 height 26
click at [812, 56] on link "My Account" at bounding box center [824, 49] width 98 height 24
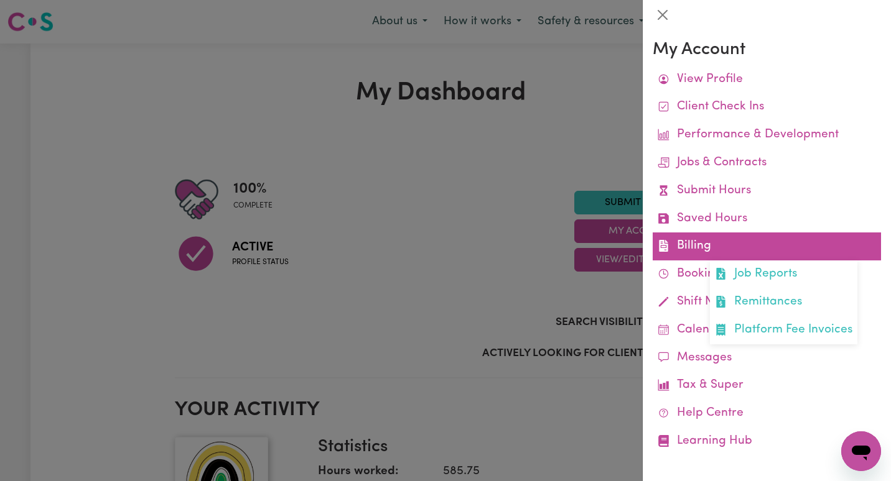
click at [714, 246] on link "Billing Job Reports Remittances Platform Fee Invoices" at bounding box center [767, 247] width 228 height 28
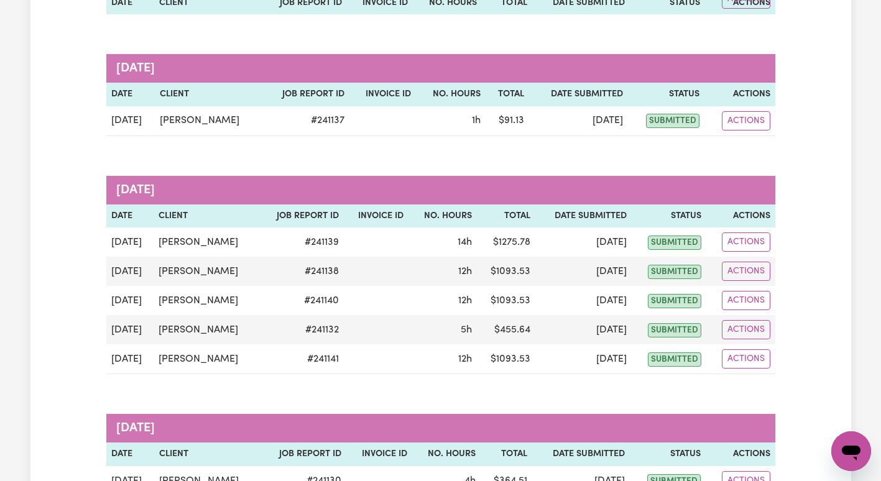
scroll to position [437, 0]
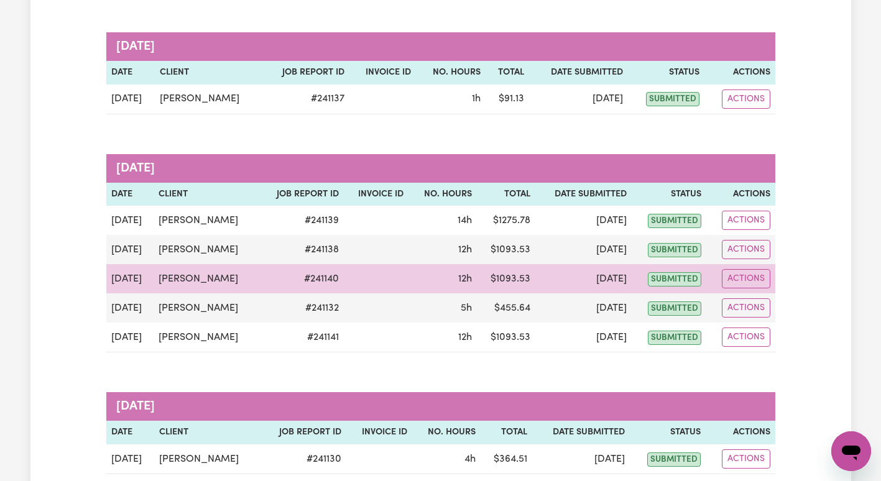
click at [373, 287] on td at bounding box center [376, 278] width 65 height 29
click at [737, 274] on button "Actions" at bounding box center [746, 278] width 49 height 19
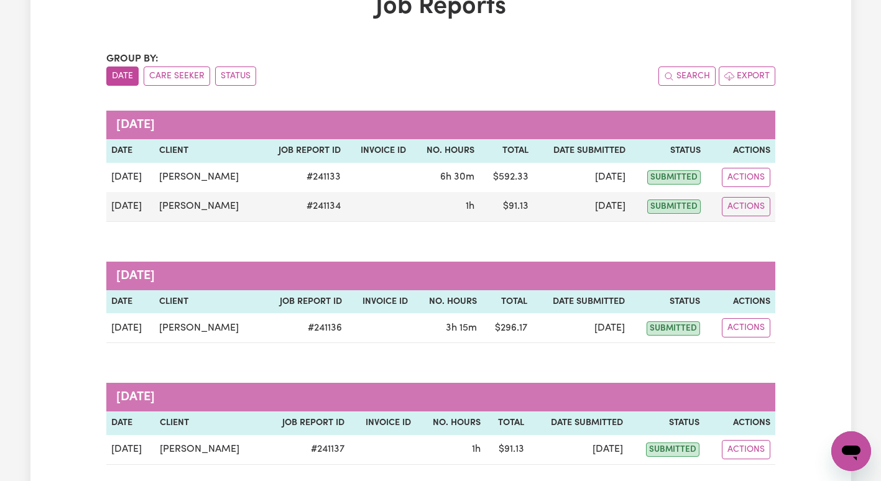
scroll to position [85, 0]
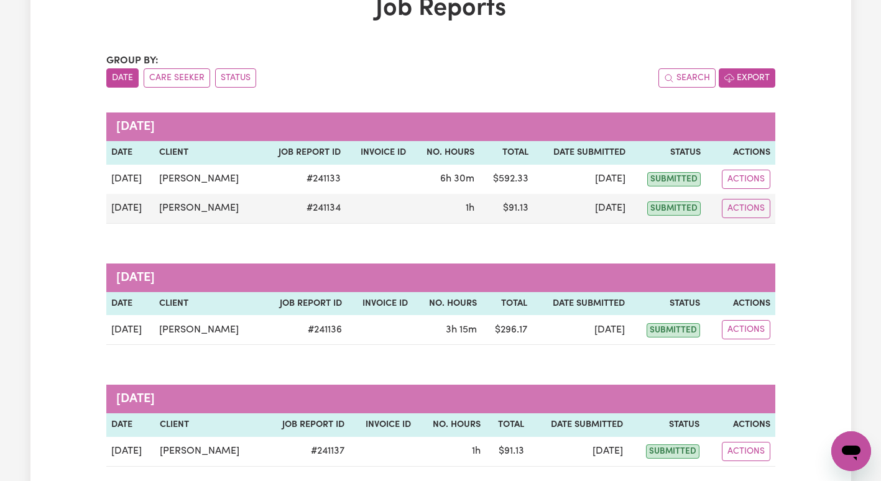
click at [747, 77] on button "Export" at bounding box center [747, 77] width 57 height 19
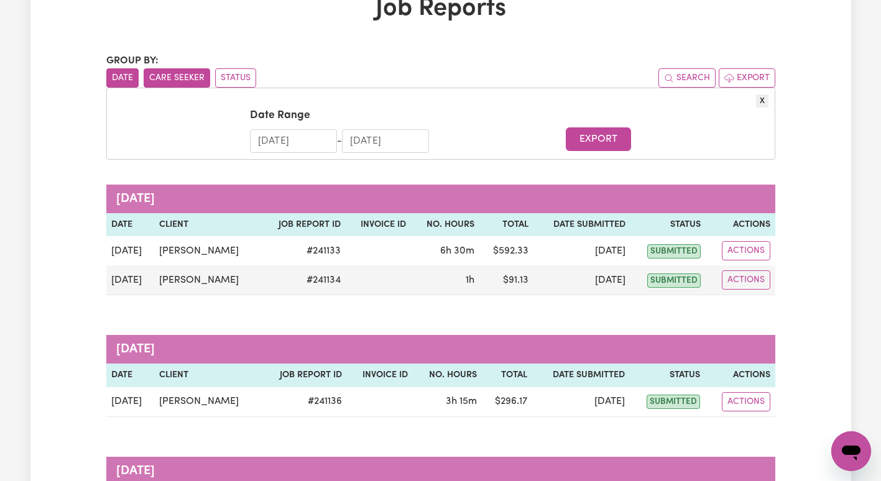
click at [192, 86] on button "Care Seeker" at bounding box center [177, 77] width 67 height 19
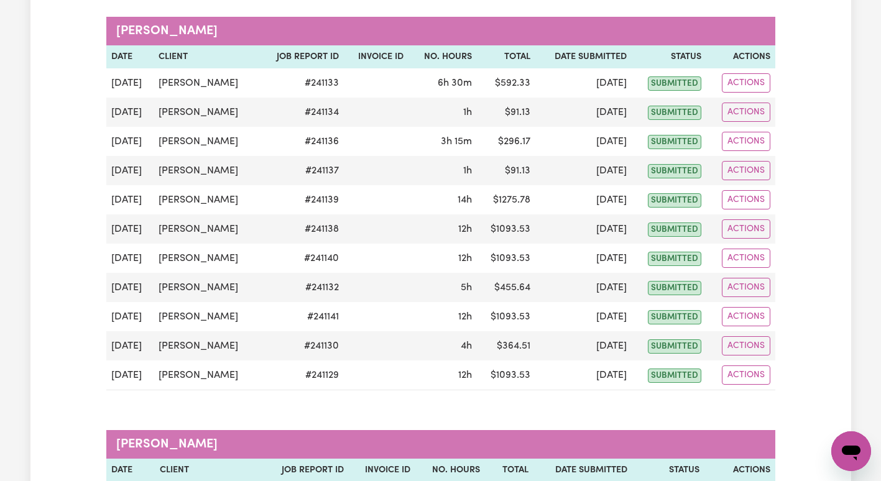
scroll to position [226, 0]
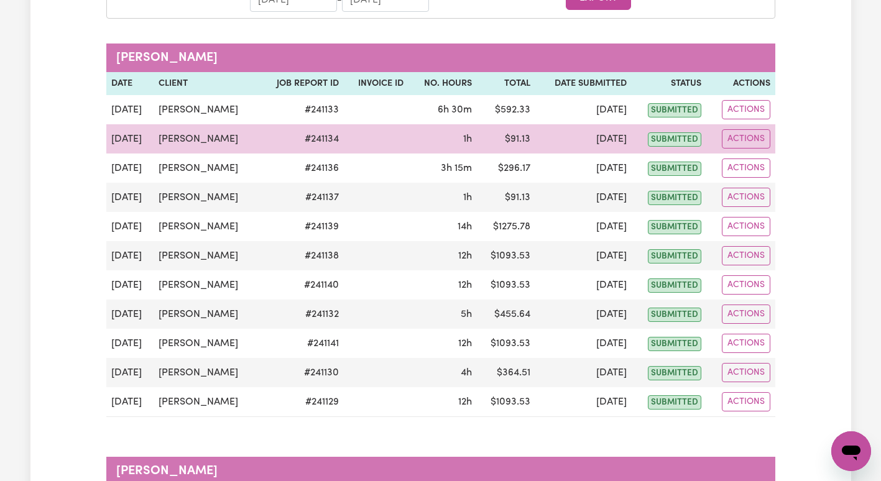
click at [361, 145] on td at bounding box center [376, 138] width 65 height 29
click at [744, 144] on button "Actions" at bounding box center [746, 138] width 49 height 19
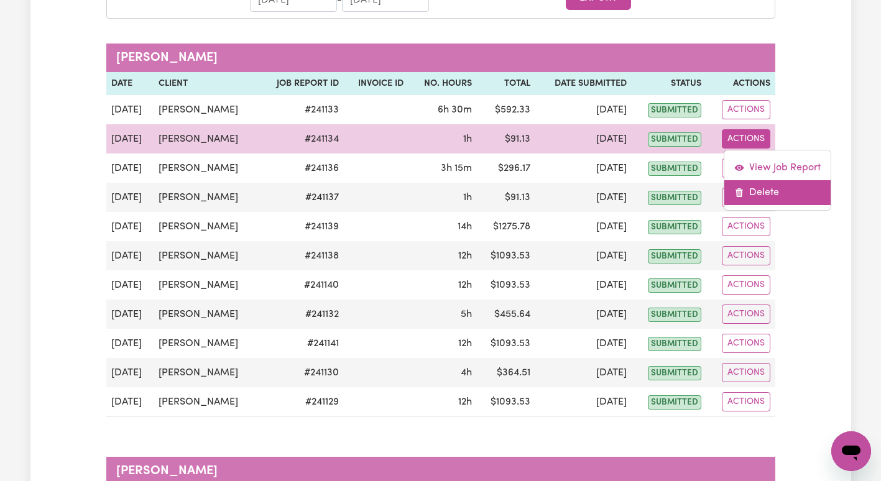
click at [775, 198] on link "Delete" at bounding box center [778, 192] width 106 height 25
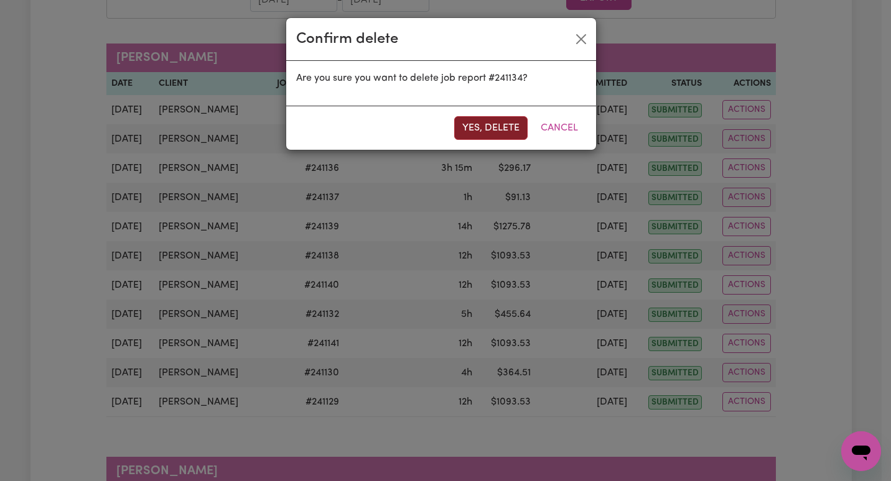
click at [497, 128] on button "Yes, delete" at bounding box center [490, 128] width 73 height 24
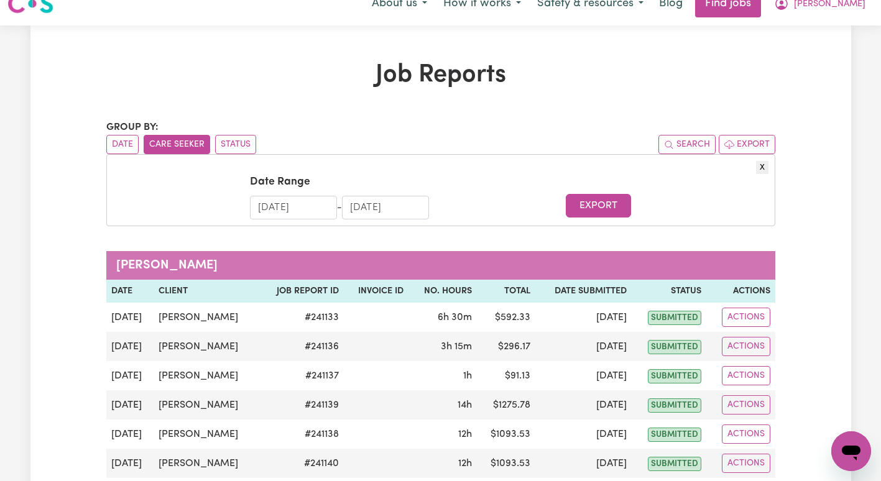
scroll to position [0, 0]
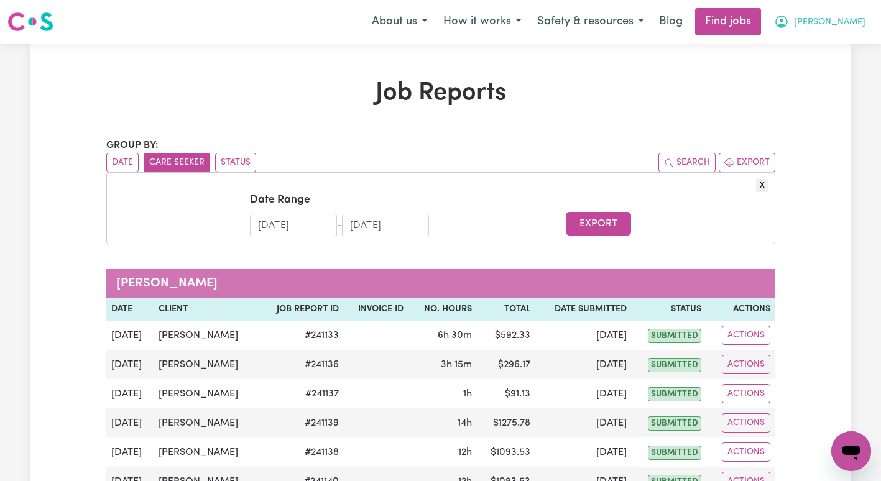
click at [863, 17] on span "[PERSON_NAME]" at bounding box center [830, 23] width 72 height 14
click at [834, 44] on link "My Account" at bounding box center [824, 49] width 98 height 24
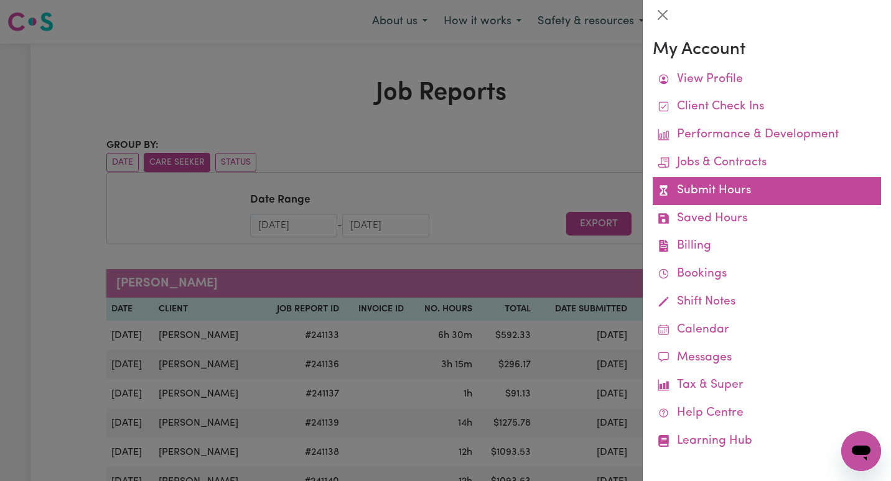
click at [728, 179] on link "Submit Hours" at bounding box center [767, 191] width 228 height 28
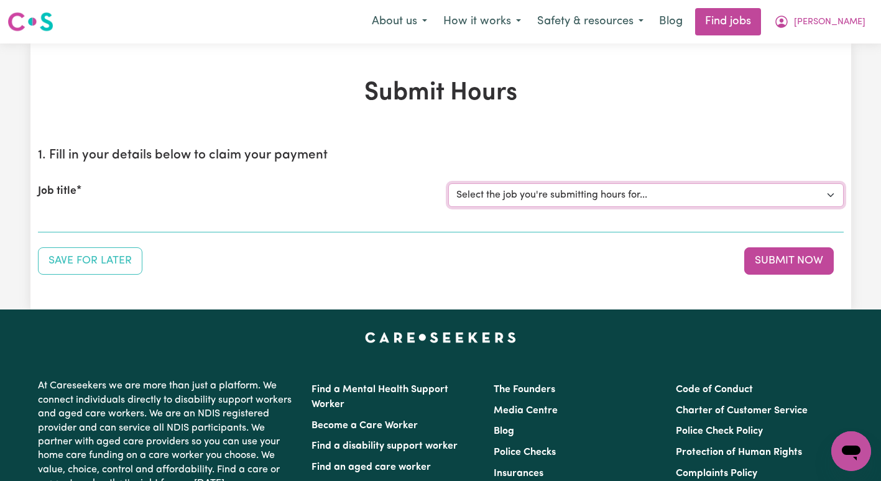
click at [691, 192] on select "Select the job you're submitting hours for... [[PERSON_NAME]] Support Coordinat…" at bounding box center [647, 196] width 396 height 24
click at [449, 184] on select "Select the job you're submitting hours for... [[PERSON_NAME]] Support Coordinat…" at bounding box center [647, 196] width 396 height 24
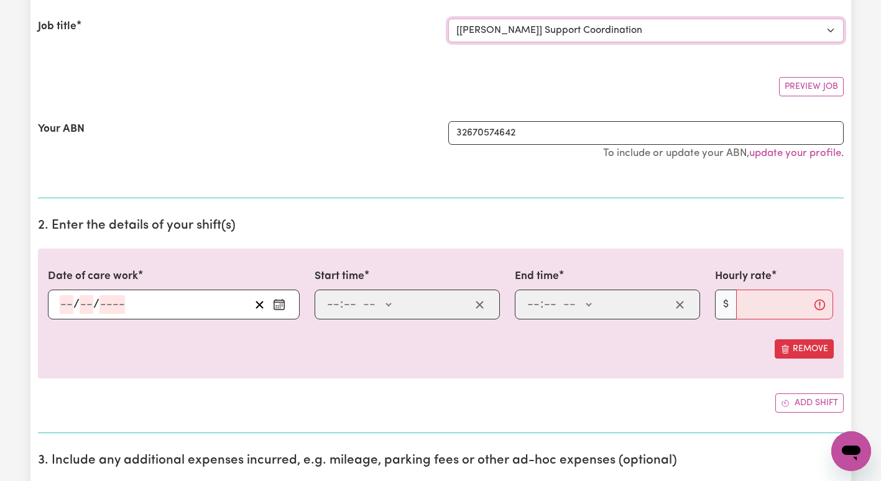
scroll to position [177, 0]
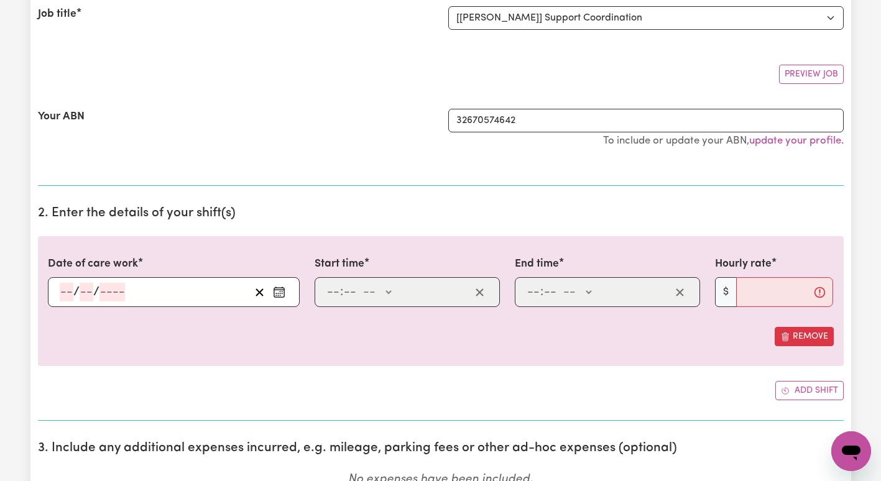
click at [281, 280] on div "/ /" at bounding box center [174, 292] width 252 height 30
click at [277, 289] on icon "Enter the date of care work" at bounding box center [279, 292] width 12 height 12
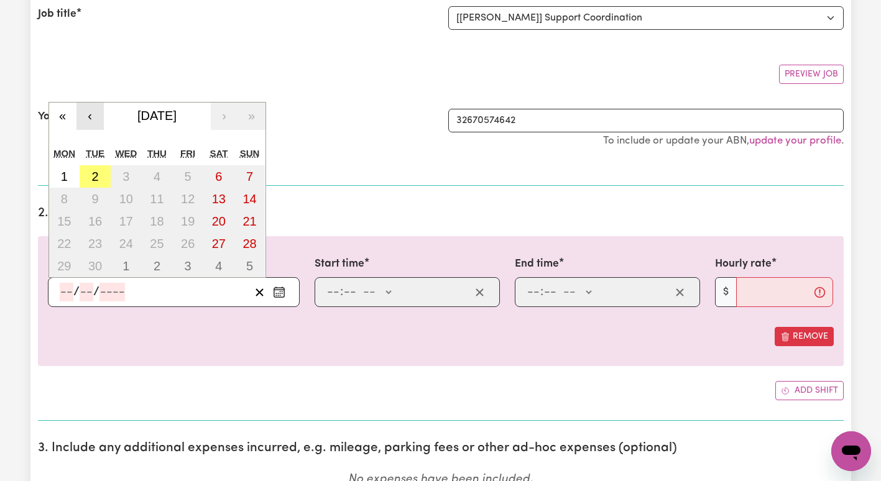
click at [91, 122] on button "‹" at bounding box center [90, 116] width 27 height 27
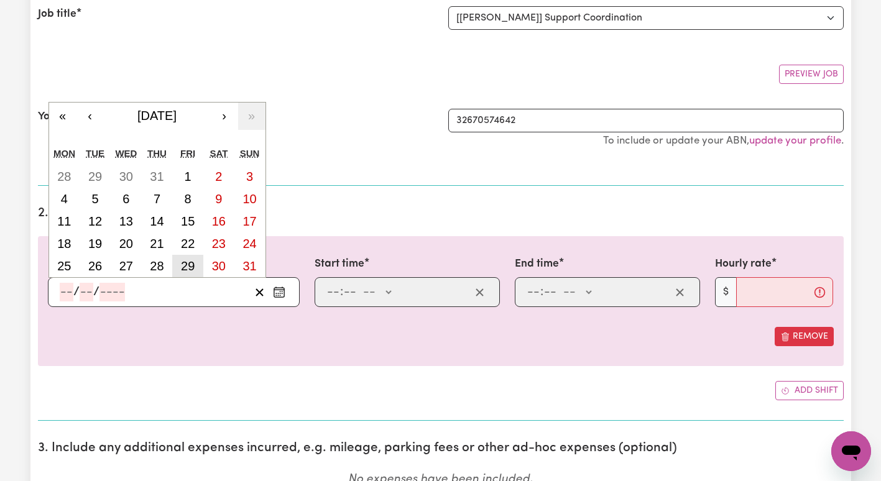
click at [198, 263] on button "29" at bounding box center [187, 266] width 31 height 22
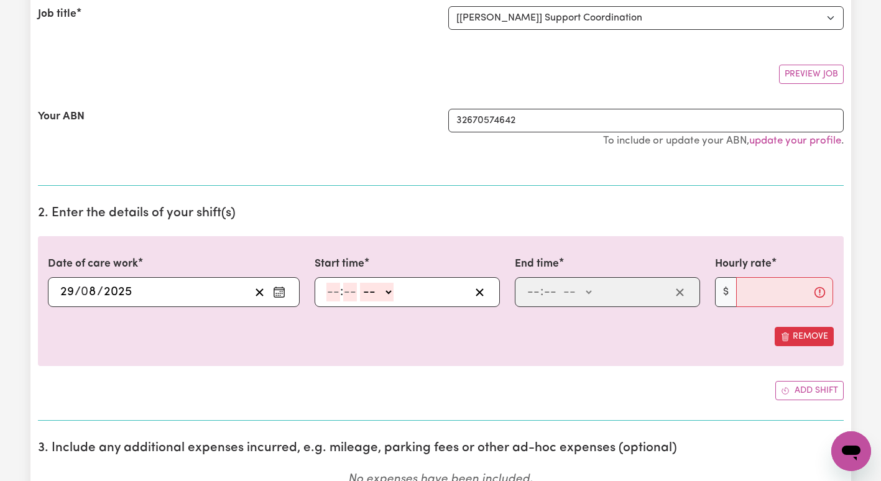
click at [334, 291] on input "number" at bounding box center [334, 292] width 14 height 19
click at [362, 295] on select "-- AM PM" at bounding box center [375, 292] width 34 height 19
click at [358, 283] on select "-- AM PM" at bounding box center [375, 292] width 34 height 19
click at [531, 294] on input "number" at bounding box center [534, 292] width 14 height 19
click at [579, 289] on select "-- AM PM" at bounding box center [574, 292] width 34 height 19
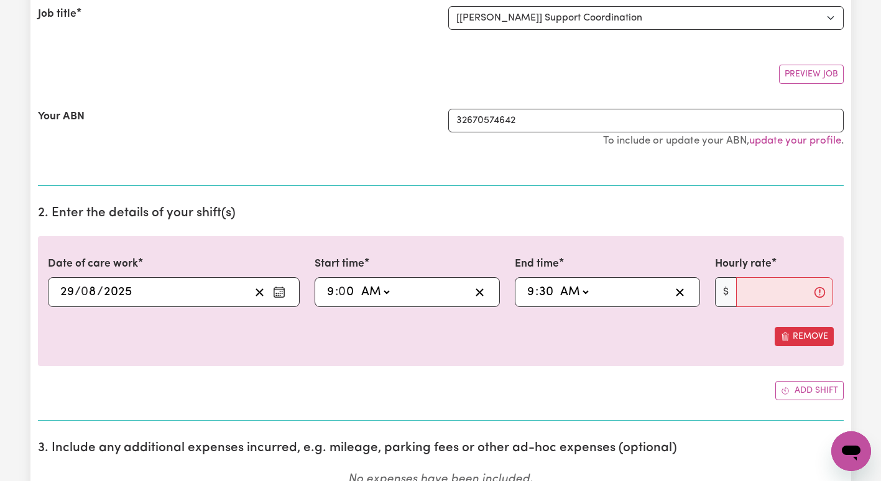
click at [557, 283] on select "-- AM PM" at bounding box center [574, 292] width 34 height 19
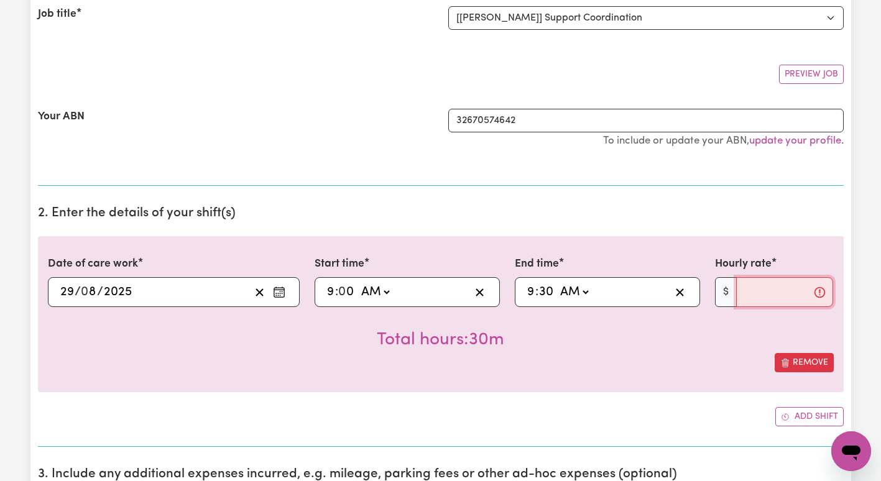
click at [768, 294] on input "Hourly rate" at bounding box center [786, 292] width 98 height 30
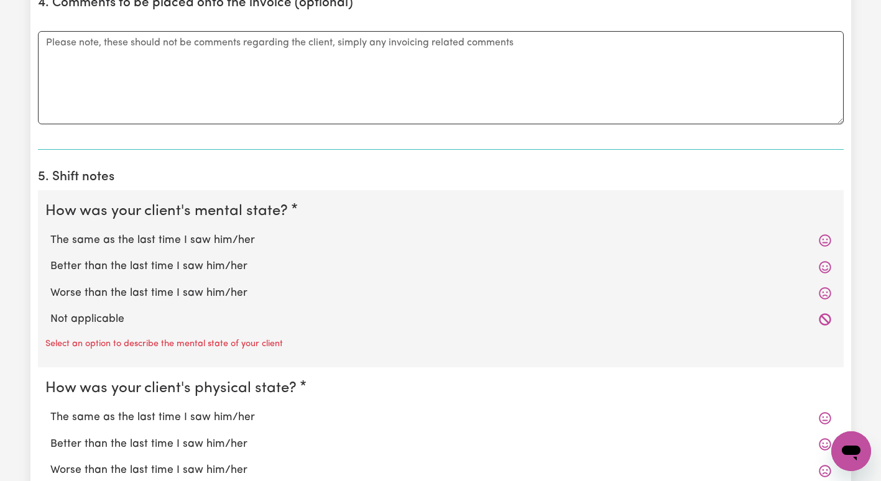
scroll to position [774, 0]
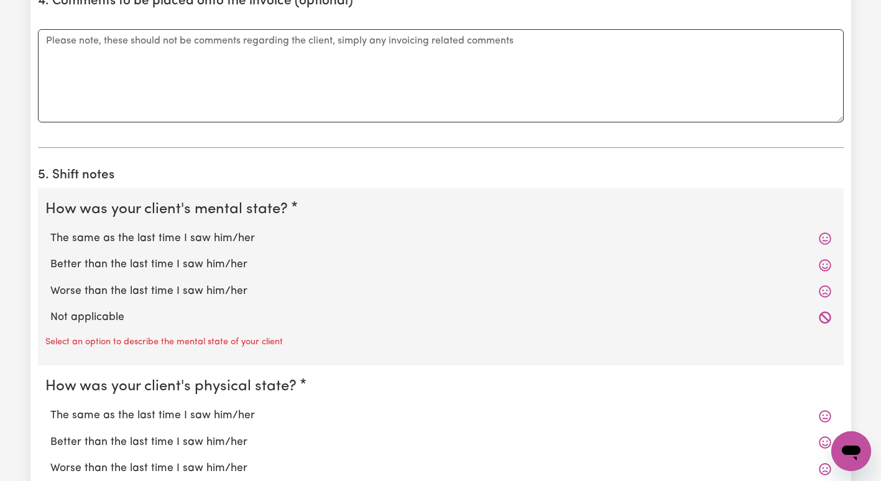
click at [263, 234] on label "The same as the last time I saw him/her" at bounding box center [440, 239] width 781 height 16
click at [50, 231] on input "The same as the last time I saw him/her" at bounding box center [50, 230] width 1 height 1
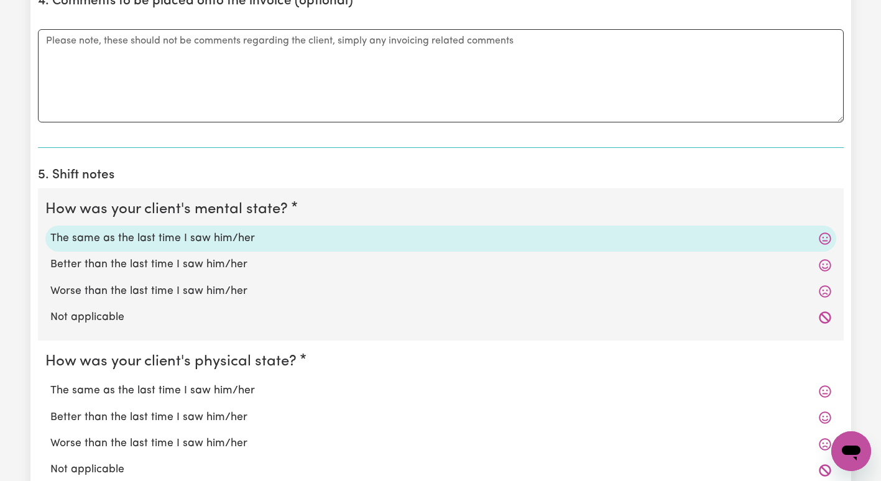
click at [221, 384] on label "The same as the last time I saw him/her" at bounding box center [440, 391] width 781 height 16
click at [50, 383] on input "The same as the last time I saw him/her" at bounding box center [50, 383] width 1 height 1
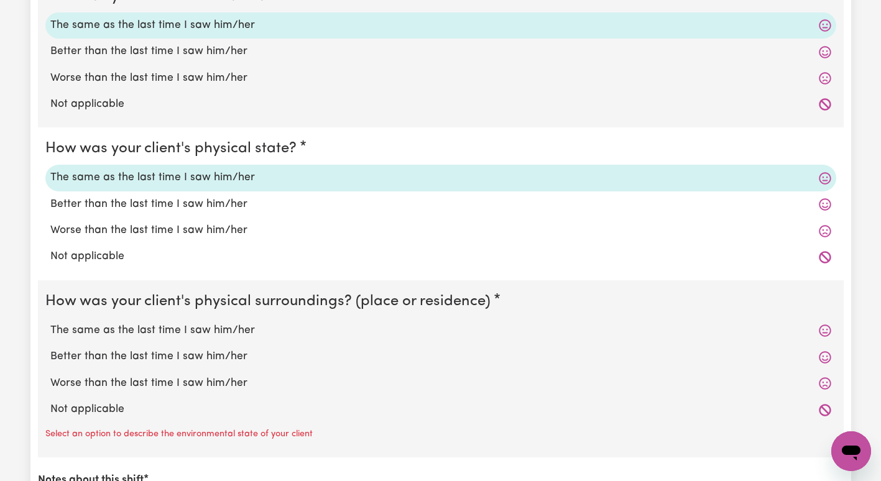
scroll to position [1014, 0]
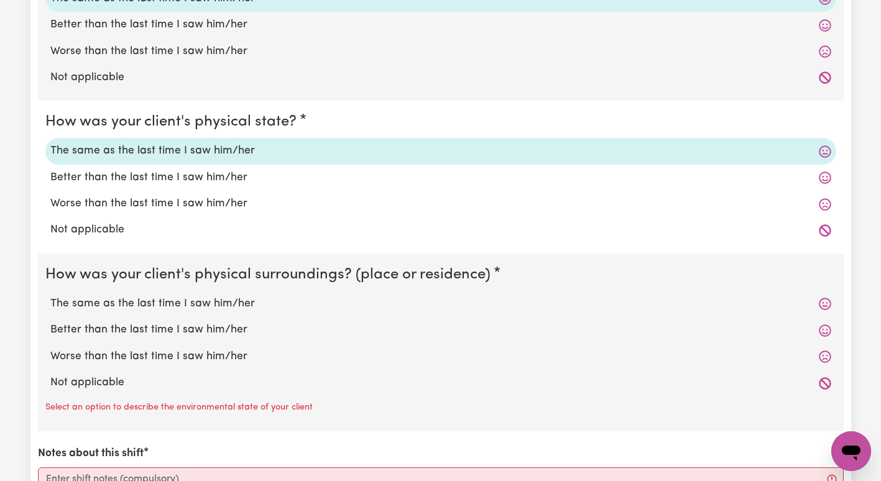
click at [228, 297] on label "The same as the last time I saw him/her" at bounding box center [440, 304] width 781 height 16
click at [50, 296] on input "The same as the last time I saw him/her" at bounding box center [50, 295] width 1 height 1
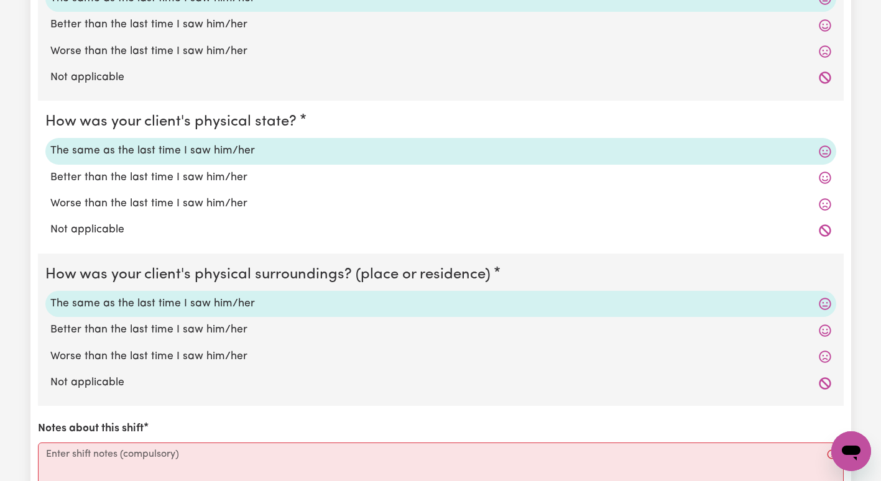
scroll to position [1065, 0]
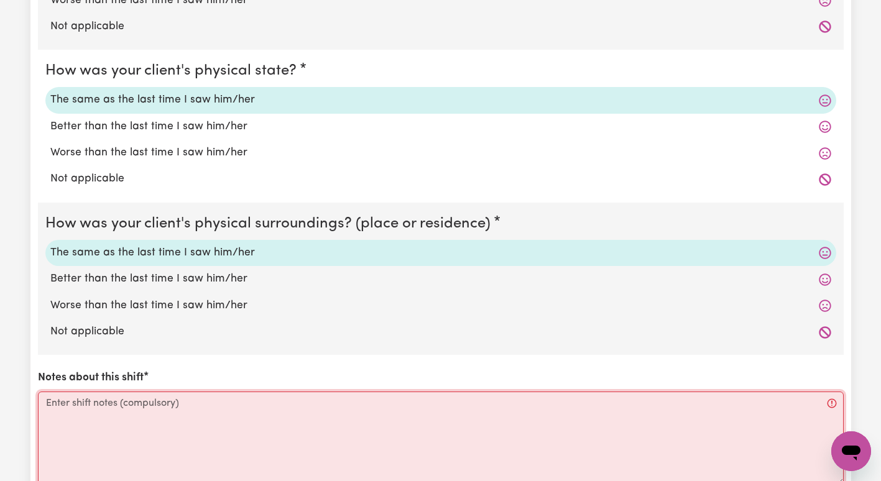
click at [425, 439] on textarea "Notes about this shift" at bounding box center [441, 438] width 806 height 93
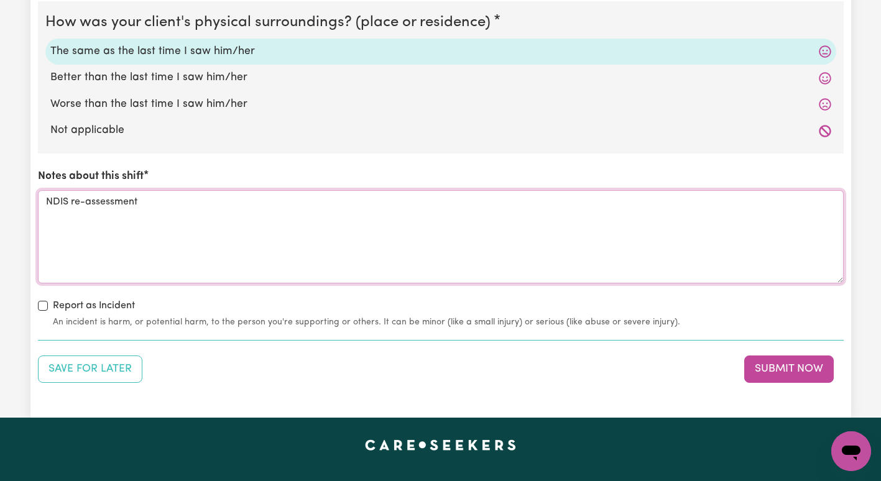
scroll to position [1271, 0]
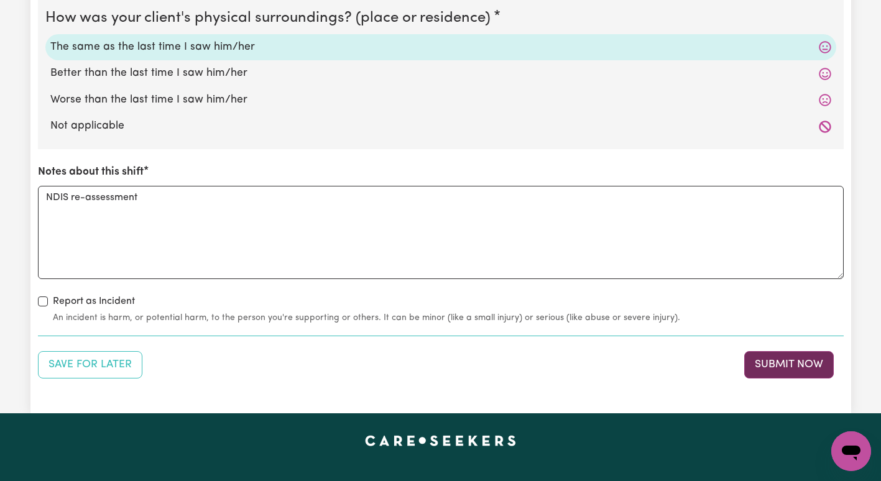
click at [796, 361] on button "Submit Now" at bounding box center [790, 364] width 90 height 27
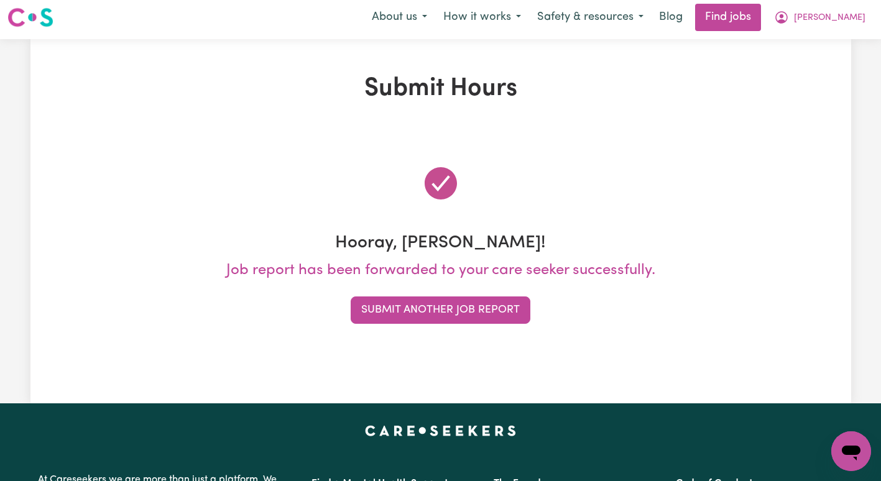
scroll to position [0, 0]
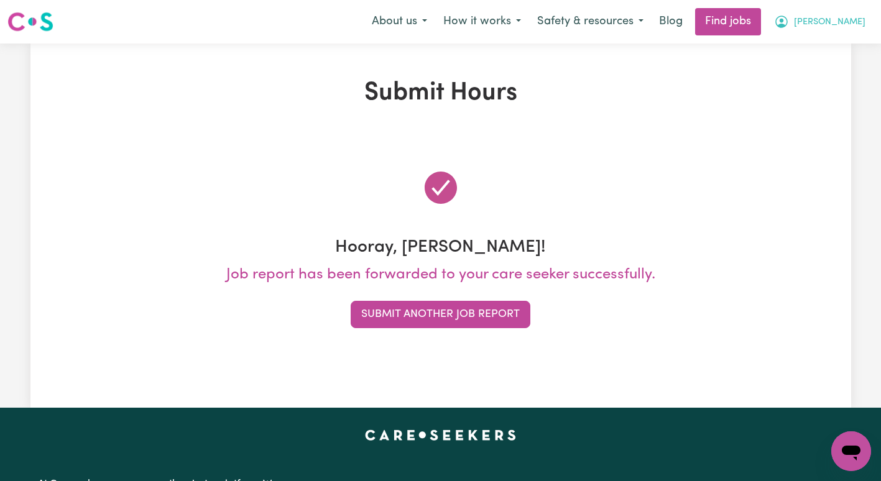
click at [853, 13] on button "[PERSON_NAME]" at bounding box center [820, 22] width 108 height 26
click at [835, 40] on link "My Account" at bounding box center [824, 49] width 98 height 24
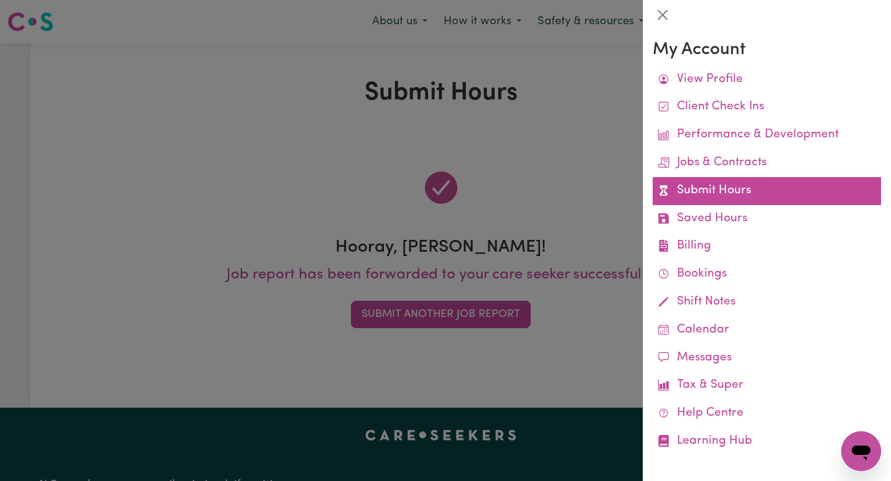
click at [779, 180] on link "Submit Hours" at bounding box center [767, 191] width 228 height 28
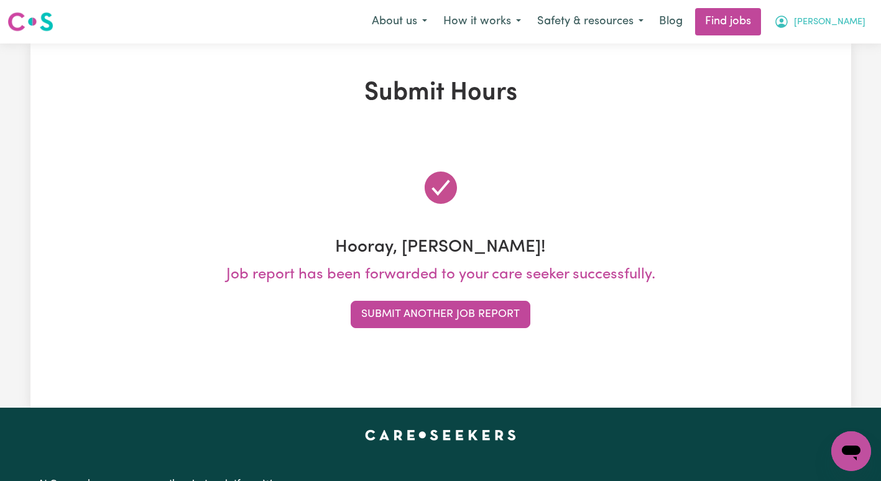
click at [837, 27] on span "[PERSON_NAME]" at bounding box center [830, 23] width 72 height 14
click at [819, 77] on link "My Dashboard" at bounding box center [824, 72] width 98 height 24
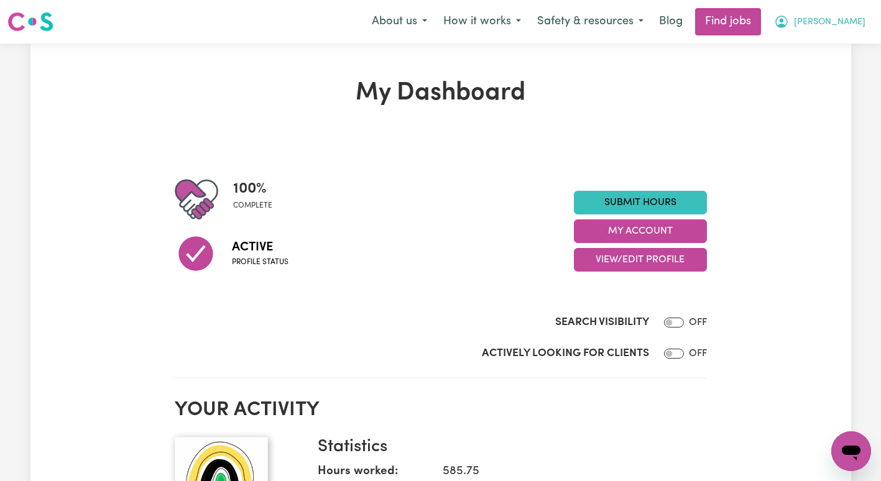
click at [832, 31] on button "[PERSON_NAME]" at bounding box center [820, 22] width 108 height 26
click at [823, 52] on link "My Account" at bounding box center [824, 49] width 98 height 24
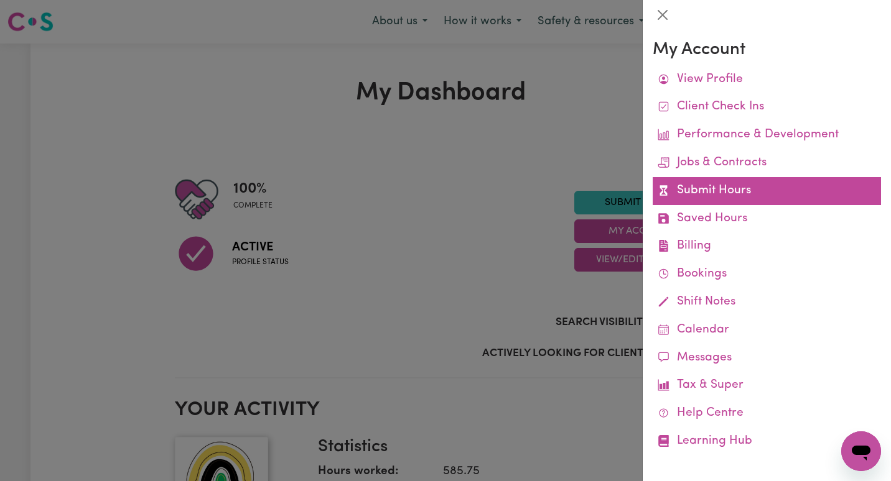
click at [732, 203] on link "Submit Hours" at bounding box center [767, 191] width 228 height 28
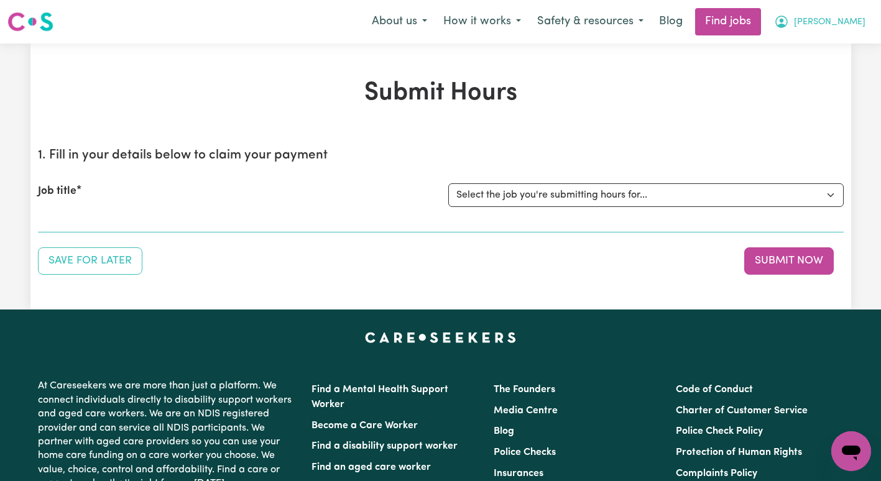
click at [813, 15] on button "[PERSON_NAME]" at bounding box center [820, 22] width 108 height 26
click at [816, 52] on link "My Account" at bounding box center [824, 49] width 98 height 24
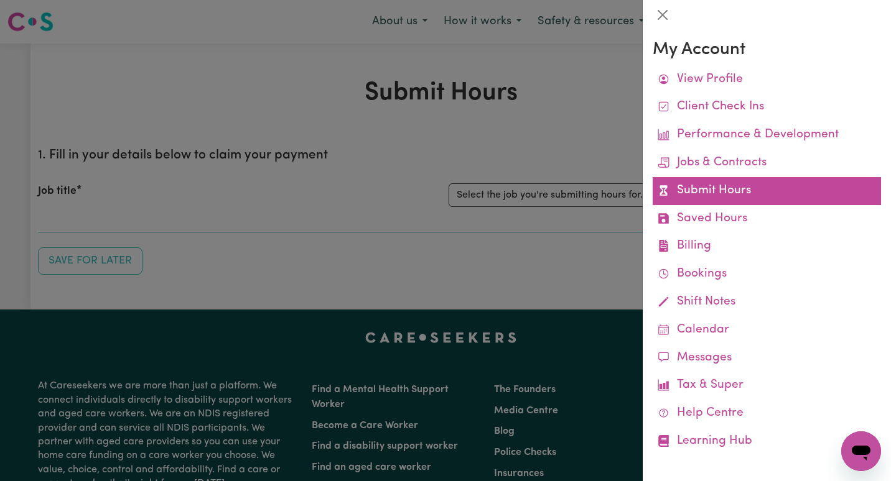
click at [766, 187] on link "Submit Hours" at bounding box center [767, 191] width 228 height 28
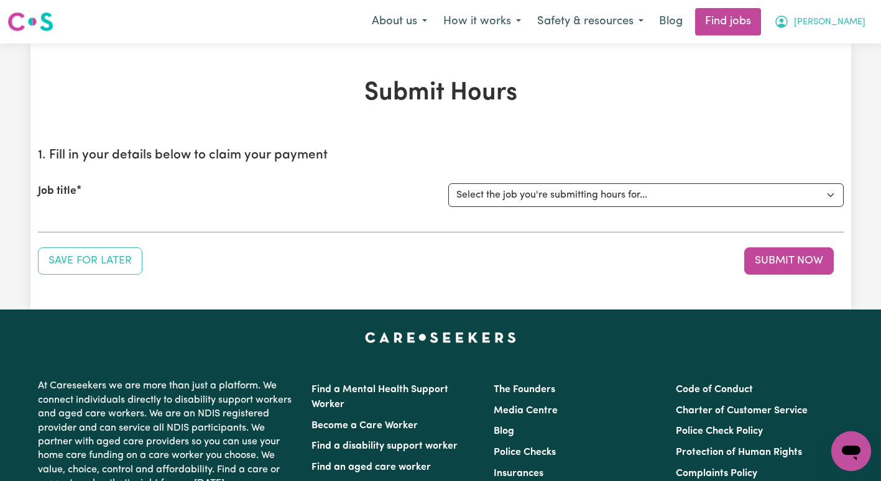
click at [784, 22] on icon "My Account" at bounding box center [782, 21] width 4 height 4
click at [822, 74] on link "My Dashboard" at bounding box center [824, 72] width 98 height 24
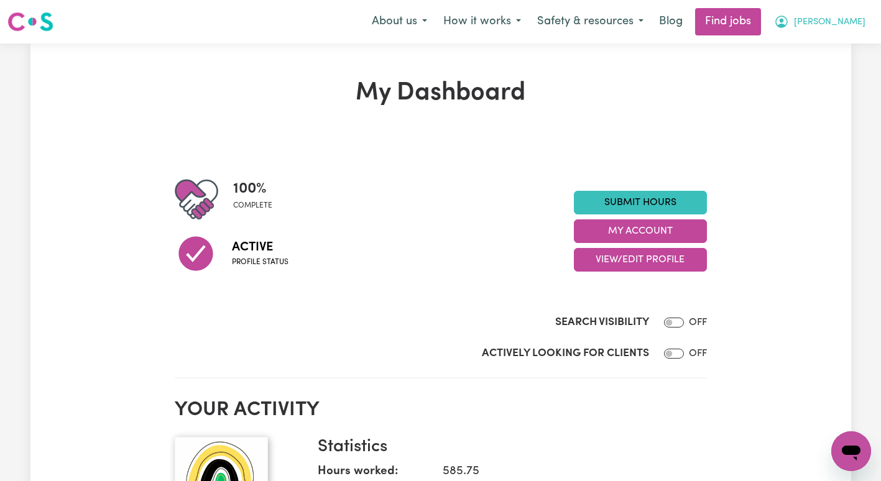
click at [832, 27] on span "[PERSON_NAME]" at bounding box center [830, 23] width 72 height 14
click at [825, 46] on link "My Account" at bounding box center [824, 49] width 98 height 24
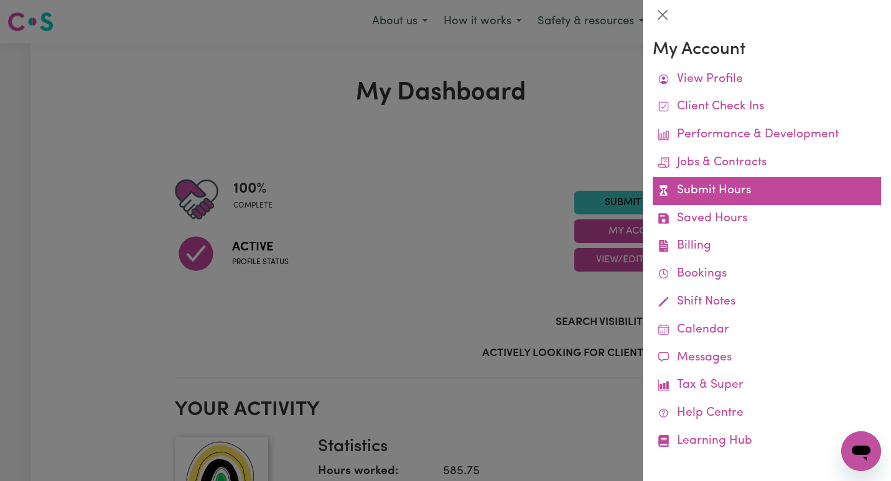
click at [745, 188] on link "Submit Hours" at bounding box center [767, 191] width 228 height 28
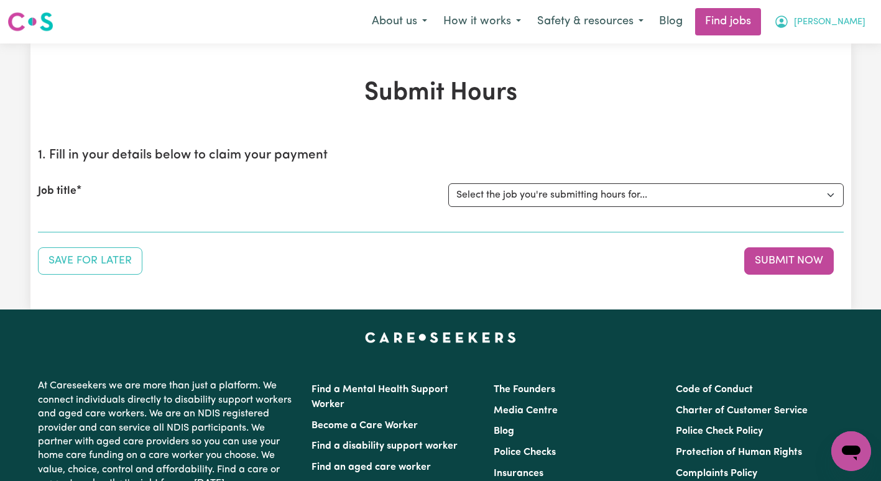
click at [832, 19] on span "[PERSON_NAME]" at bounding box center [830, 23] width 72 height 14
click at [821, 74] on link "My Dashboard" at bounding box center [824, 72] width 98 height 24
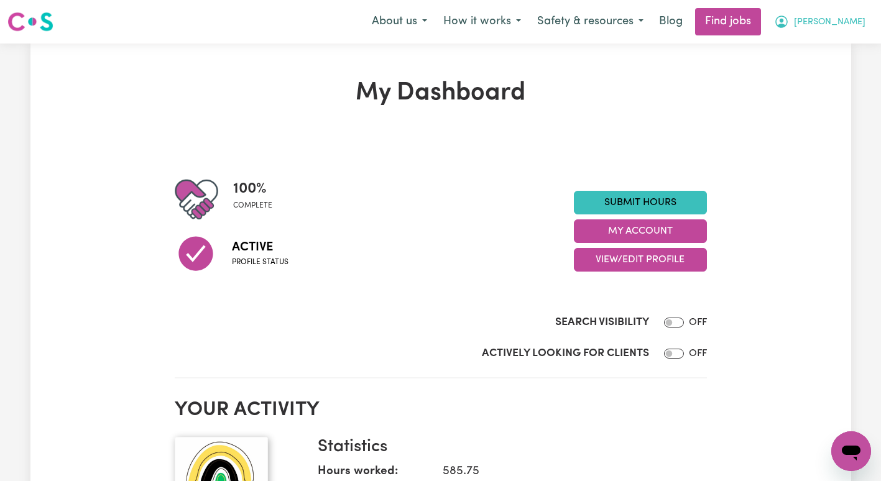
click at [859, 28] on span "[PERSON_NAME]" at bounding box center [830, 23] width 72 height 14
click at [822, 67] on link "My Dashboard" at bounding box center [824, 72] width 98 height 24
click at [827, 26] on button "[PERSON_NAME]" at bounding box center [820, 22] width 108 height 26
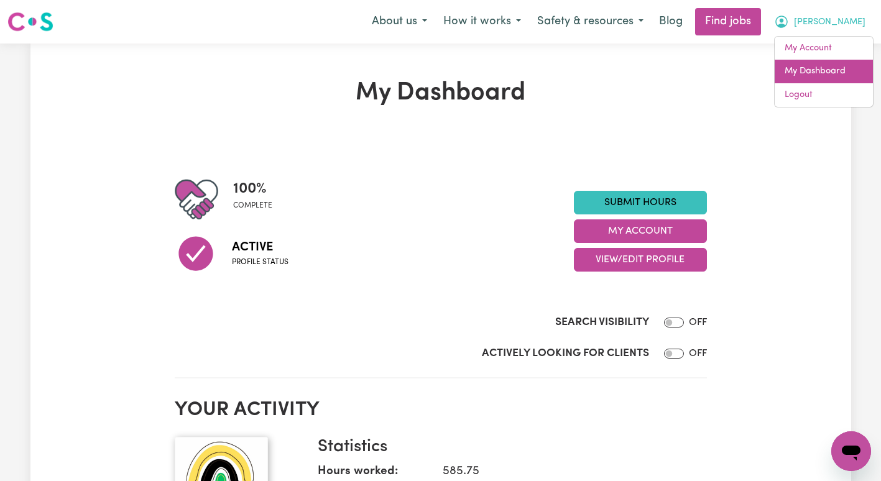
click at [817, 67] on link "My Dashboard" at bounding box center [824, 72] width 98 height 24
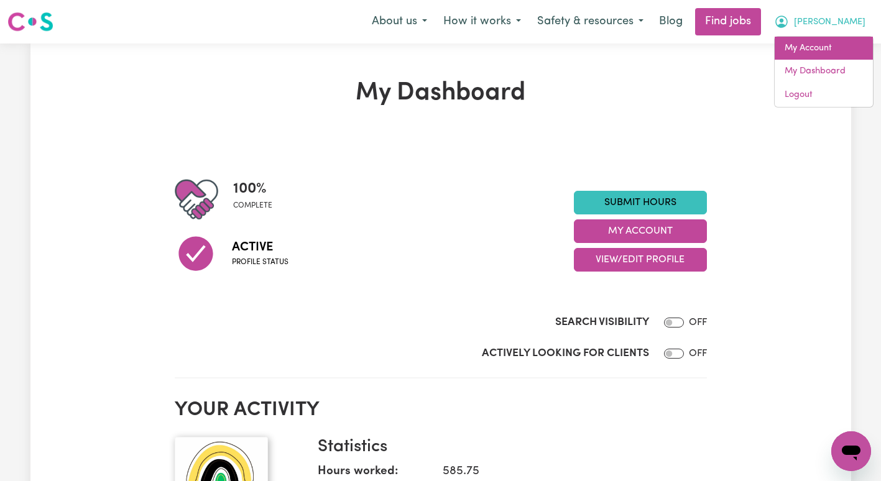
click at [804, 49] on link "My Account" at bounding box center [824, 49] width 98 height 24
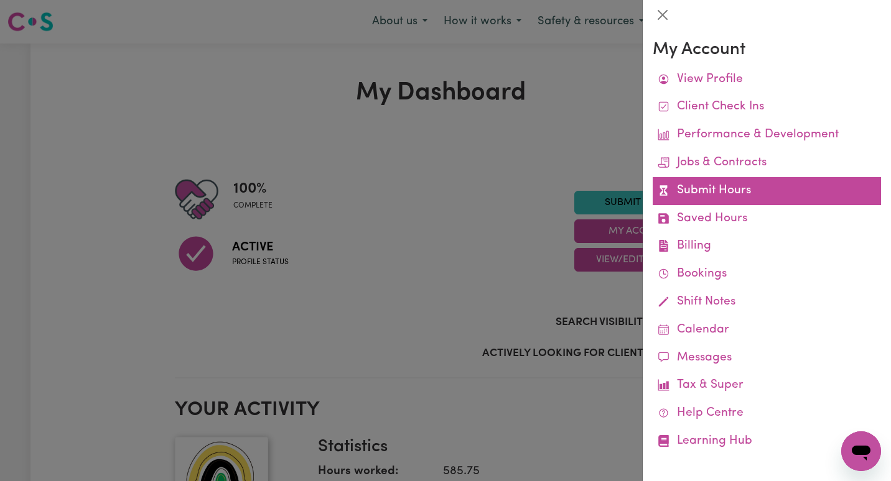
click at [740, 202] on link "Submit Hours" at bounding box center [767, 191] width 228 height 28
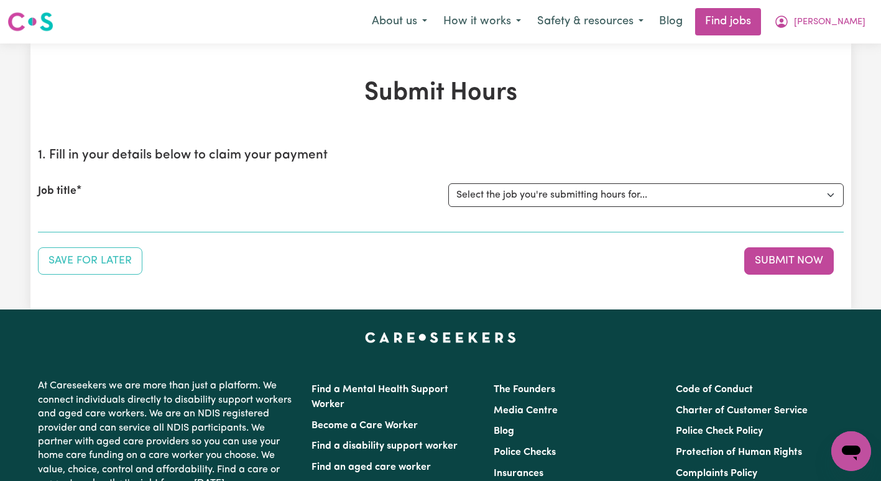
scroll to position [37, 0]
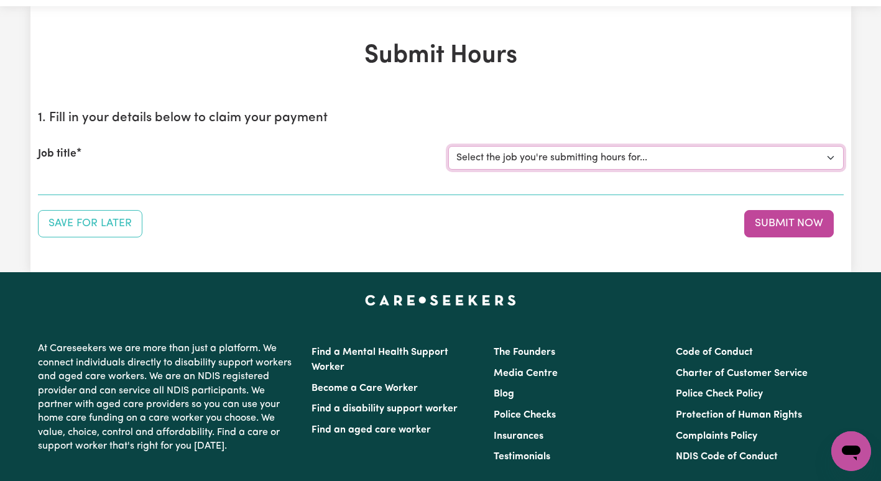
click at [765, 147] on select "Select the job you're submitting hours for... [[PERSON_NAME]] Support Coordinat…" at bounding box center [647, 158] width 396 height 24
click at [449, 146] on select "Select the job you're submitting hours for... [[PERSON_NAME]] Support Coordinat…" at bounding box center [647, 158] width 396 height 24
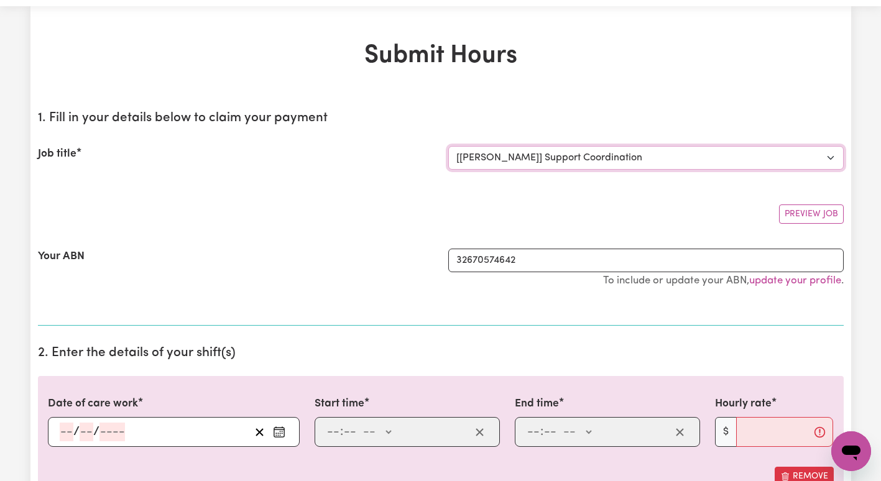
scroll to position [0, 0]
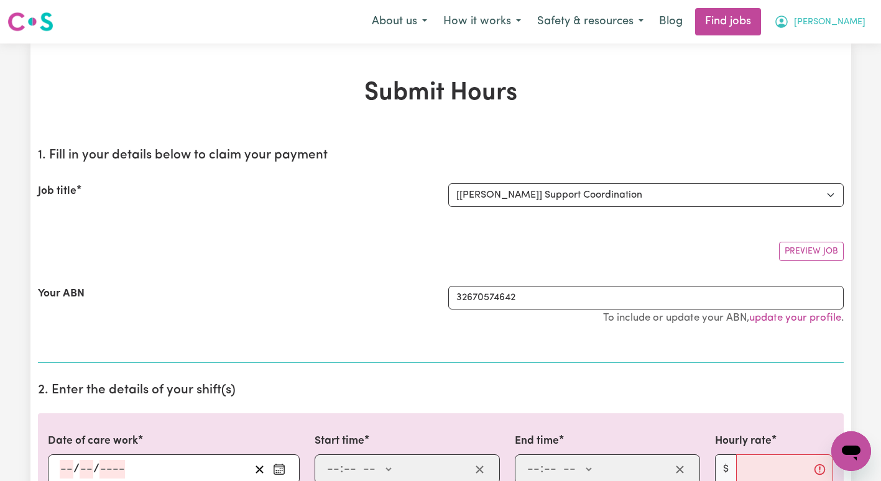
click at [860, 31] on button "[PERSON_NAME]" at bounding box center [820, 22] width 108 height 26
click at [832, 70] on link "My Dashboard" at bounding box center [824, 72] width 98 height 24
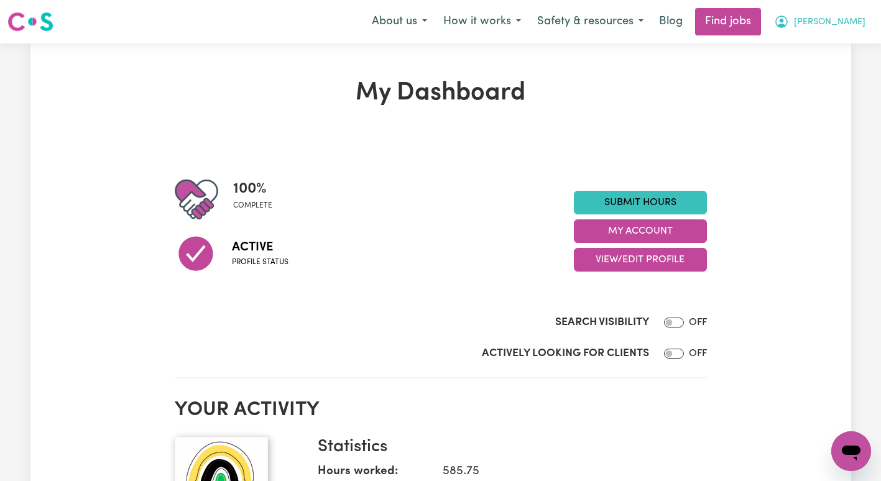
click at [854, 19] on span "[PERSON_NAME]" at bounding box center [830, 23] width 72 height 14
click at [822, 72] on link "My Dashboard" at bounding box center [824, 72] width 98 height 24
click at [793, 49] on link "My Account" at bounding box center [824, 49] width 98 height 24
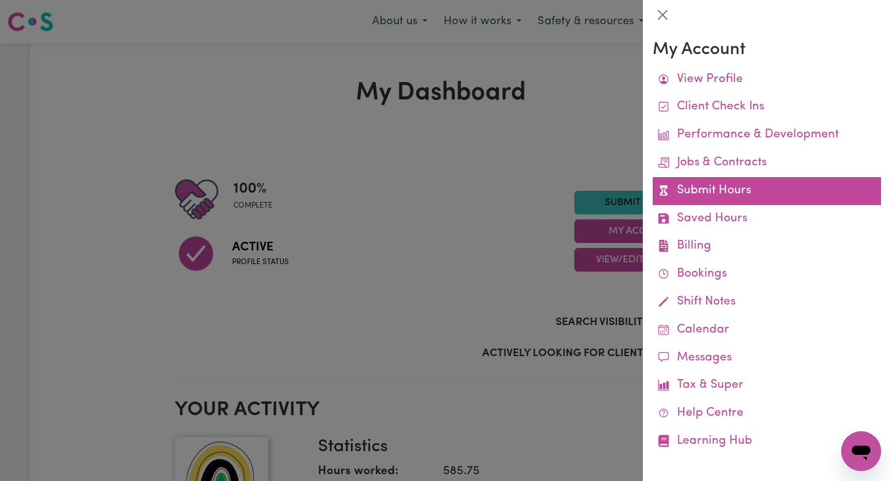
click at [731, 194] on link "Submit Hours" at bounding box center [767, 191] width 228 height 28
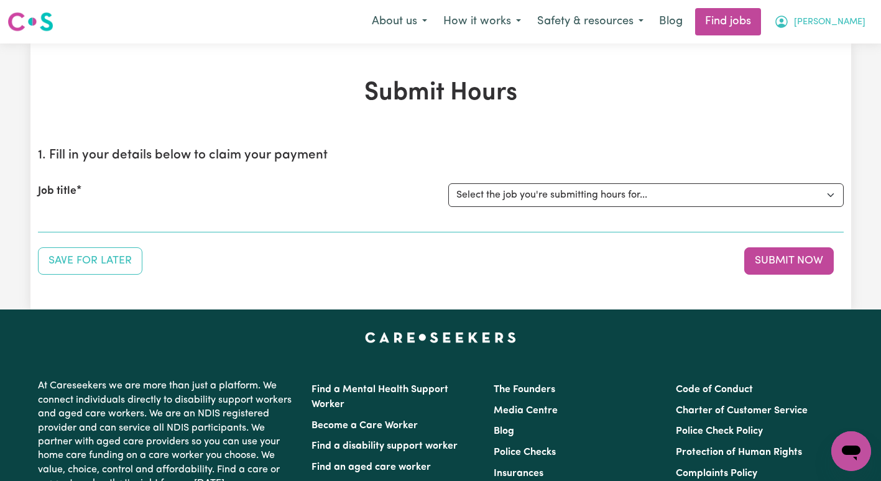
click at [839, 27] on span "[PERSON_NAME]" at bounding box center [830, 23] width 72 height 14
click at [834, 45] on link "My Account" at bounding box center [824, 49] width 98 height 24
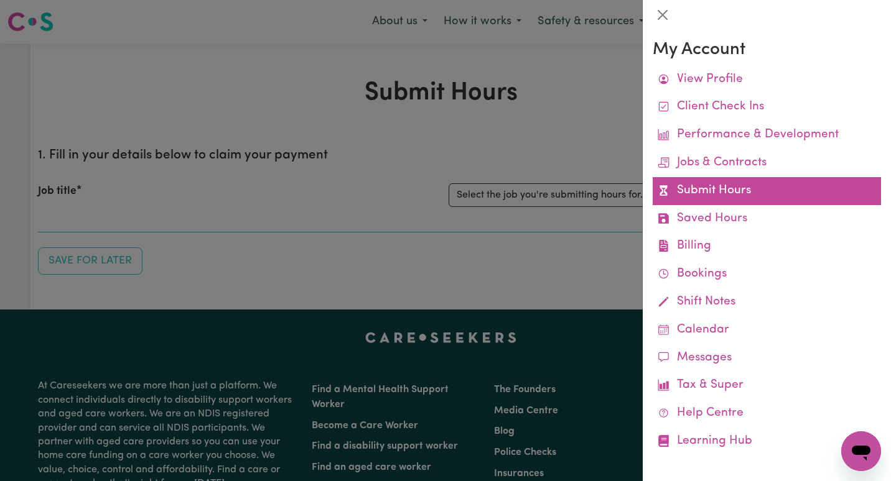
click at [769, 182] on link "Submit Hours" at bounding box center [767, 191] width 228 height 28
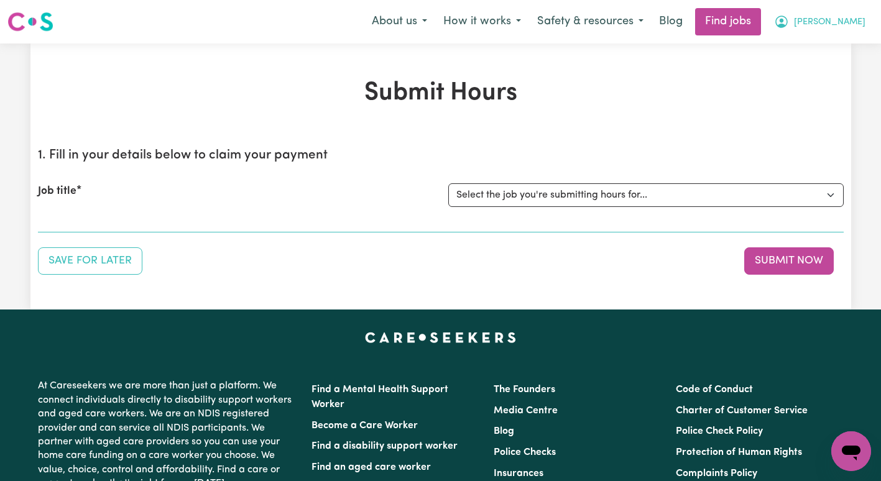
click at [839, 22] on span "[PERSON_NAME]" at bounding box center [830, 23] width 72 height 14
click at [834, 75] on link "My Dashboard" at bounding box center [824, 72] width 98 height 24
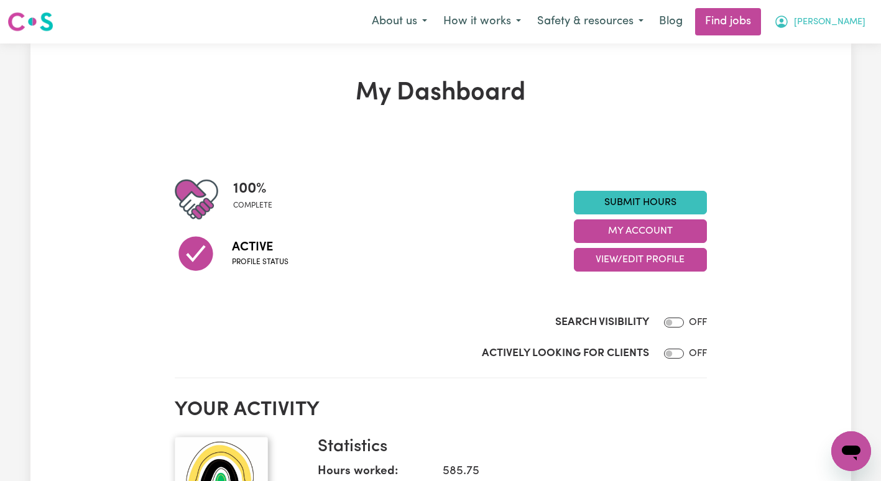
click at [866, 20] on button "[PERSON_NAME]" at bounding box center [820, 22] width 108 height 26
click at [813, 75] on link "My Dashboard" at bounding box center [824, 72] width 98 height 24
click at [840, 39] on link "My Account" at bounding box center [824, 49] width 98 height 24
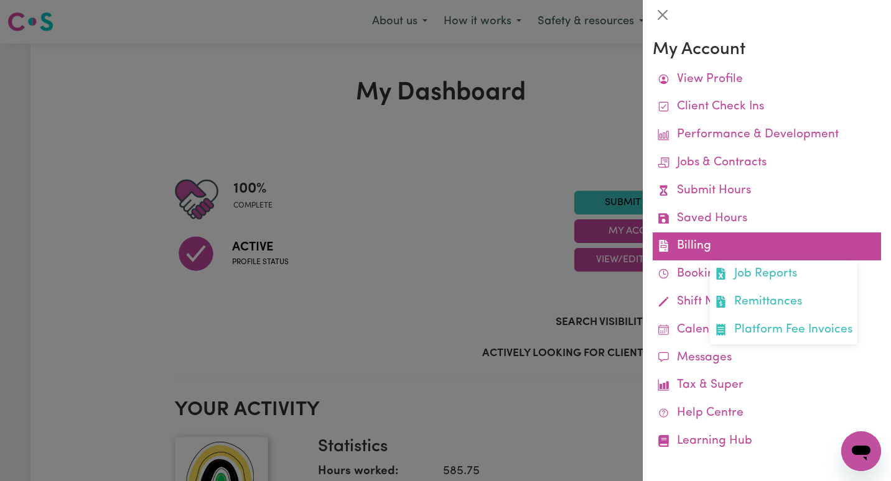
click at [756, 243] on link "Billing Job Reports Remittances Platform Fee Invoices" at bounding box center [767, 247] width 228 height 28
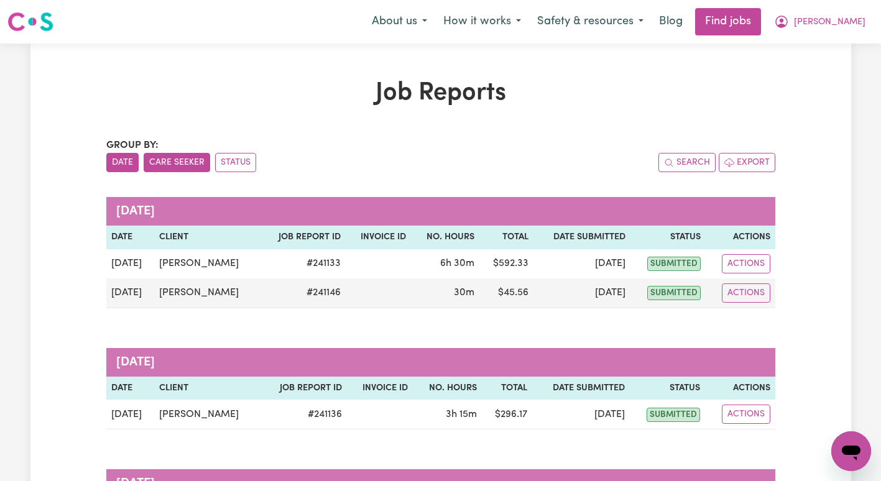
click at [151, 160] on button "Care Seeker" at bounding box center [177, 162] width 67 height 19
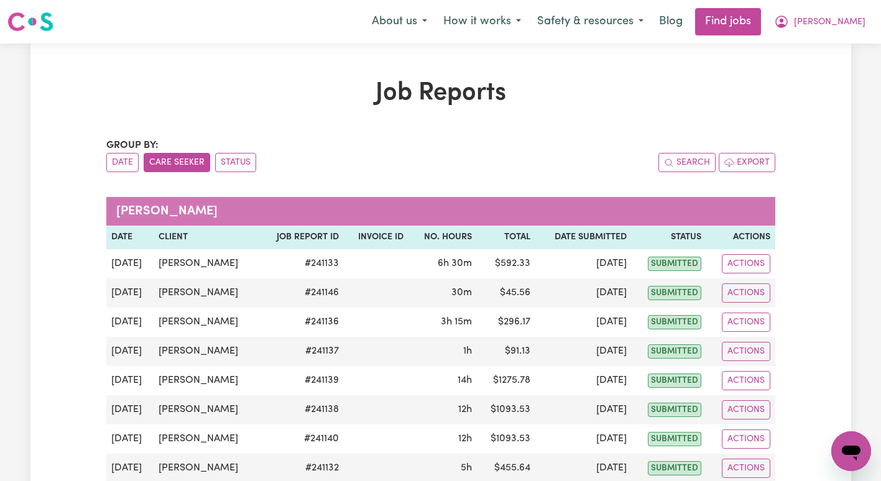
click at [151, 160] on button "Care Seeker" at bounding box center [177, 162] width 67 height 19
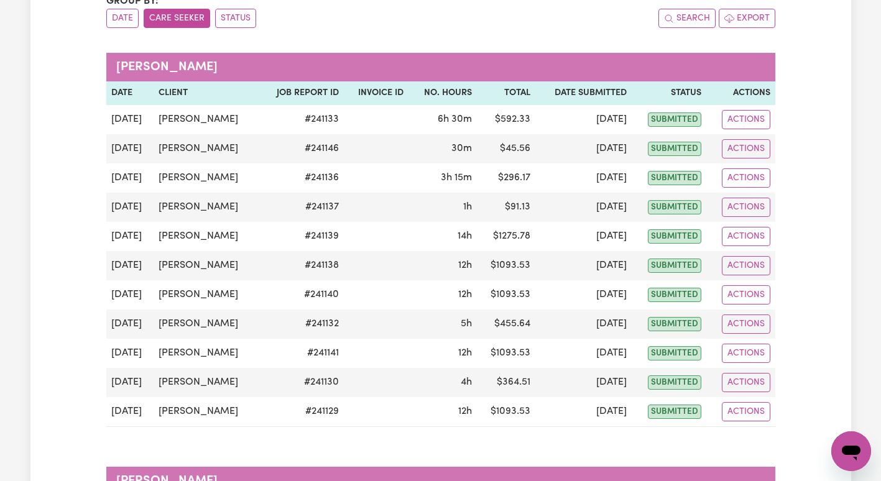
scroll to position [156, 0]
